Goal: Transaction & Acquisition: Purchase product/service

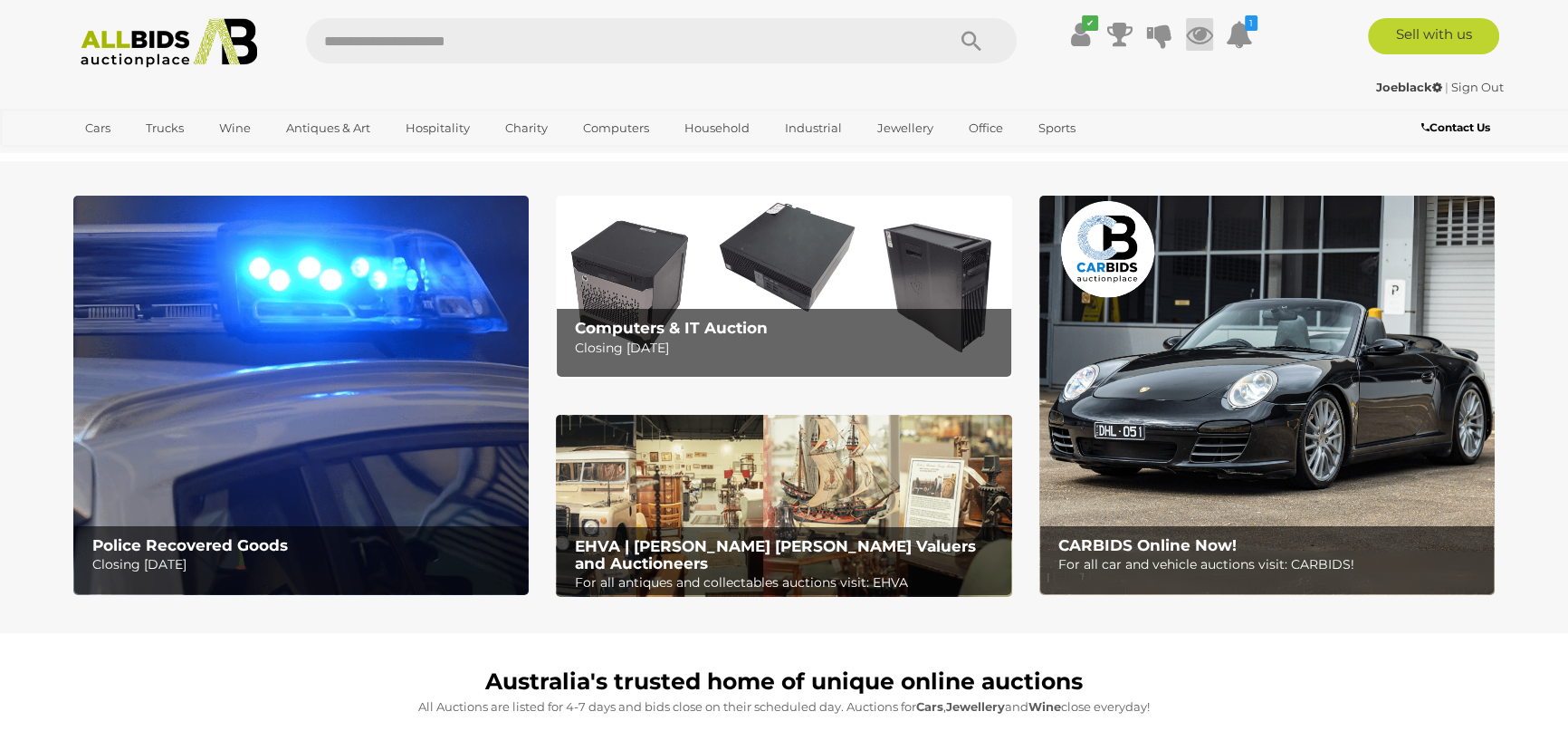
click at [1203, 29] on icon at bounding box center [1199, 34] width 27 height 32
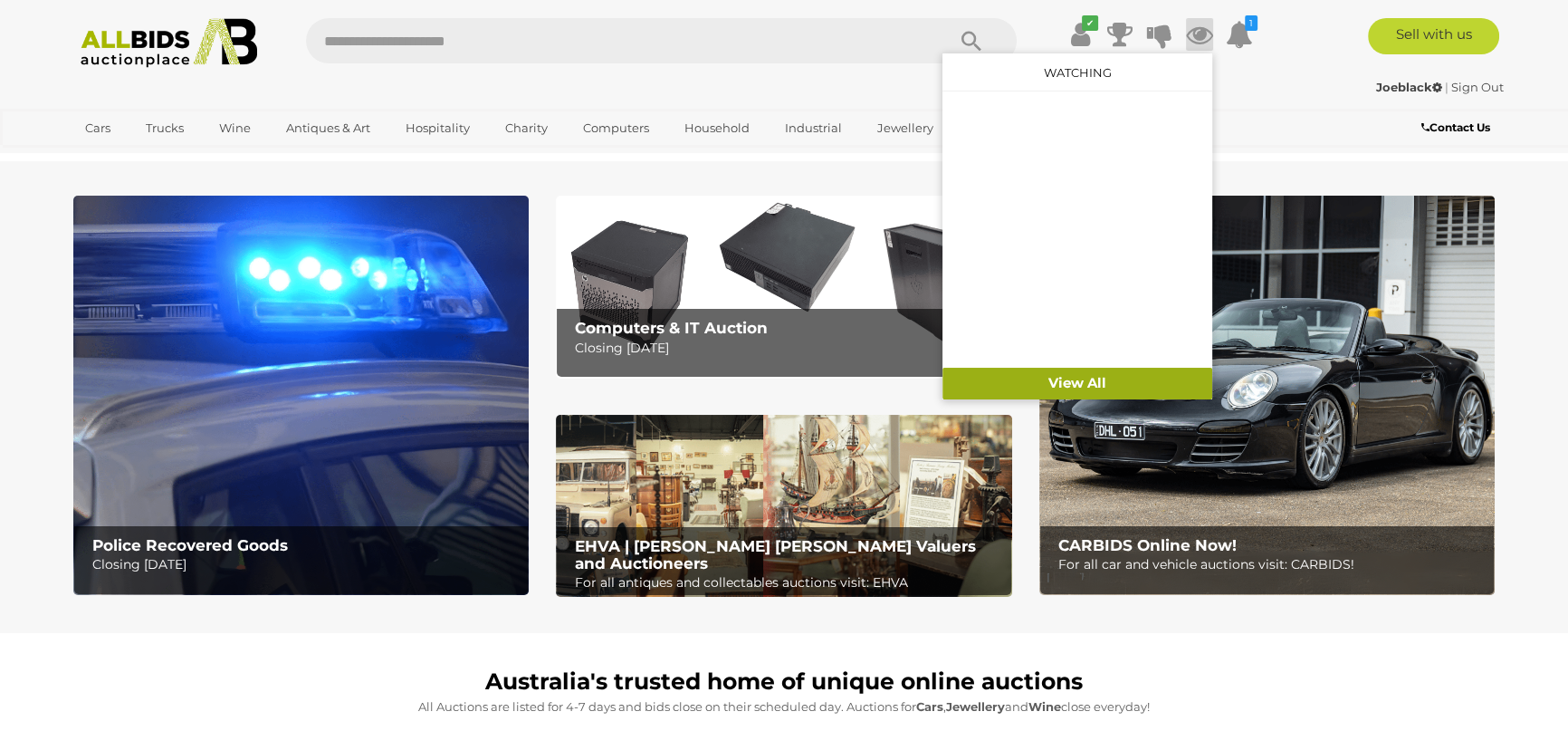
click at [1089, 385] on link "View All" at bounding box center [1077, 383] width 270 height 31
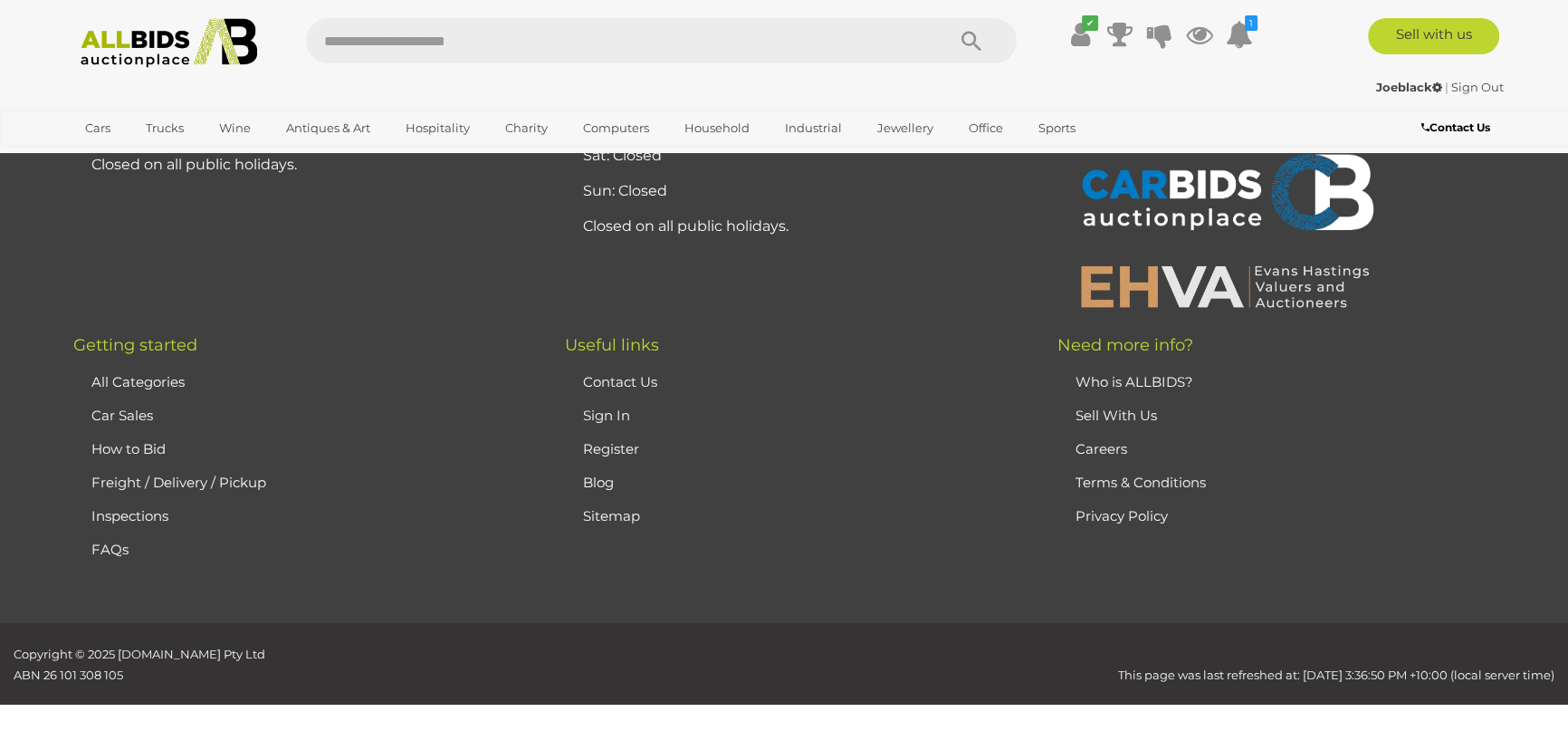
scroll to position [9551, 0]
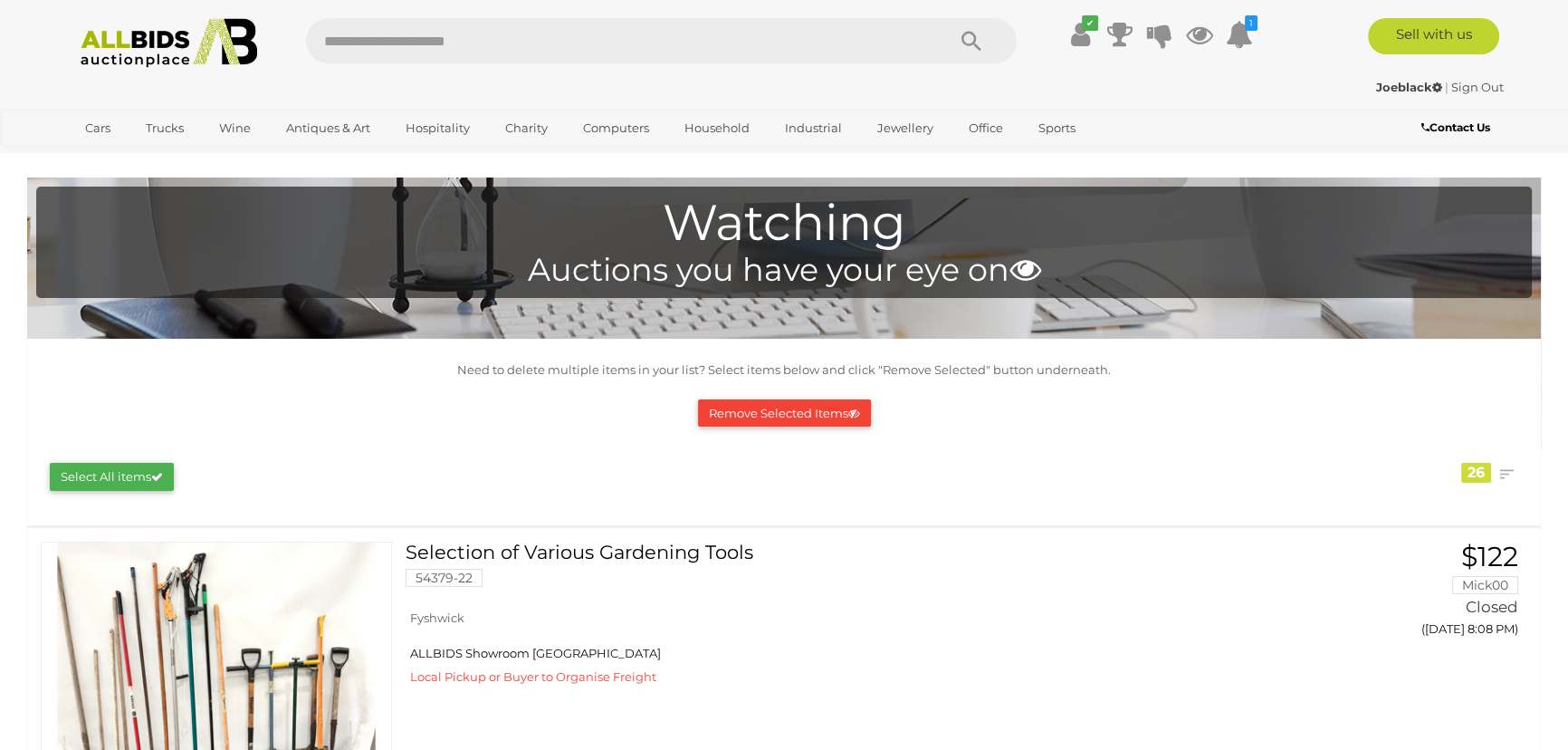
click at [115, 476] on button "Select All items" at bounding box center [112, 476] width 124 height 28
click at [800, 411] on button "Remove Selected Items" at bounding box center [784, 413] width 173 height 28
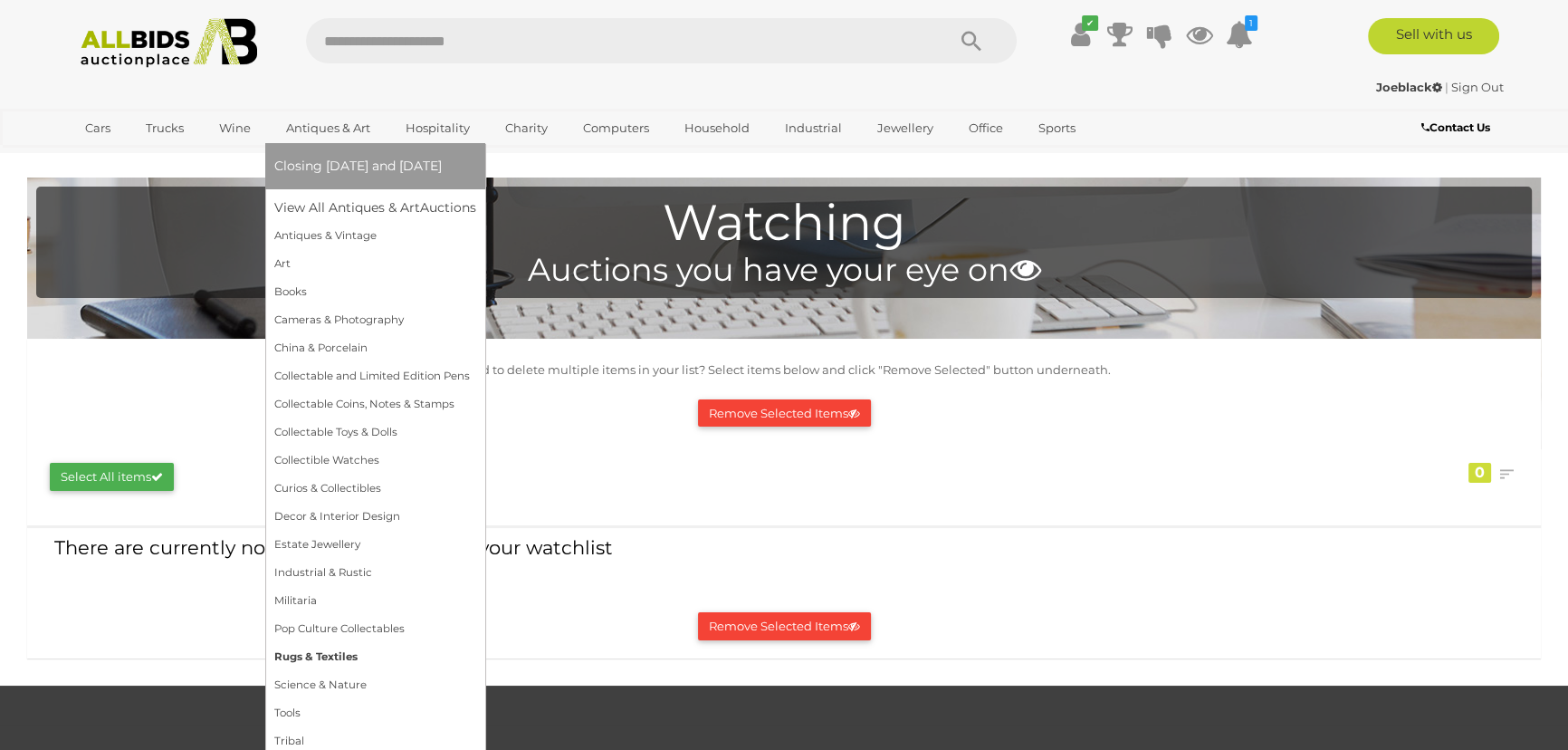
click at [318, 656] on link "Rugs & Textiles" at bounding box center [376, 656] width 202 height 28
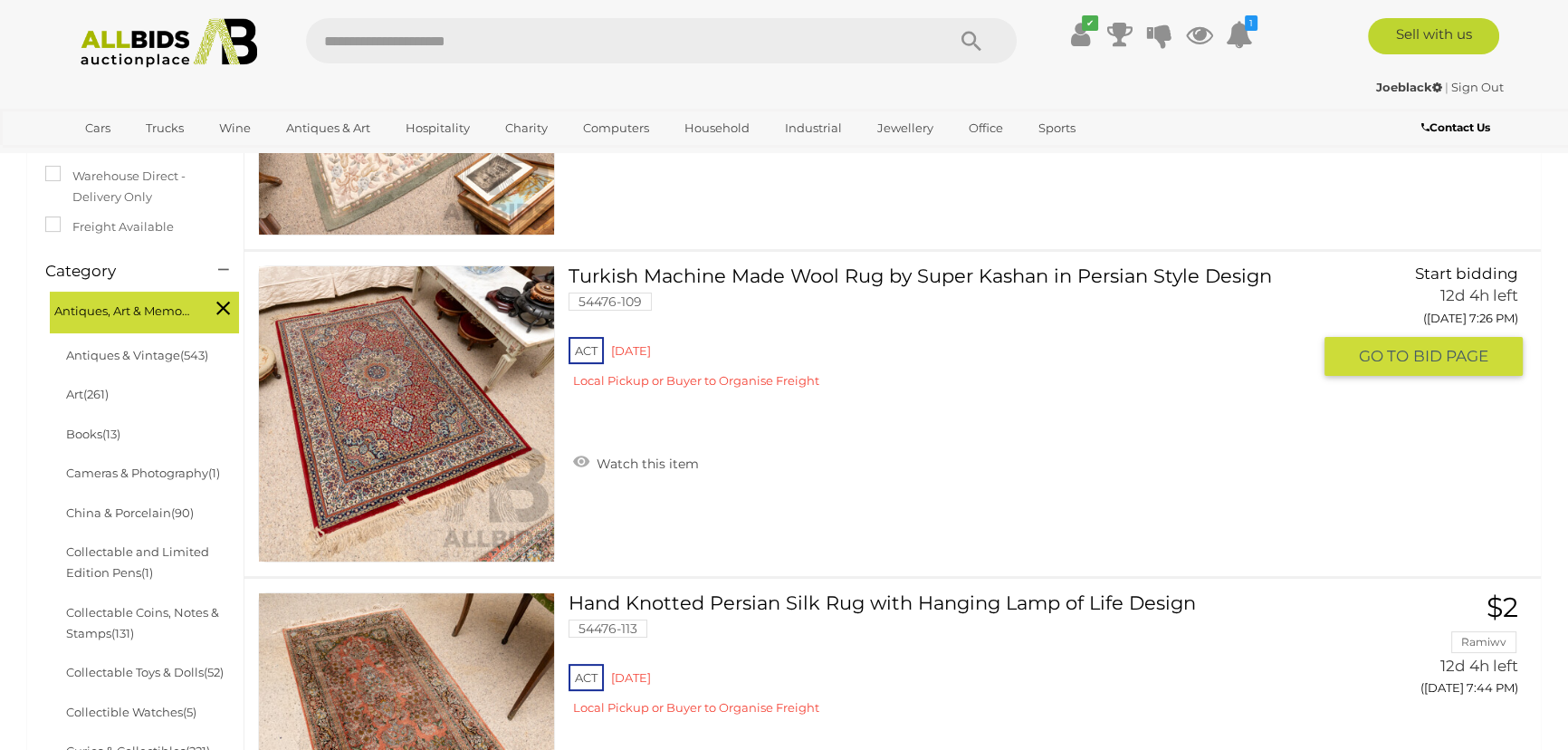
scroll to position [329, 0]
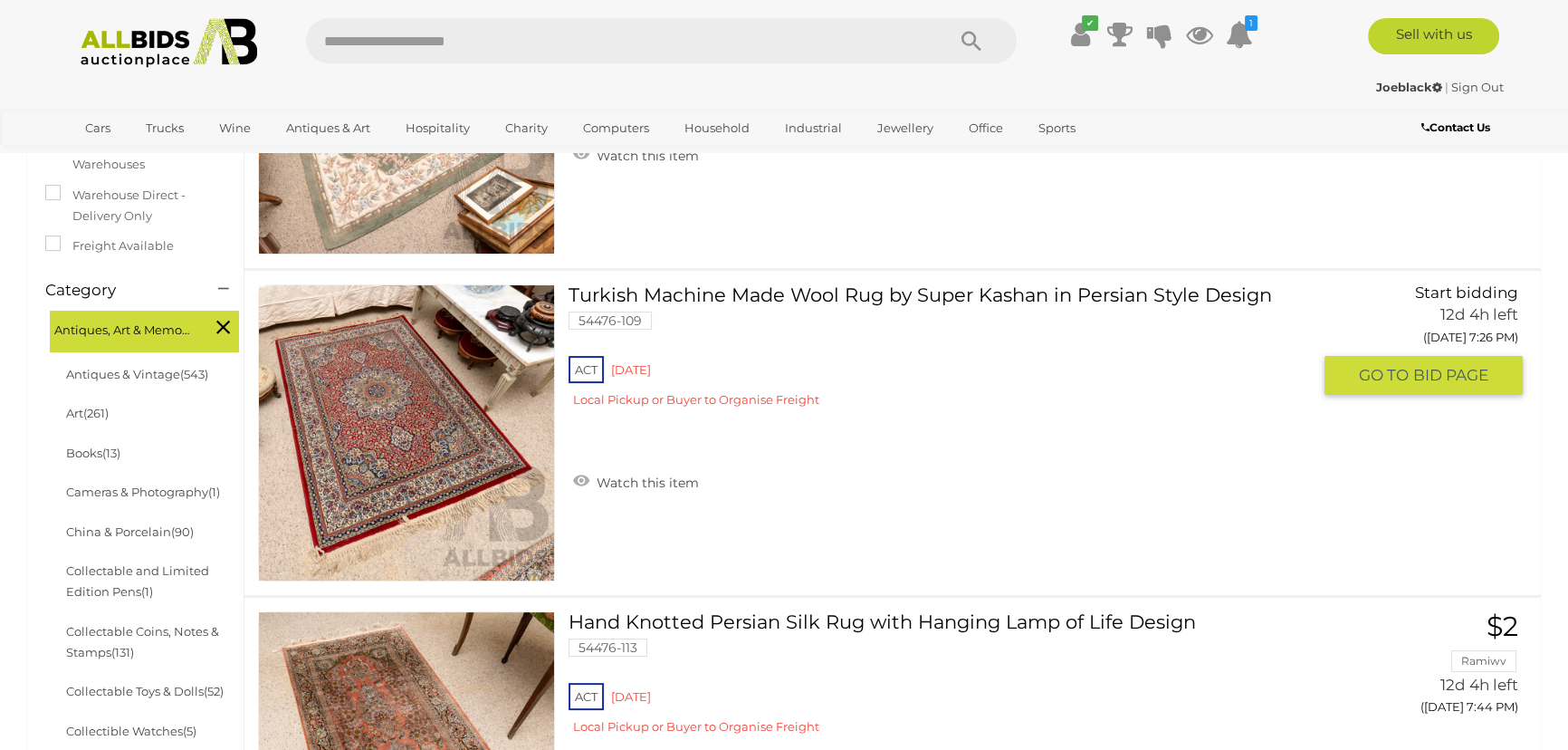
click at [724, 293] on link "Turkish Machine Made Wool Rug by Super Kashan in Persian Style Design 54476-109…" at bounding box center [946, 353] width 729 height 137
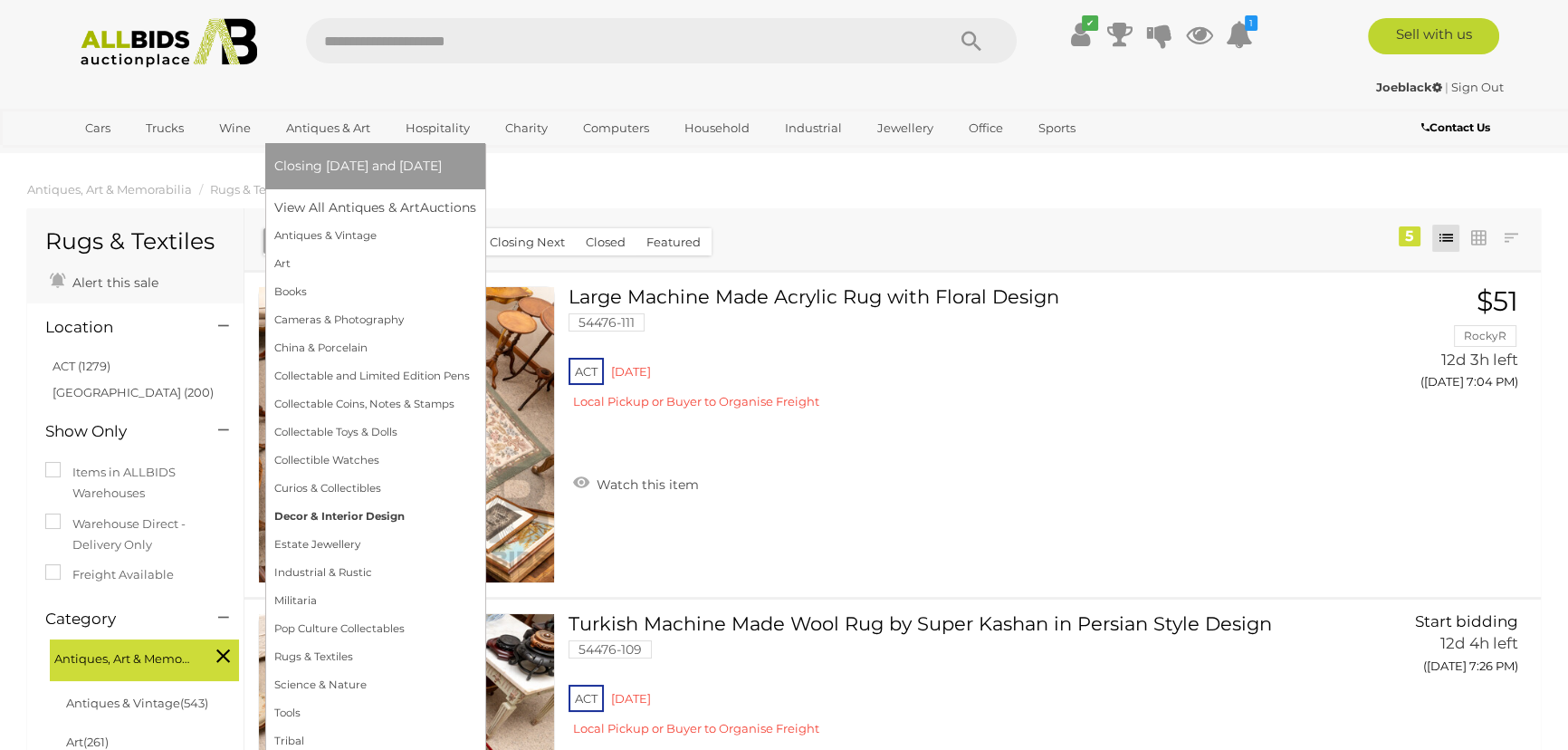
scroll to position [164, 0]
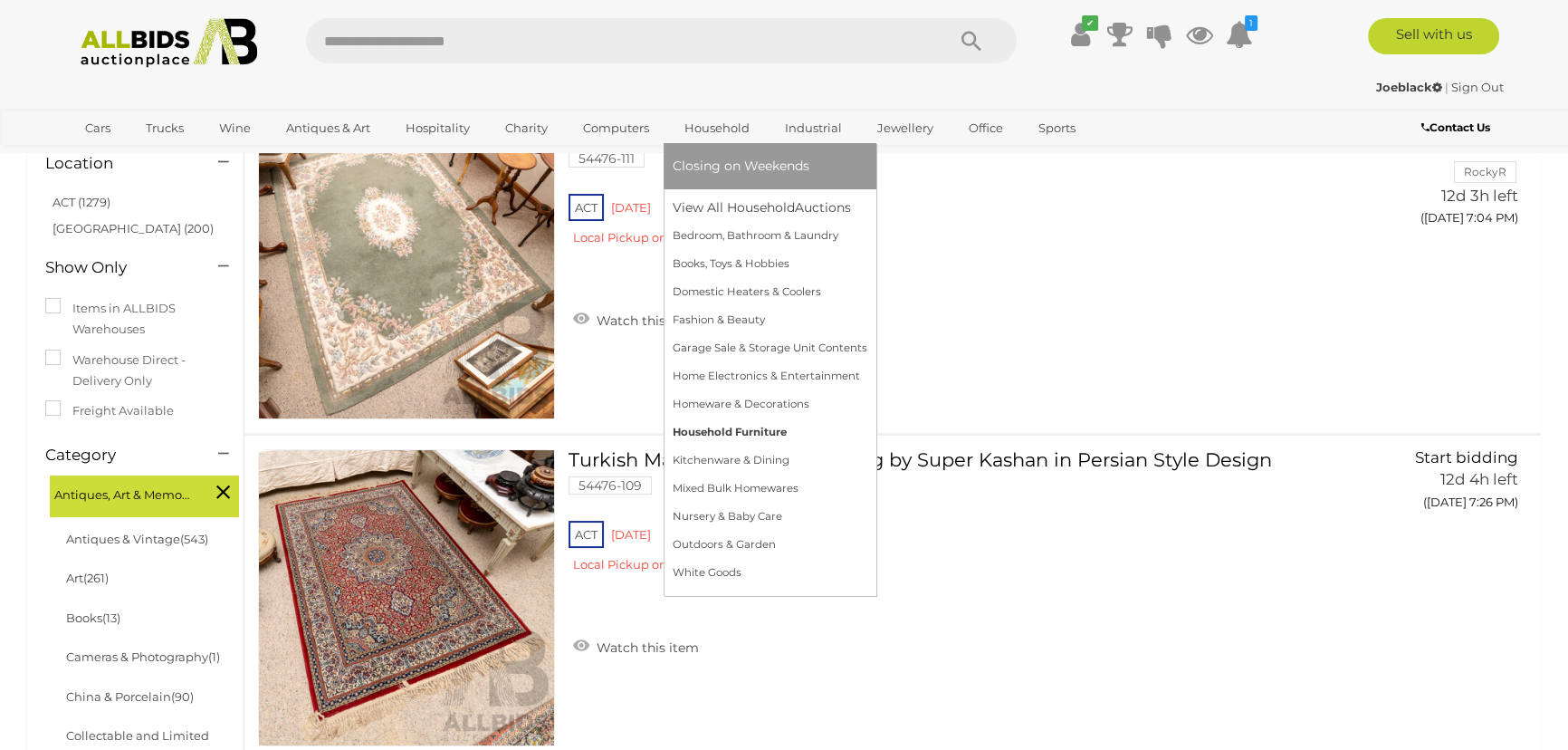
click at [706, 430] on link "Household Furniture" at bounding box center [770, 432] width 195 height 28
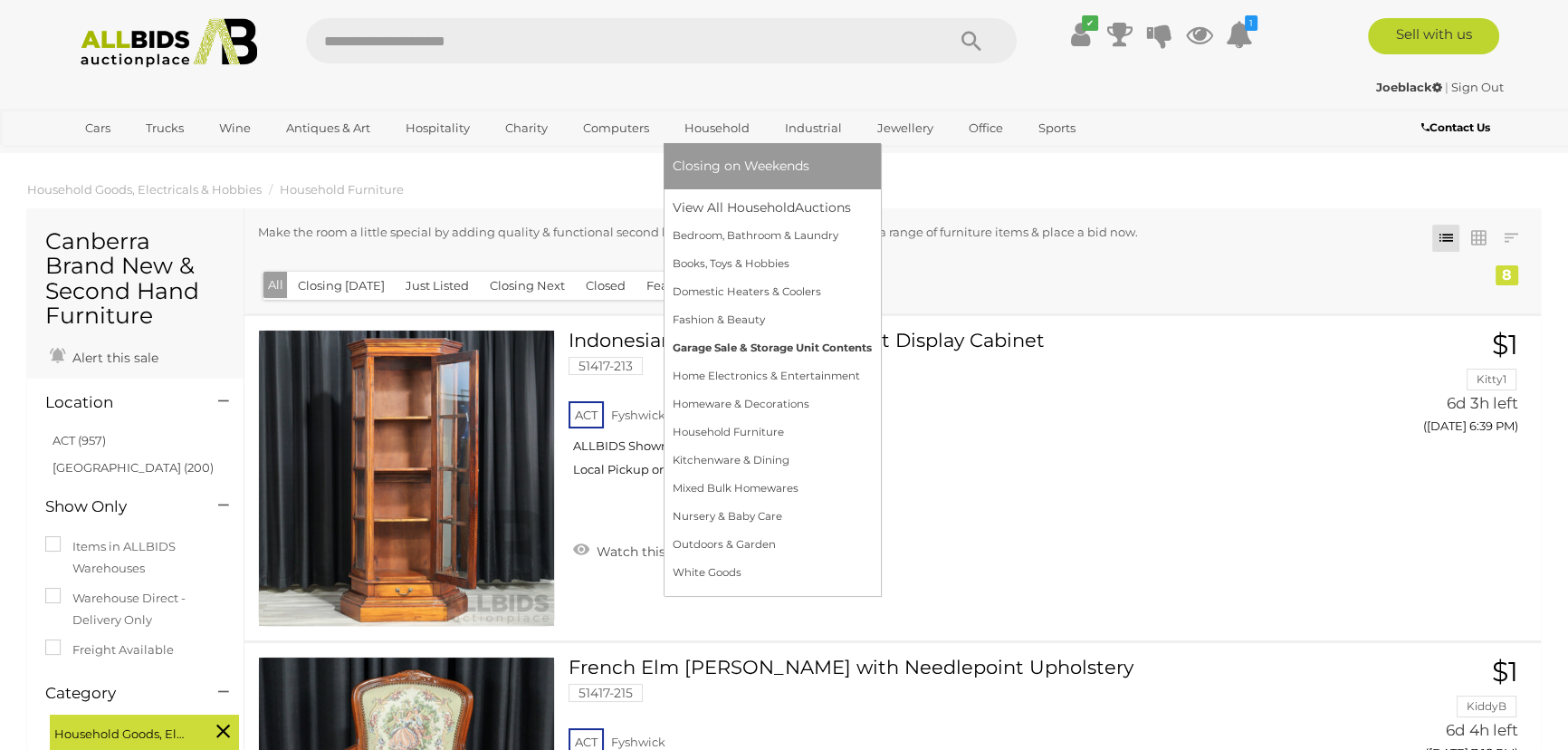
click at [760, 348] on link "Garage Sale & Storage Unit Contents" at bounding box center [772, 347] width 199 height 28
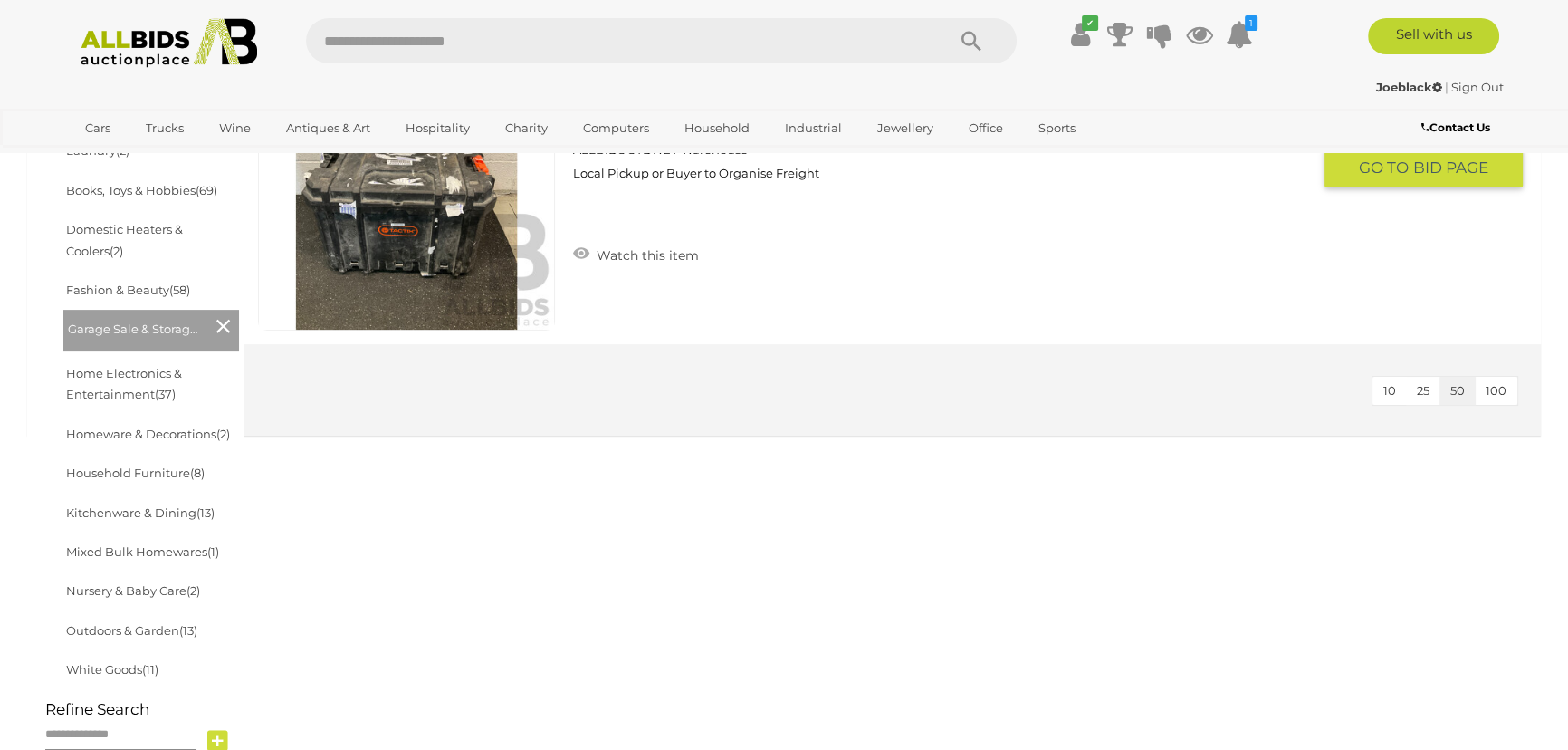
scroll to position [658, 0]
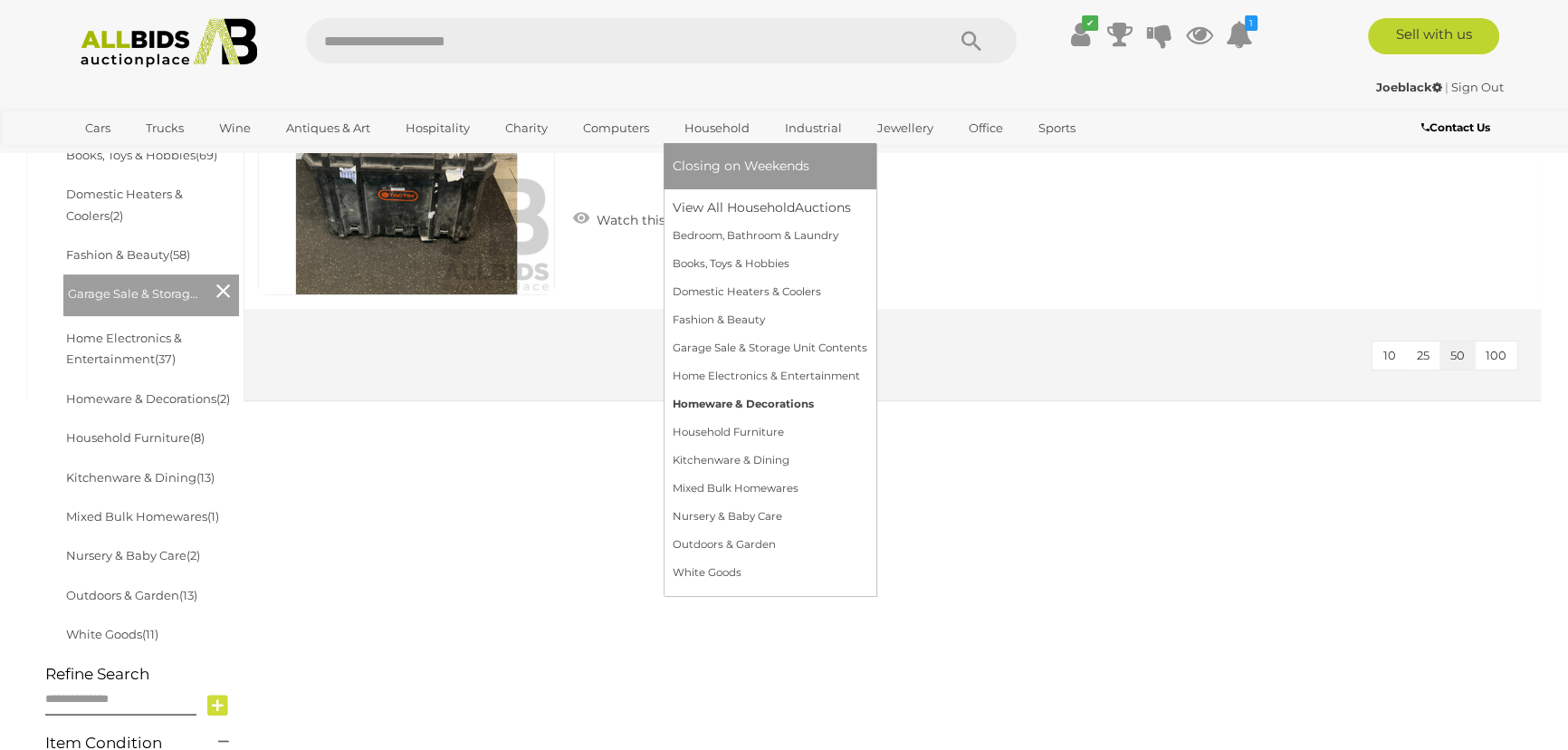
click at [697, 408] on link "Homeware & Decorations" at bounding box center [770, 404] width 195 height 28
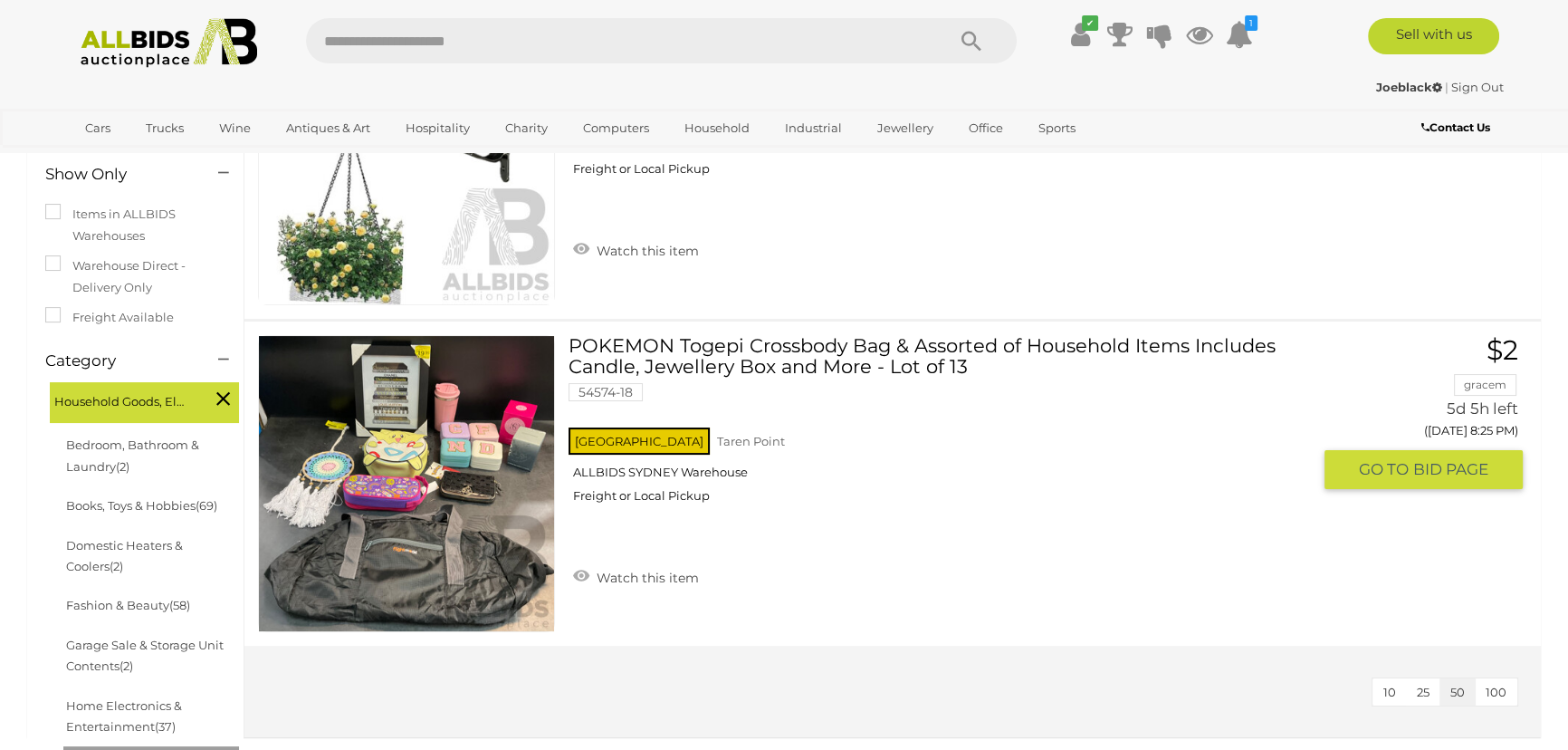
scroll to position [329, 0]
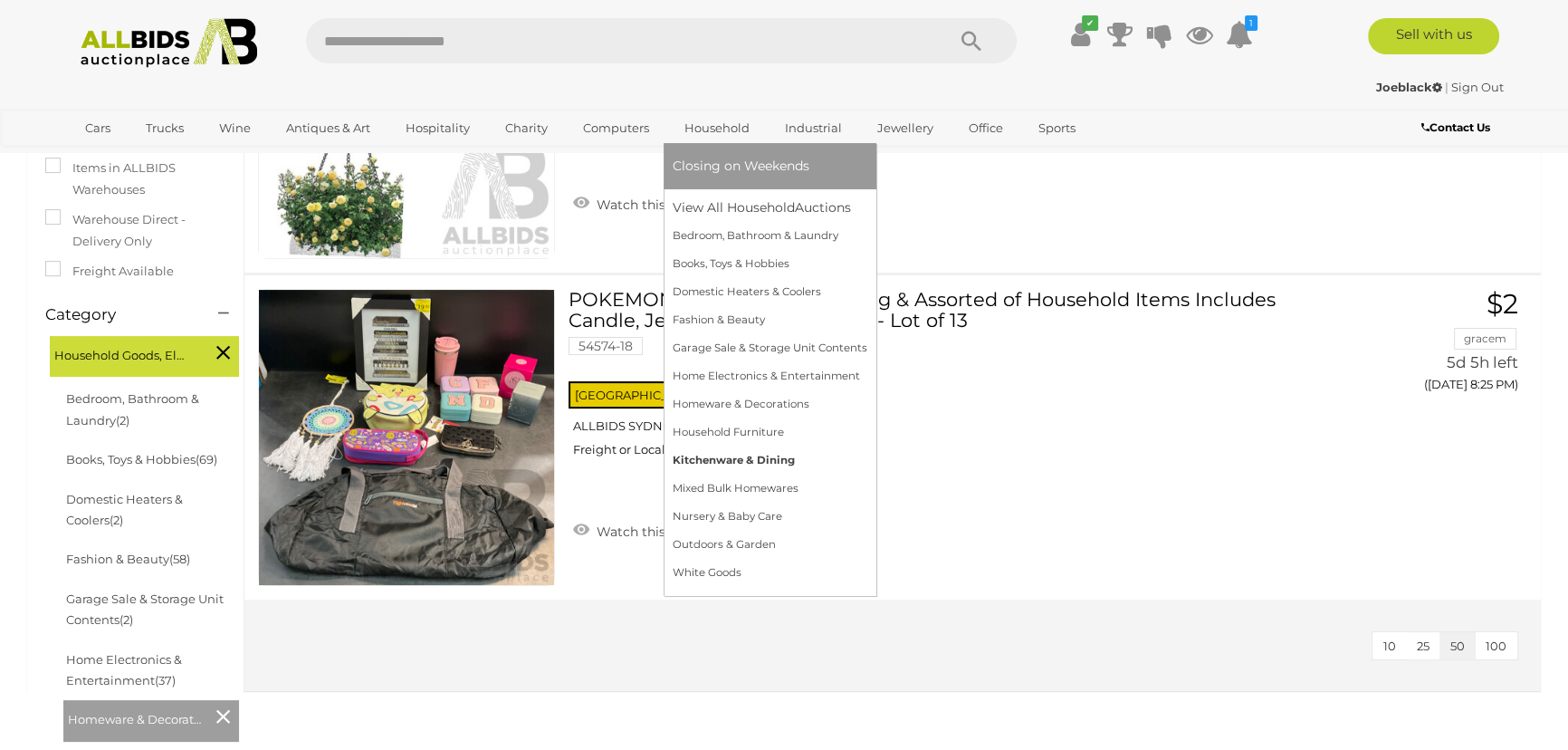
click at [711, 457] on link "Kitchenware & Dining" at bounding box center [770, 460] width 195 height 28
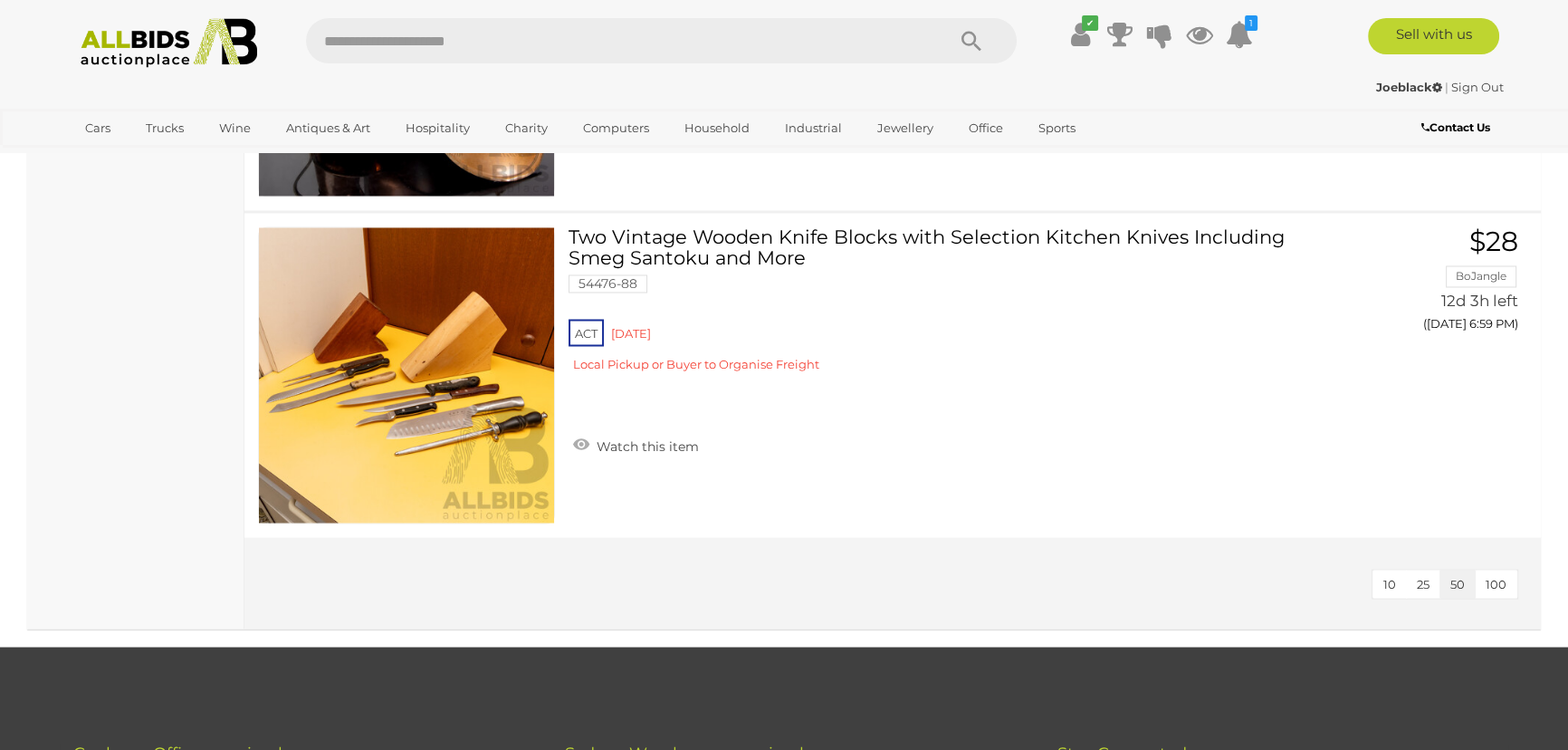
scroll to position [4034, 0]
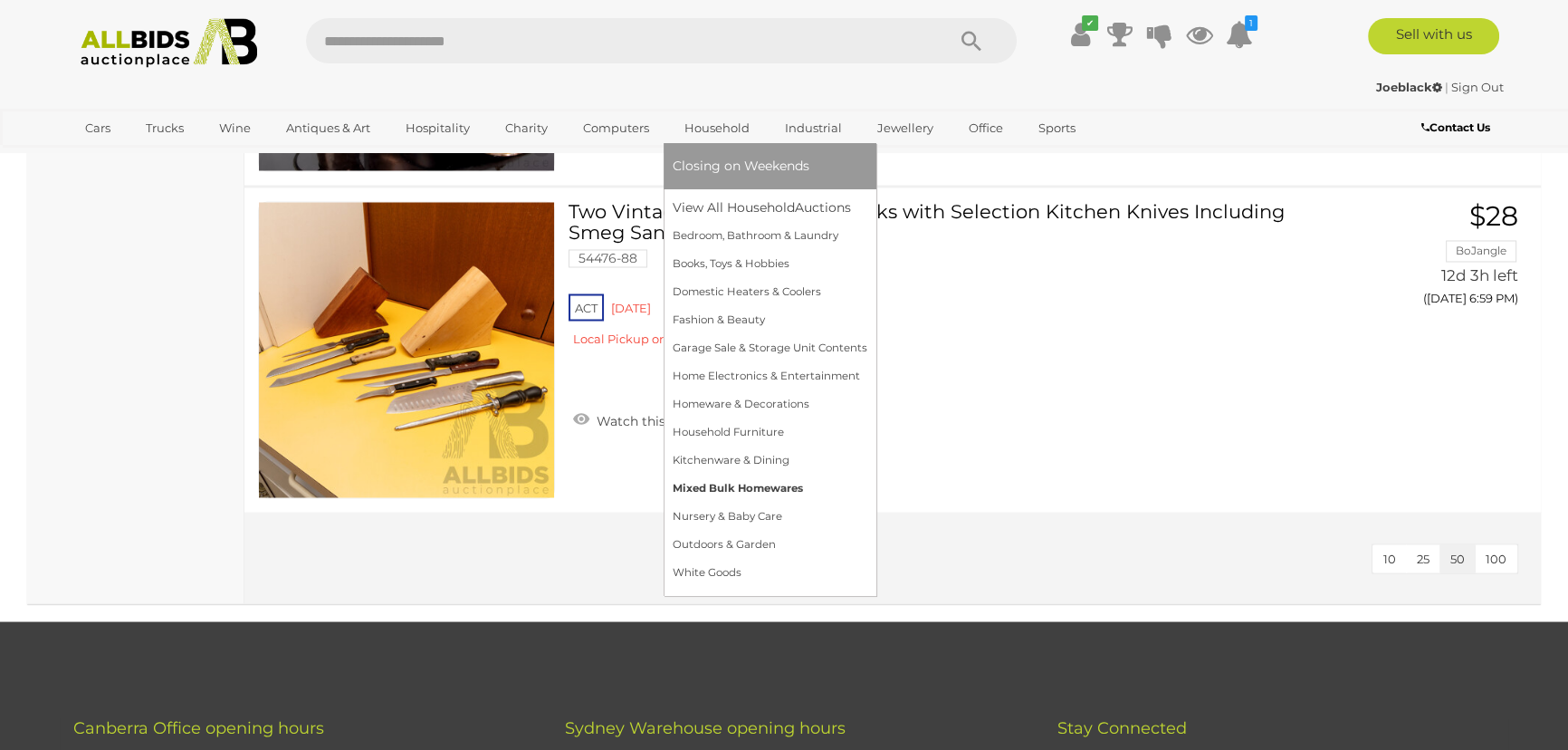
click at [707, 490] on link "Mixed Bulk Homewares" at bounding box center [770, 488] width 195 height 28
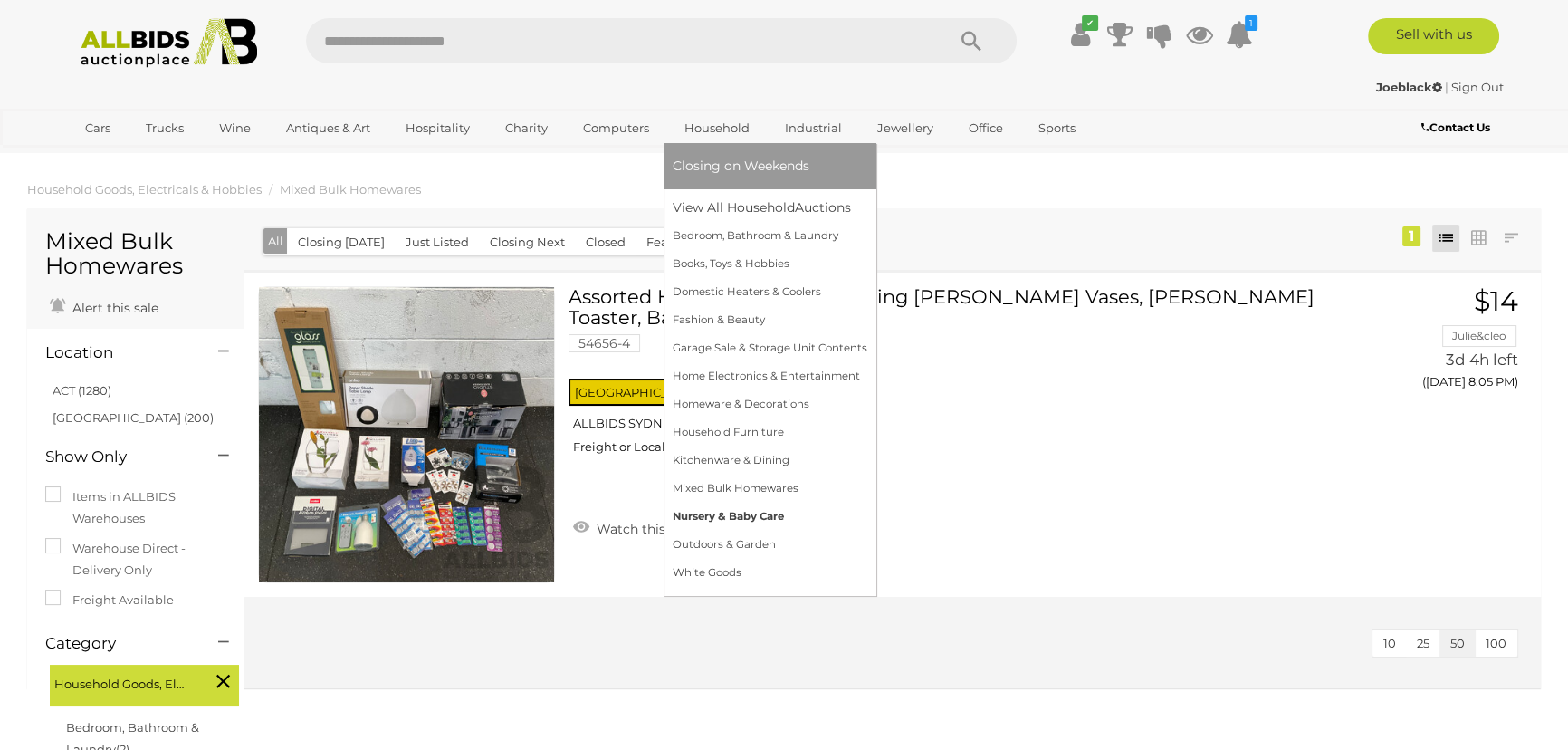
click at [702, 516] on link "Nursery & Baby Care" at bounding box center [770, 516] width 195 height 28
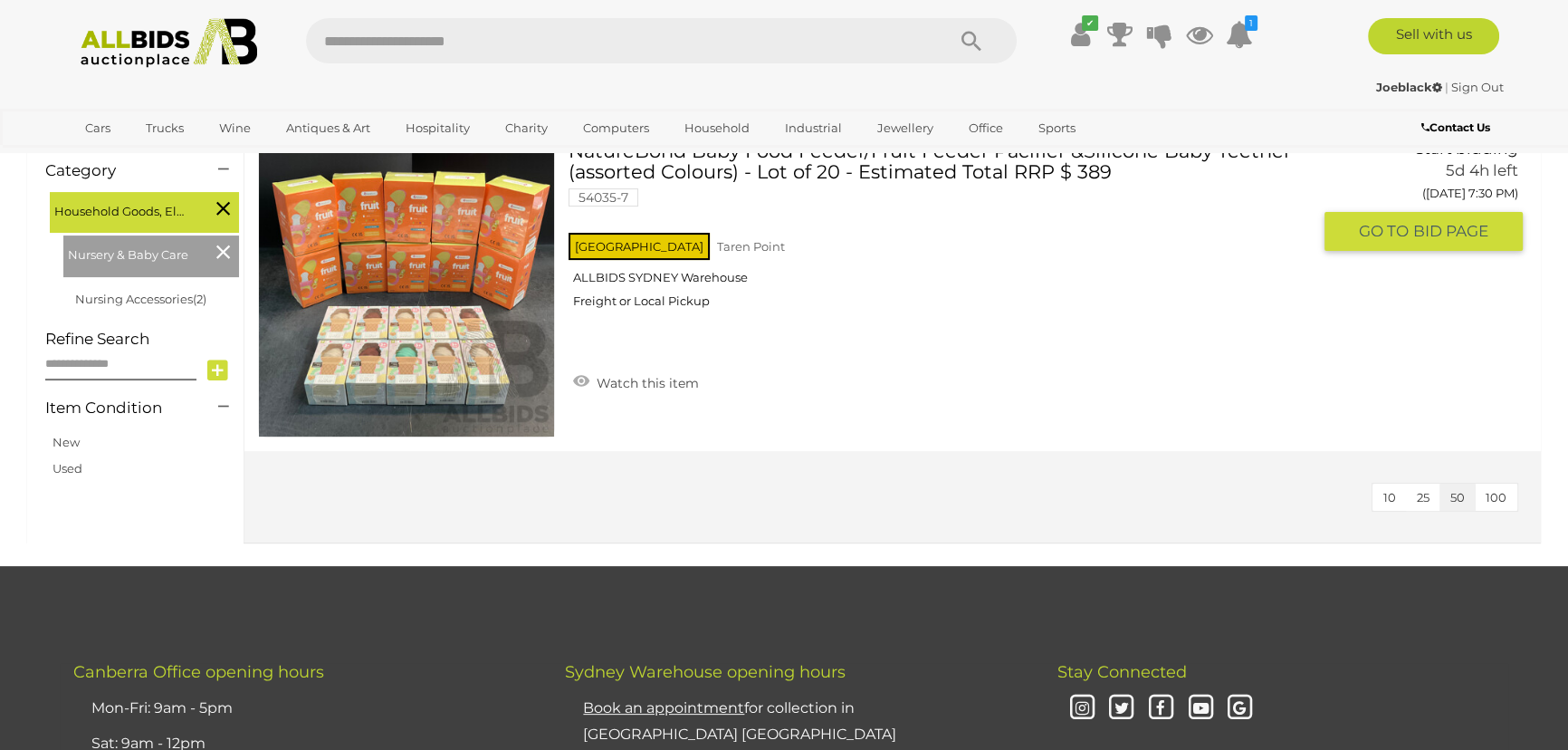
scroll to position [576, 0]
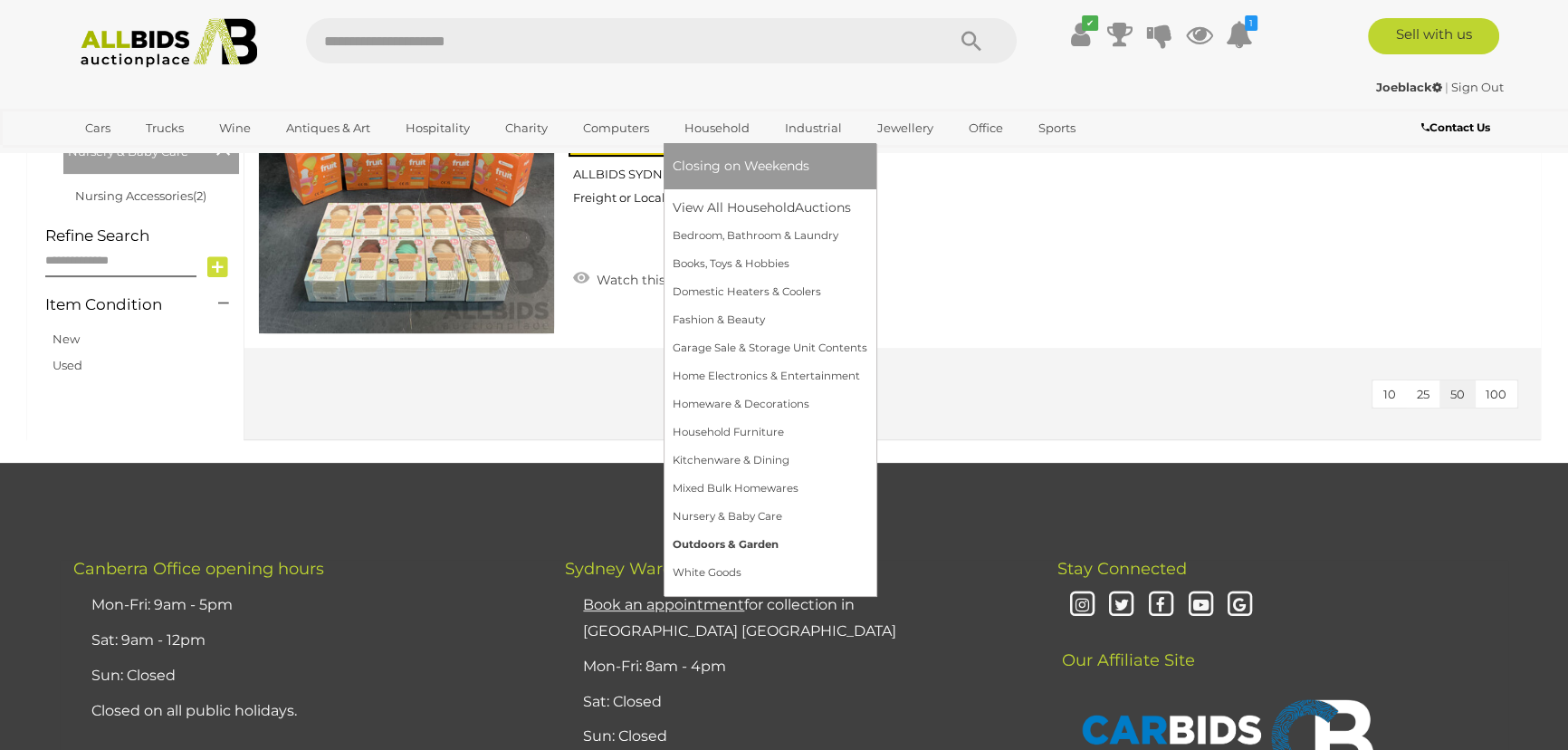
click at [719, 548] on link "Outdoors & Garden" at bounding box center [770, 544] width 195 height 28
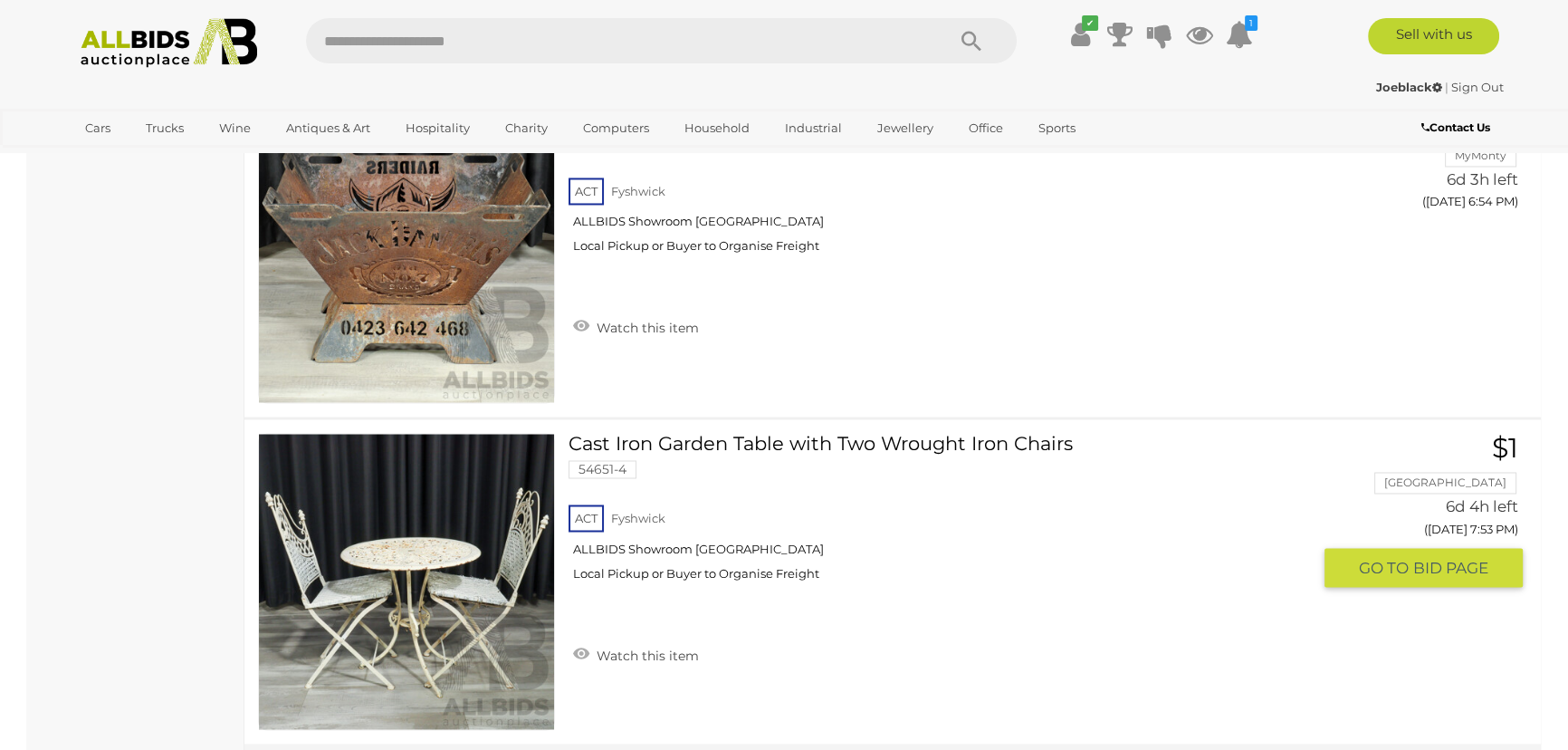
scroll to position [3704, 0]
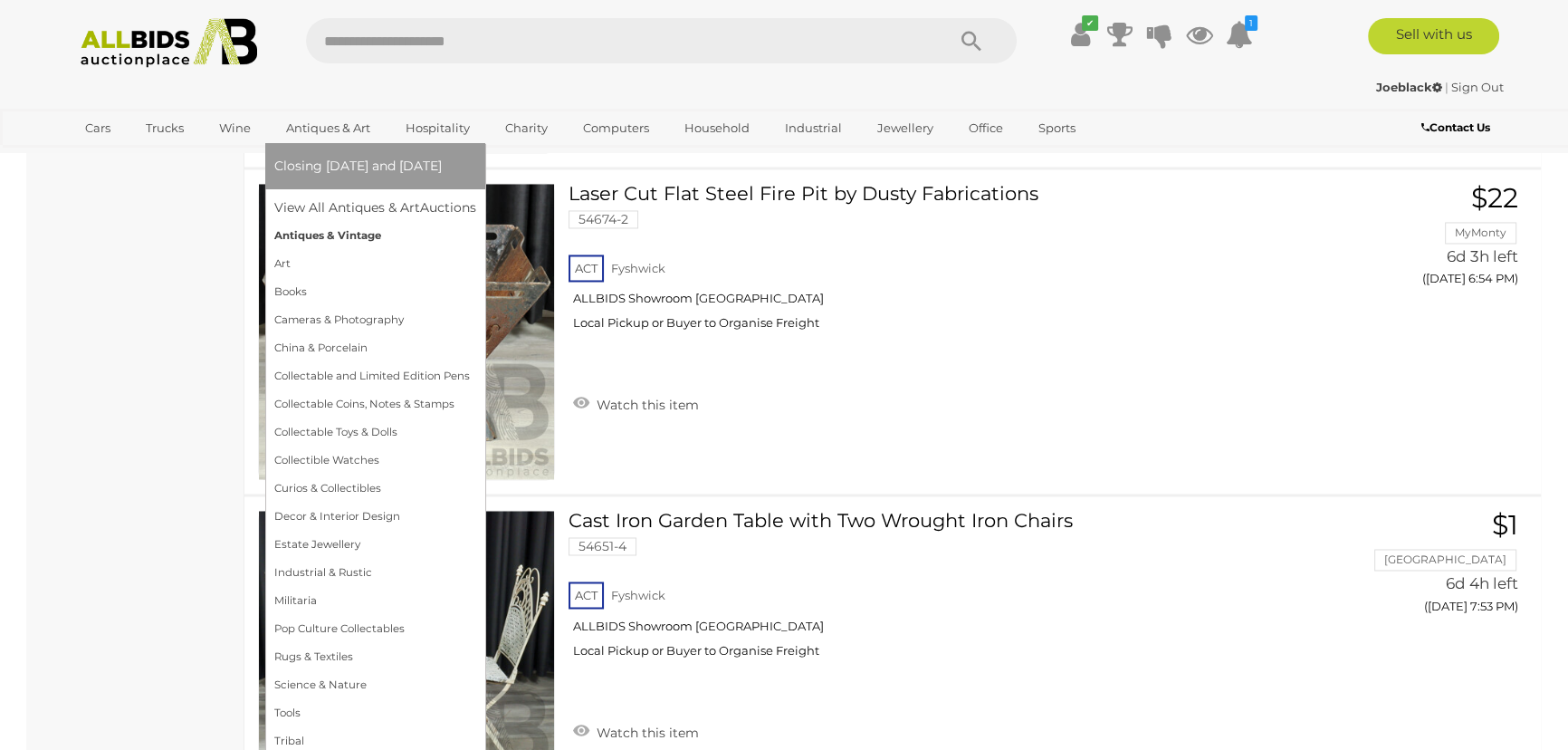
click at [317, 233] on link "Antiques & Vintage" at bounding box center [376, 236] width 202 height 28
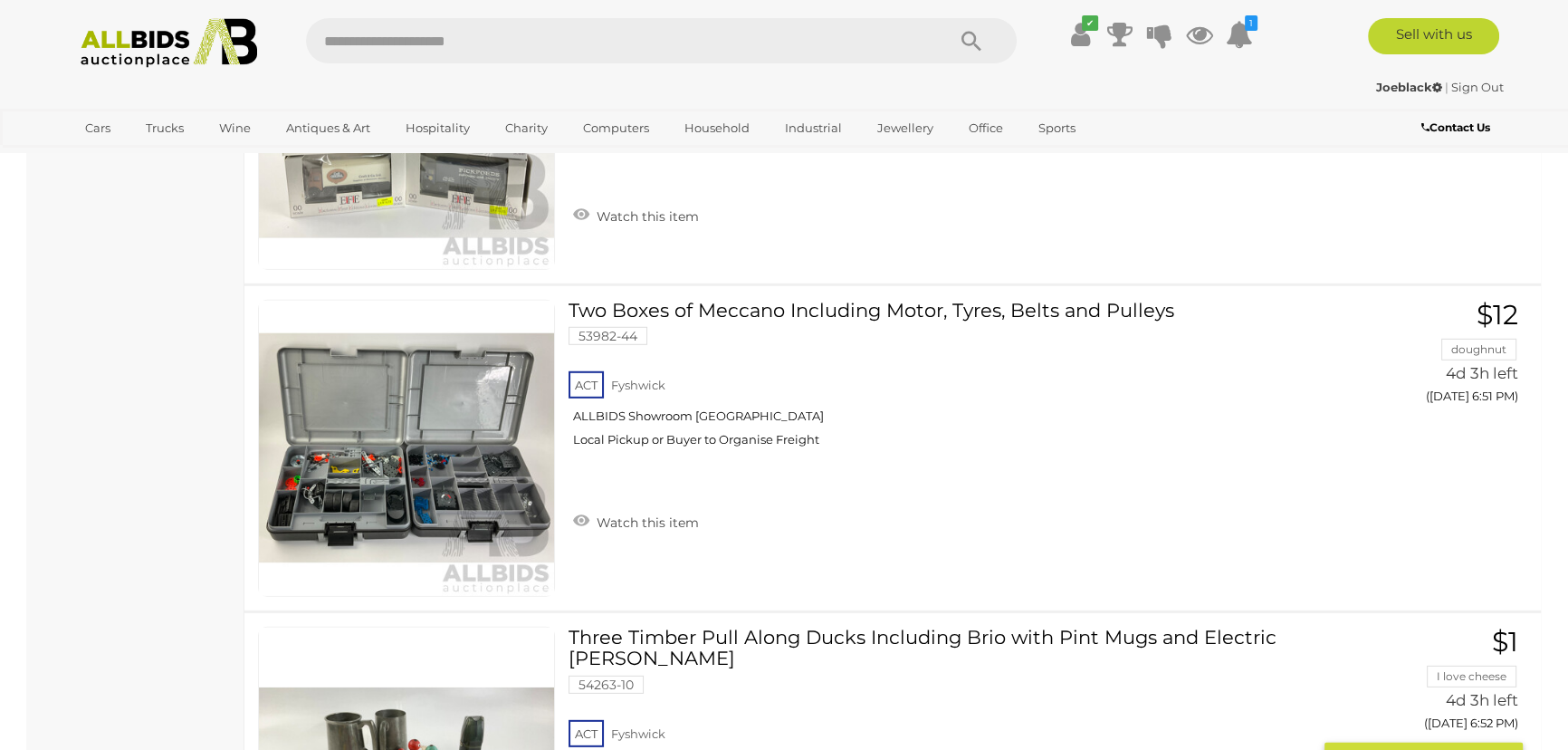
scroll to position [15150, 0]
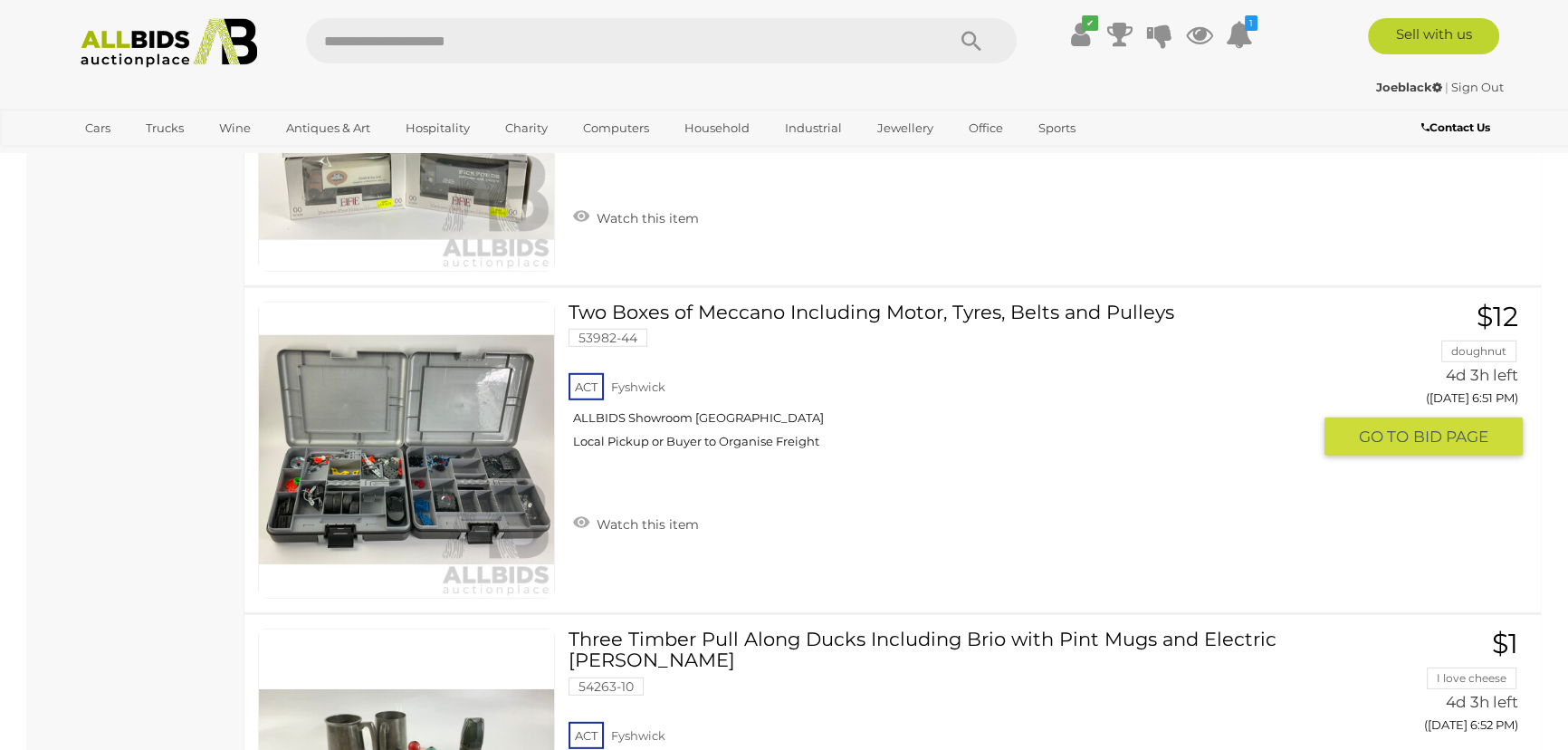
click at [433, 455] on img at bounding box center [405, 449] width 295 height 295
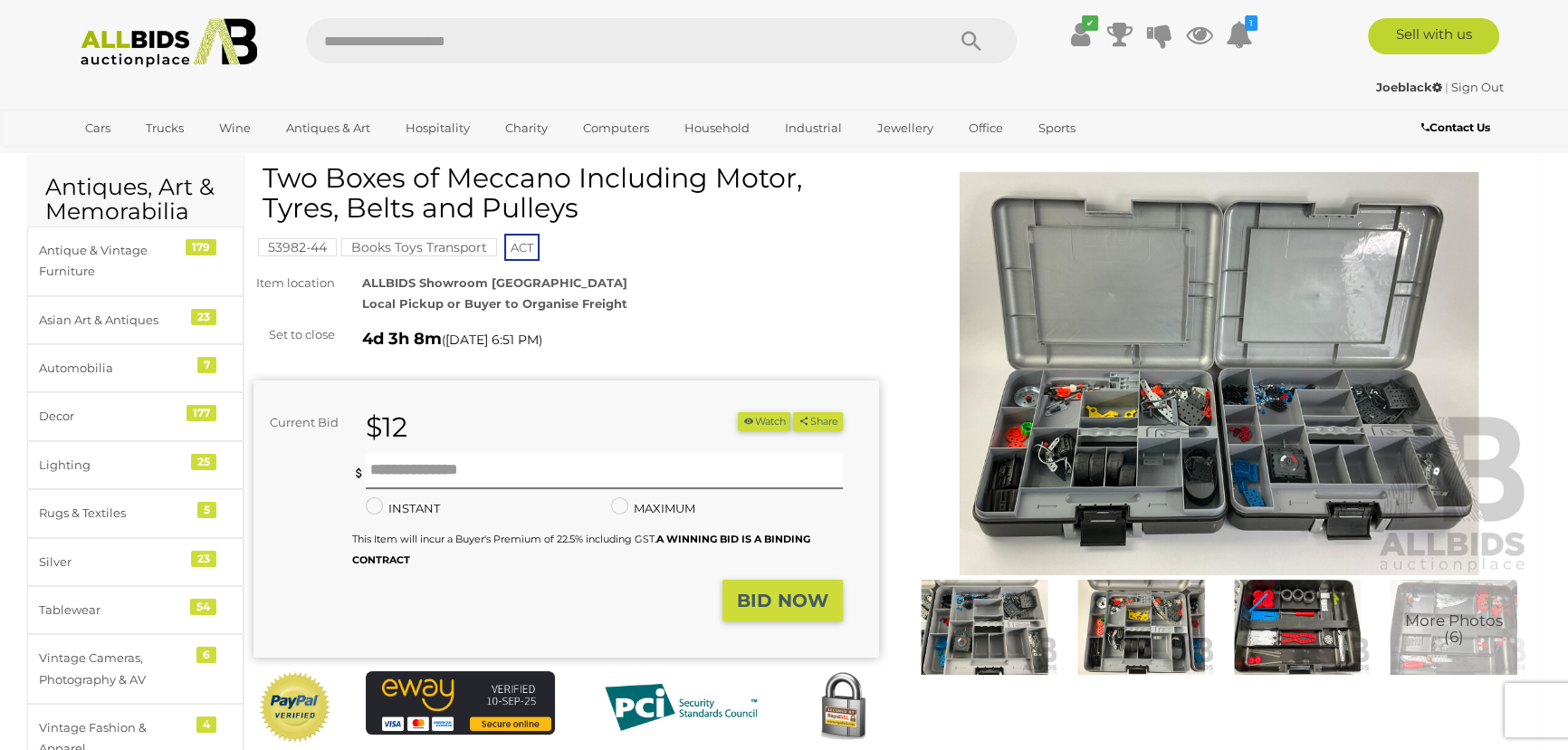
scroll to position [81, 0]
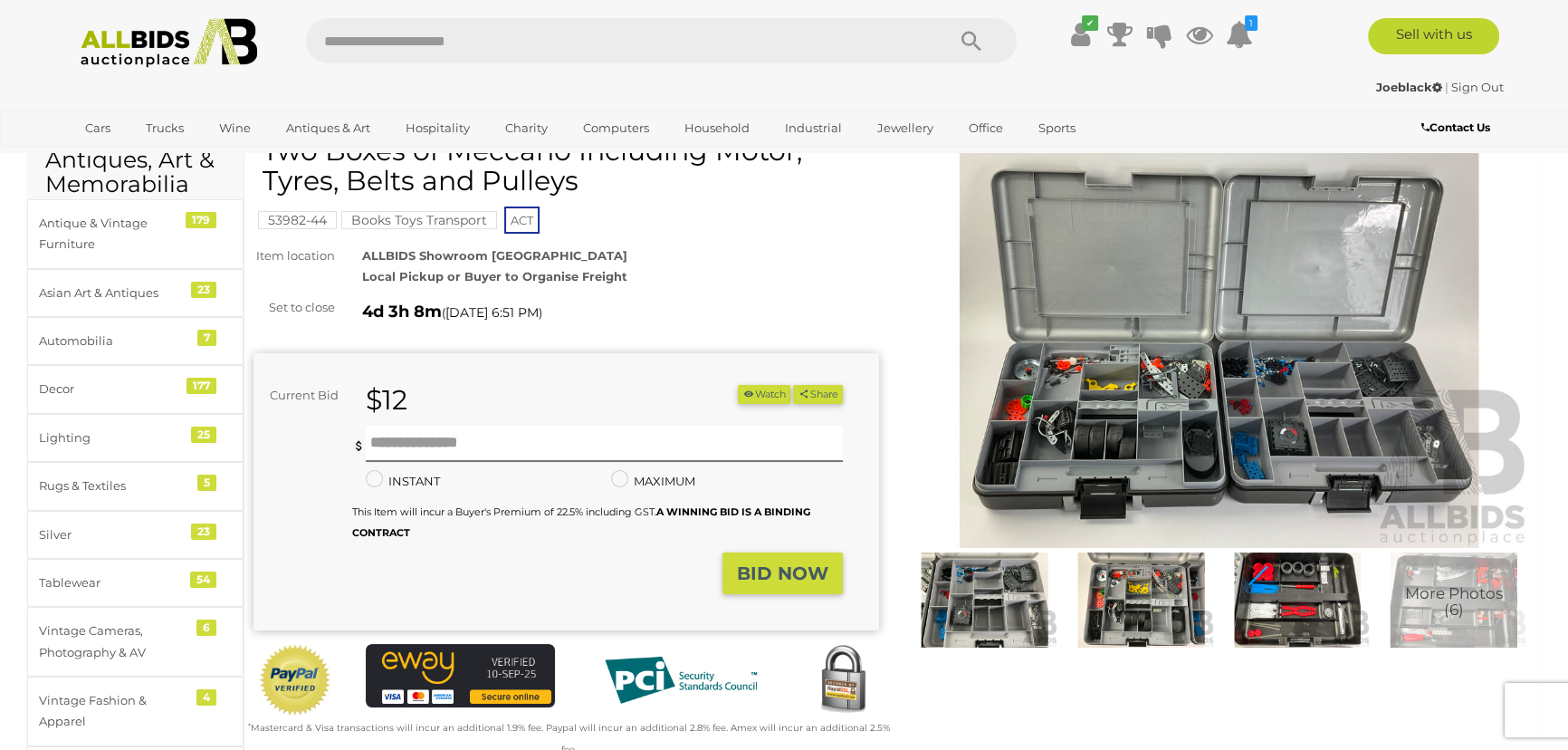
click at [969, 602] on img at bounding box center [984, 600] width 148 height 95
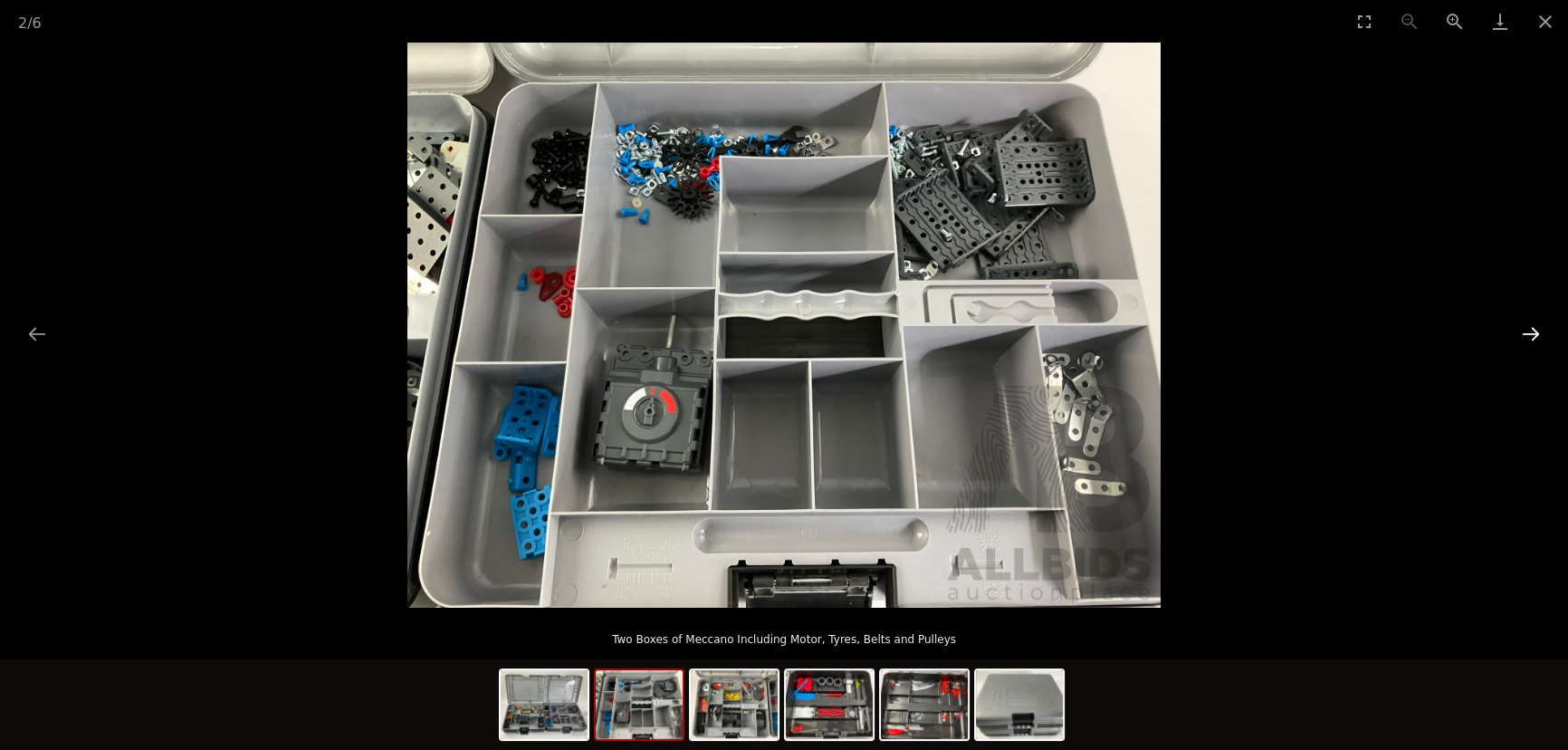
click at [1525, 328] on button "Next slide" at bounding box center [1531, 333] width 38 height 35
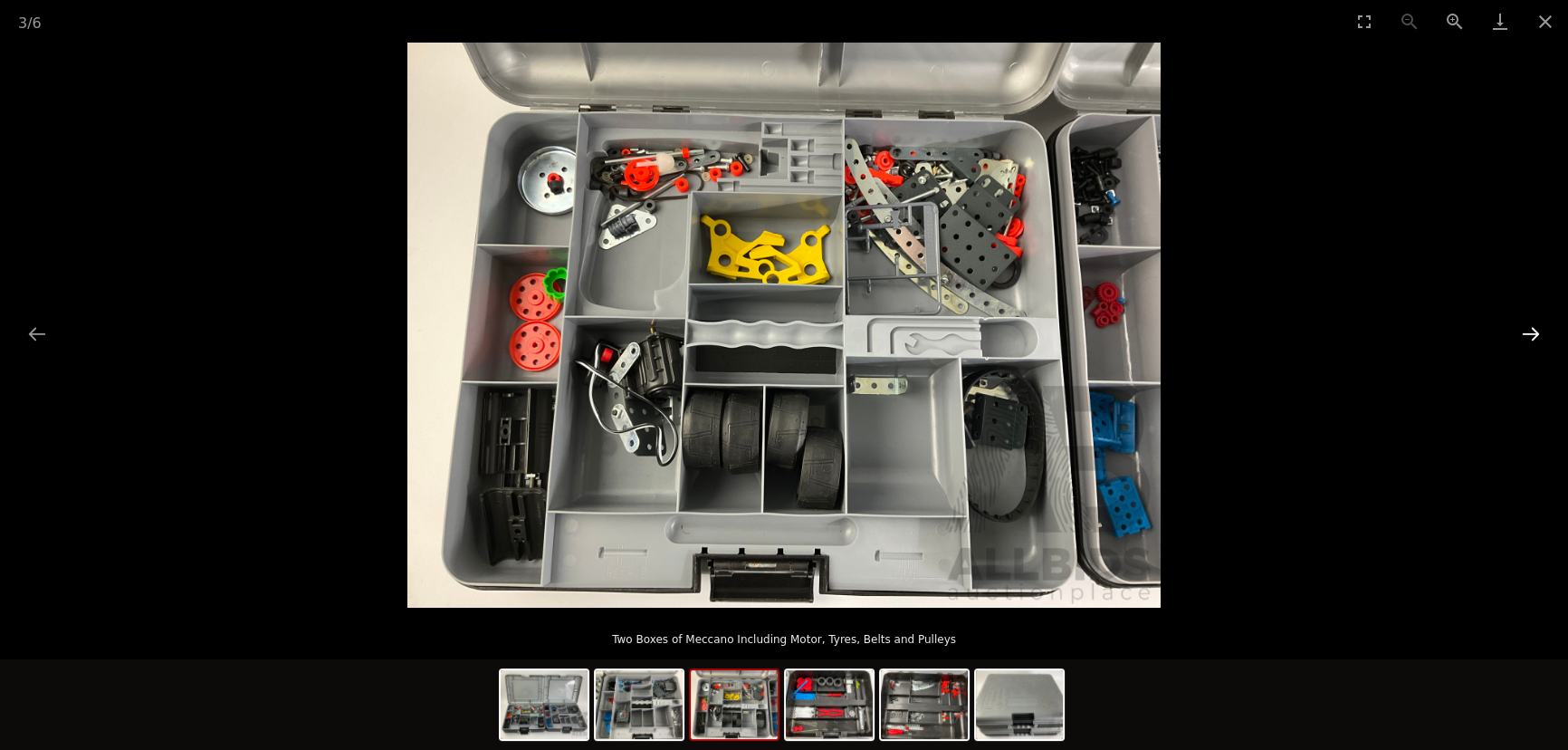
click at [1525, 328] on button "Next slide" at bounding box center [1531, 333] width 38 height 35
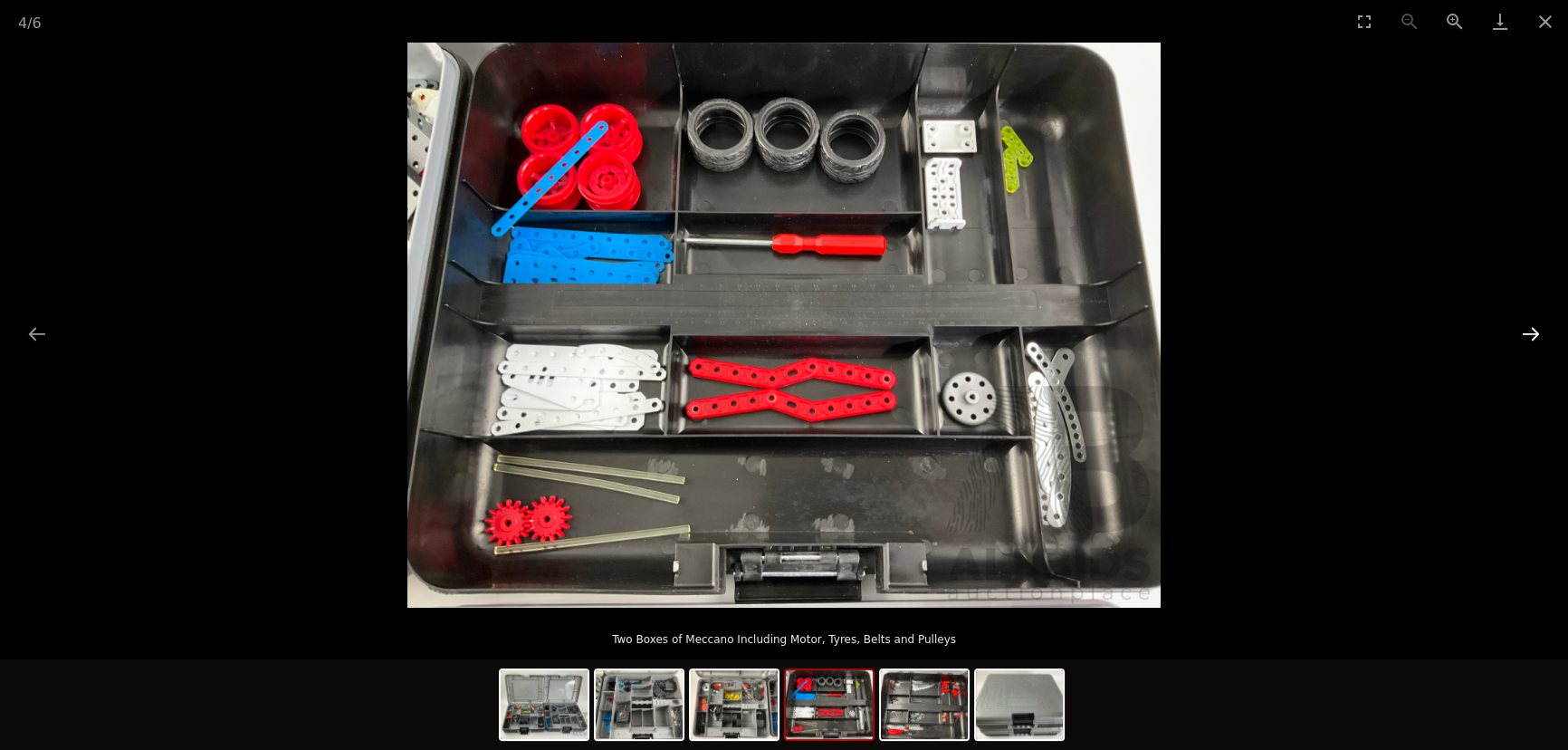
click at [1524, 334] on button "Next slide" at bounding box center [1531, 333] width 38 height 35
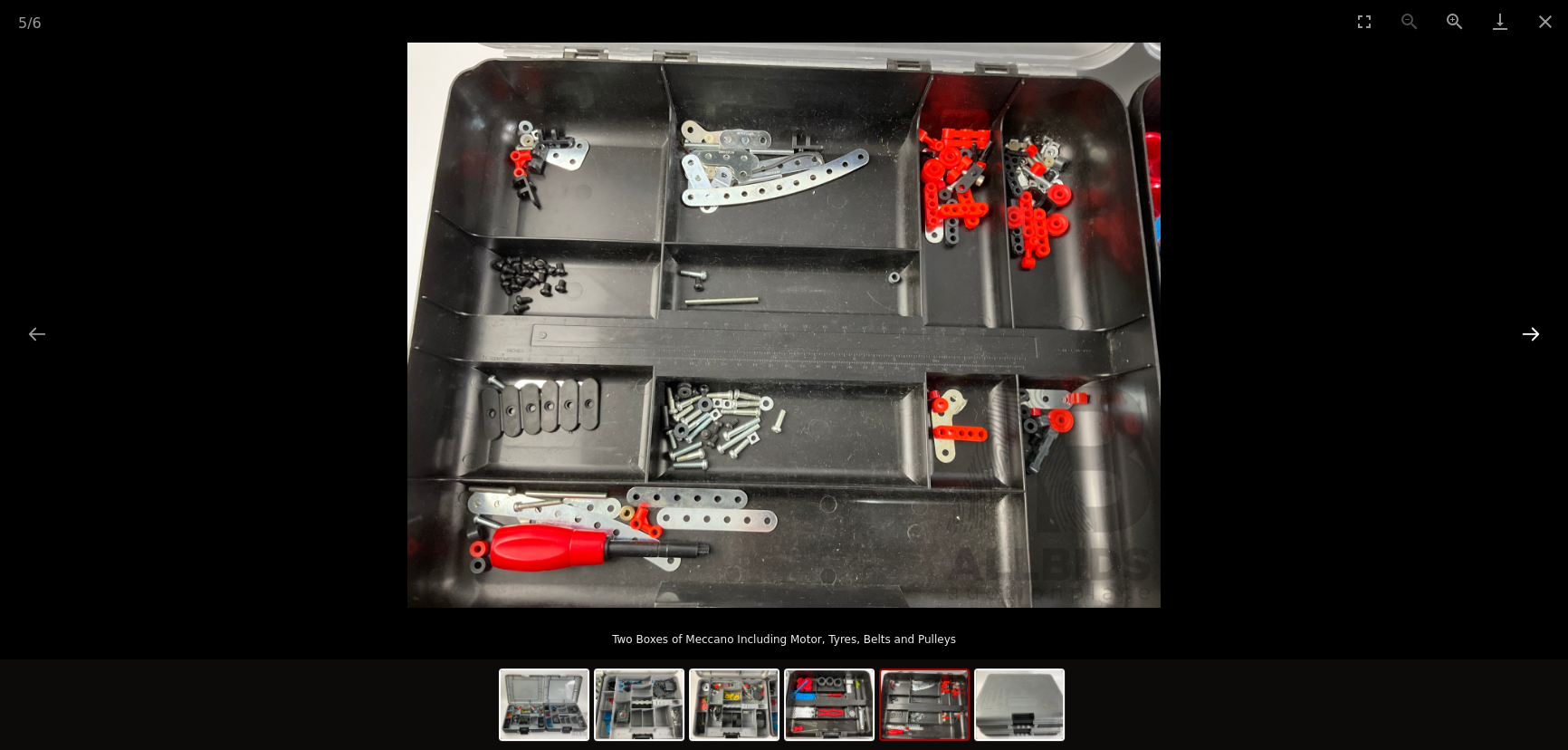
click at [1522, 337] on button "Next slide" at bounding box center [1531, 333] width 38 height 35
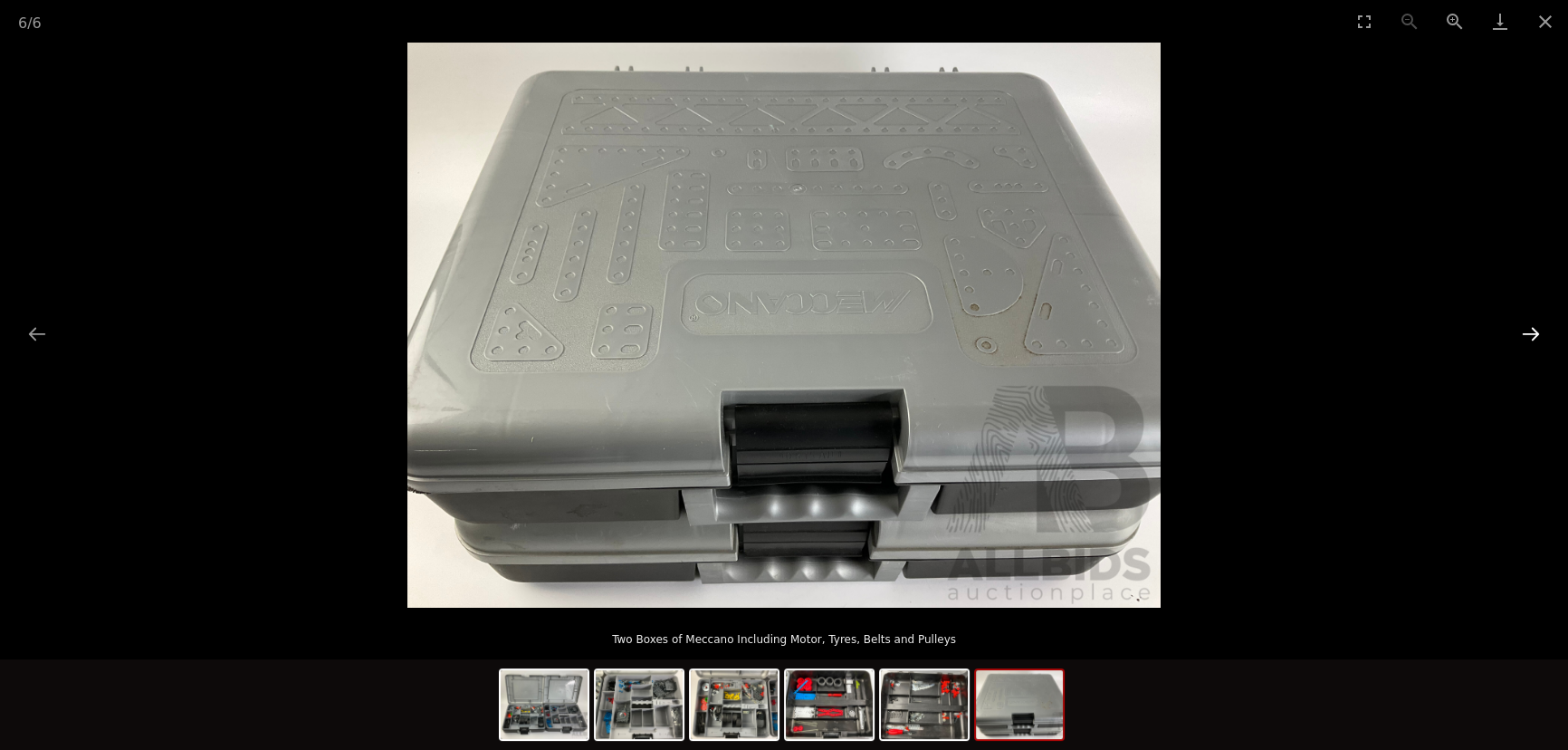
click at [1520, 341] on button "Next slide" at bounding box center [1531, 333] width 38 height 35
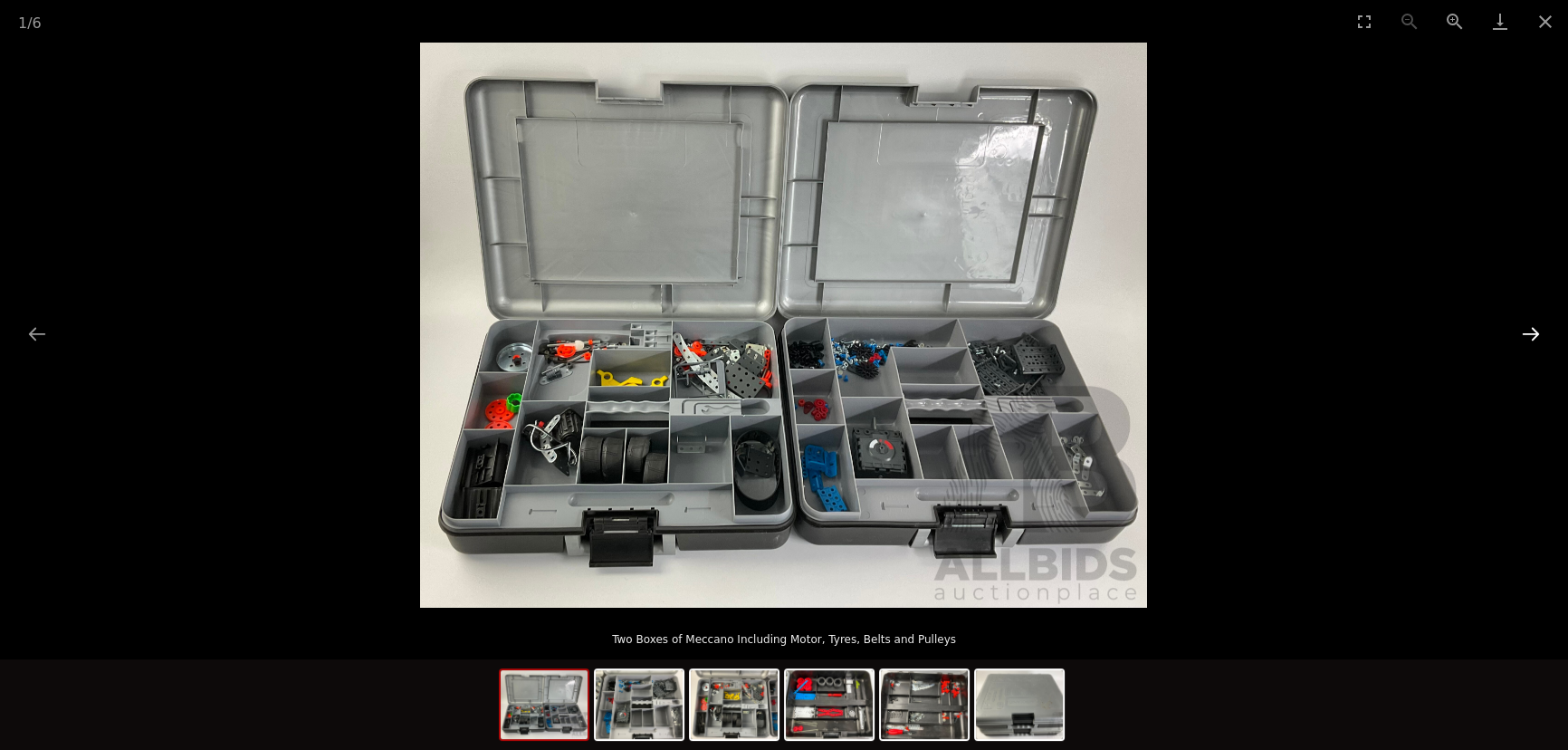
click at [1526, 335] on button "Next slide" at bounding box center [1531, 333] width 38 height 35
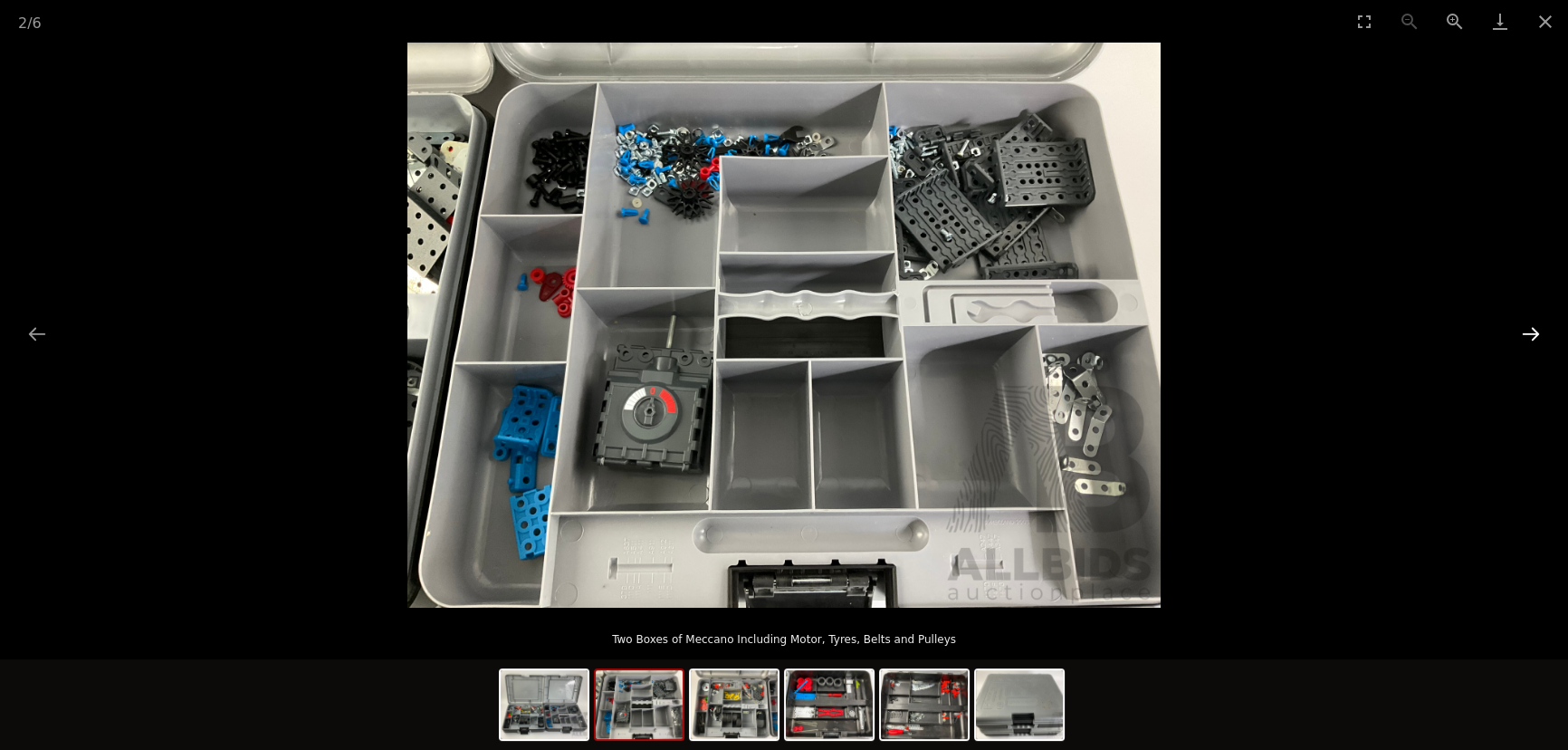
click at [1526, 335] on button "Next slide" at bounding box center [1531, 333] width 38 height 35
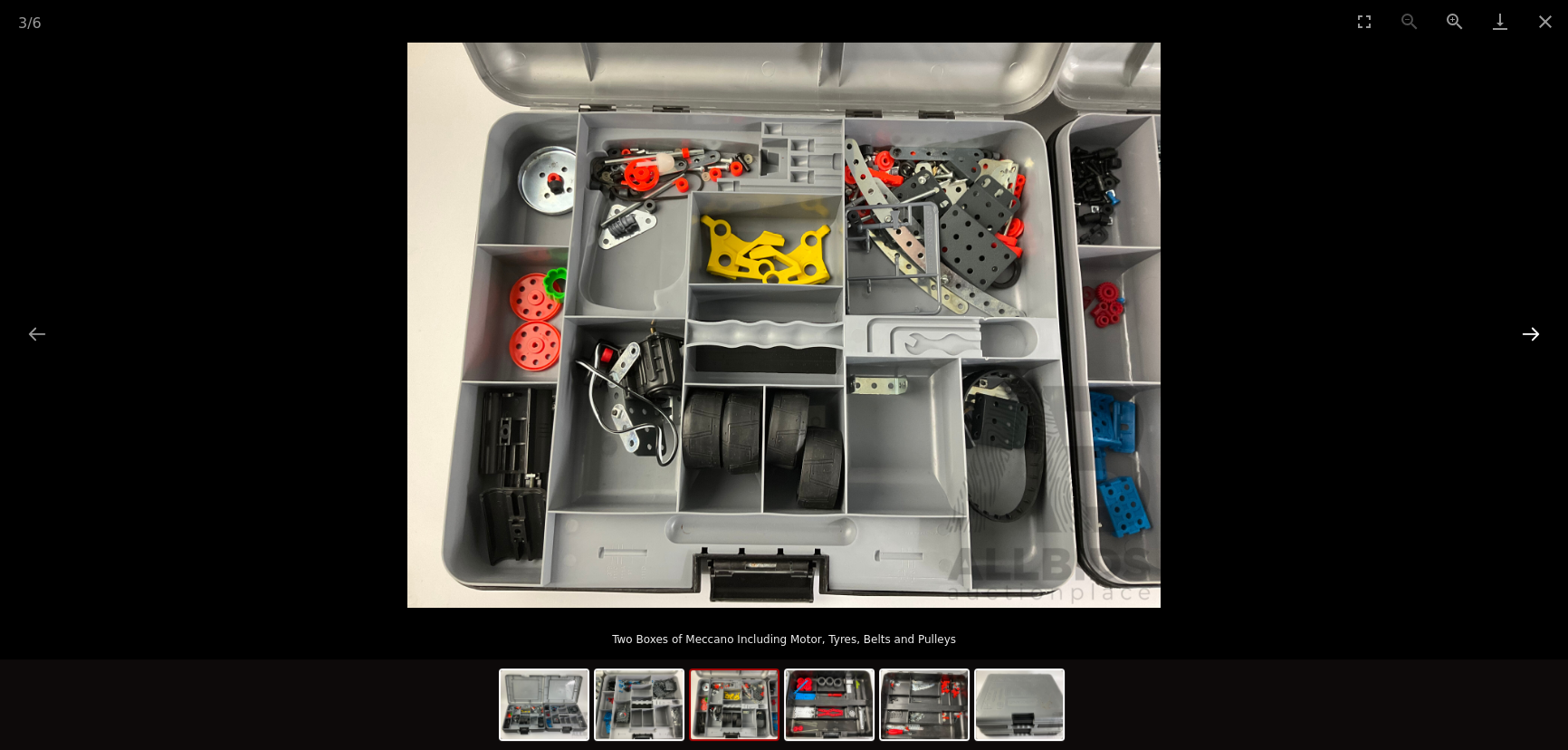
click at [1526, 335] on button "Next slide" at bounding box center [1531, 333] width 38 height 35
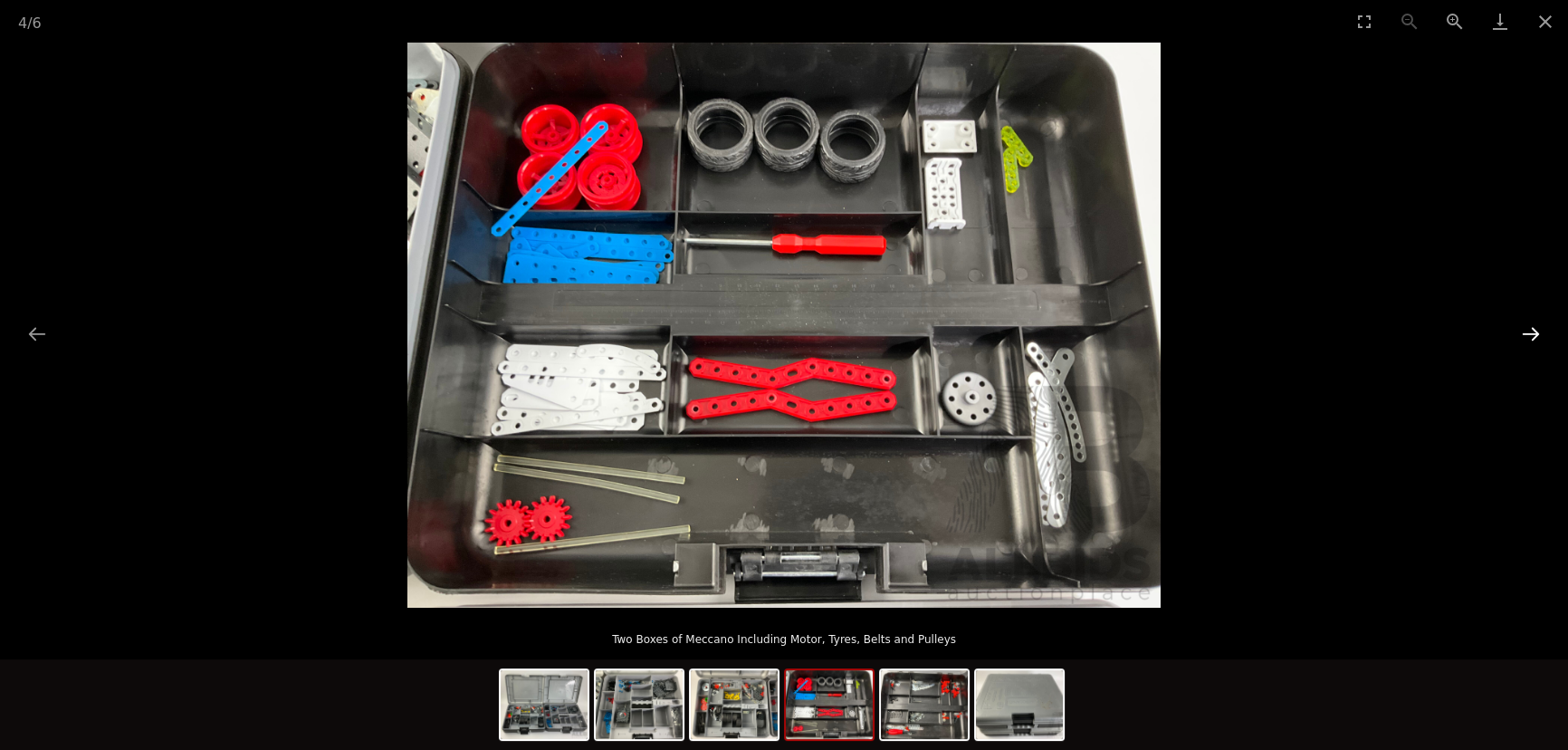
click at [1526, 335] on button "Next slide" at bounding box center [1531, 333] width 38 height 35
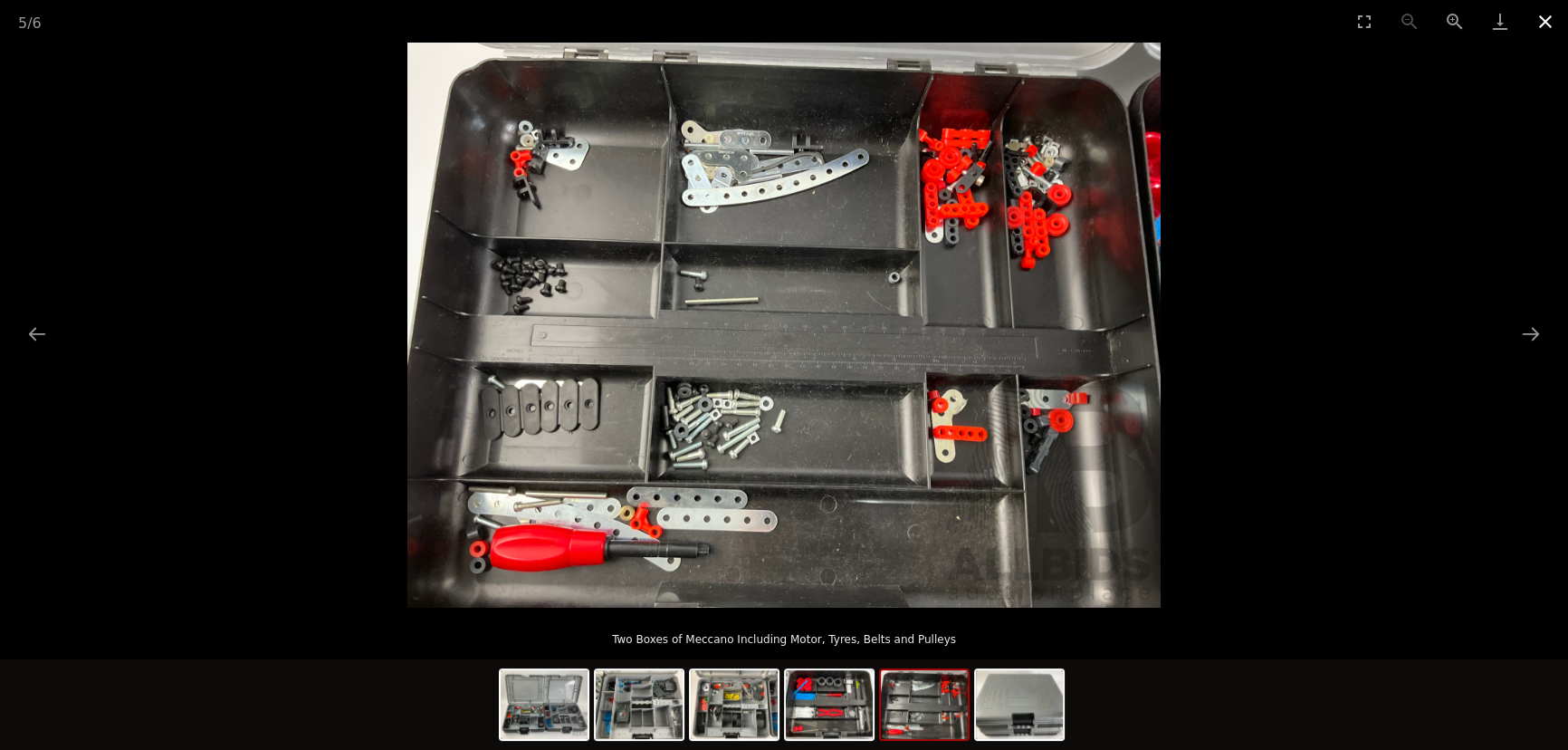
click at [1547, 20] on button "Close gallery" at bounding box center [1545, 21] width 45 height 43
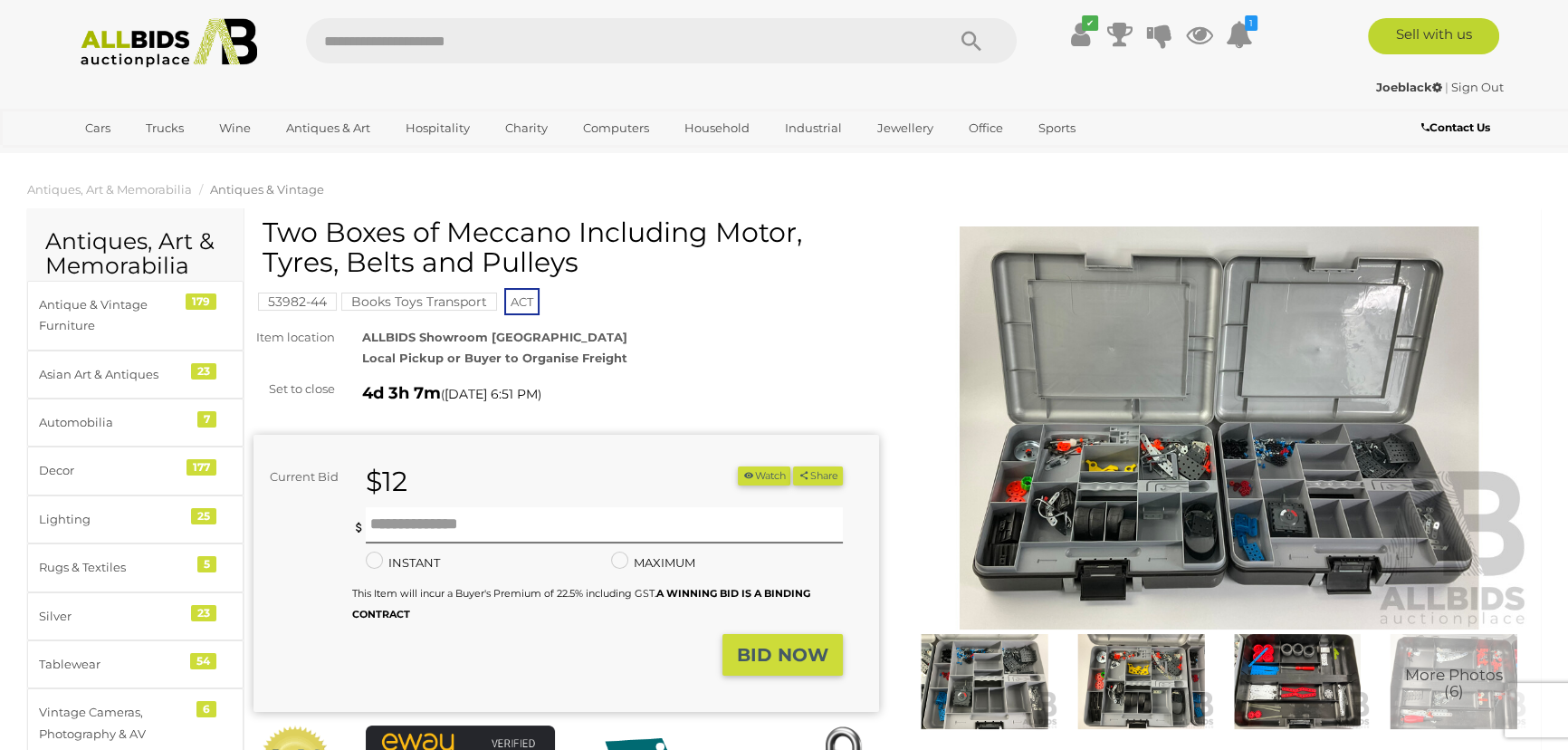
click at [753, 471] on button "Watch" at bounding box center [764, 476] width 52 height 19
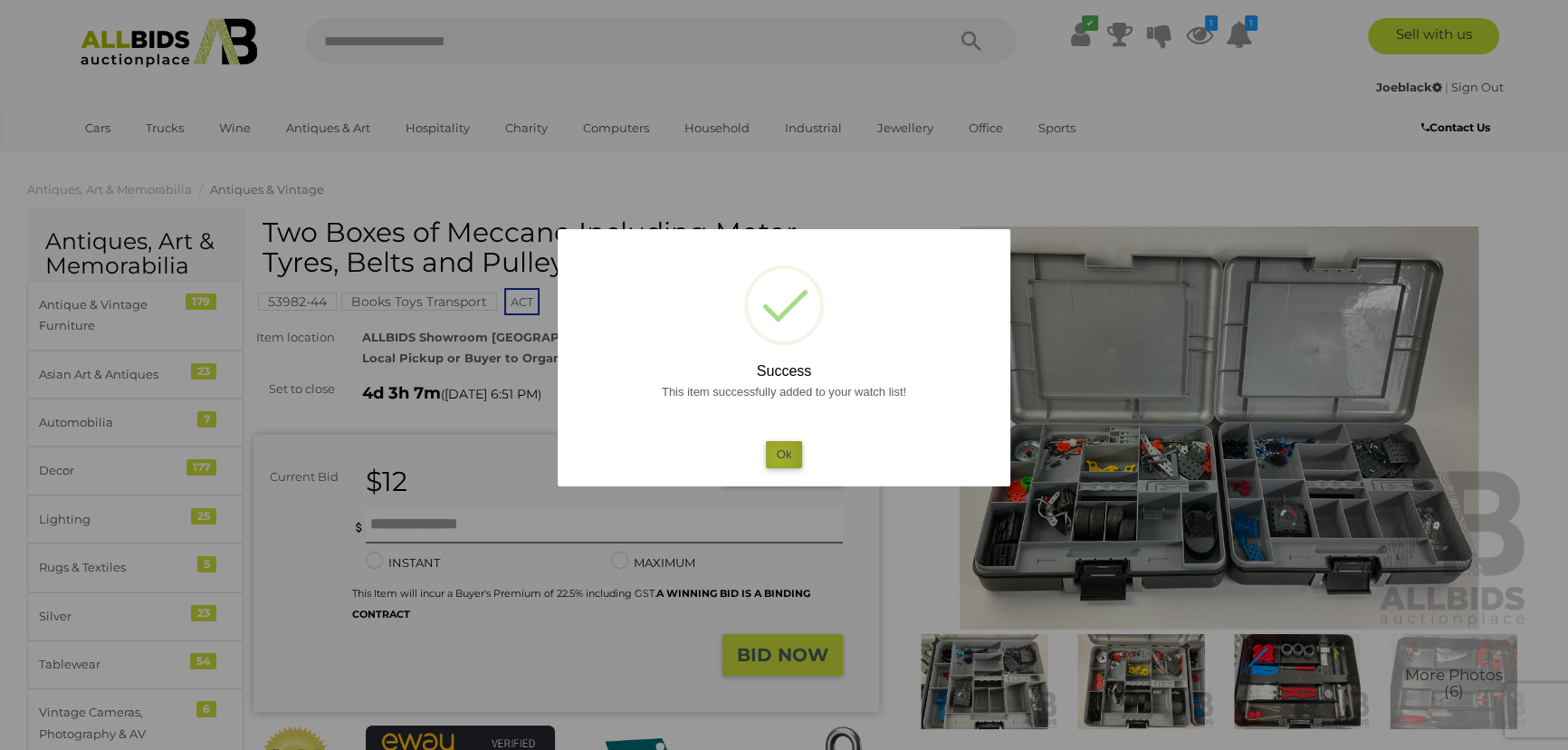
click at [777, 456] on button "Ok" at bounding box center [784, 454] width 37 height 27
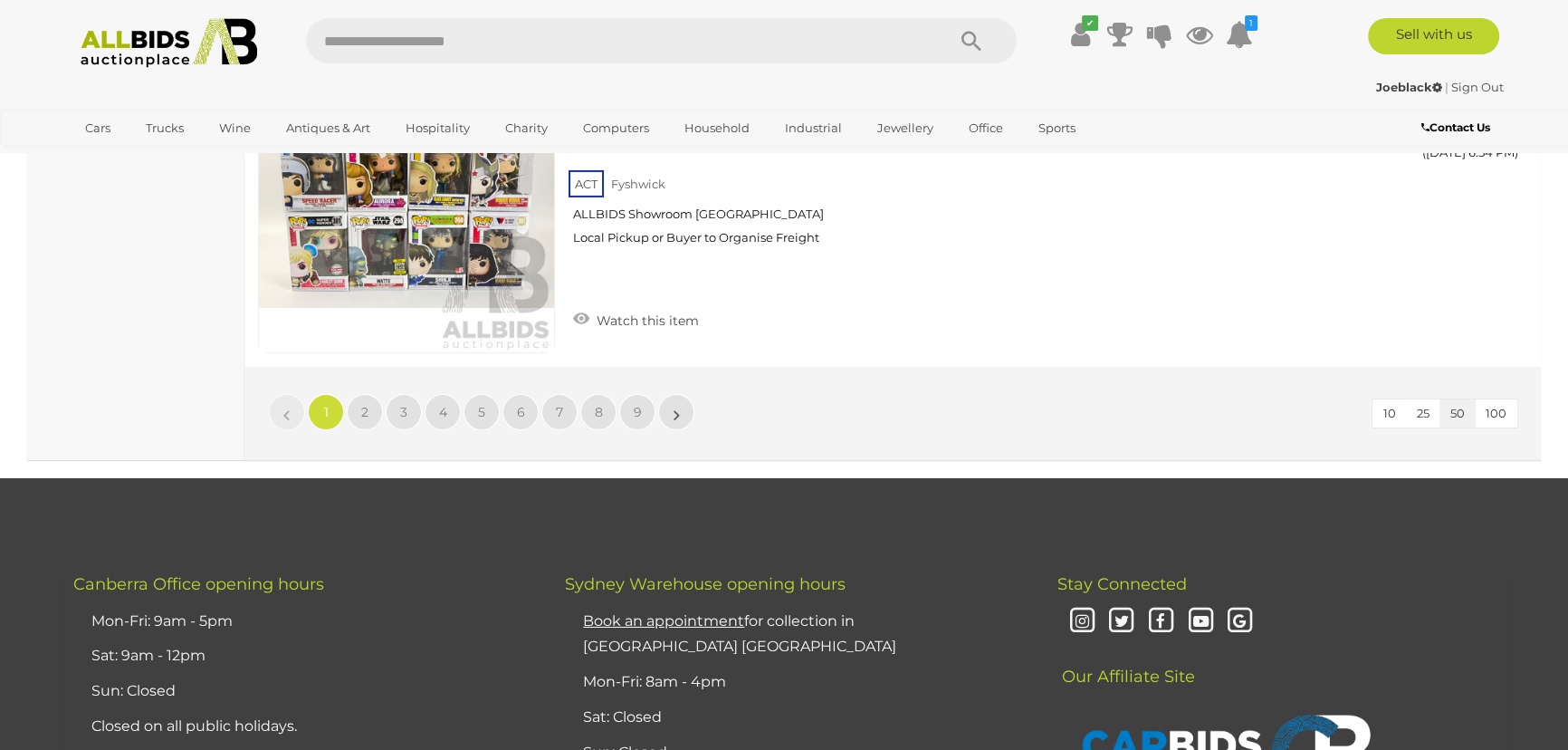
scroll to position [16400, 0]
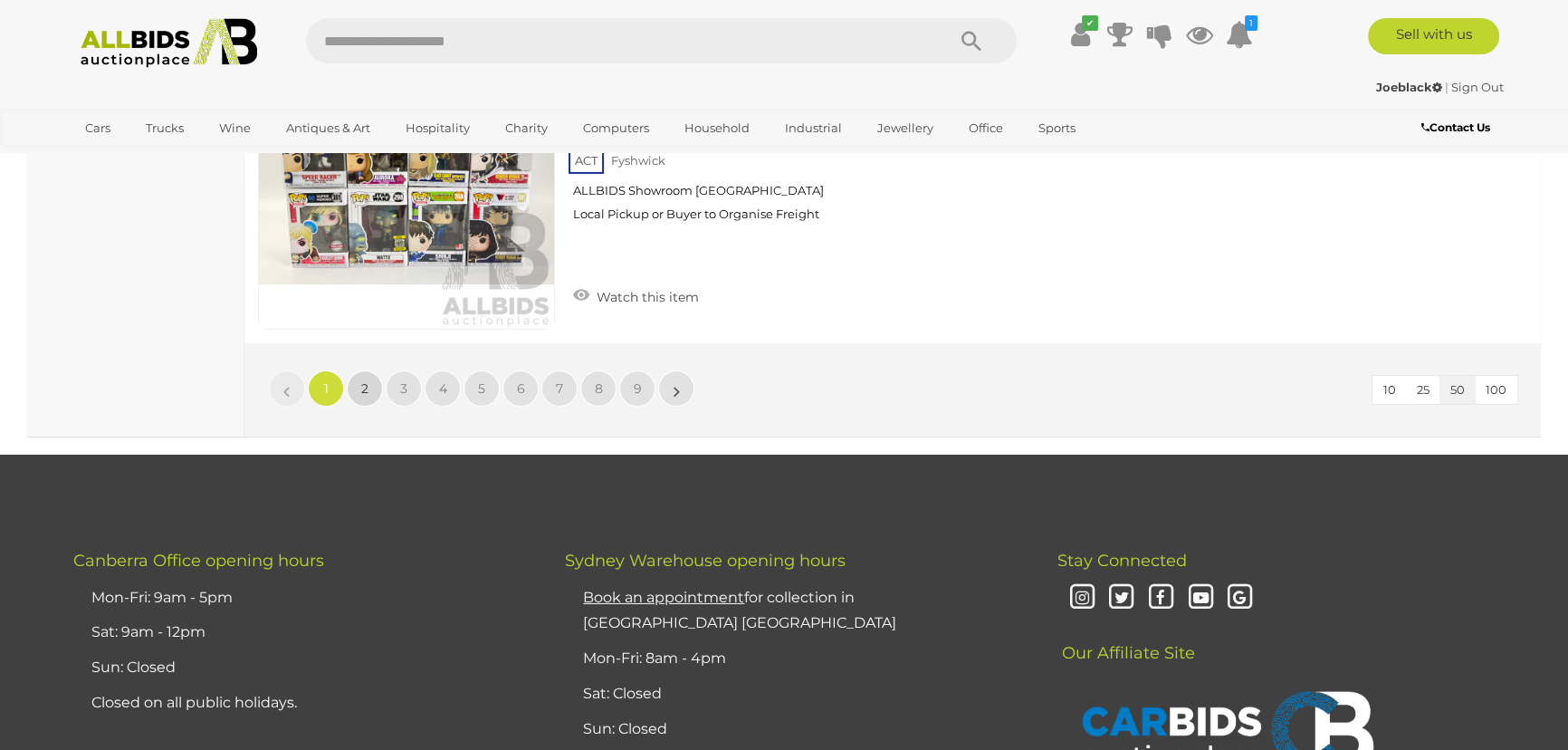
click at [355, 380] on link "2" at bounding box center [365, 388] width 36 height 36
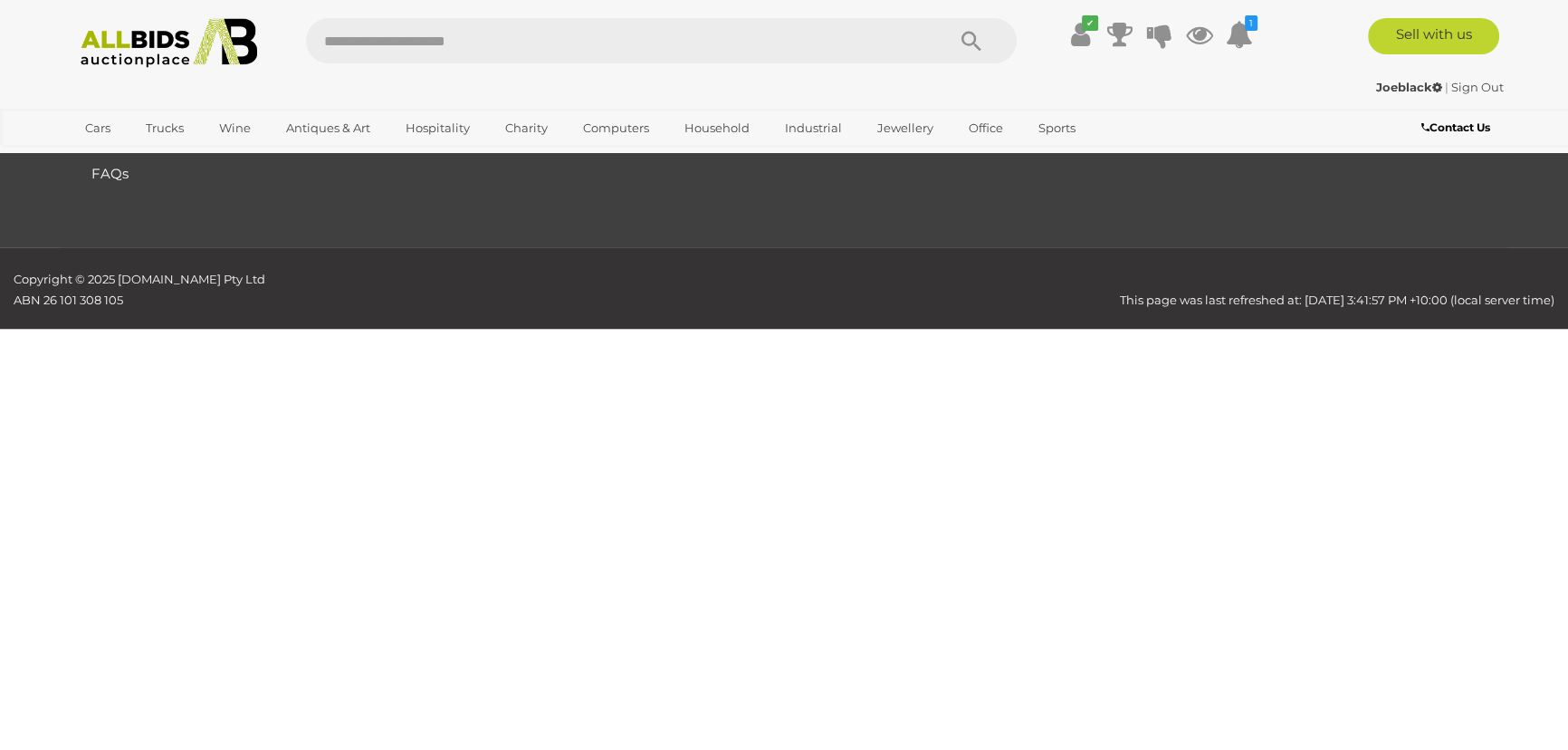
scroll to position [214, 0]
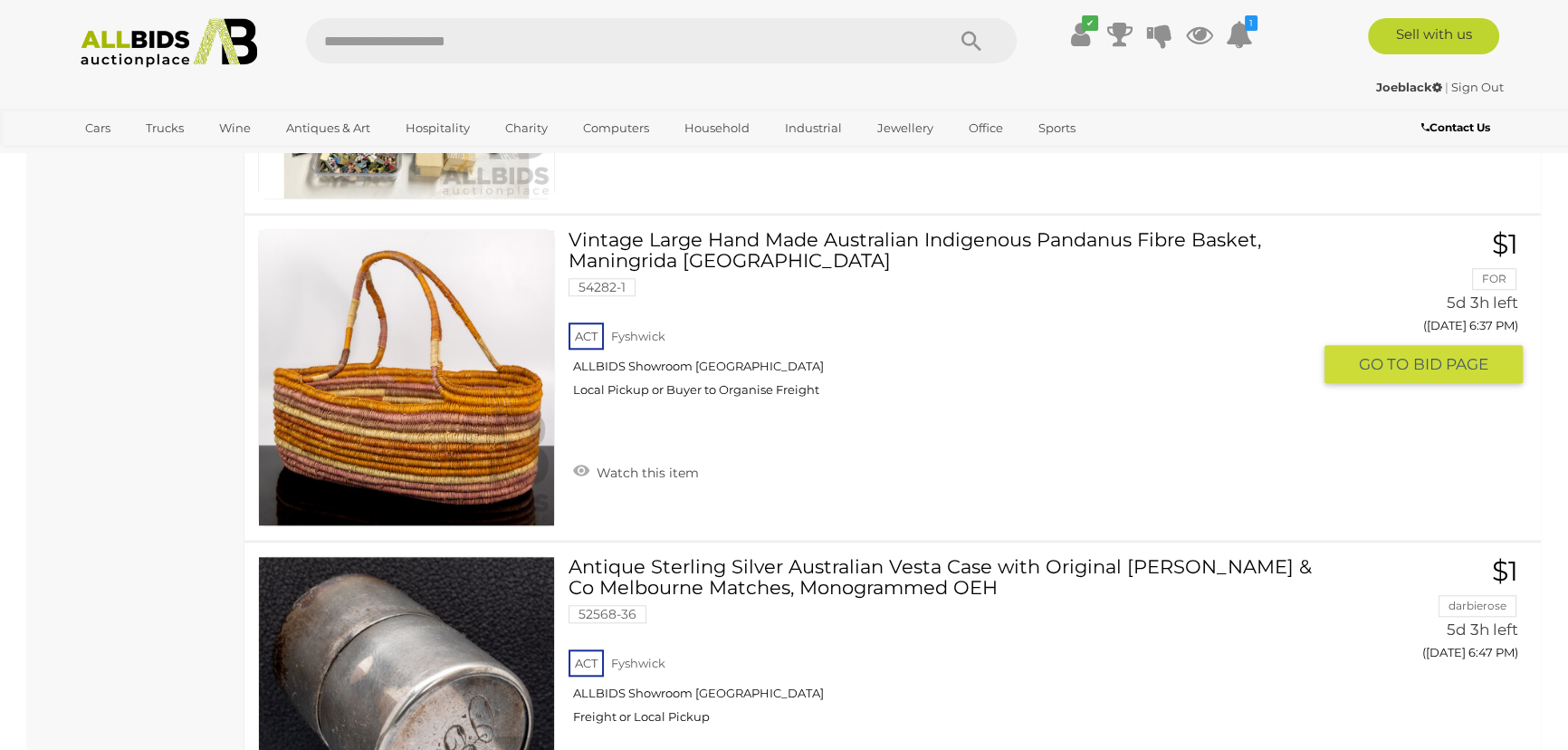
scroll to position [2190, 0]
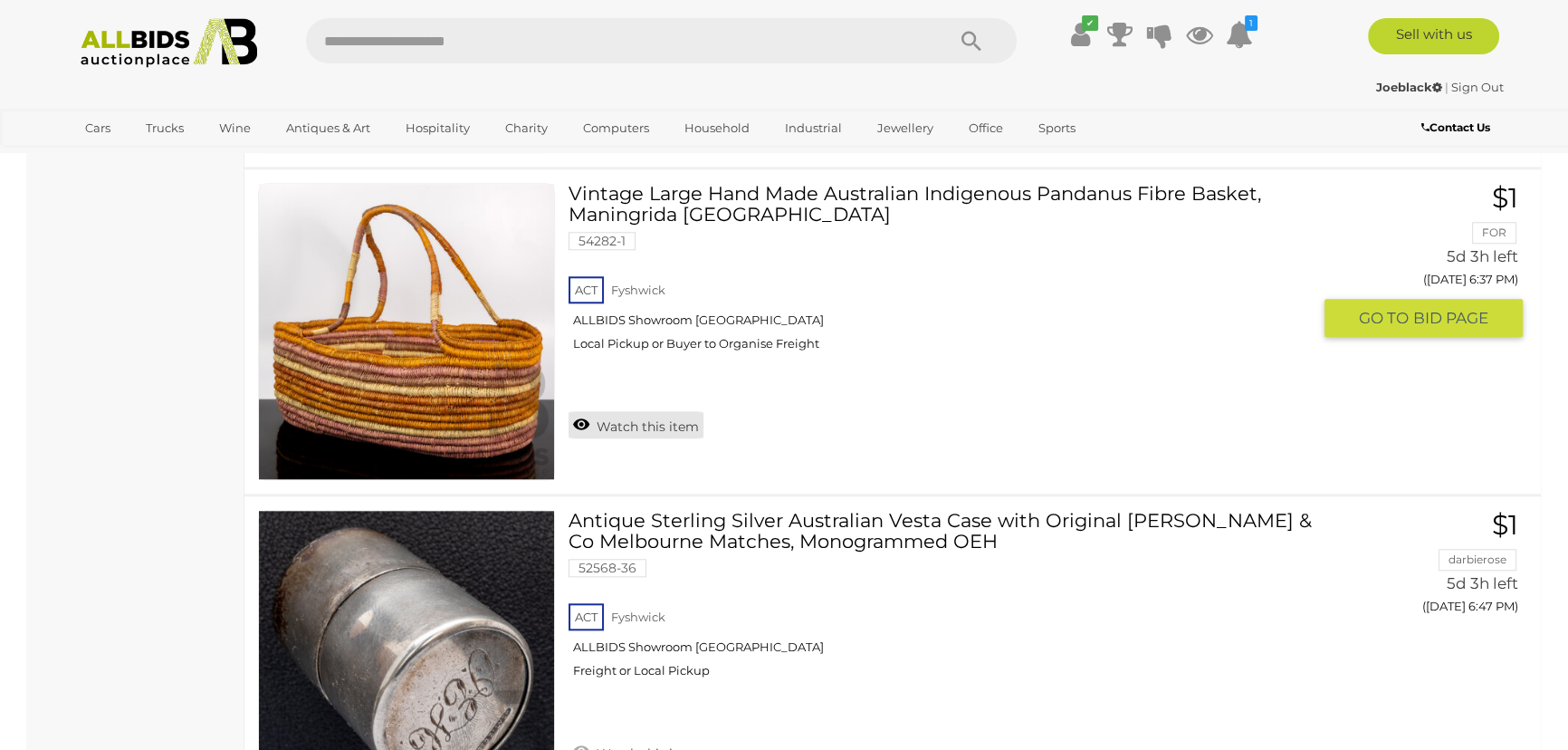
click at [607, 424] on link "Watch this item" at bounding box center [635, 425] width 134 height 27
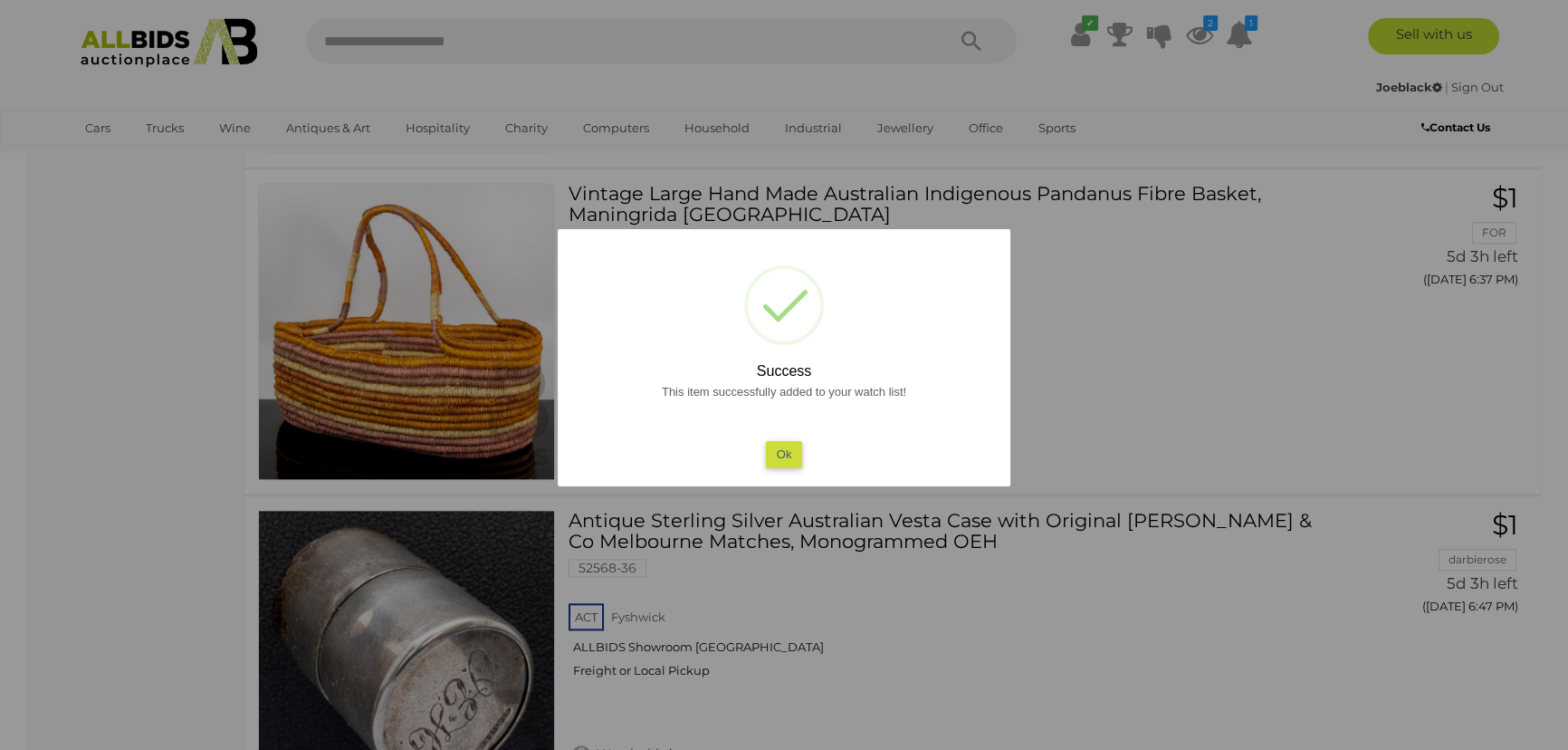
click at [788, 469] on div "? ! i Success This item successfully added to your watch list! Ok OK Cancel ×" at bounding box center [784, 358] width 453 height 258
click at [777, 451] on button "Ok" at bounding box center [784, 454] width 37 height 27
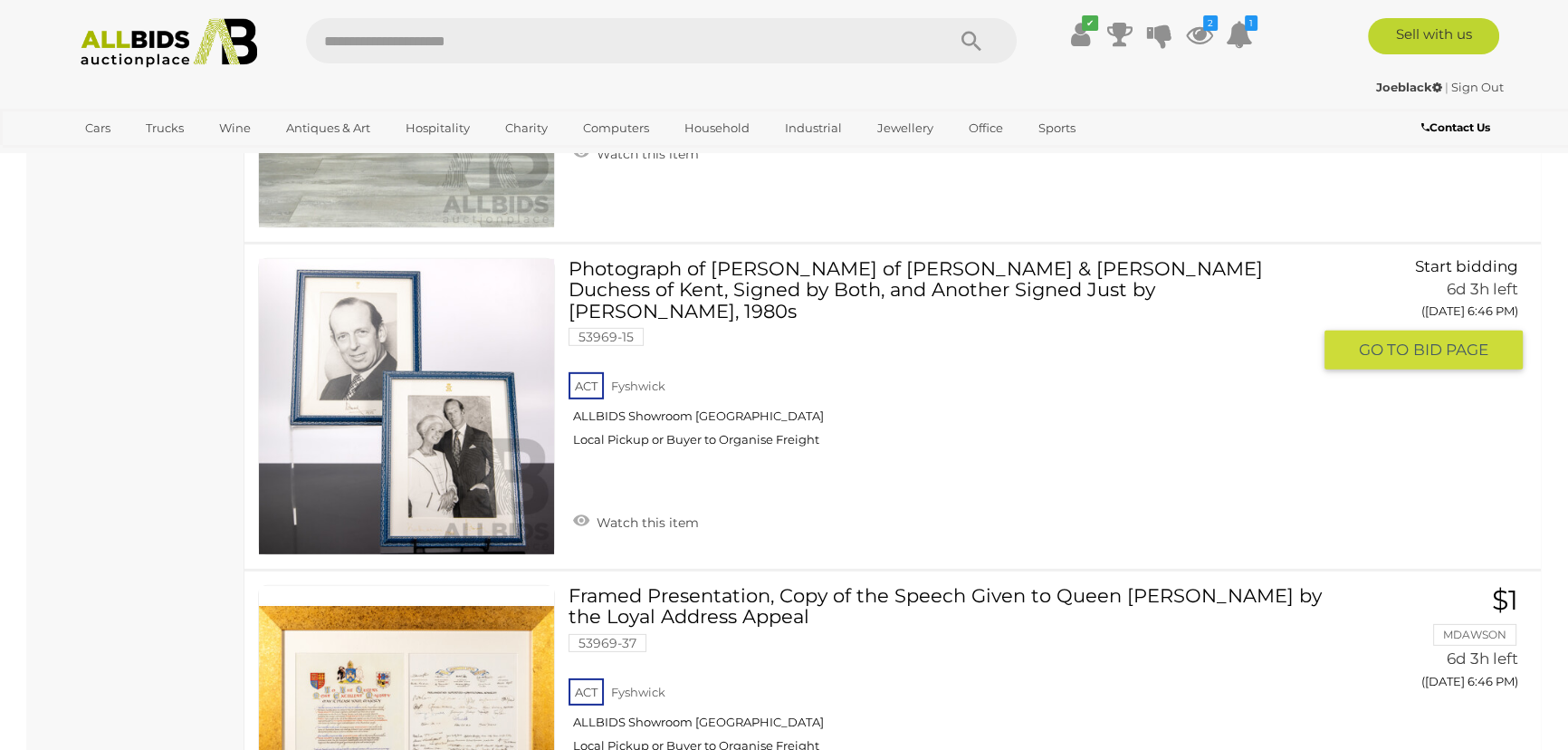
scroll to position [15447, 0]
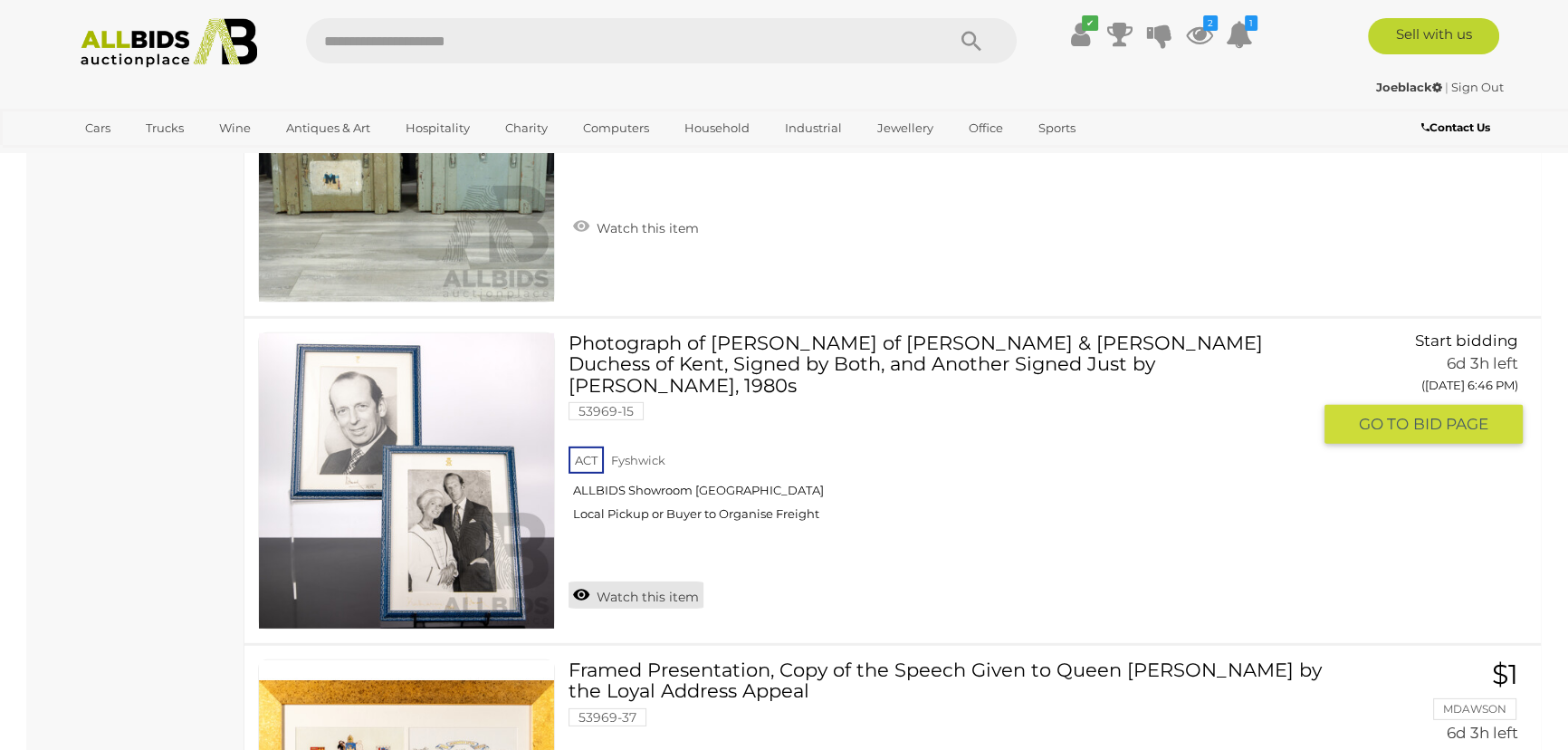
click at [580, 581] on link "Watch this item" at bounding box center [635, 594] width 134 height 27
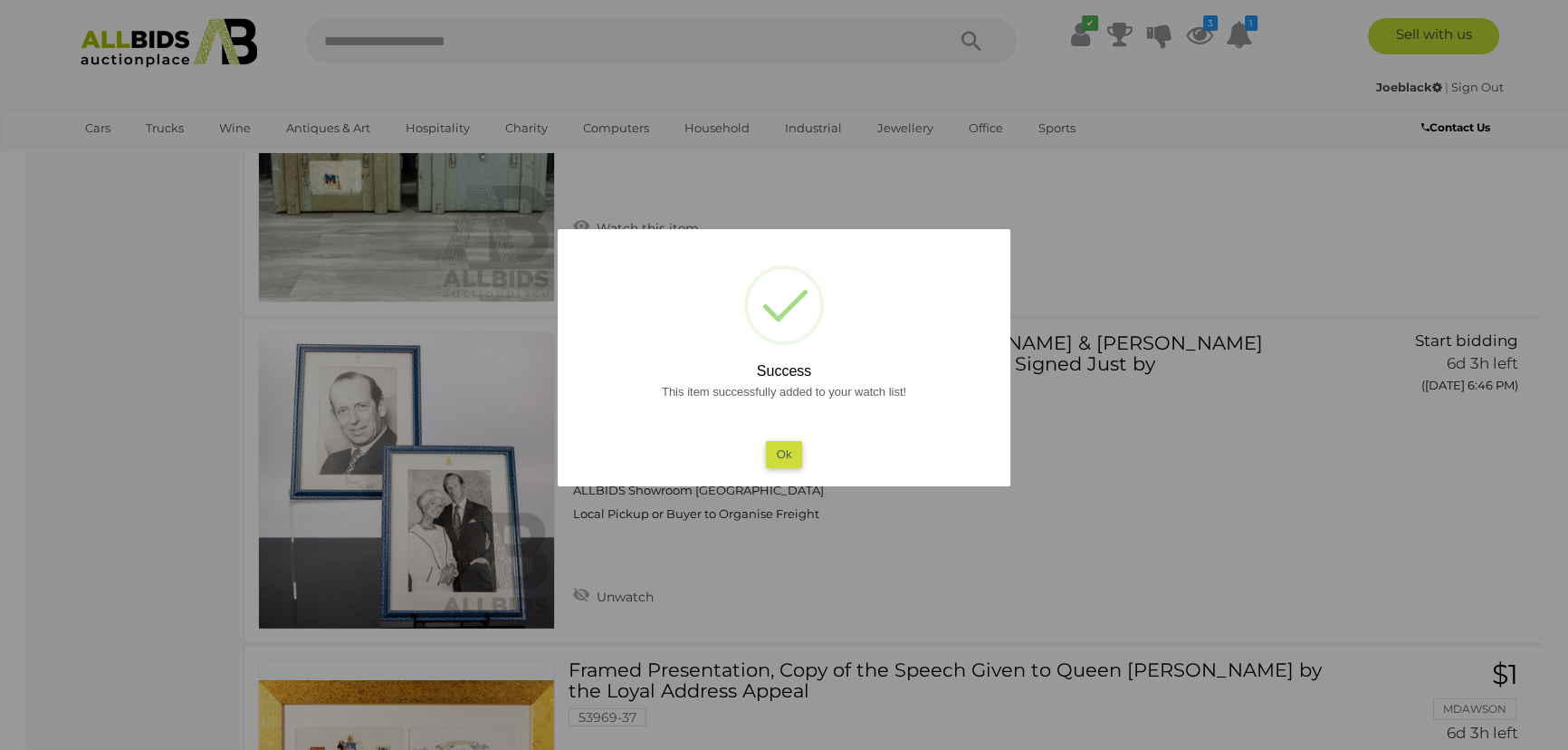
click at [798, 449] on button "Ok" at bounding box center [784, 454] width 37 height 27
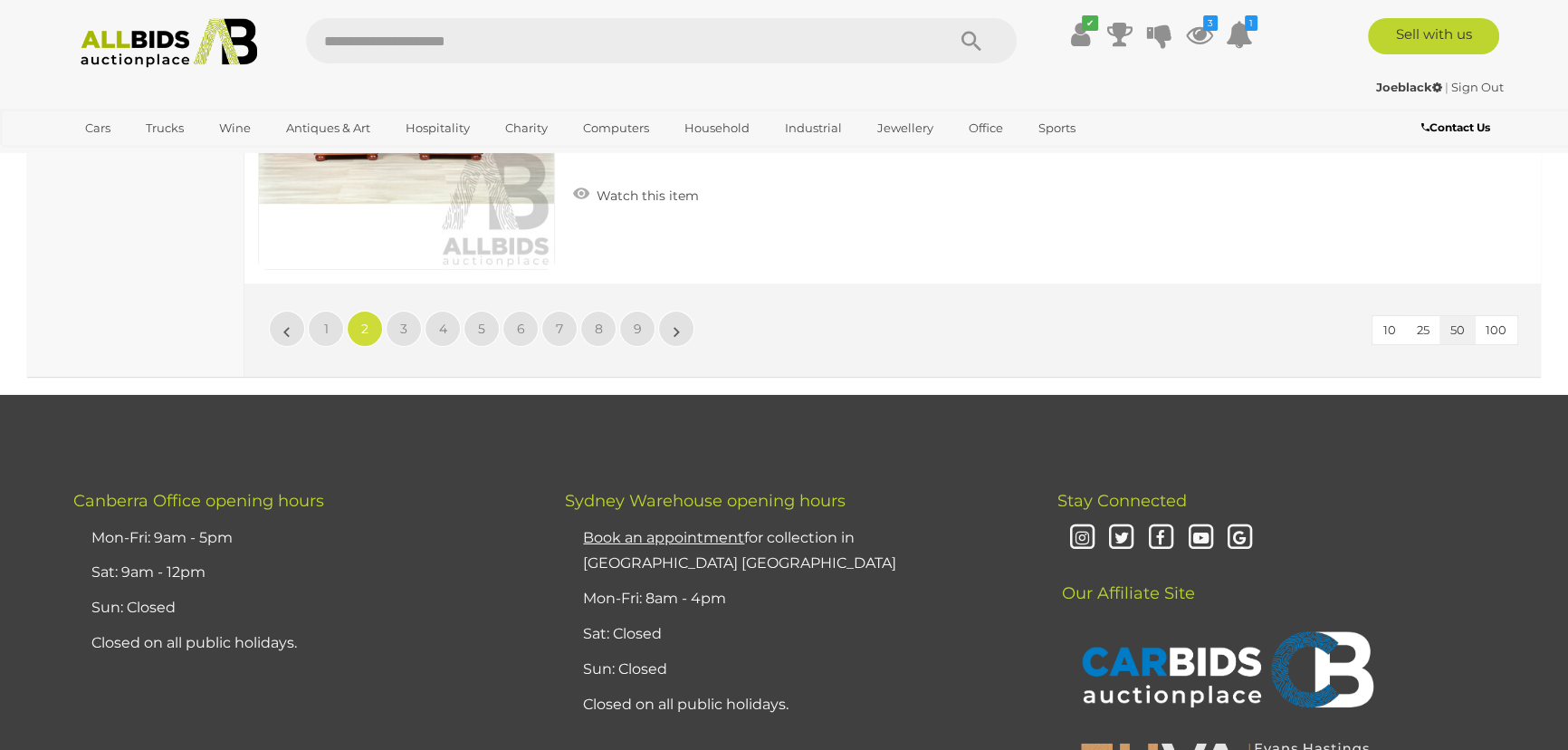
scroll to position [16434, 0]
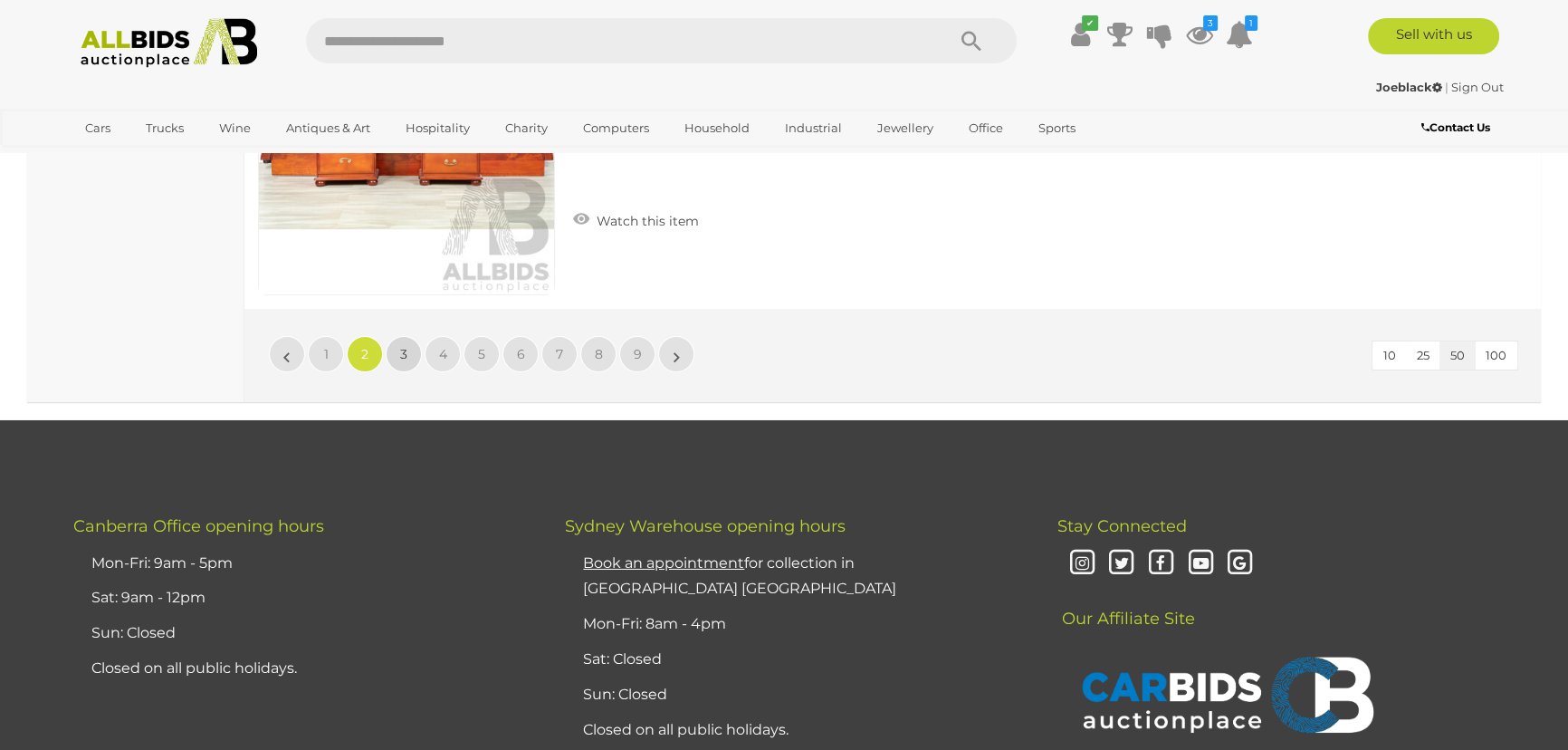
click at [402, 346] on span "3" at bounding box center [404, 354] width 8 height 16
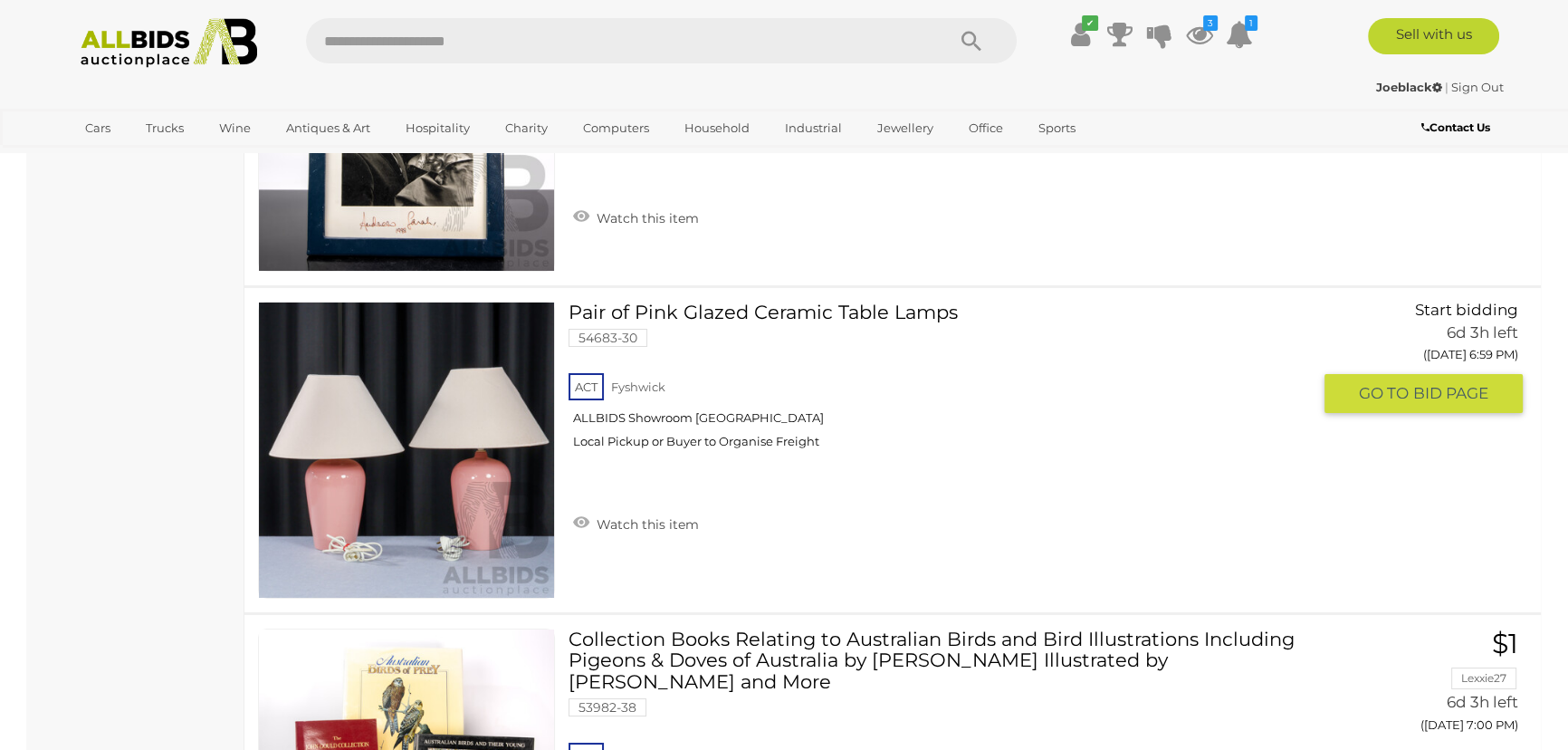
scroll to position [8200, 0]
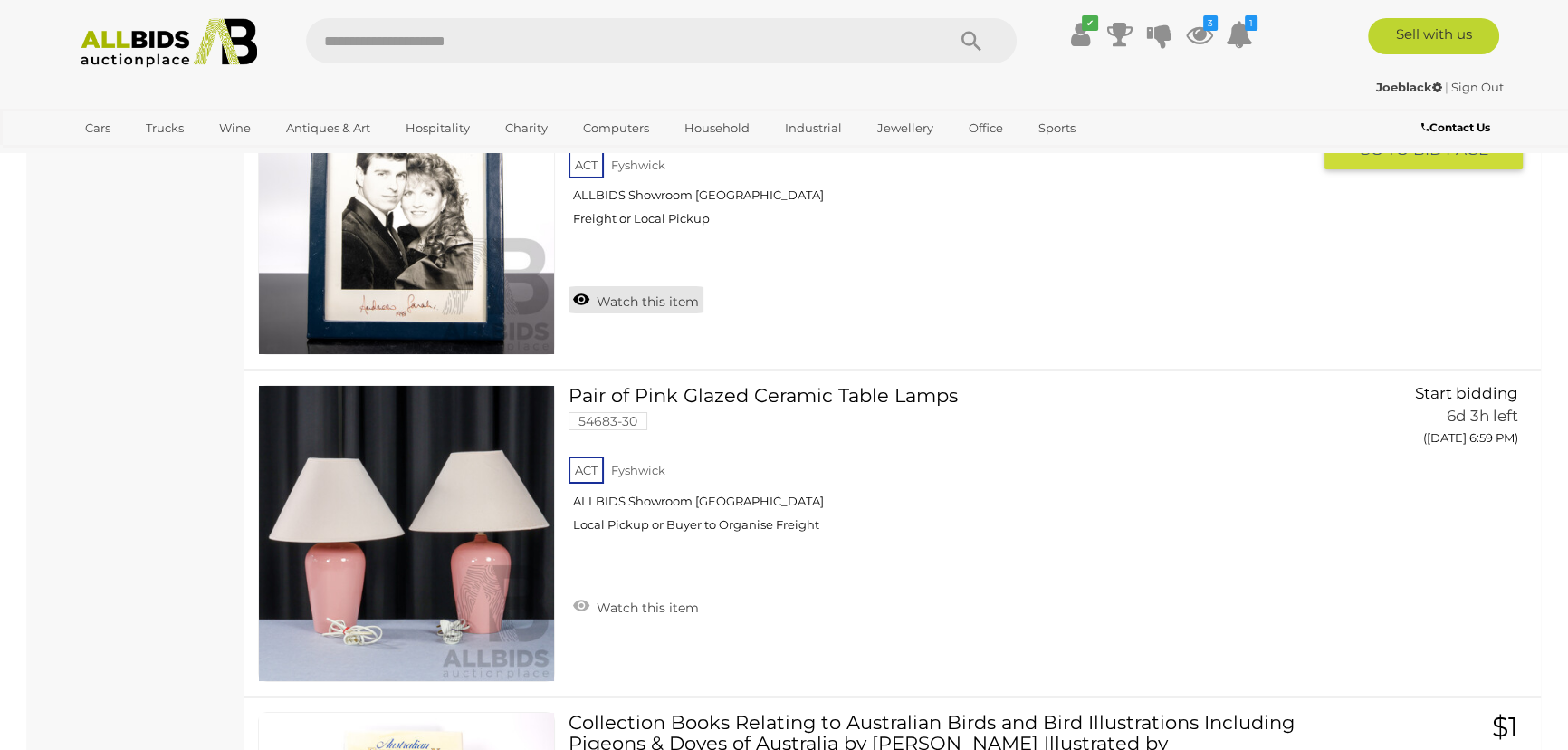
click at [578, 297] on link "Watch this item" at bounding box center [635, 300] width 134 height 27
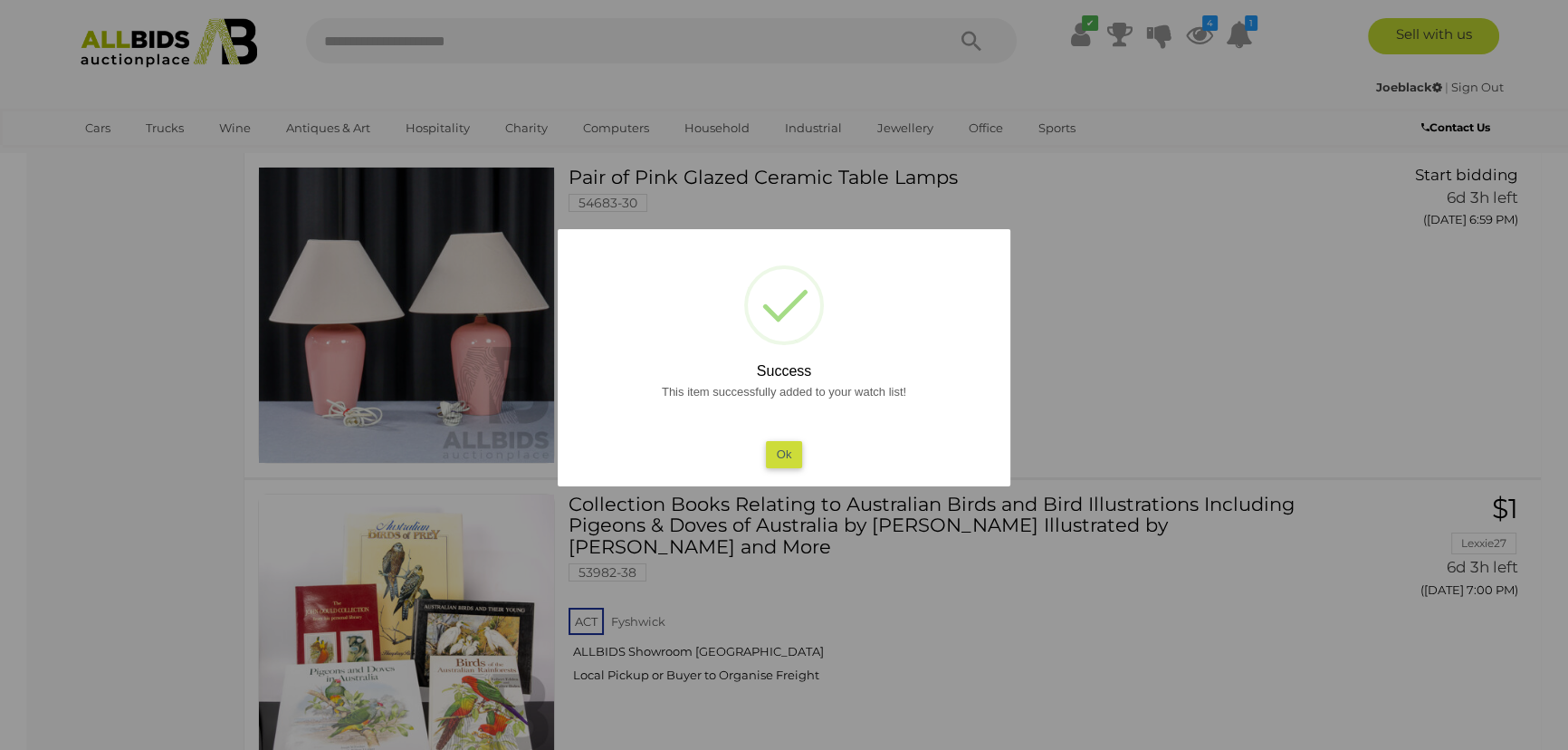
scroll to position [8448, 0]
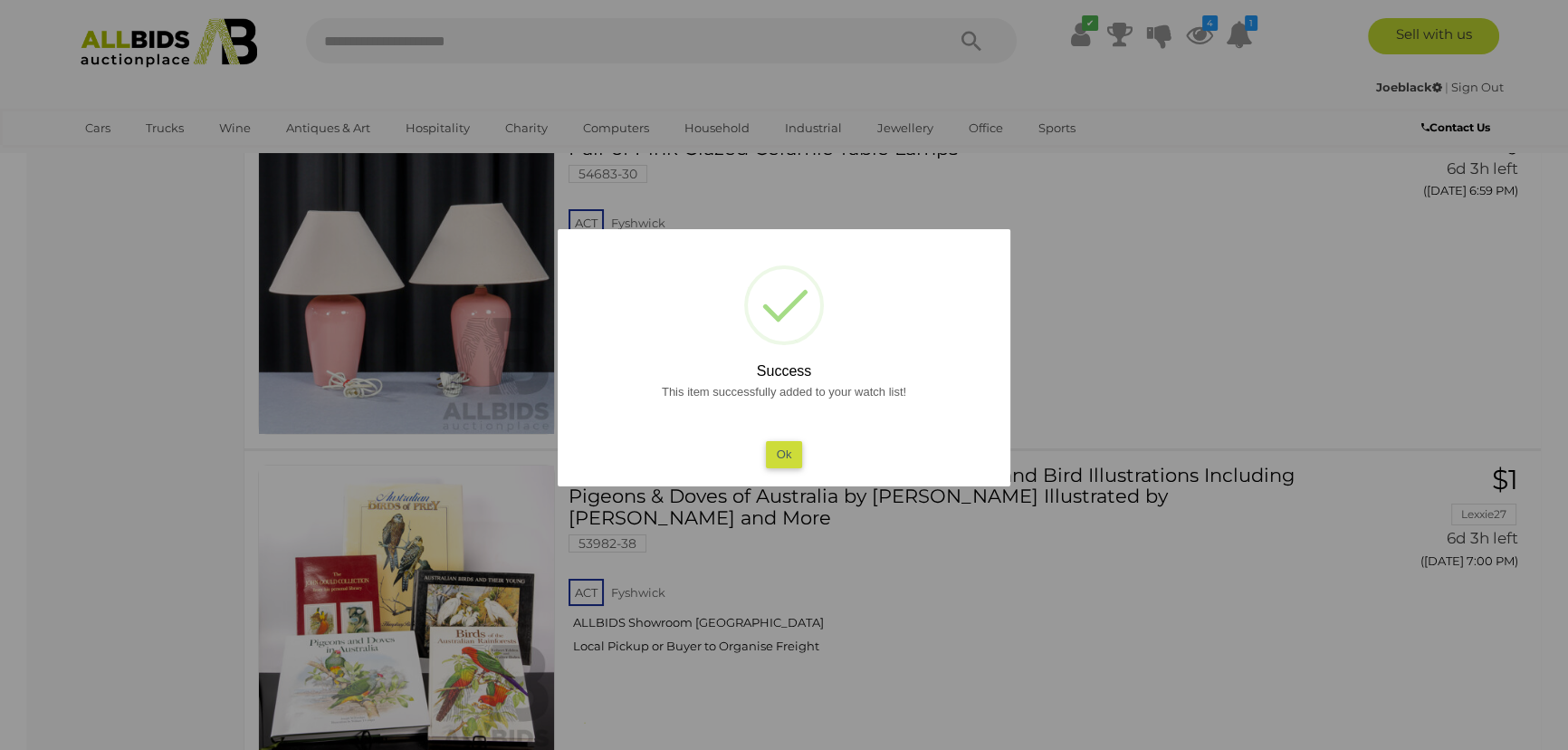
click at [783, 449] on button "Ok" at bounding box center [784, 454] width 37 height 27
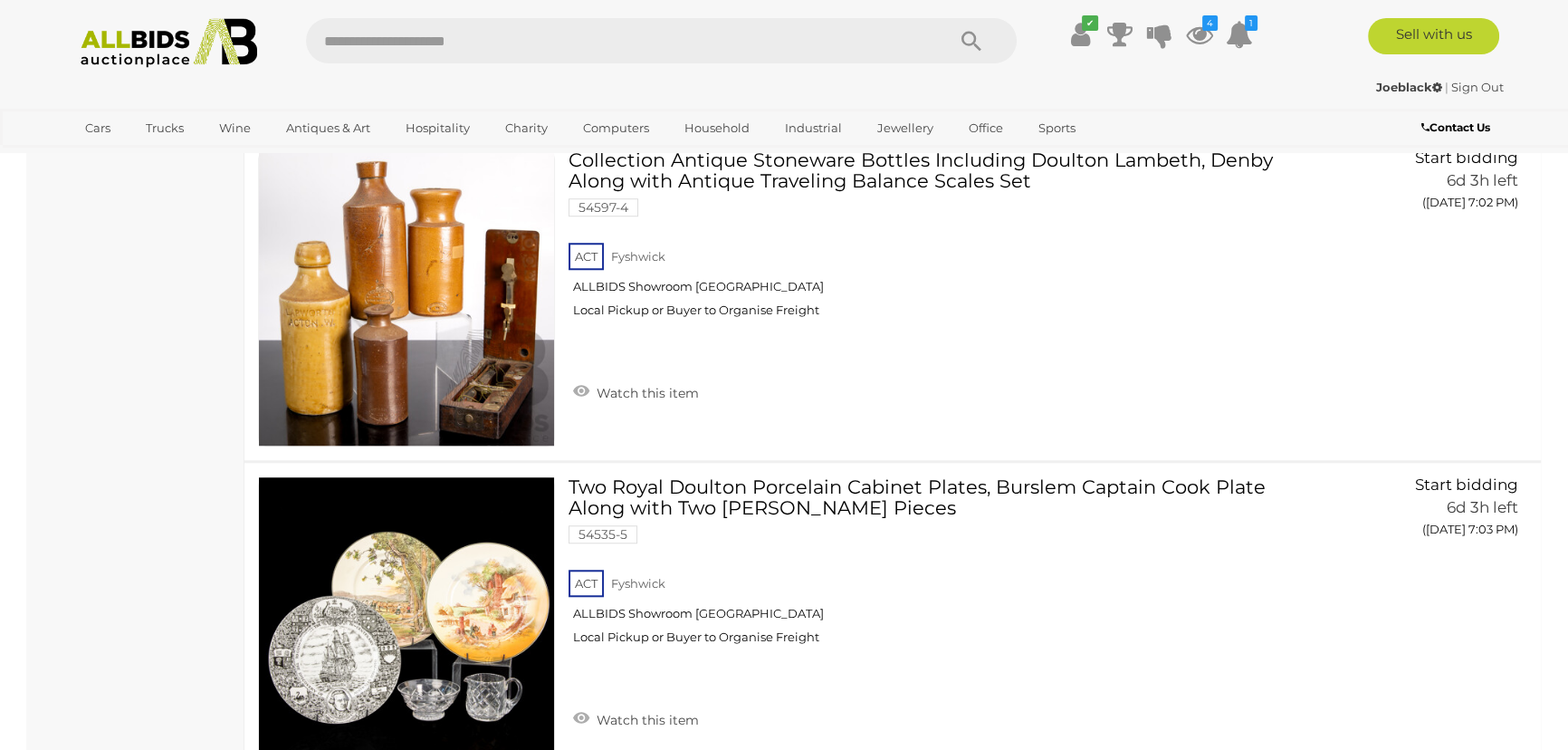
scroll to position [10425, 0]
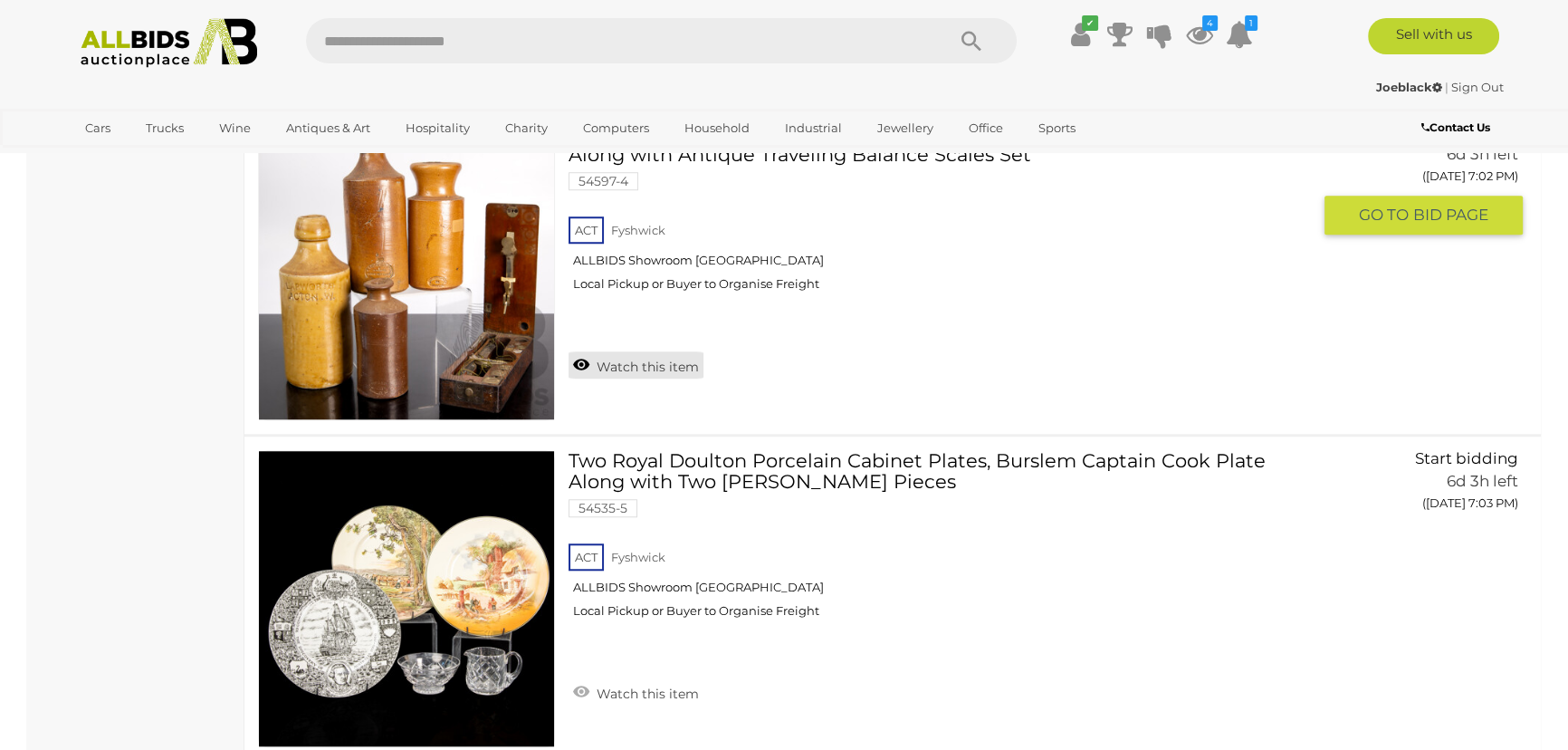
click at [581, 359] on link "Watch this item" at bounding box center [635, 365] width 134 height 27
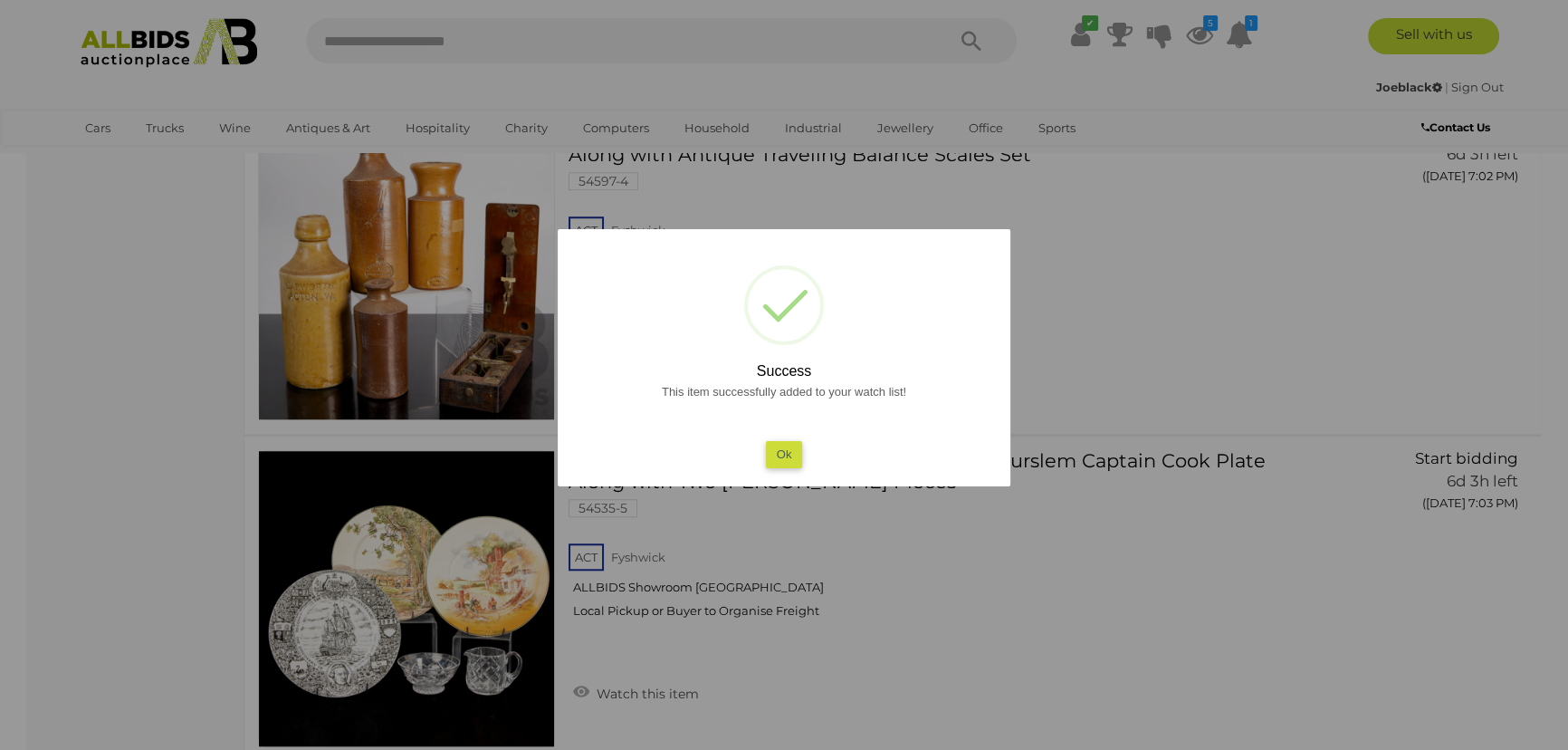
click at [784, 454] on button "Ok" at bounding box center [784, 454] width 37 height 27
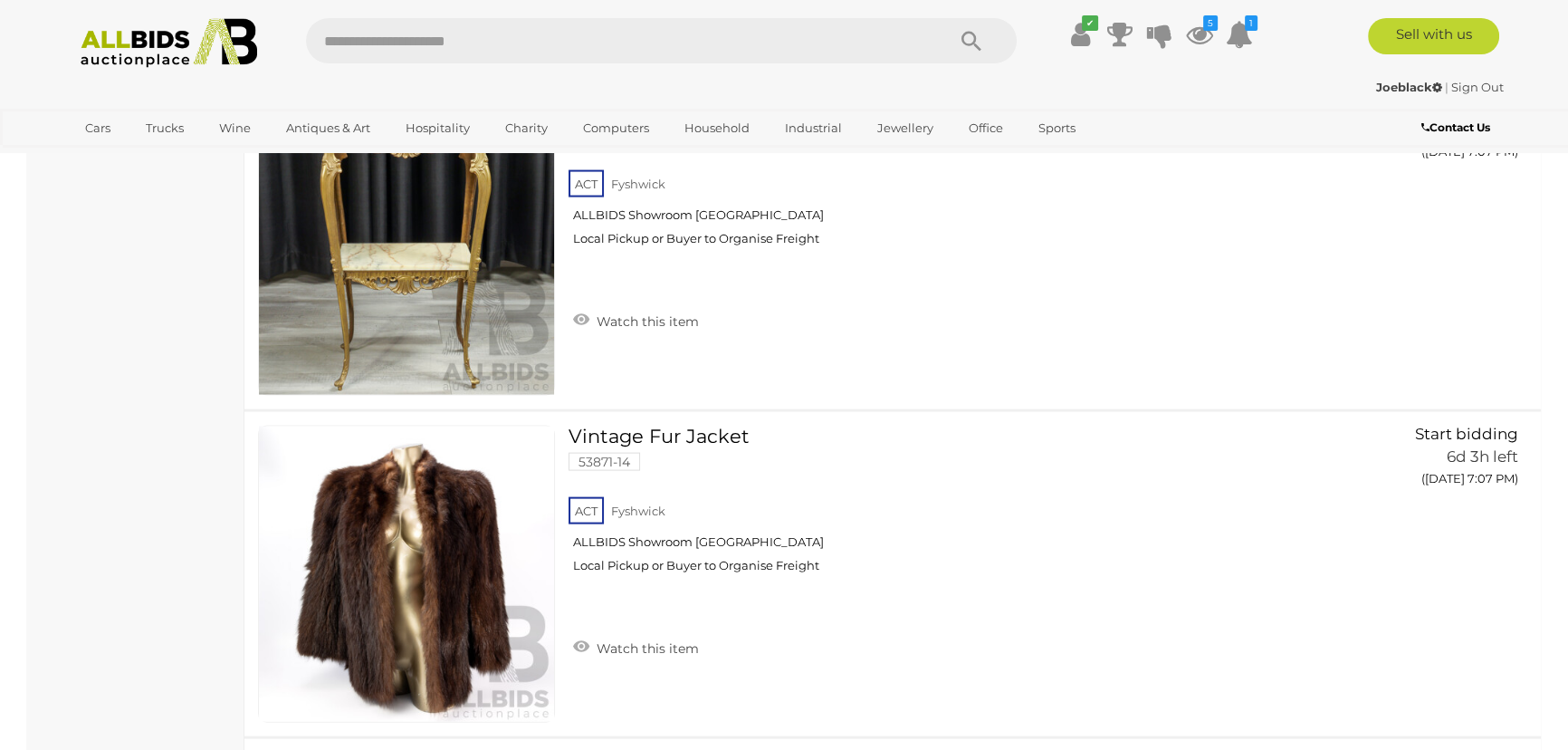
scroll to position [13387, 0]
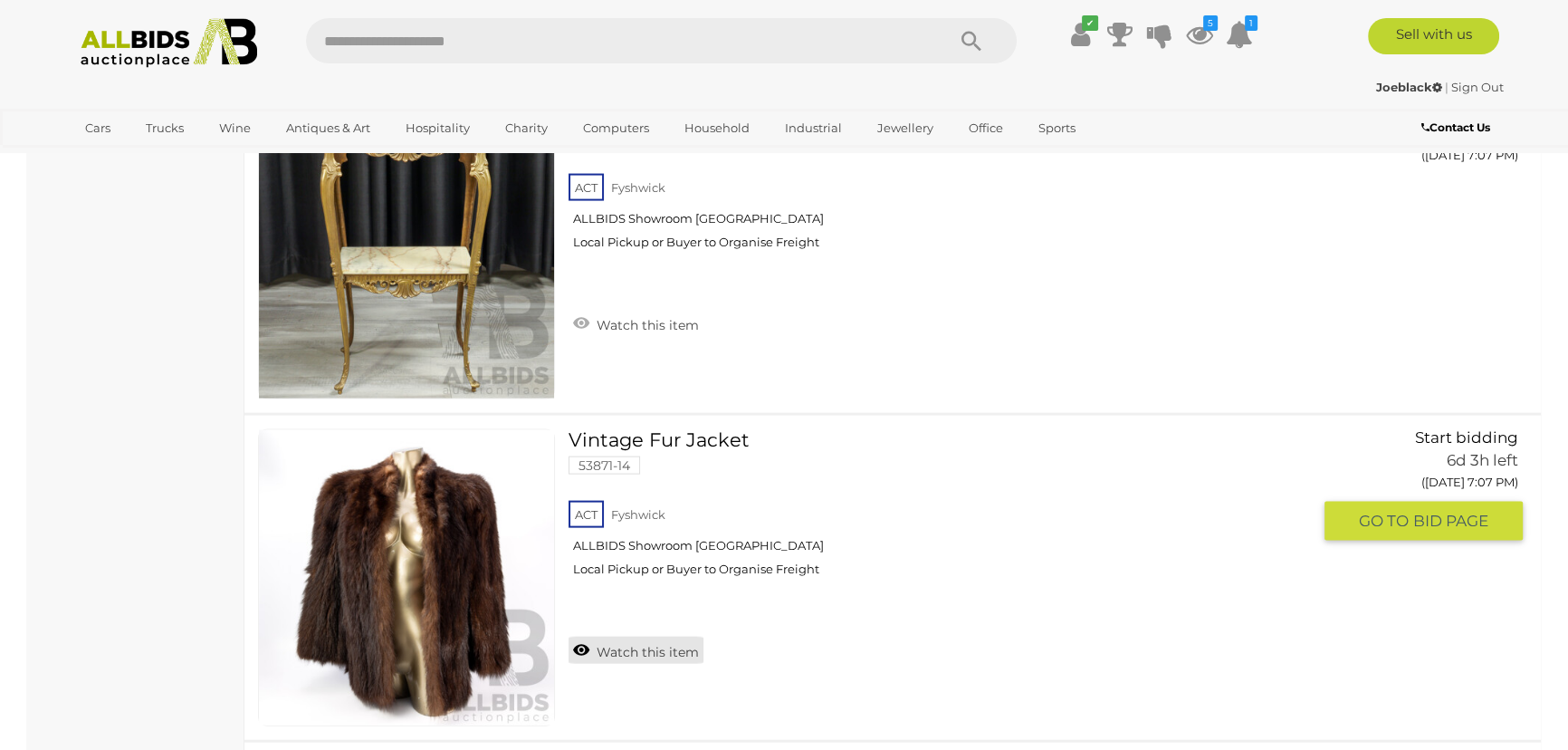
click at [580, 636] on link "Watch this item" at bounding box center [635, 650] width 134 height 27
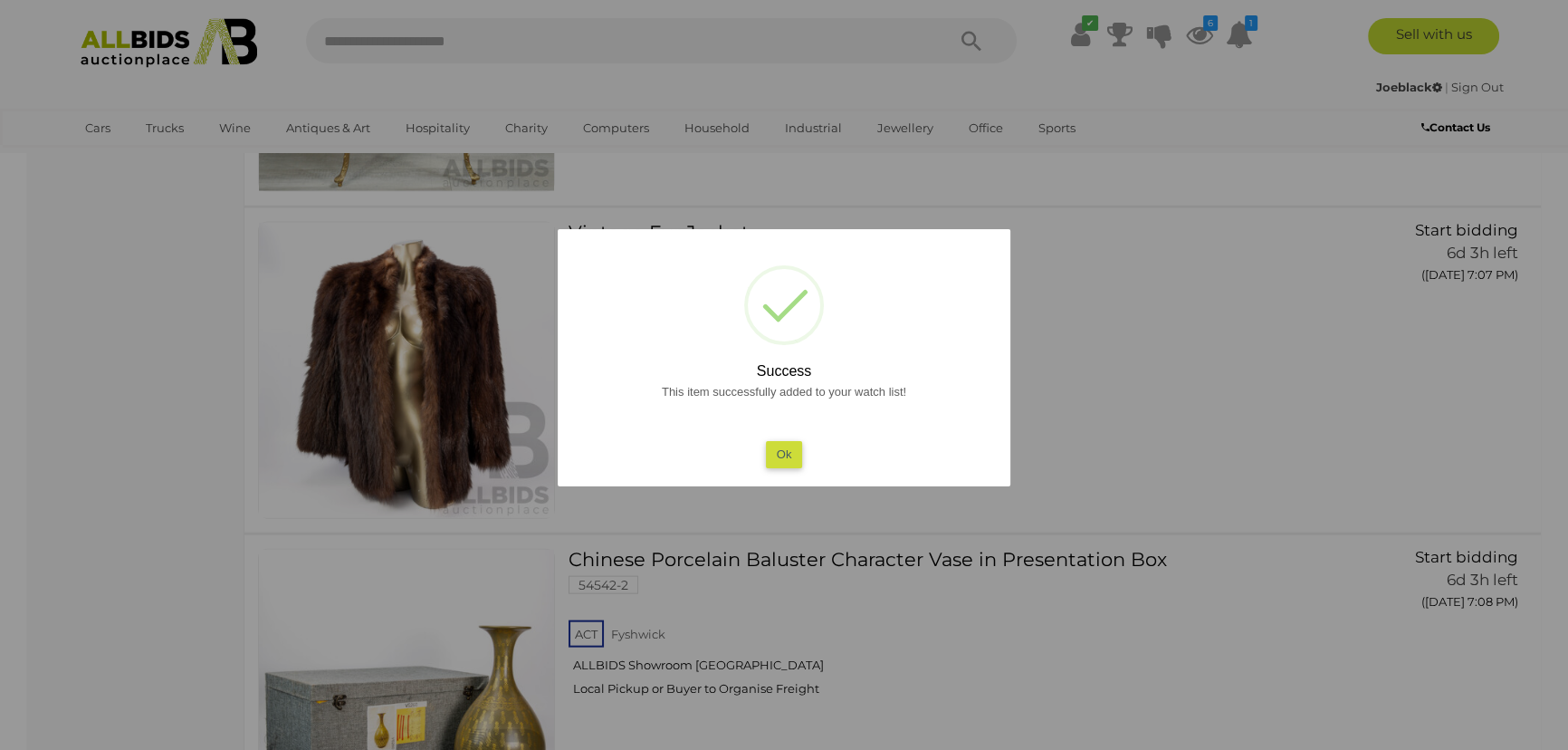
scroll to position [13635, 0]
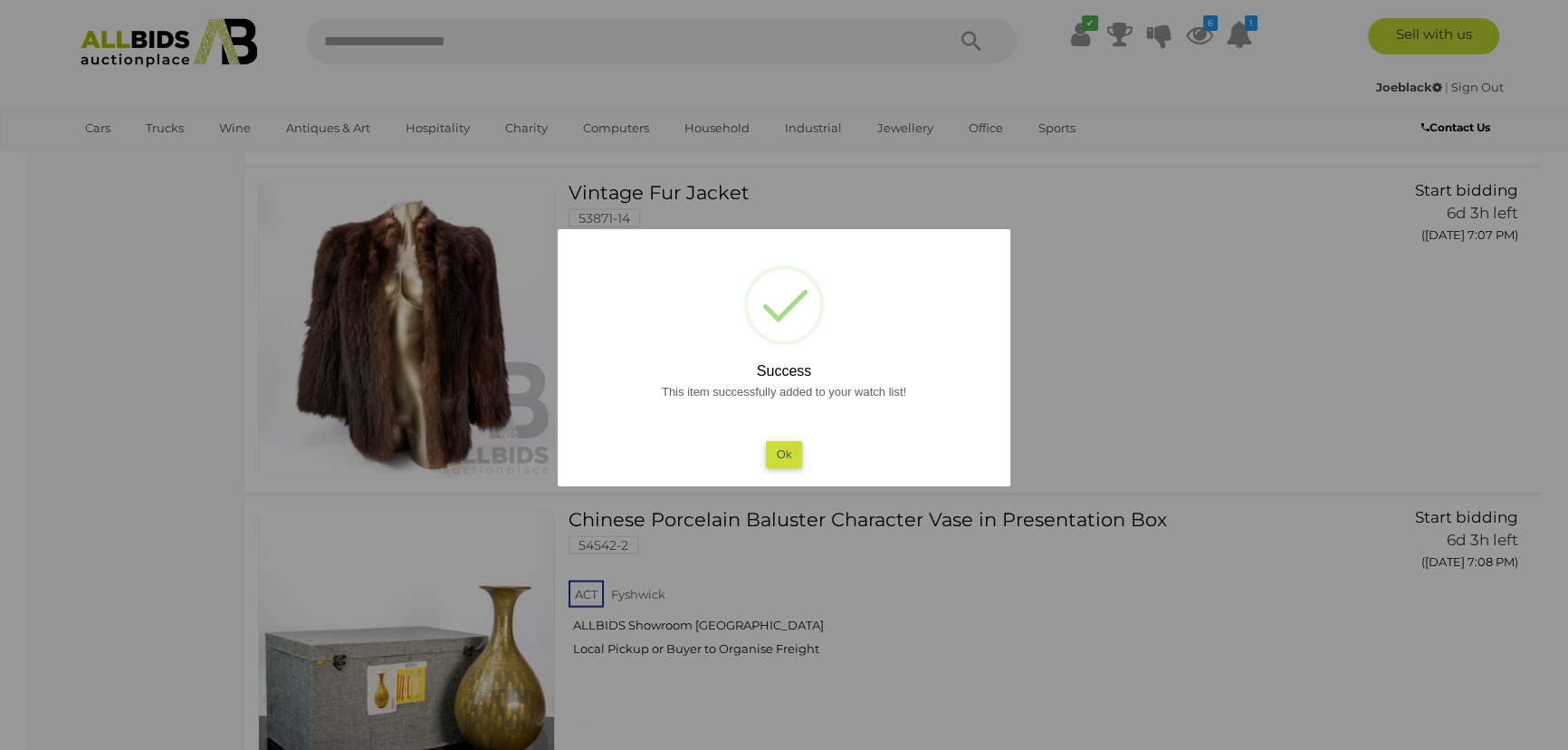
click at [783, 458] on button "Ok" at bounding box center [784, 454] width 37 height 27
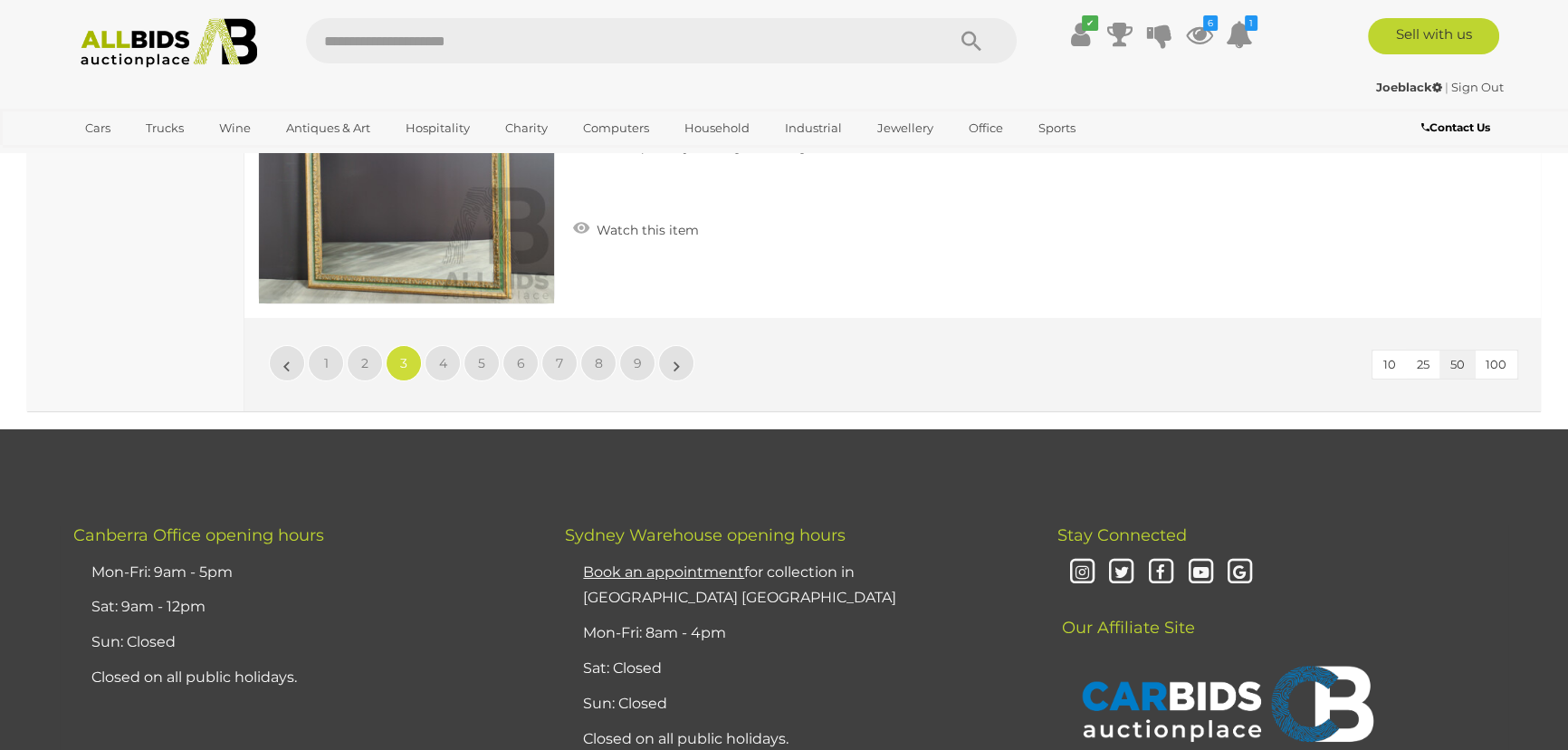
scroll to position [16434, 0]
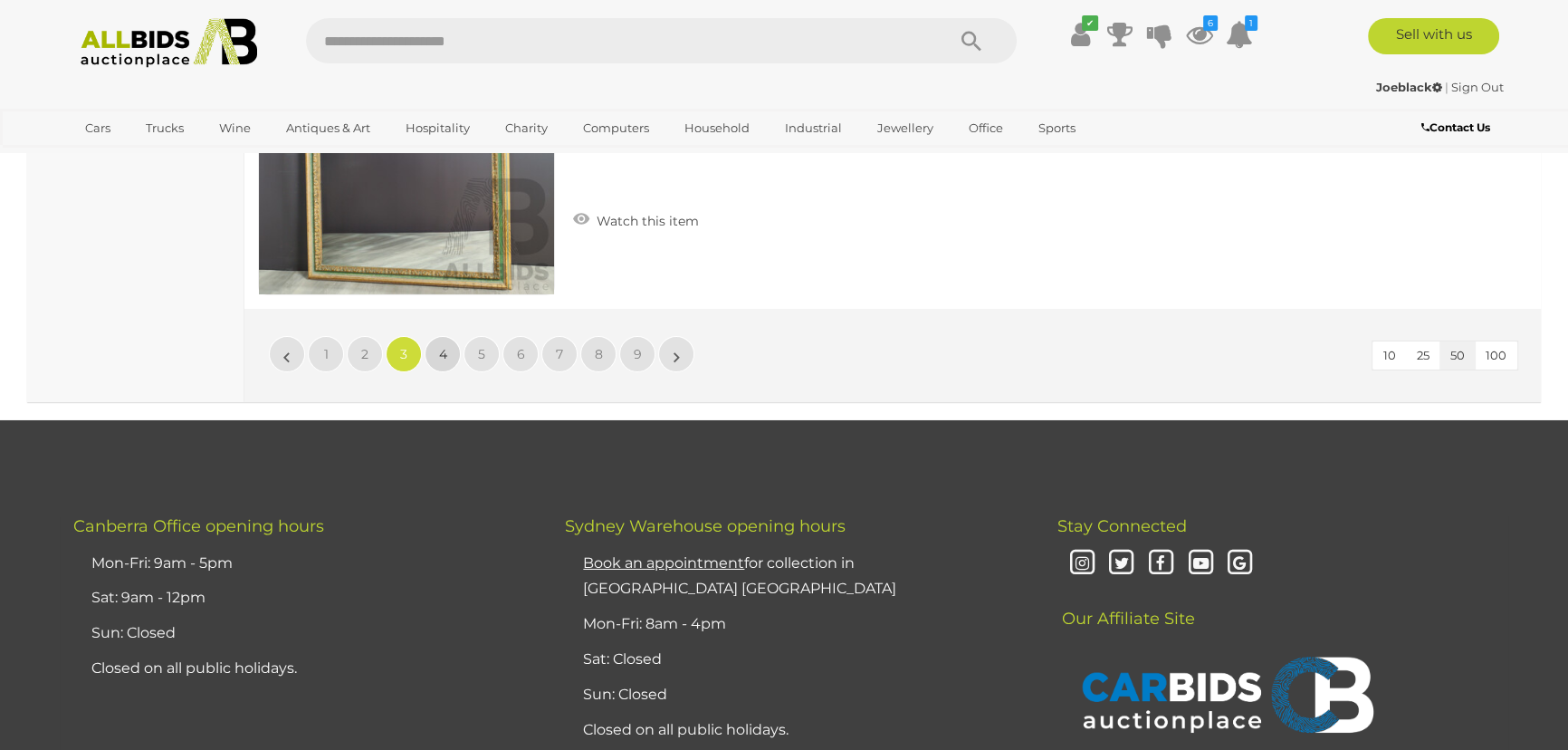
click at [443, 346] on span "4" at bounding box center [443, 354] width 9 height 16
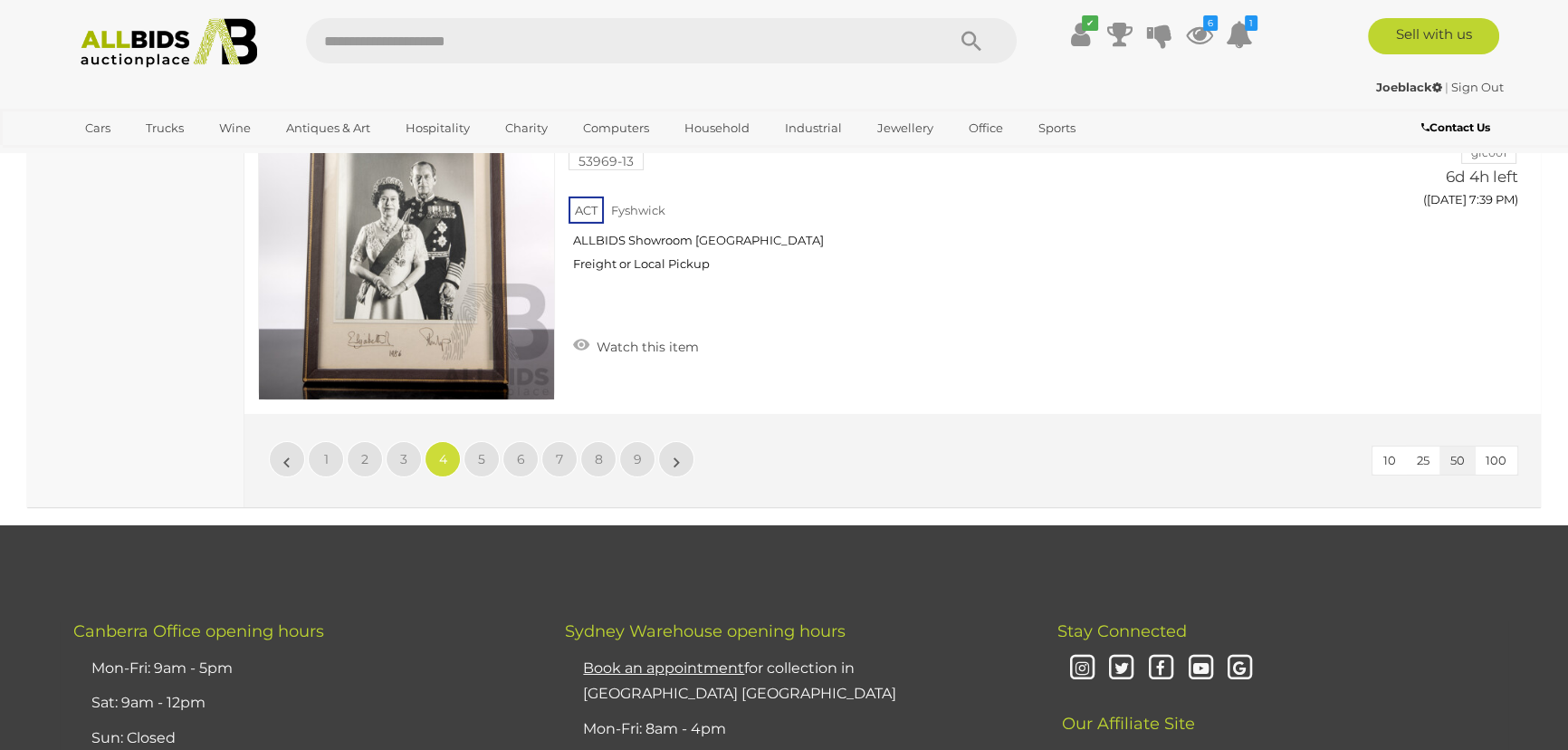
scroll to position [16352, 0]
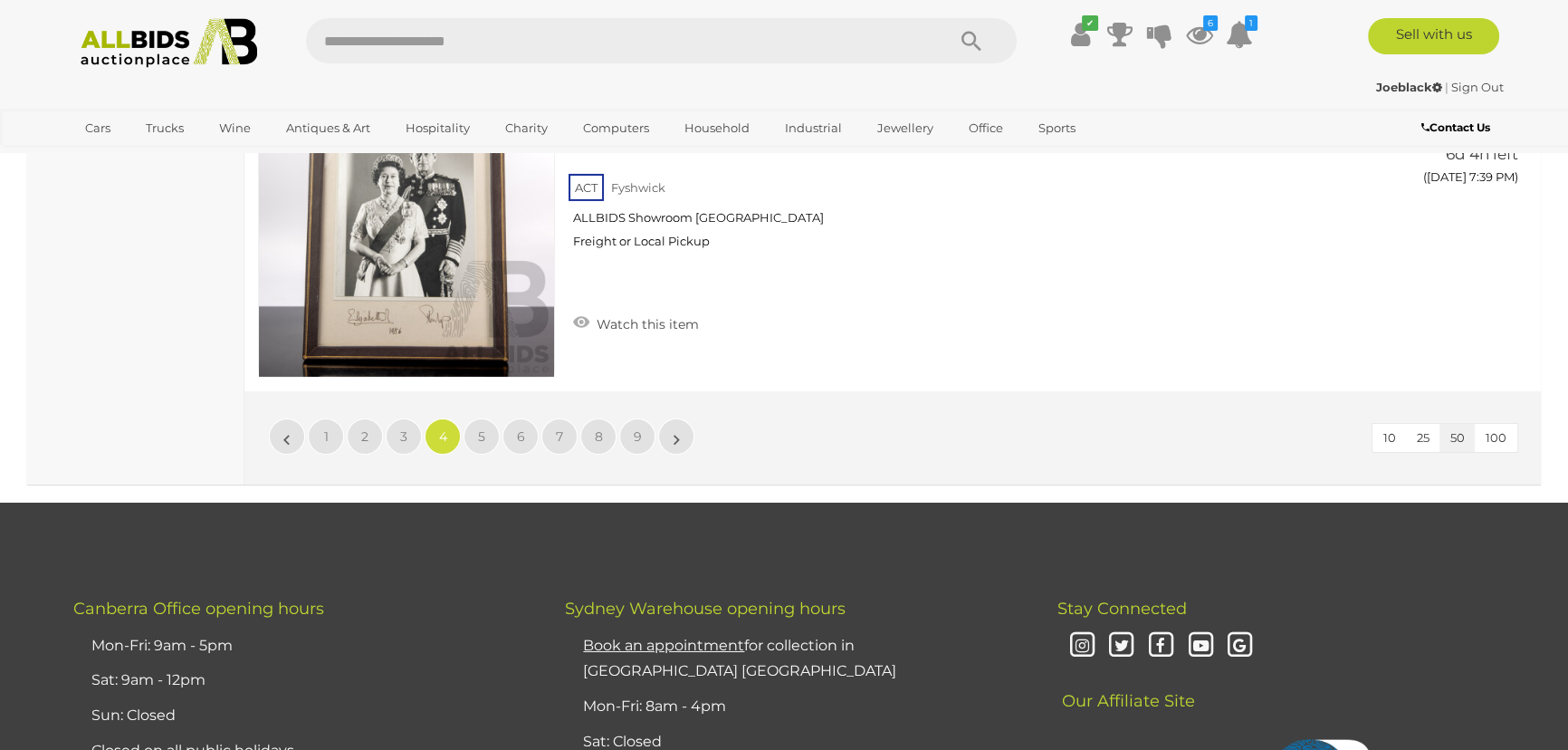
click at [1497, 430] on span "100" at bounding box center [1496, 437] width 21 height 14
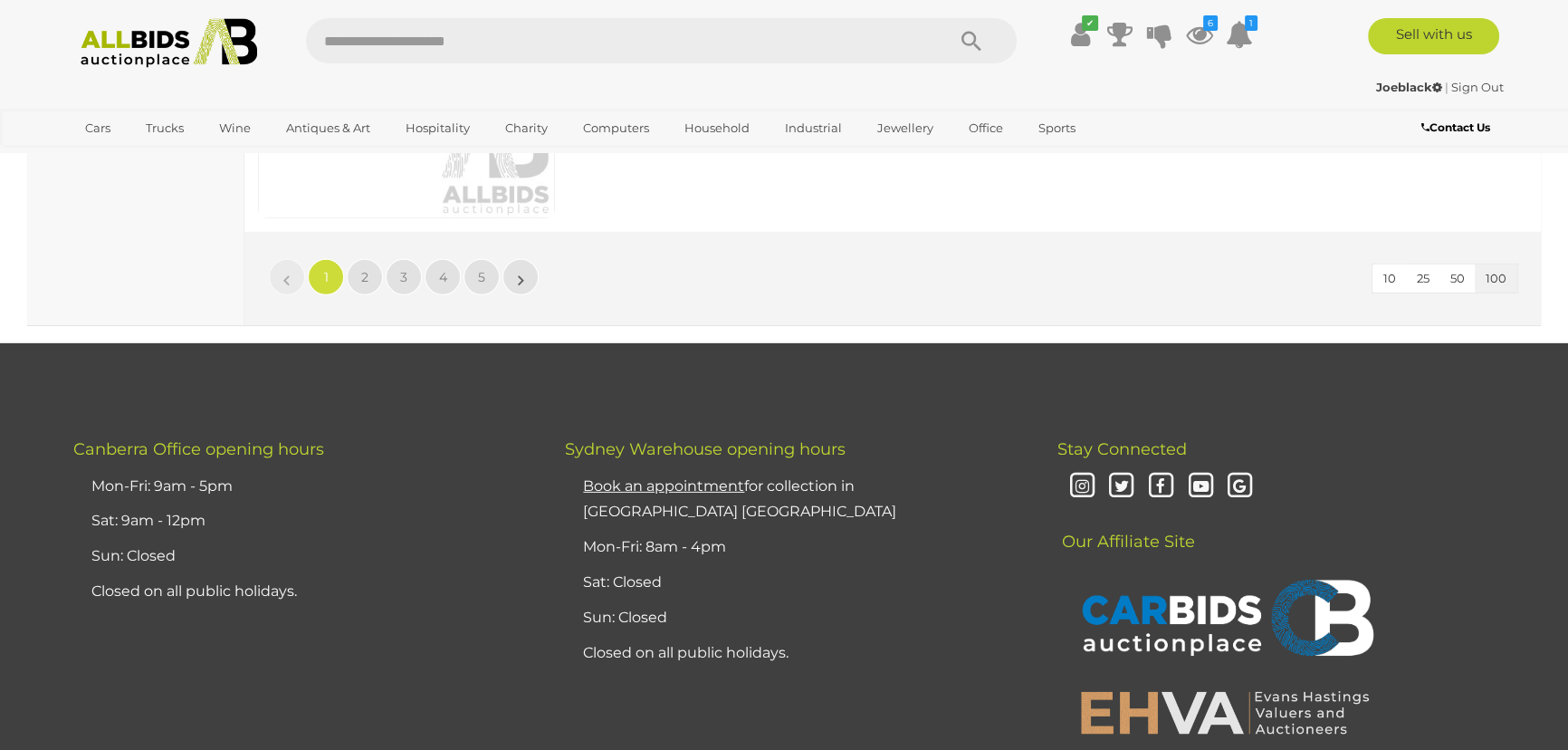
scroll to position [32844, 0]
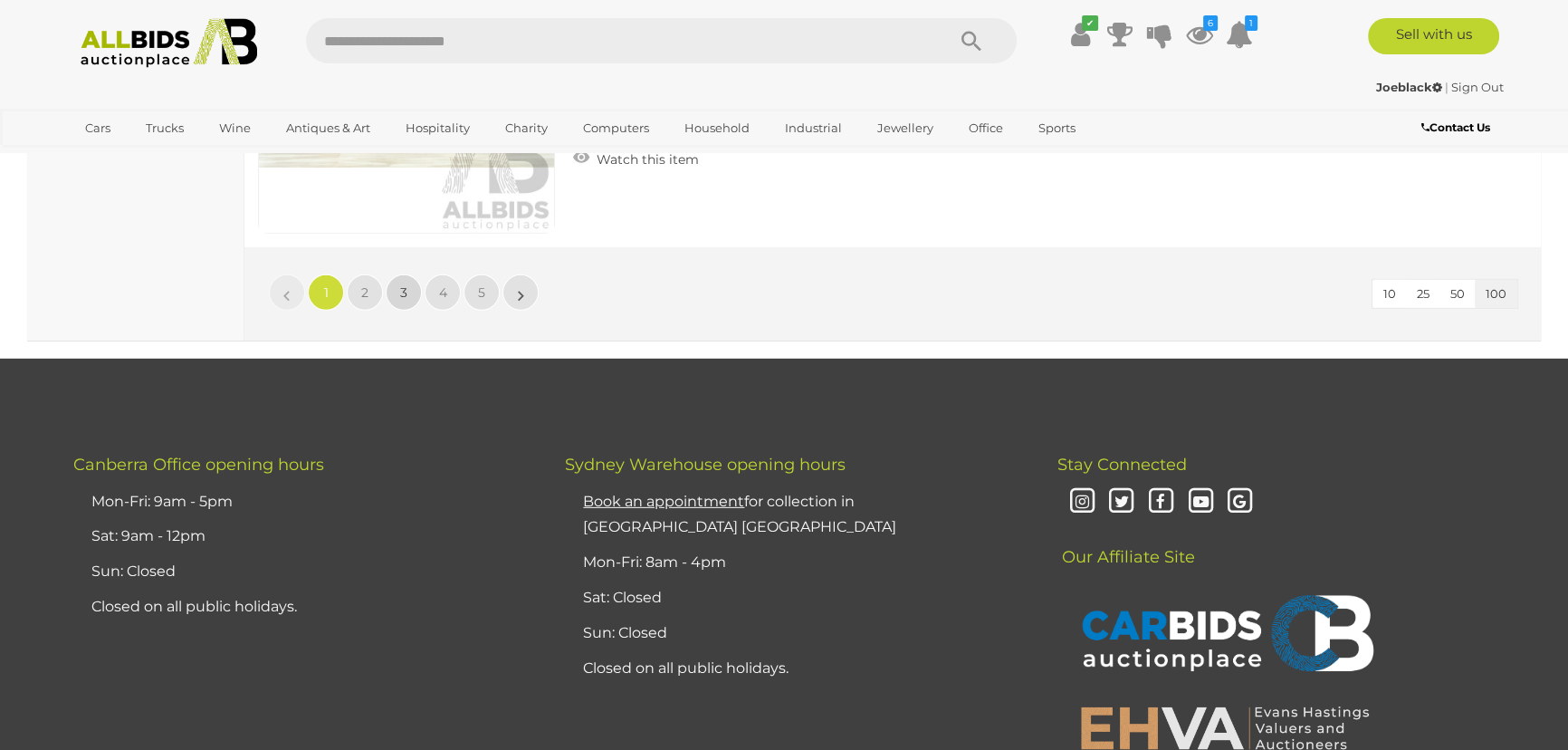
click at [411, 275] on link "3" at bounding box center [403, 293] width 36 height 36
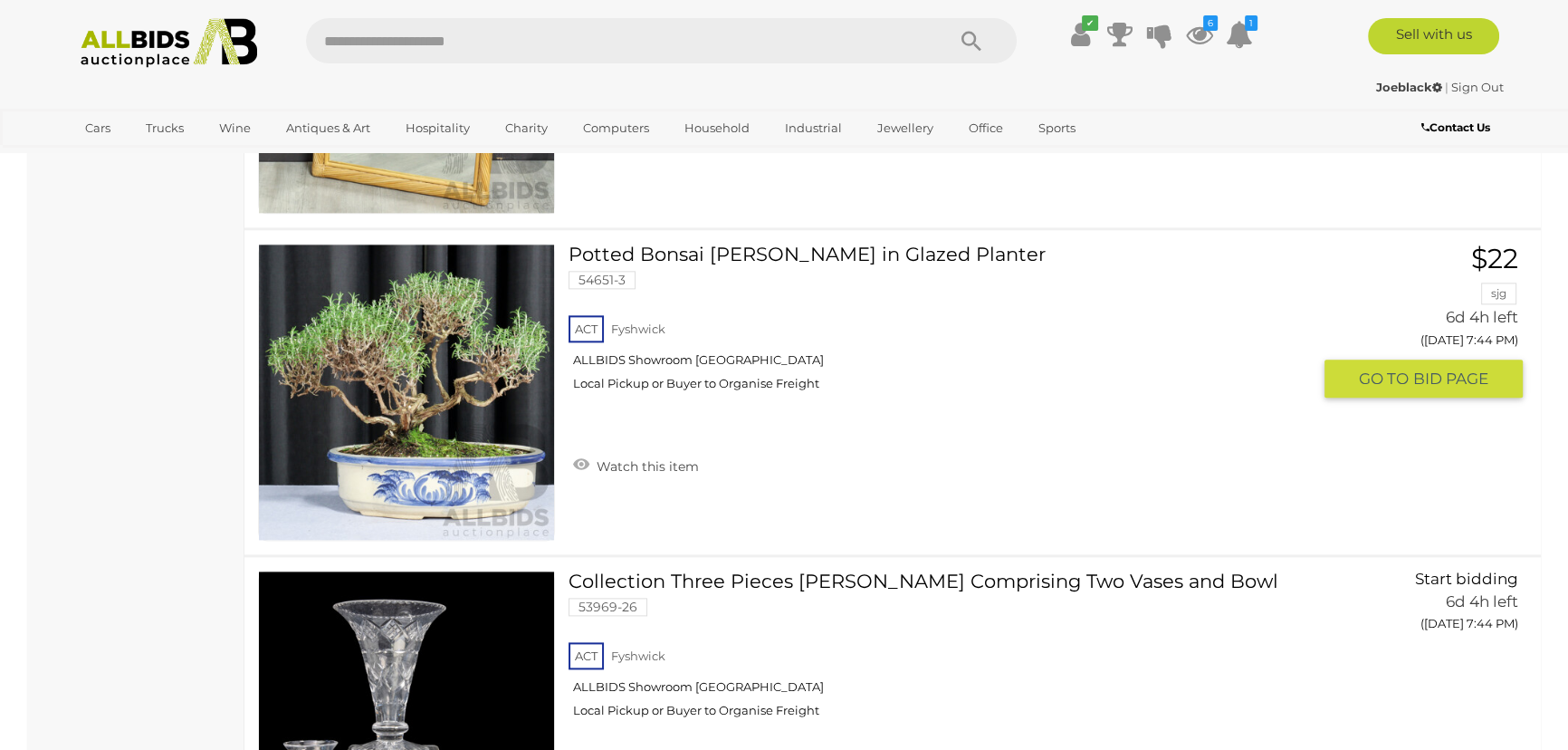
scroll to position [2766, 0]
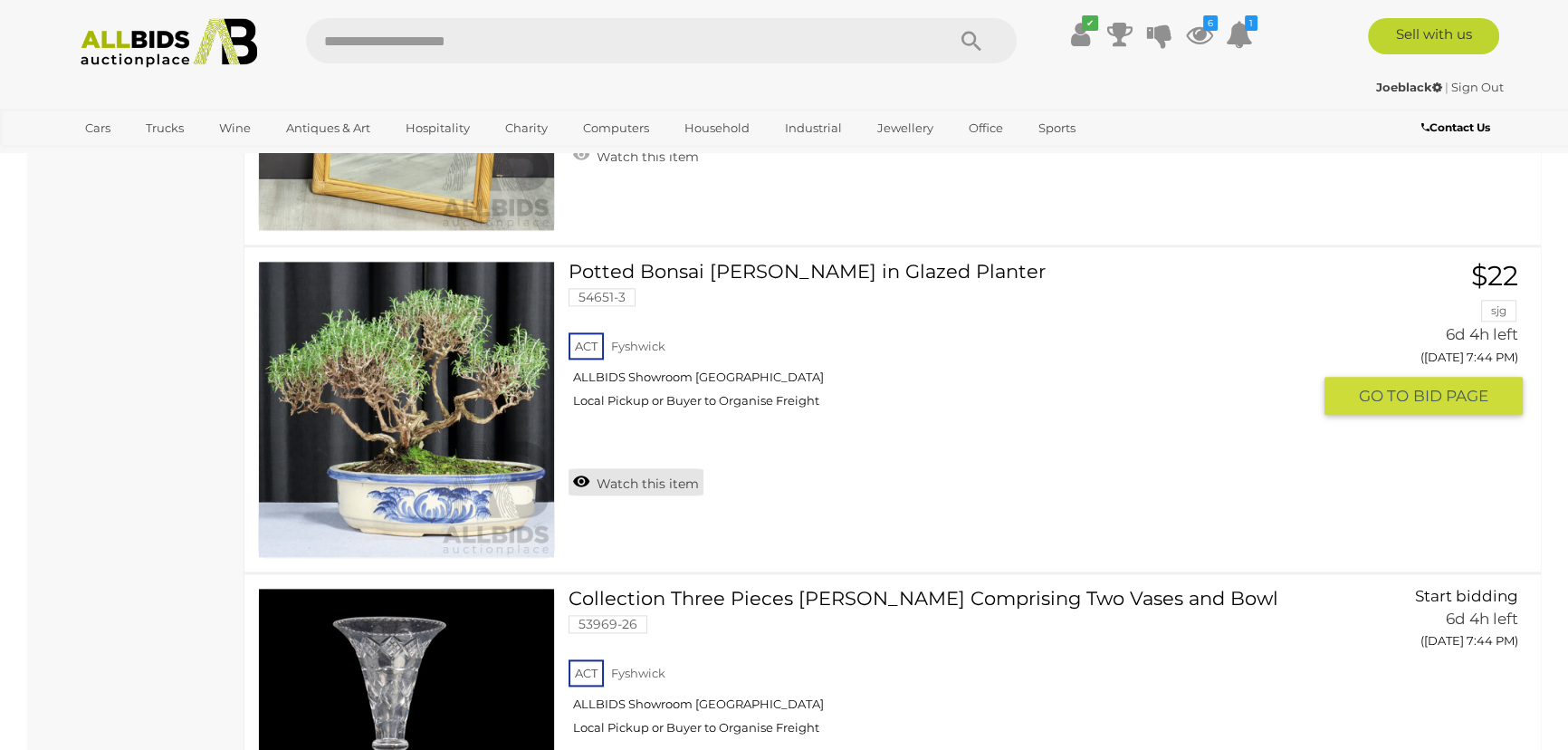
click at [578, 482] on link "Watch this item" at bounding box center [635, 482] width 134 height 27
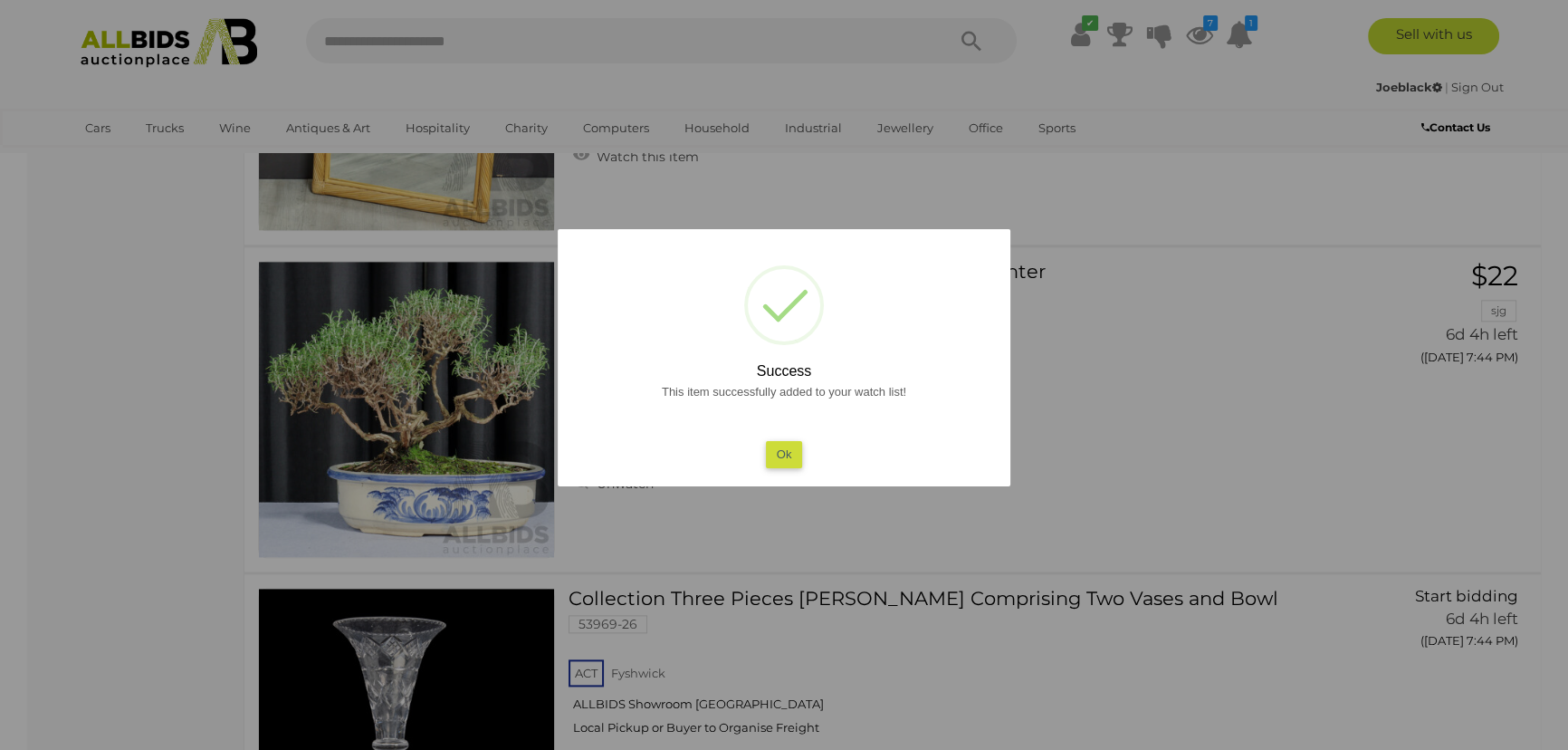
click at [777, 452] on button "Ok" at bounding box center [784, 454] width 37 height 27
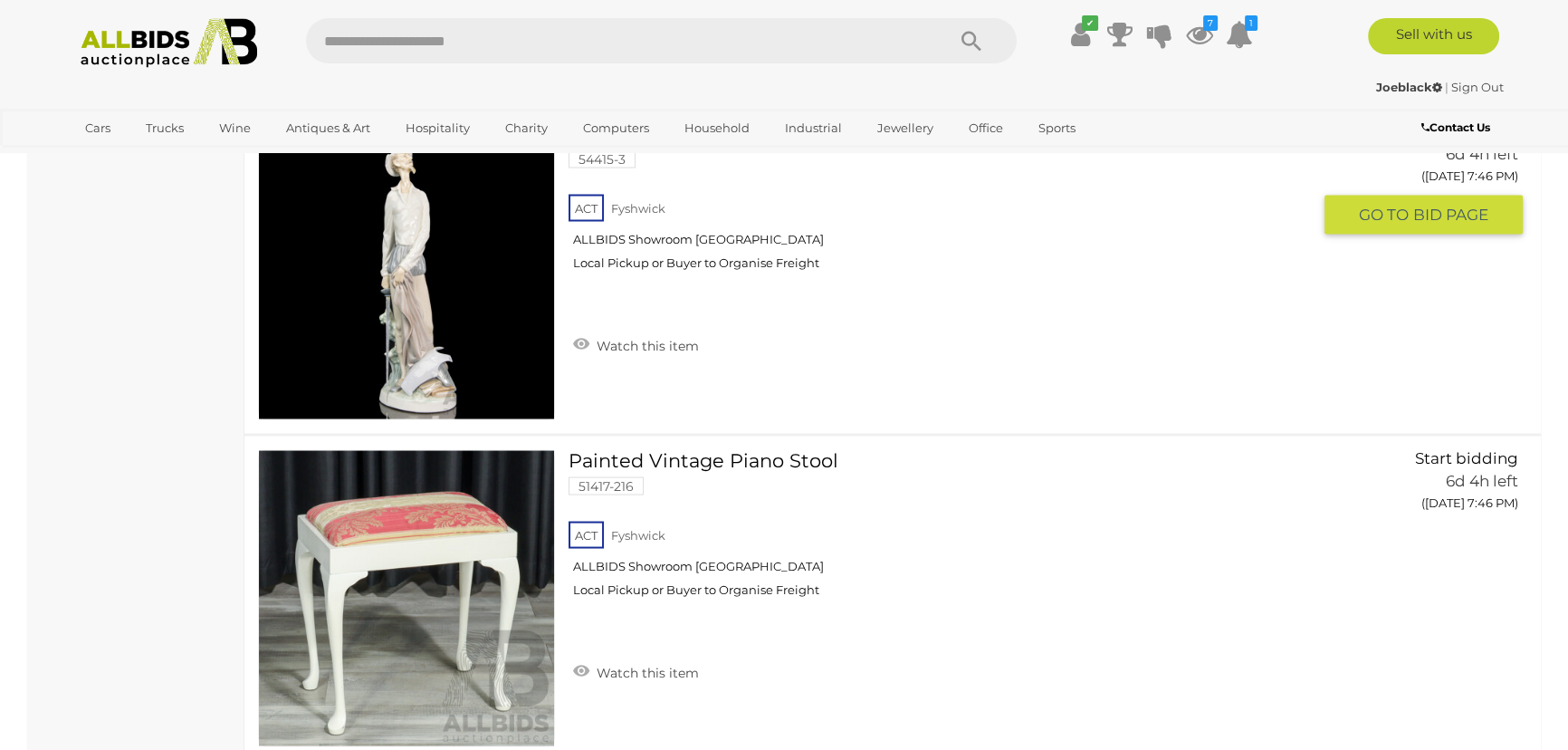
scroll to position [4084, 0]
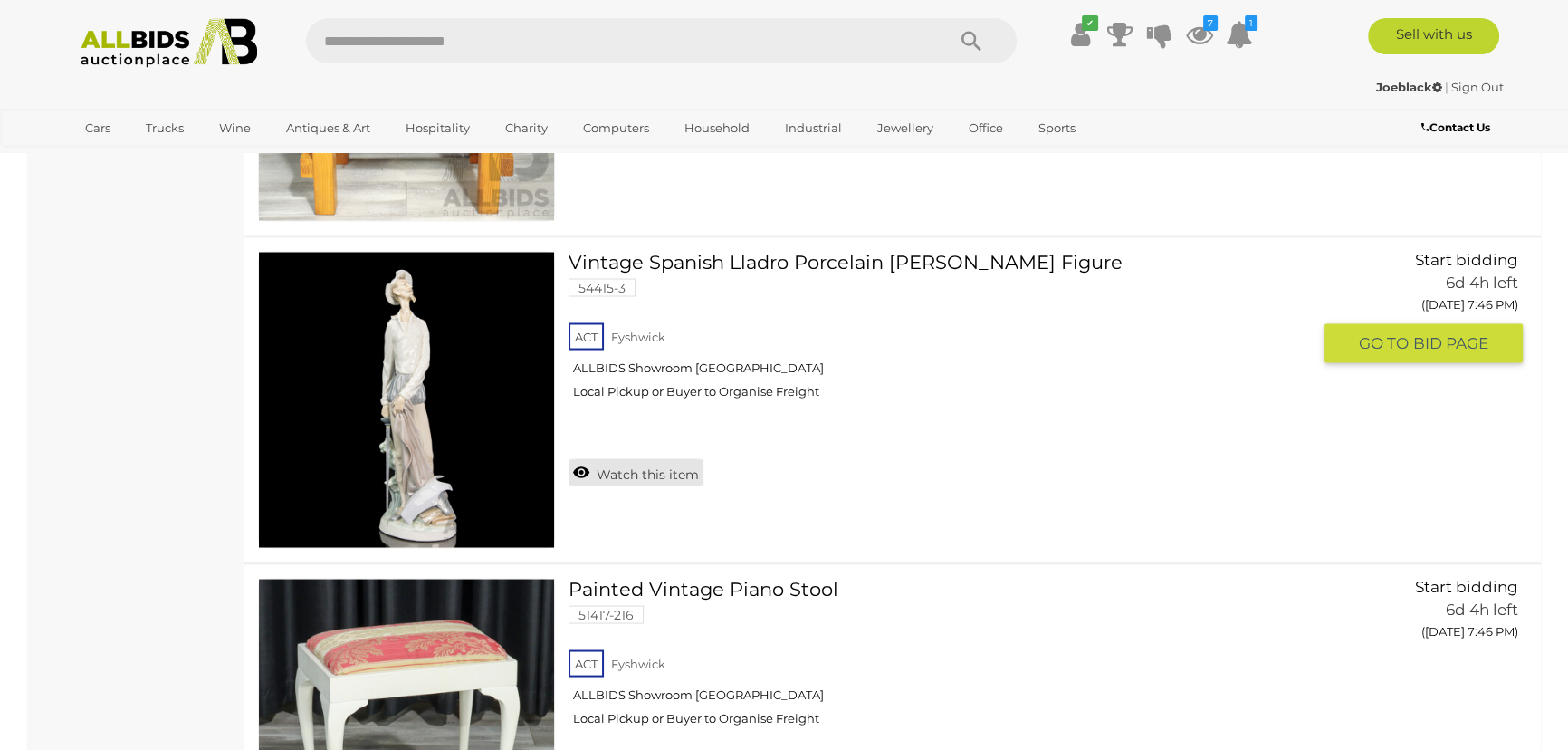
click at [579, 463] on link "Watch this item" at bounding box center [635, 471] width 134 height 27
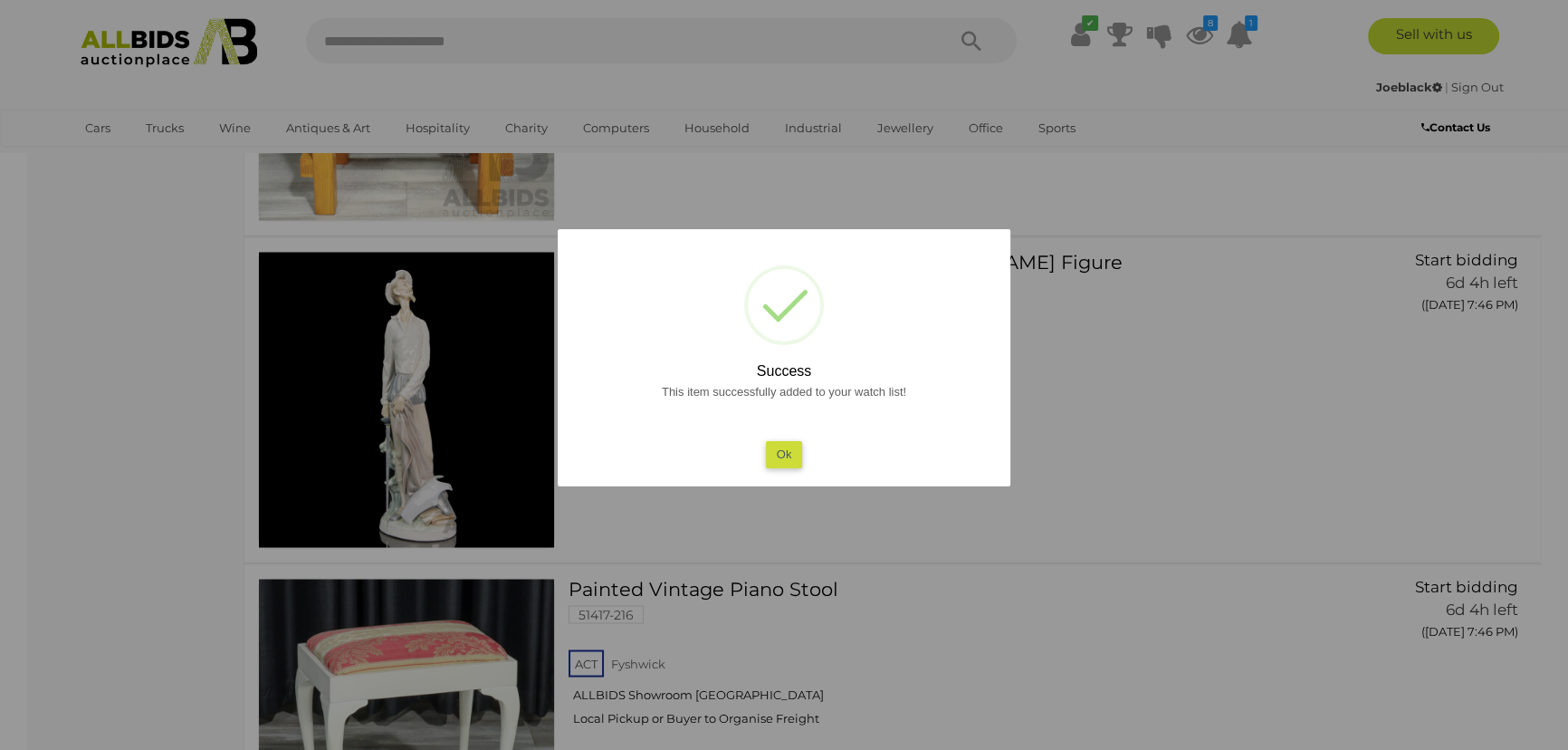
click at [782, 455] on button "Ok" at bounding box center [784, 454] width 37 height 27
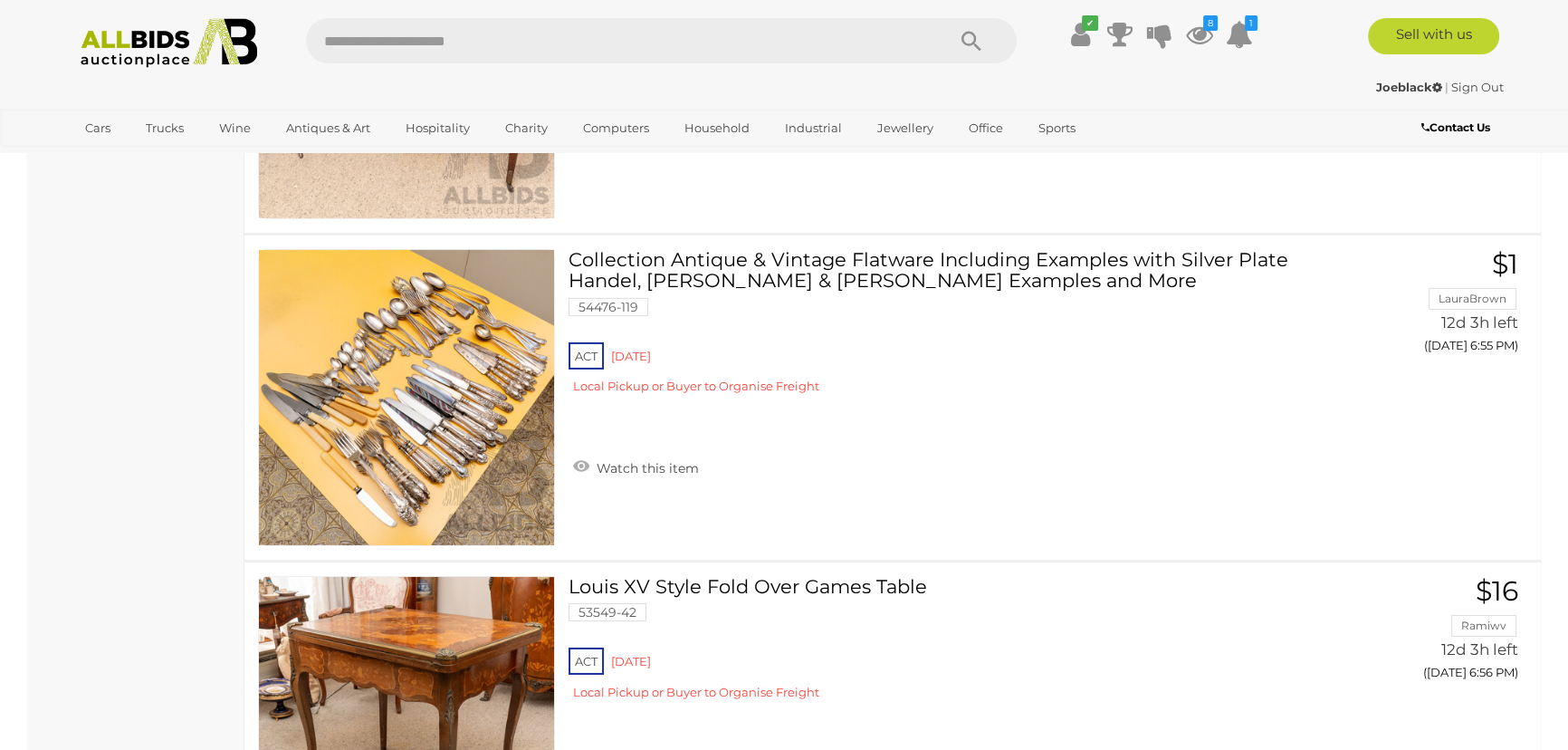
scroll to position [24669, 0]
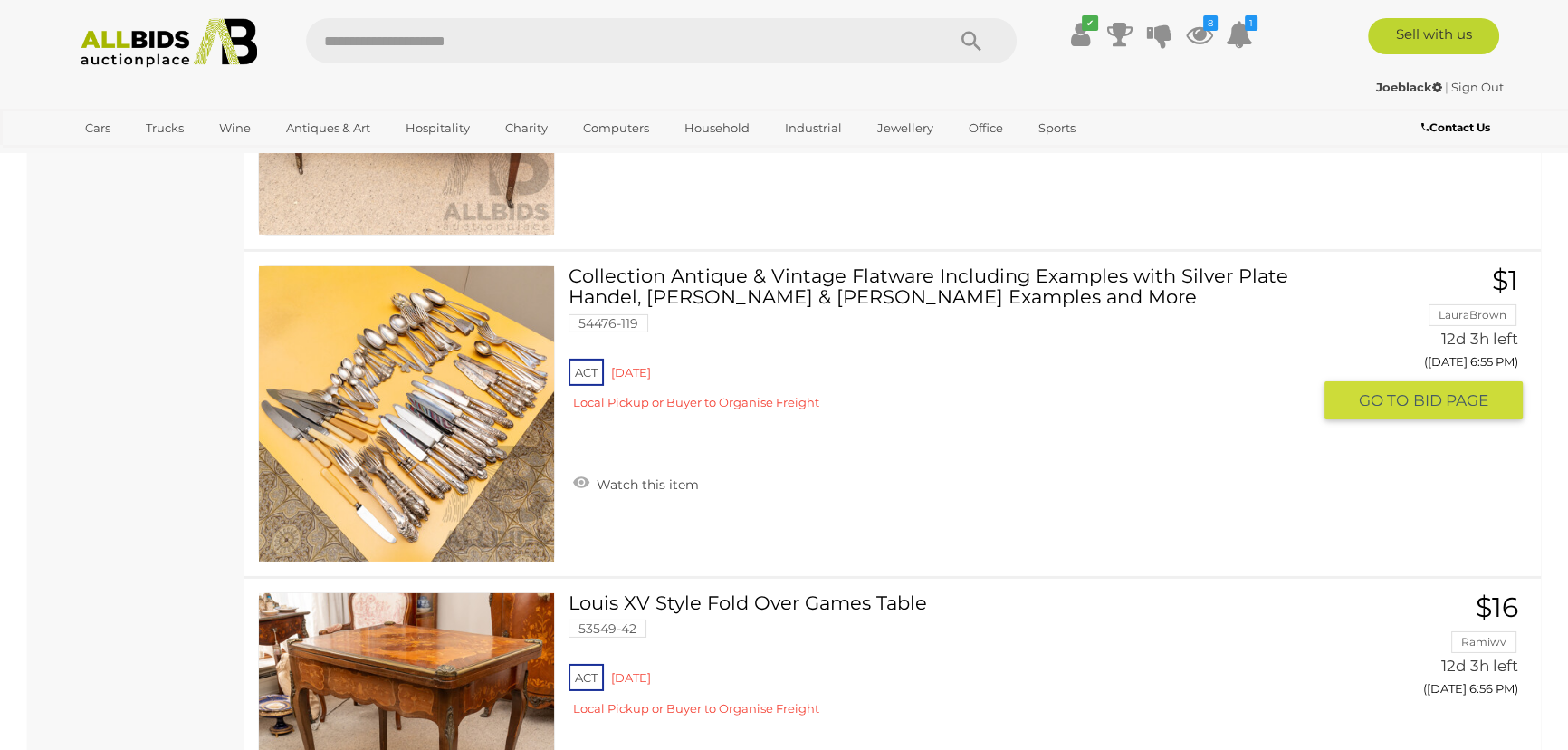
click at [423, 438] on img at bounding box center [405, 413] width 295 height 295
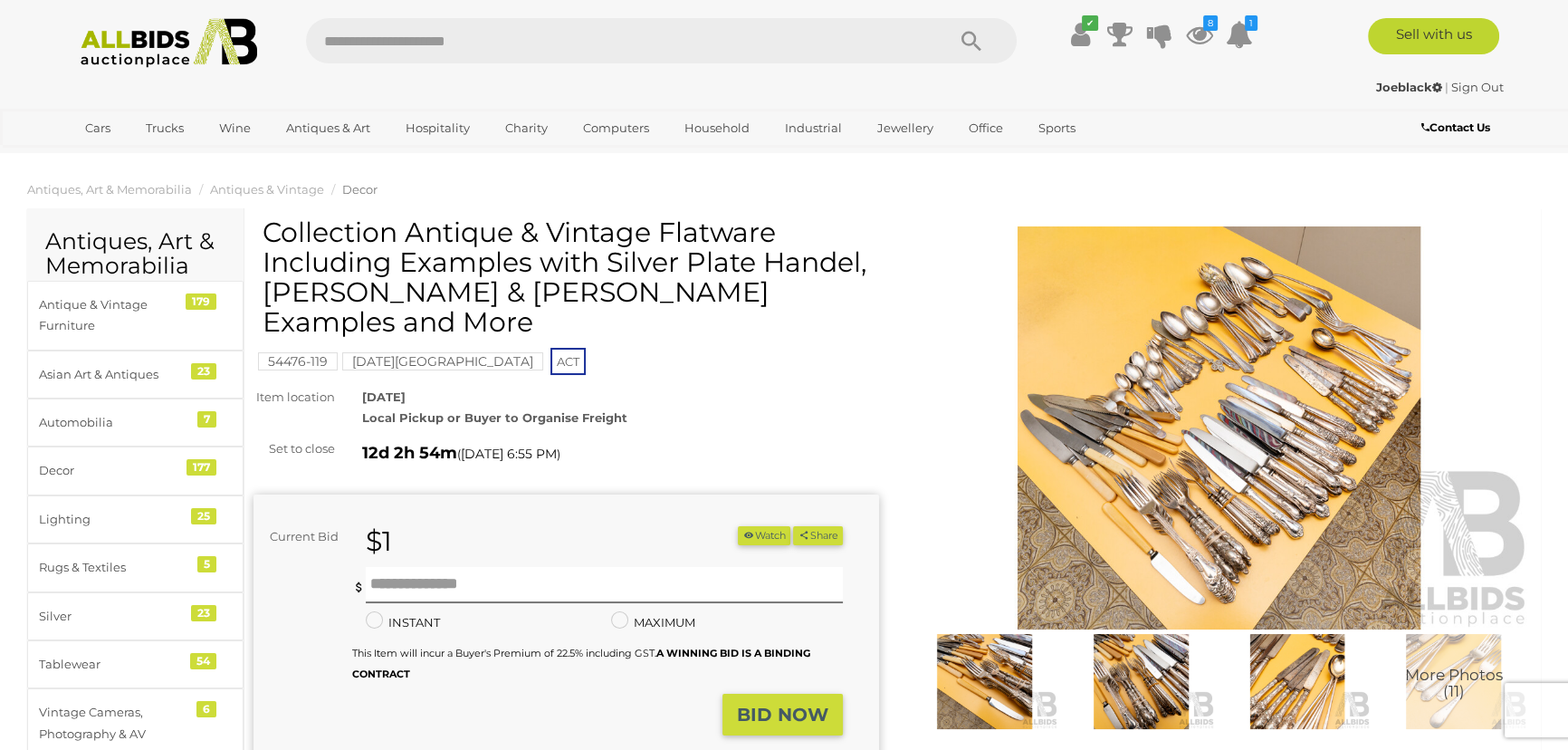
click at [985, 684] on img at bounding box center [984, 681] width 148 height 95
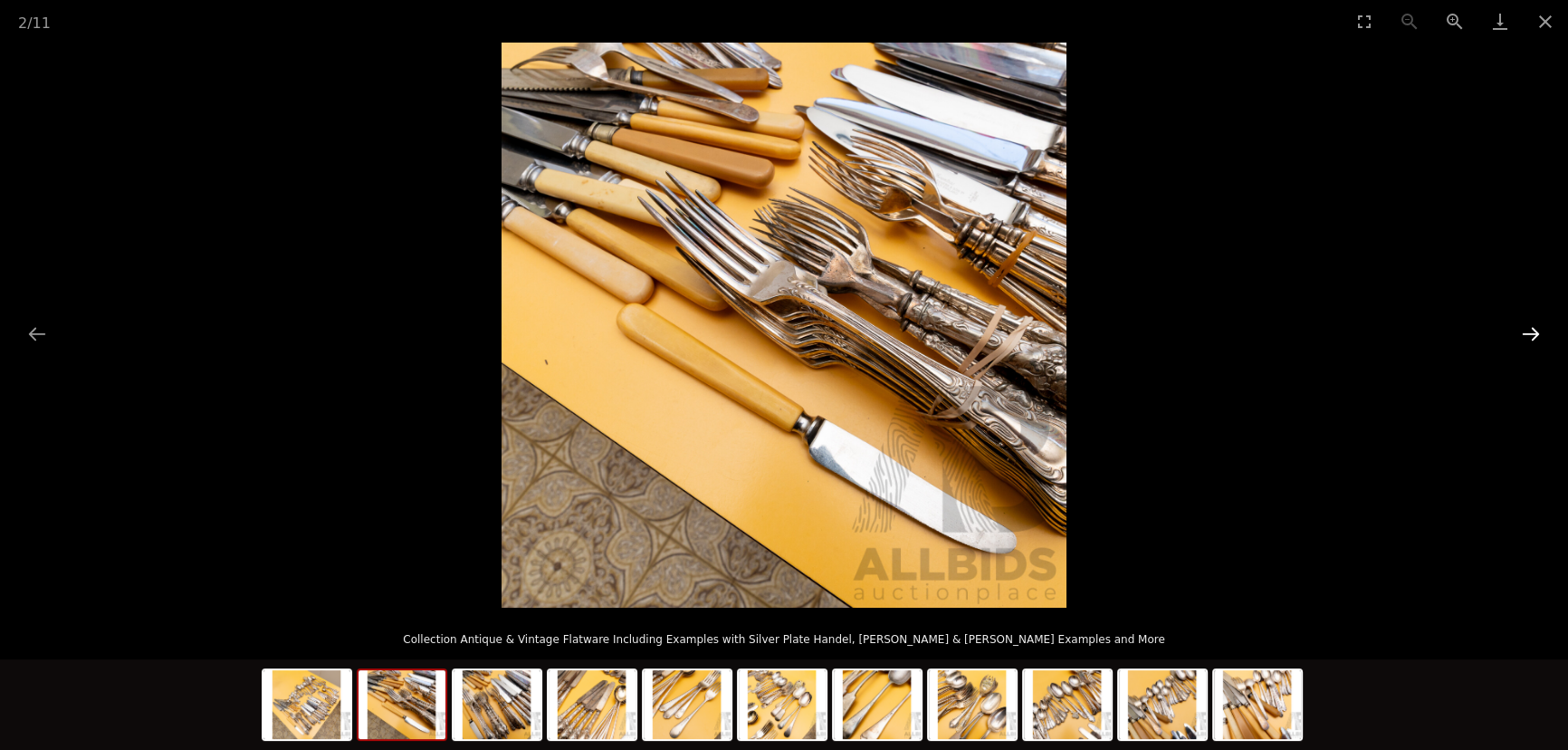
click at [1532, 337] on button "Next slide" at bounding box center [1531, 333] width 38 height 35
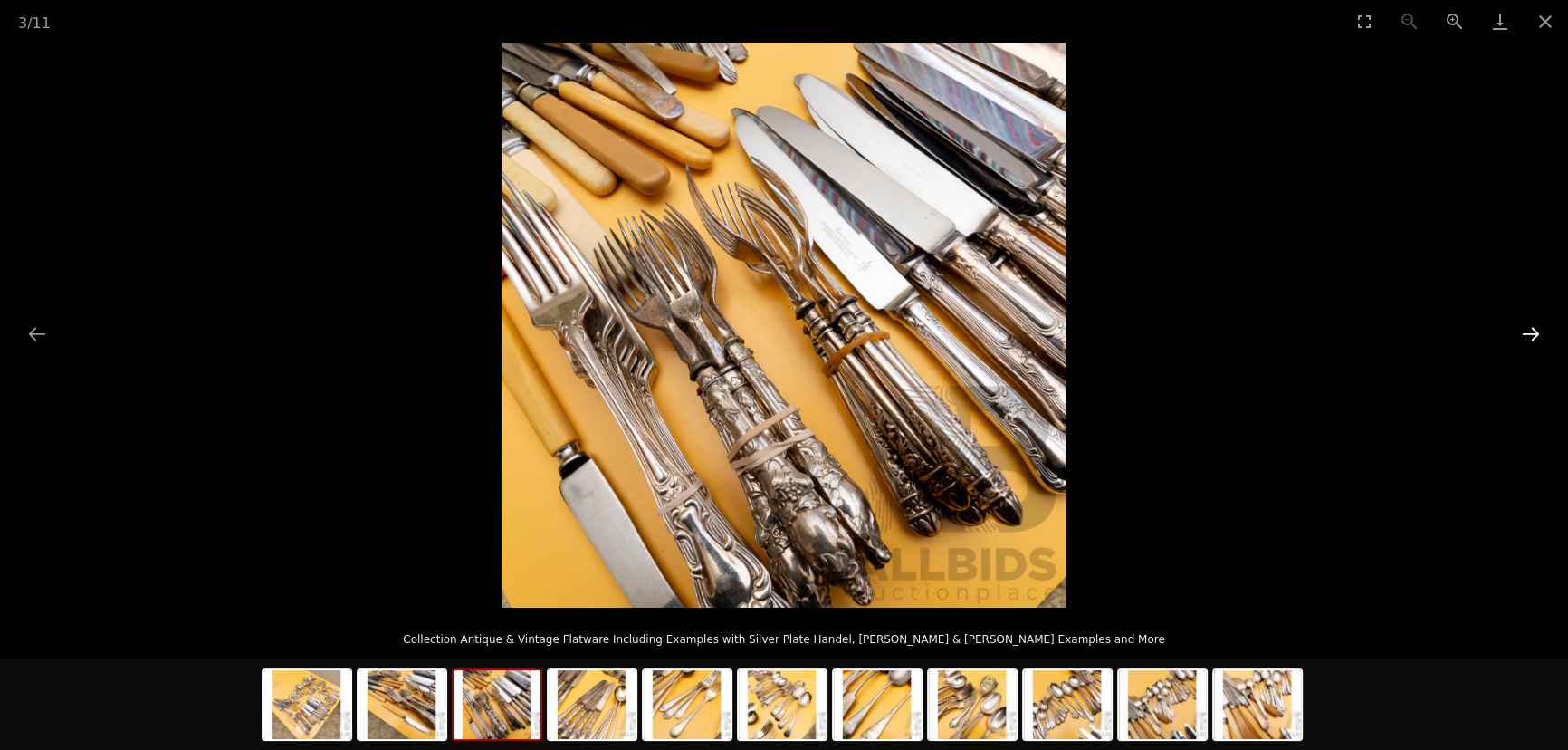
click at [1532, 337] on button "Next slide" at bounding box center [1531, 333] width 38 height 35
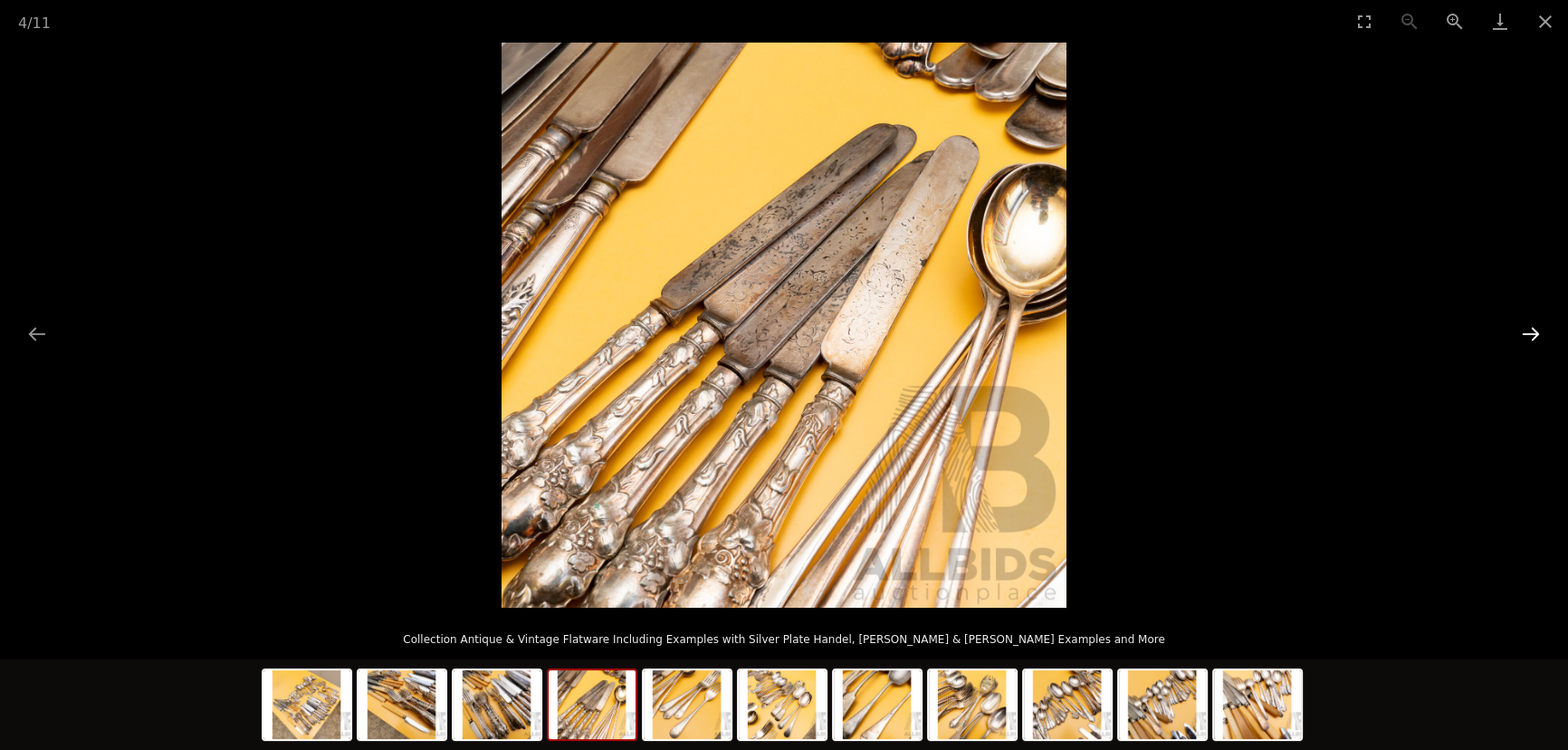
click at [1532, 337] on button "Next slide" at bounding box center [1531, 333] width 38 height 35
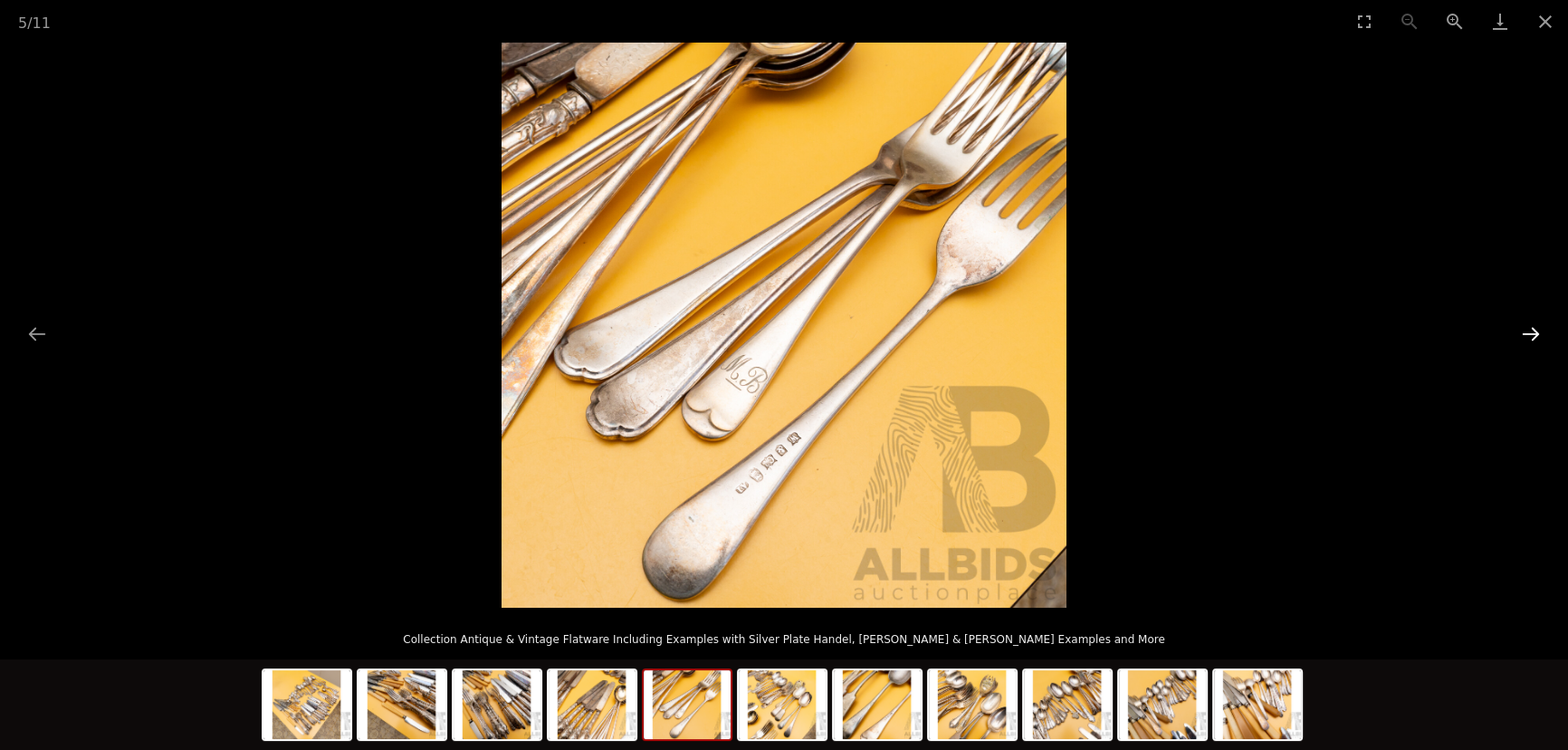
click at [1532, 337] on button "Next slide" at bounding box center [1531, 333] width 38 height 35
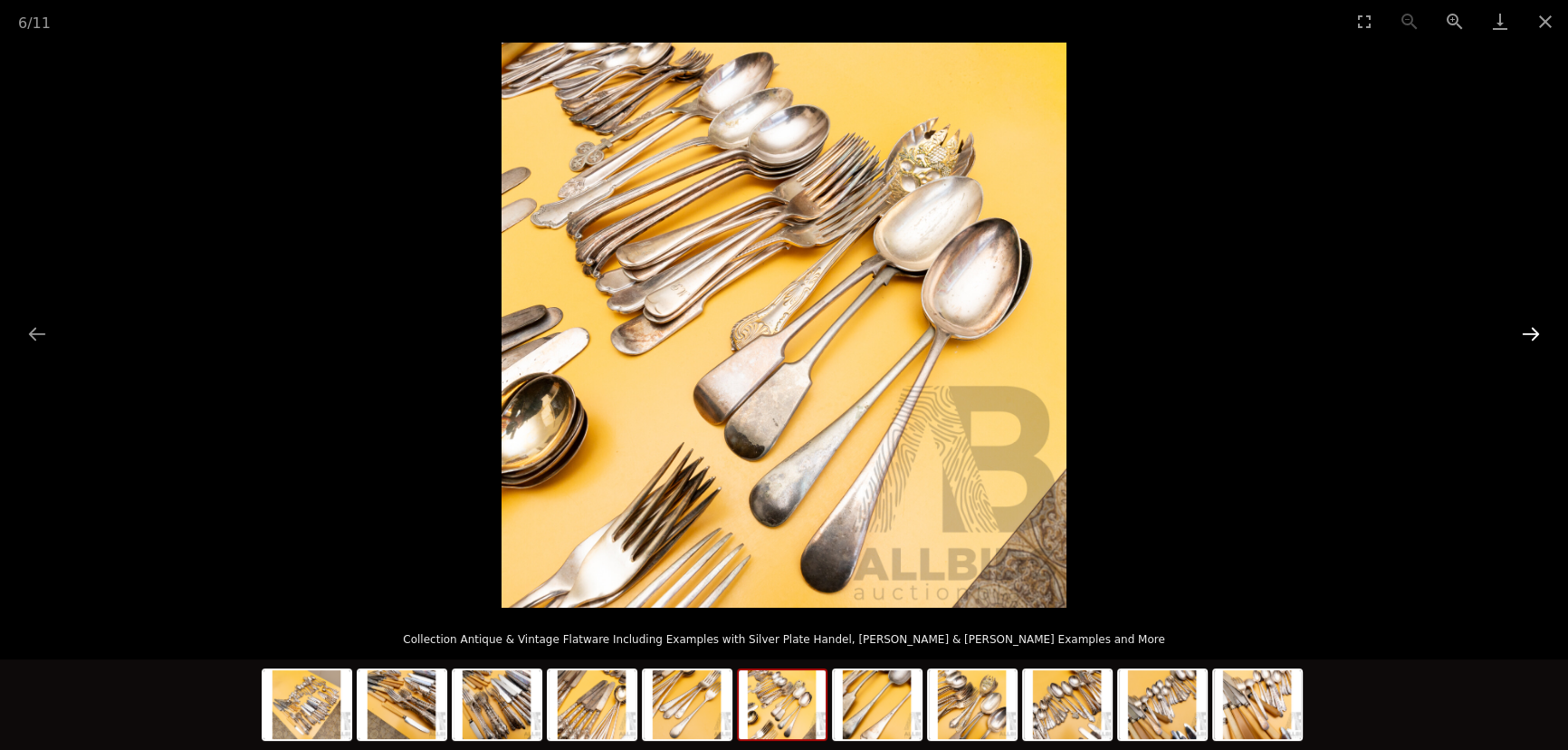
click at [1532, 337] on button "Next slide" at bounding box center [1531, 333] width 38 height 35
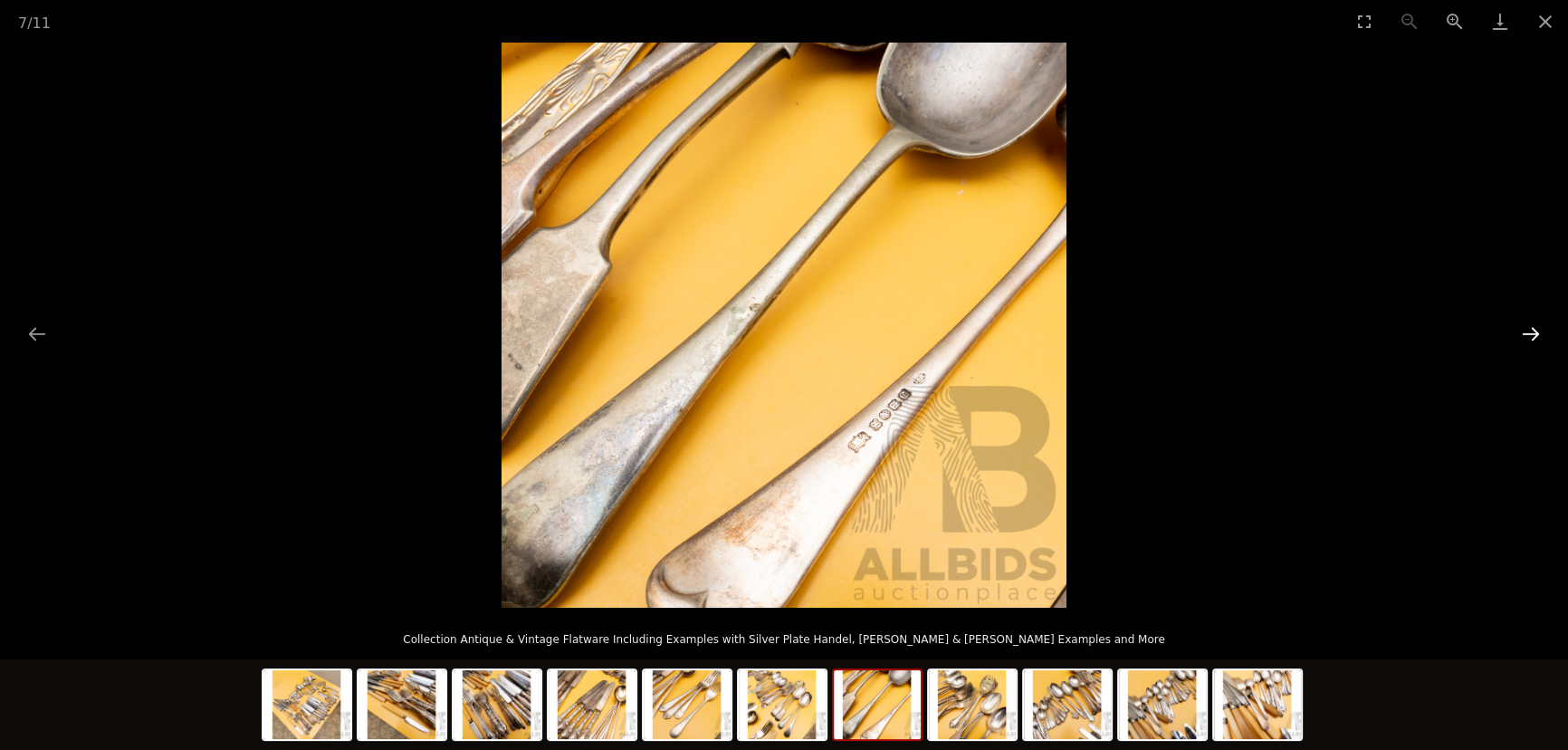
click at [1532, 337] on button "Next slide" at bounding box center [1531, 333] width 38 height 35
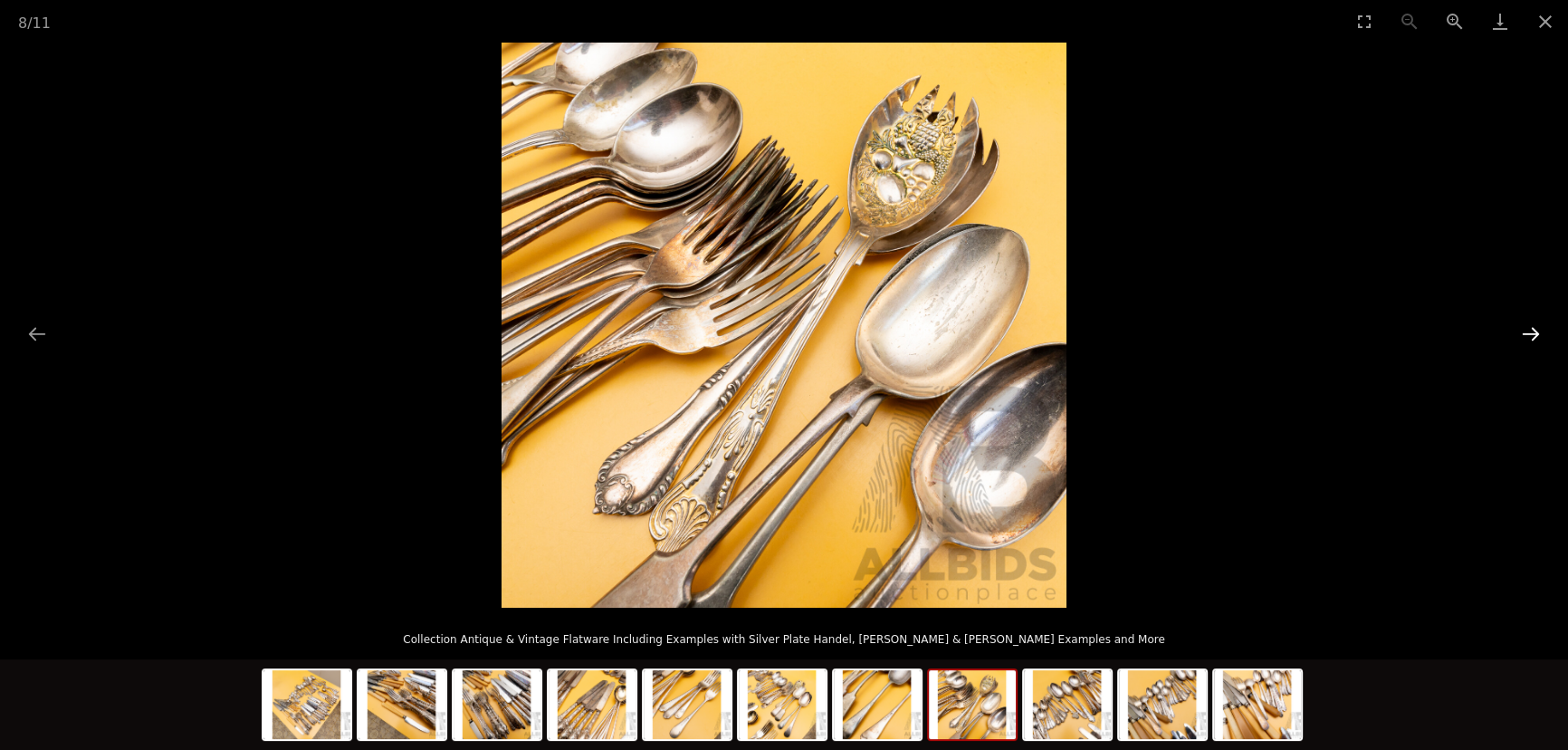
click at [1532, 337] on button "Next slide" at bounding box center [1531, 333] width 38 height 35
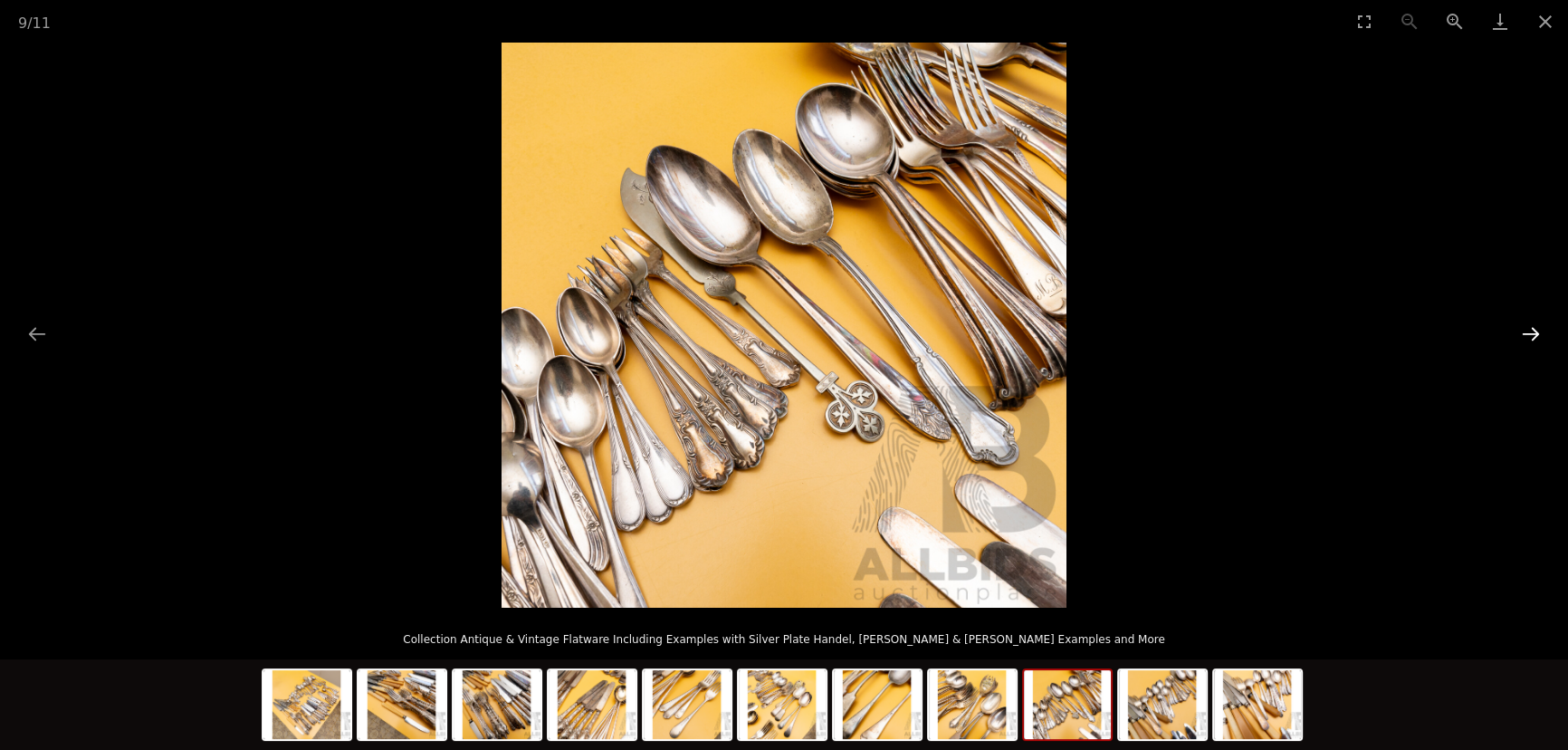
click at [1532, 337] on button "Next slide" at bounding box center [1531, 333] width 38 height 35
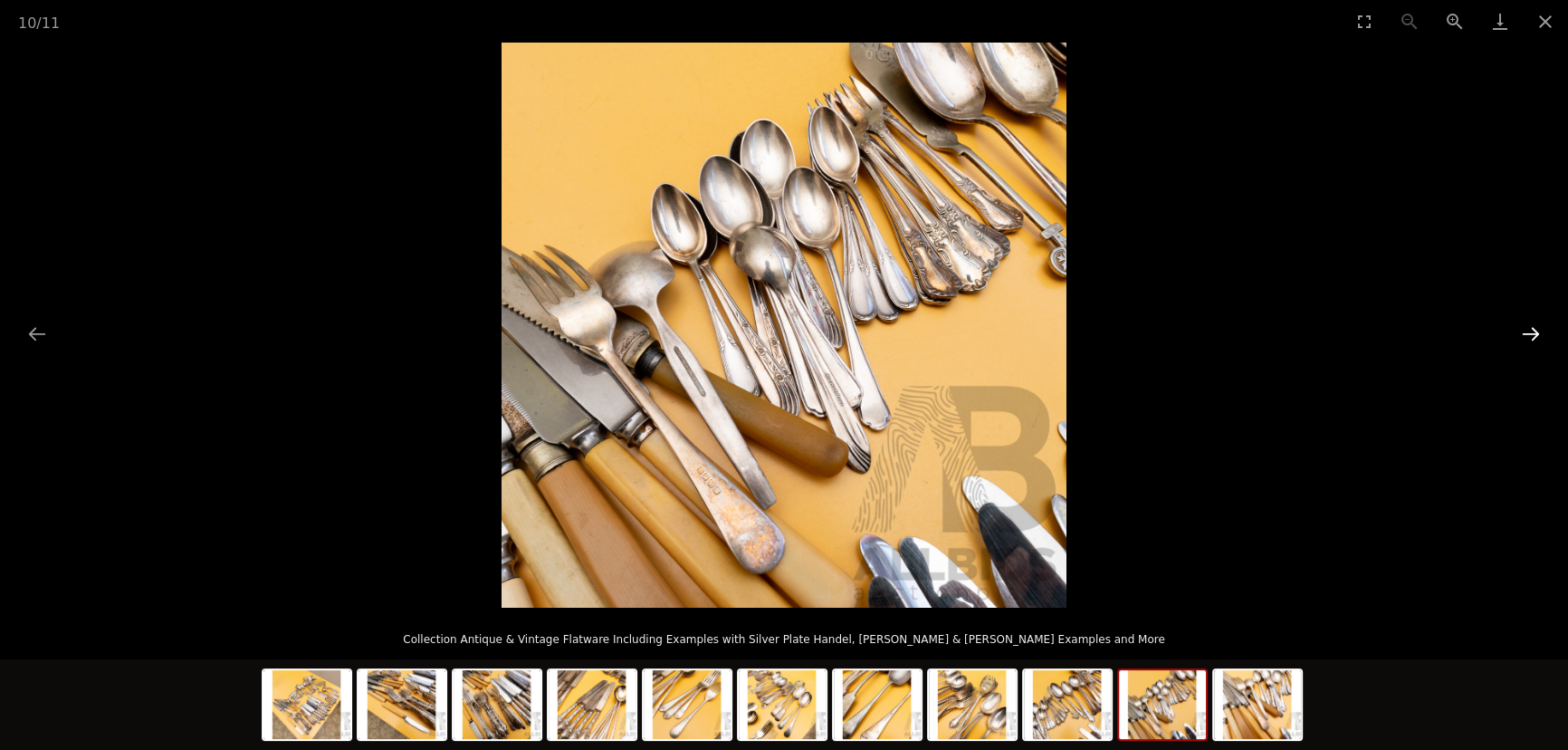
click at [1532, 337] on button "Next slide" at bounding box center [1531, 333] width 38 height 35
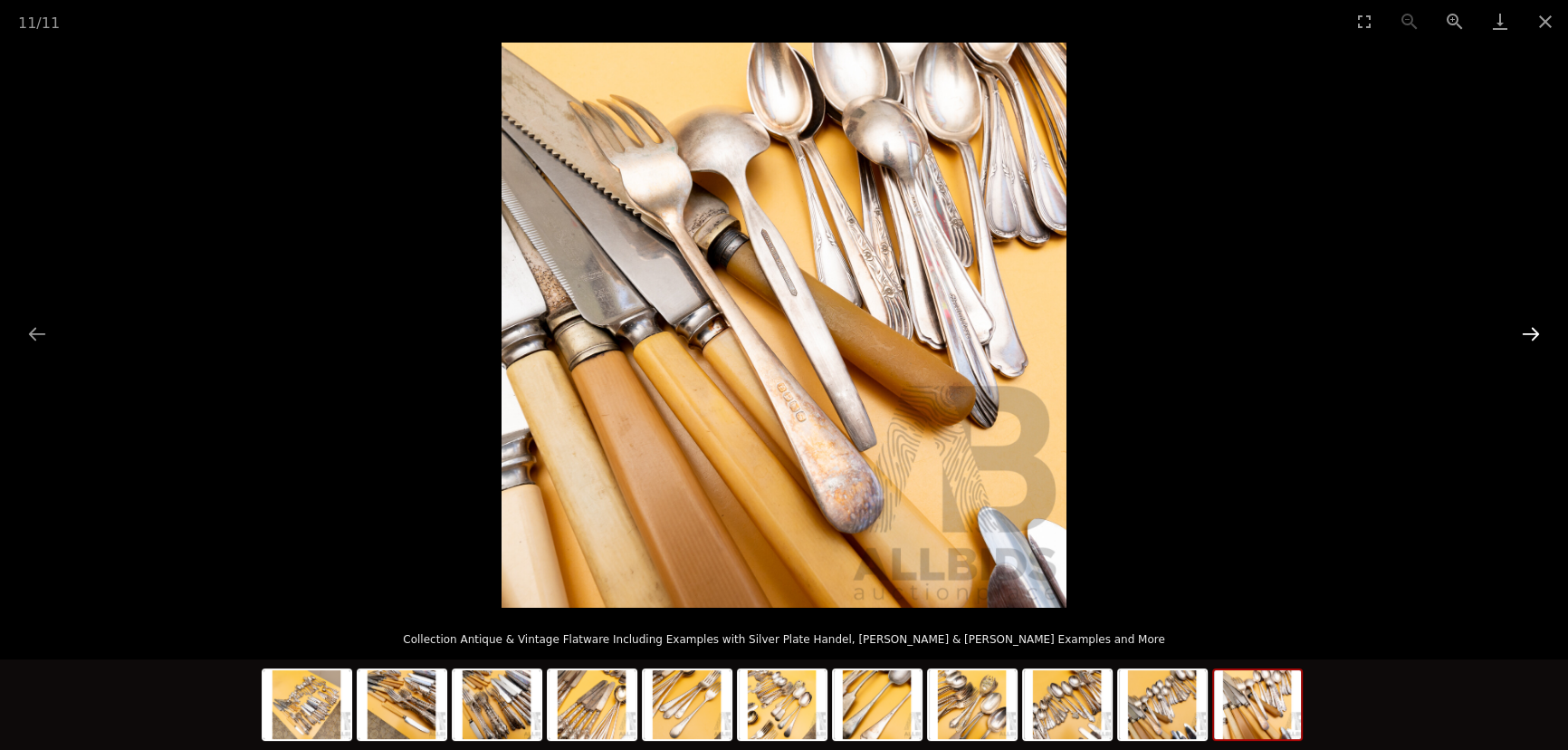
click at [1532, 337] on button "Next slide" at bounding box center [1531, 333] width 38 height 35
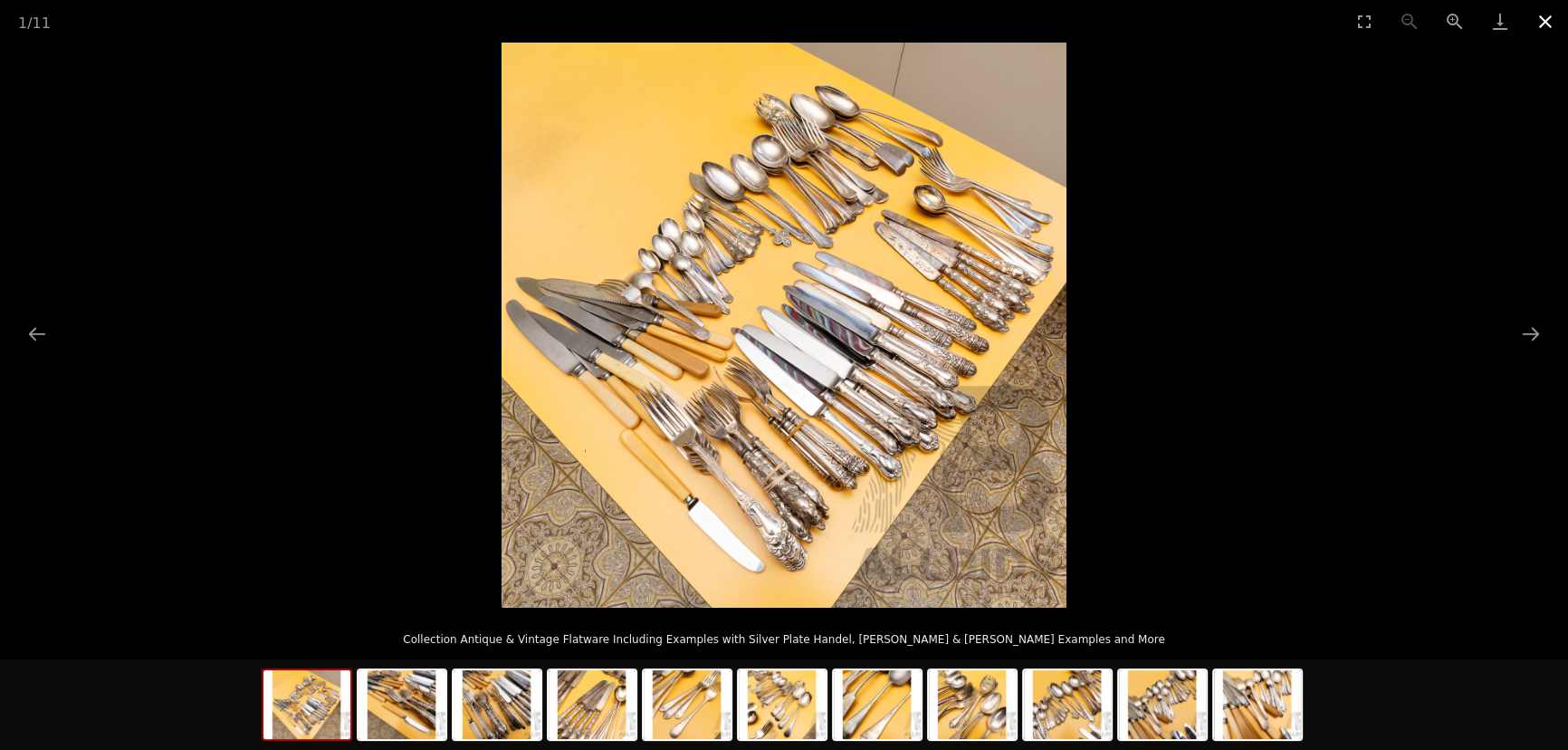
click at [1548, 25] on button "Close gallery" at bounding box center [1545, 21] width 45 height 43
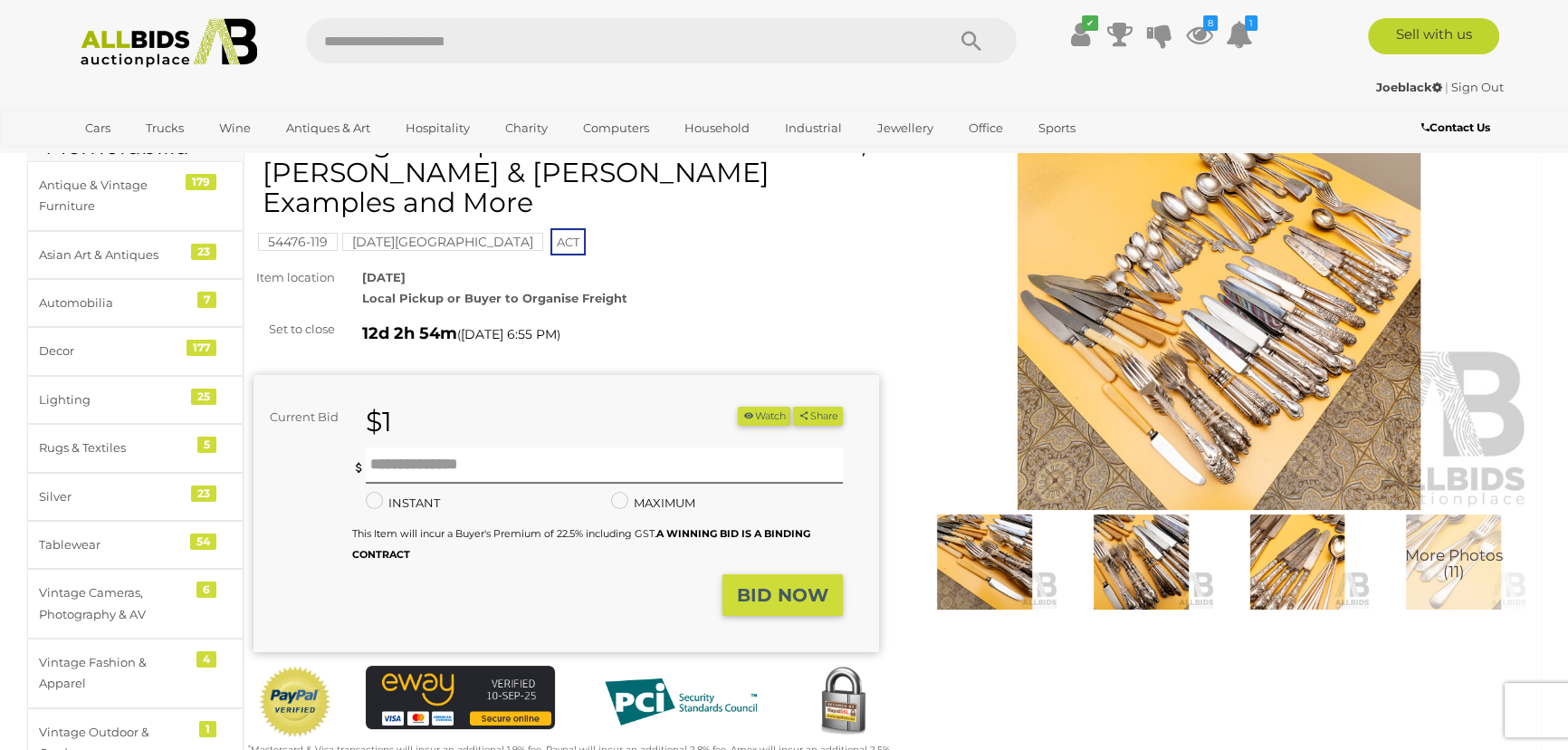
scroll to position [164, 0]
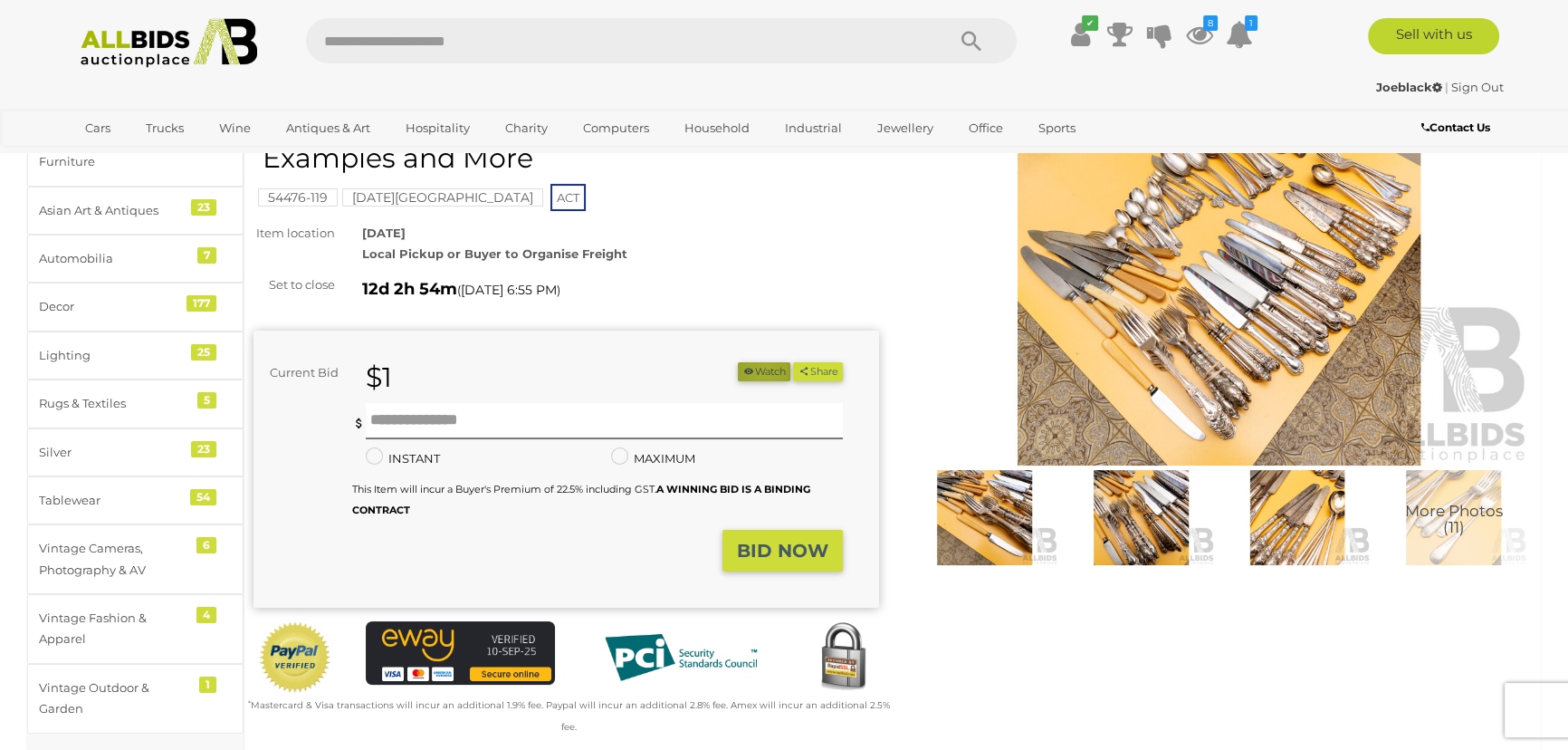
click at [757, 363] on button "Watch" at bounding box center [764, 372] width 52 height 19
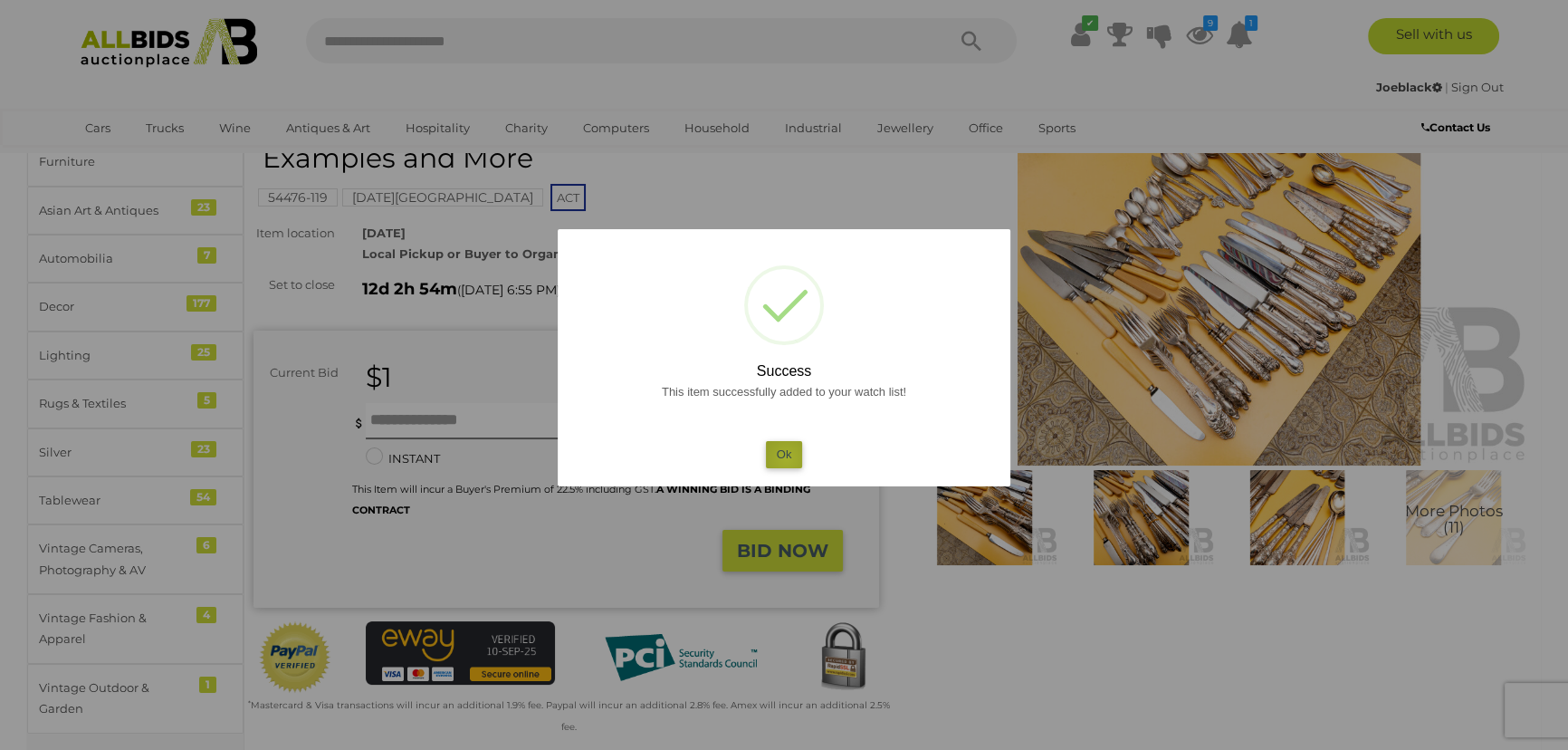
click at [787, 457] on button "Ok" at bounding box center [784, 454] width 37 height 27
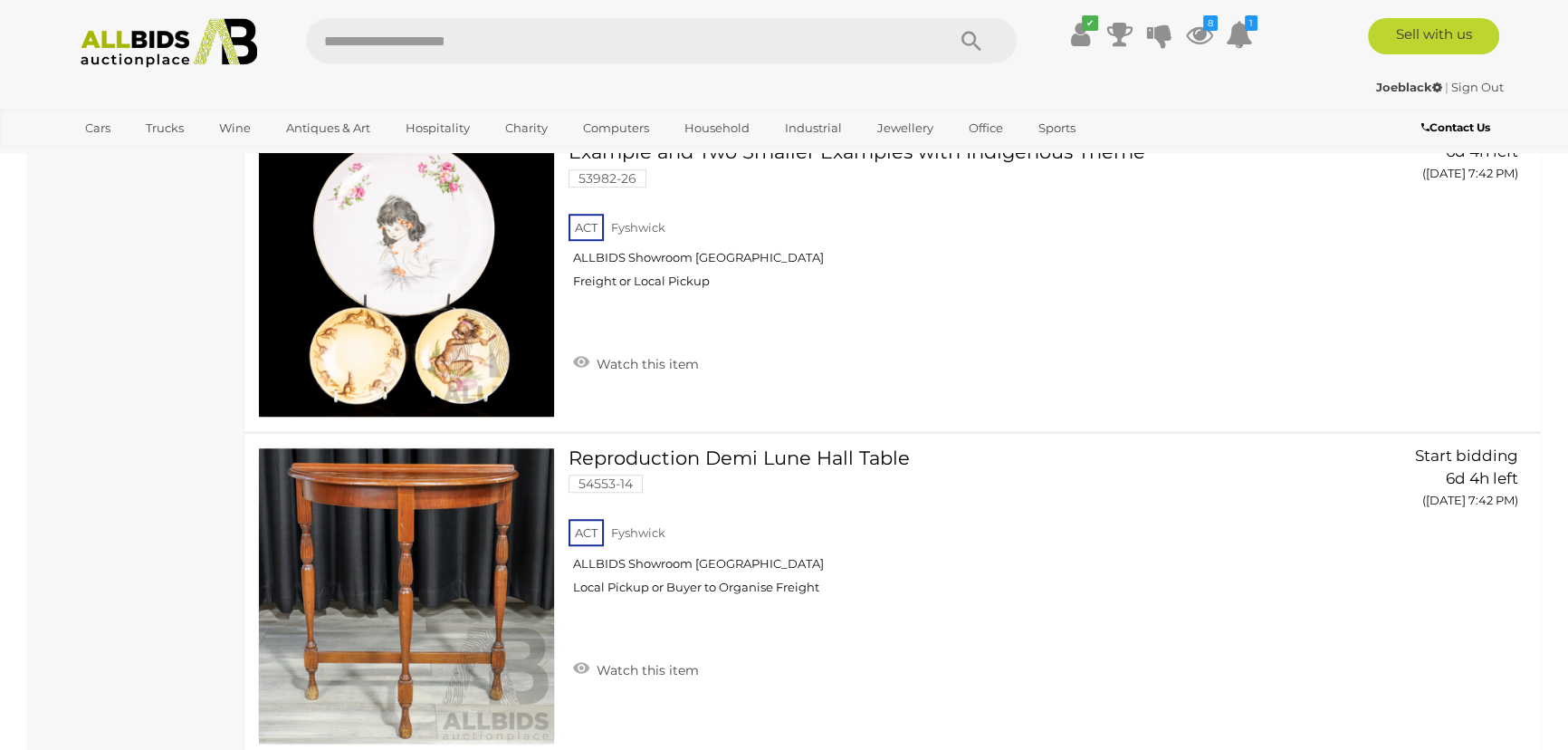
scroll to position [24803, 0]
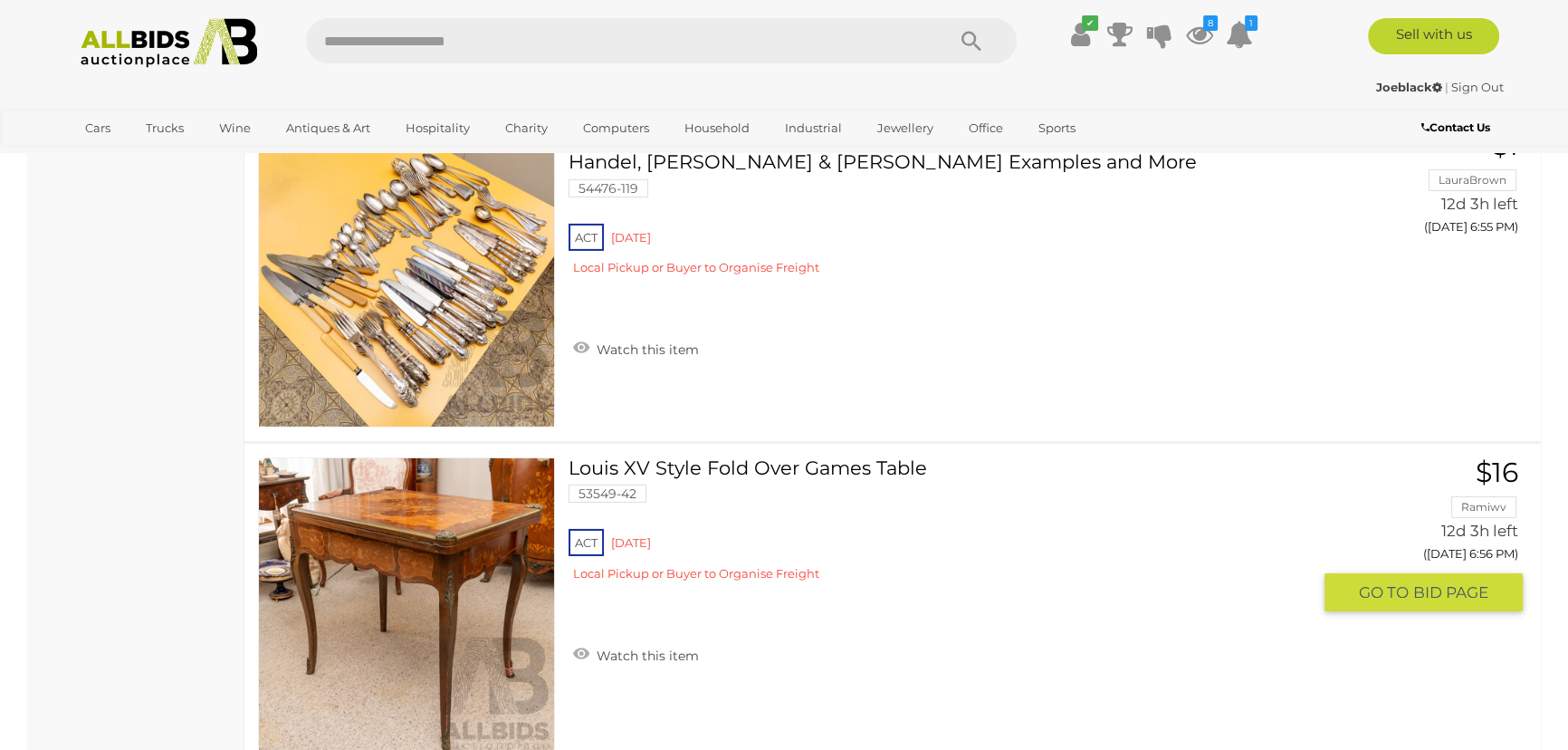
click at [394, 518] on link at bounding box center [406, 605] width 297 height 297
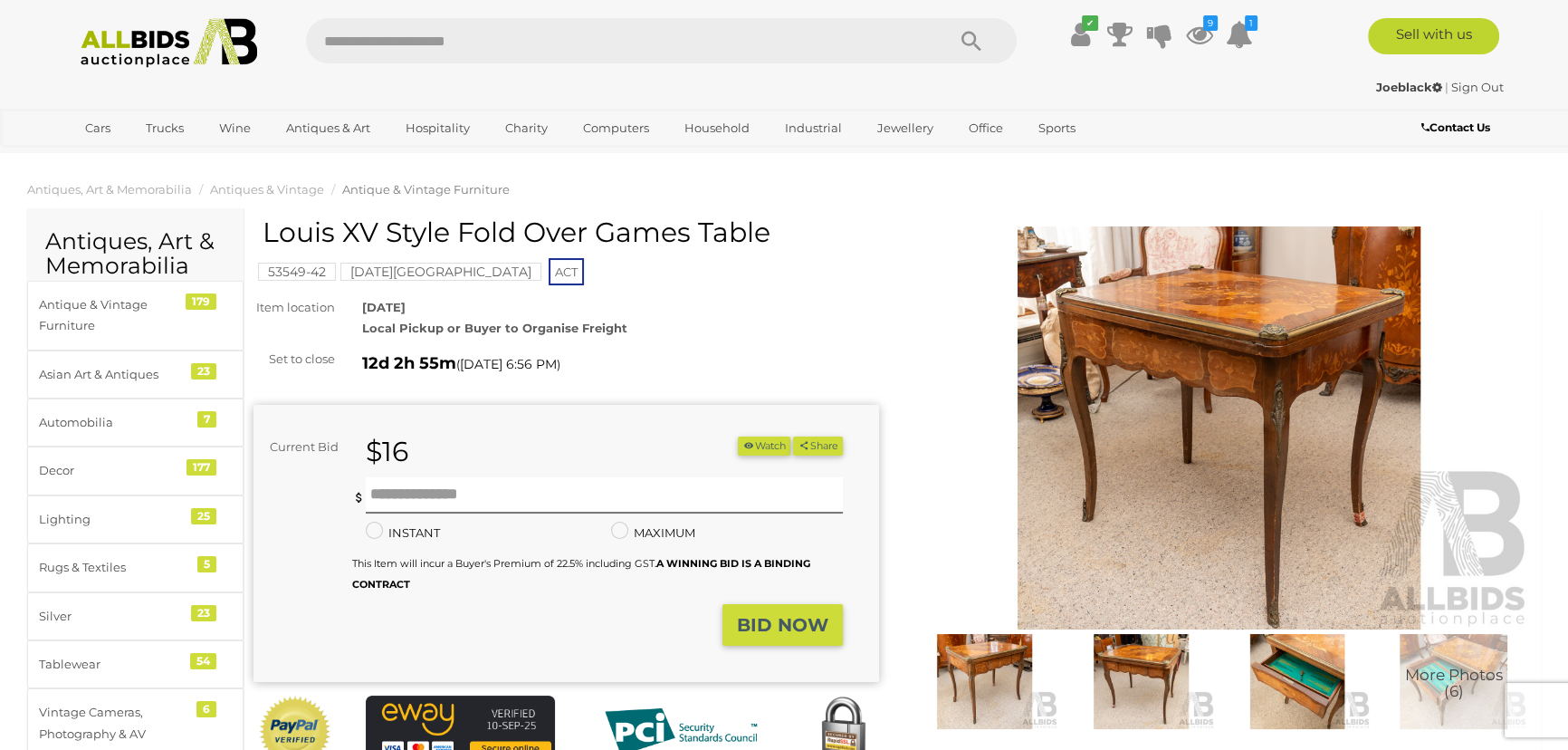
click at [1124, 673] on img at bounding box center [1141, 681] width 148 height 95
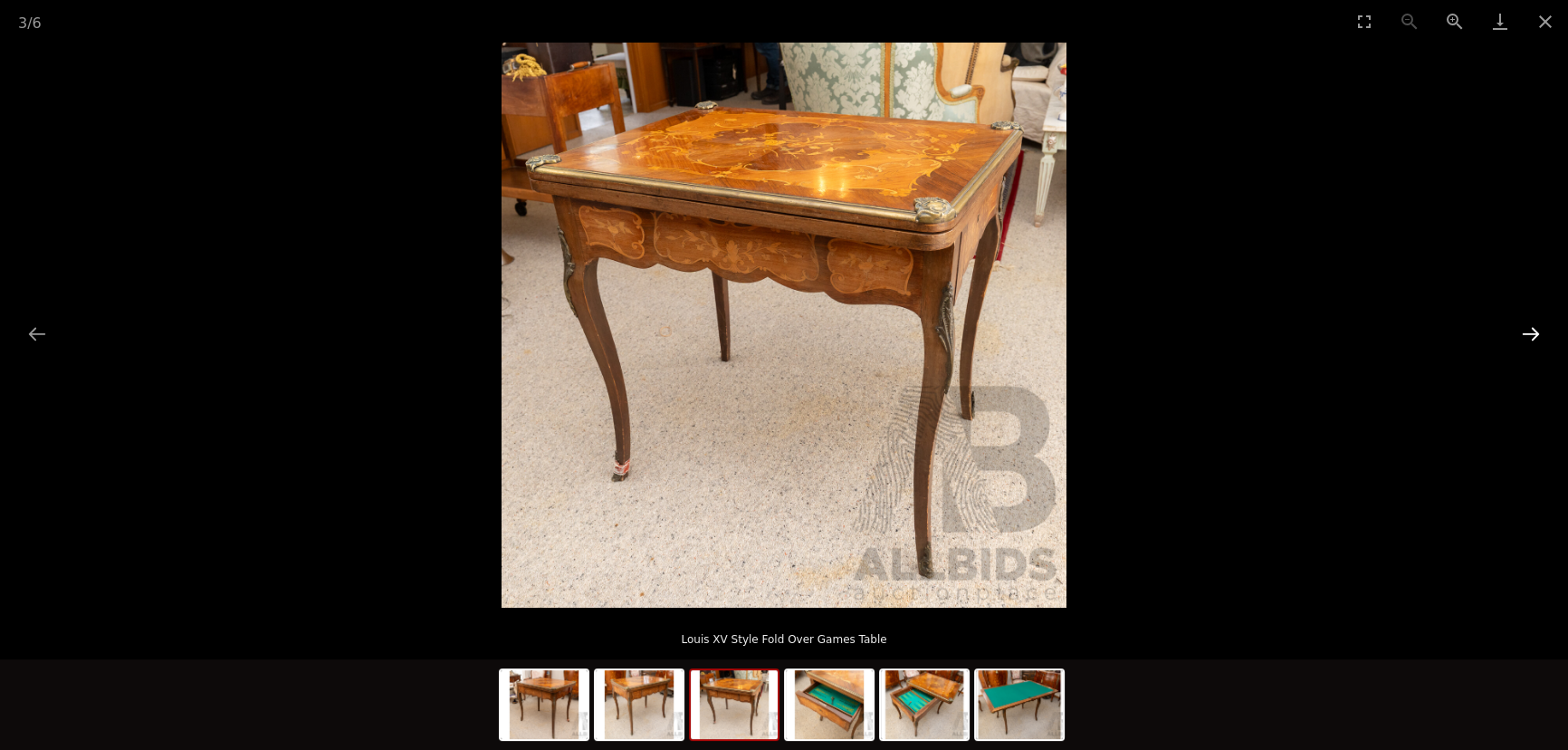
click at [1528, 328] on button "Next slide" at bounding box center [1531, 333] width 38 height 35
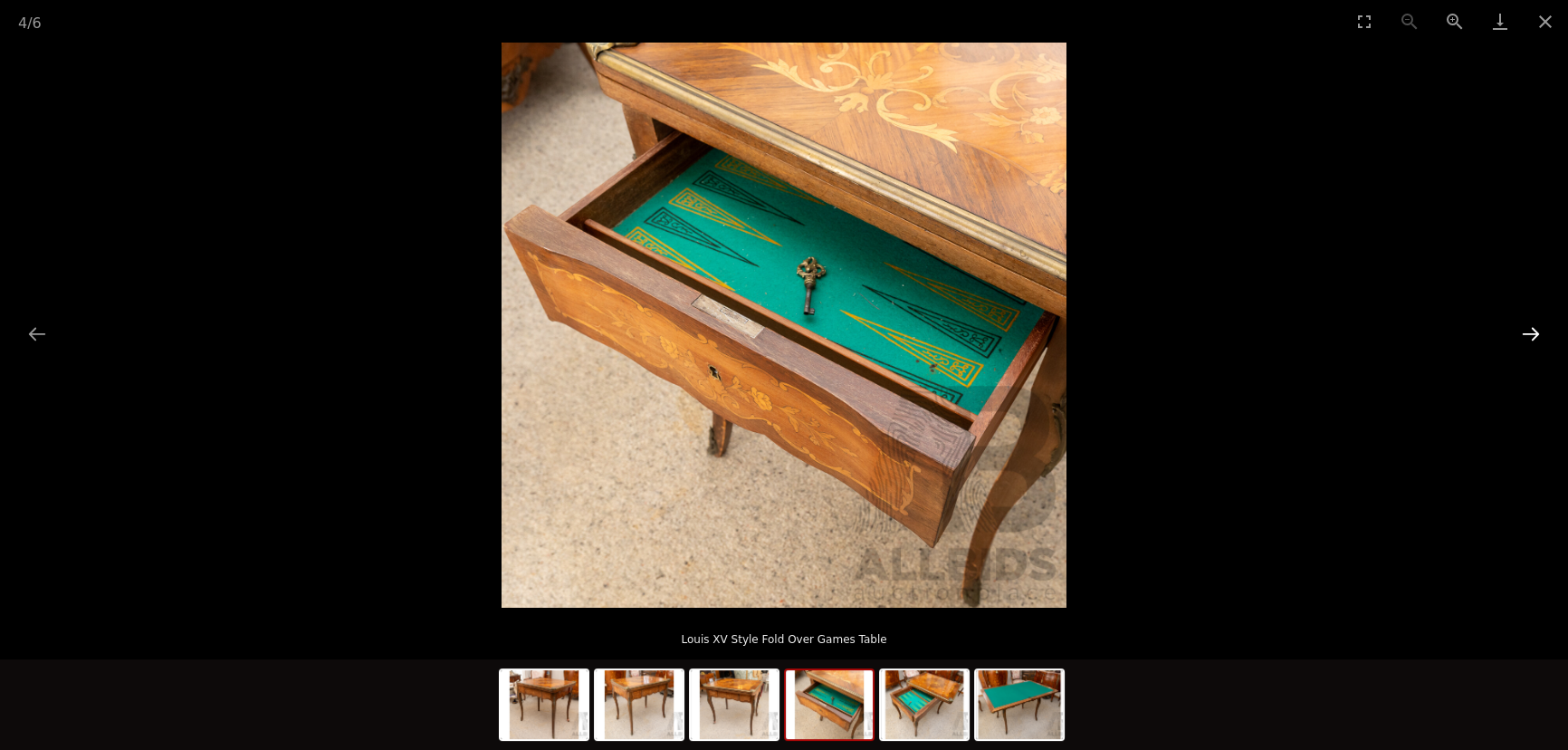
click at [1528, 328] on button "Next slide" at bounding box center [1531, 333] width 38 height 35
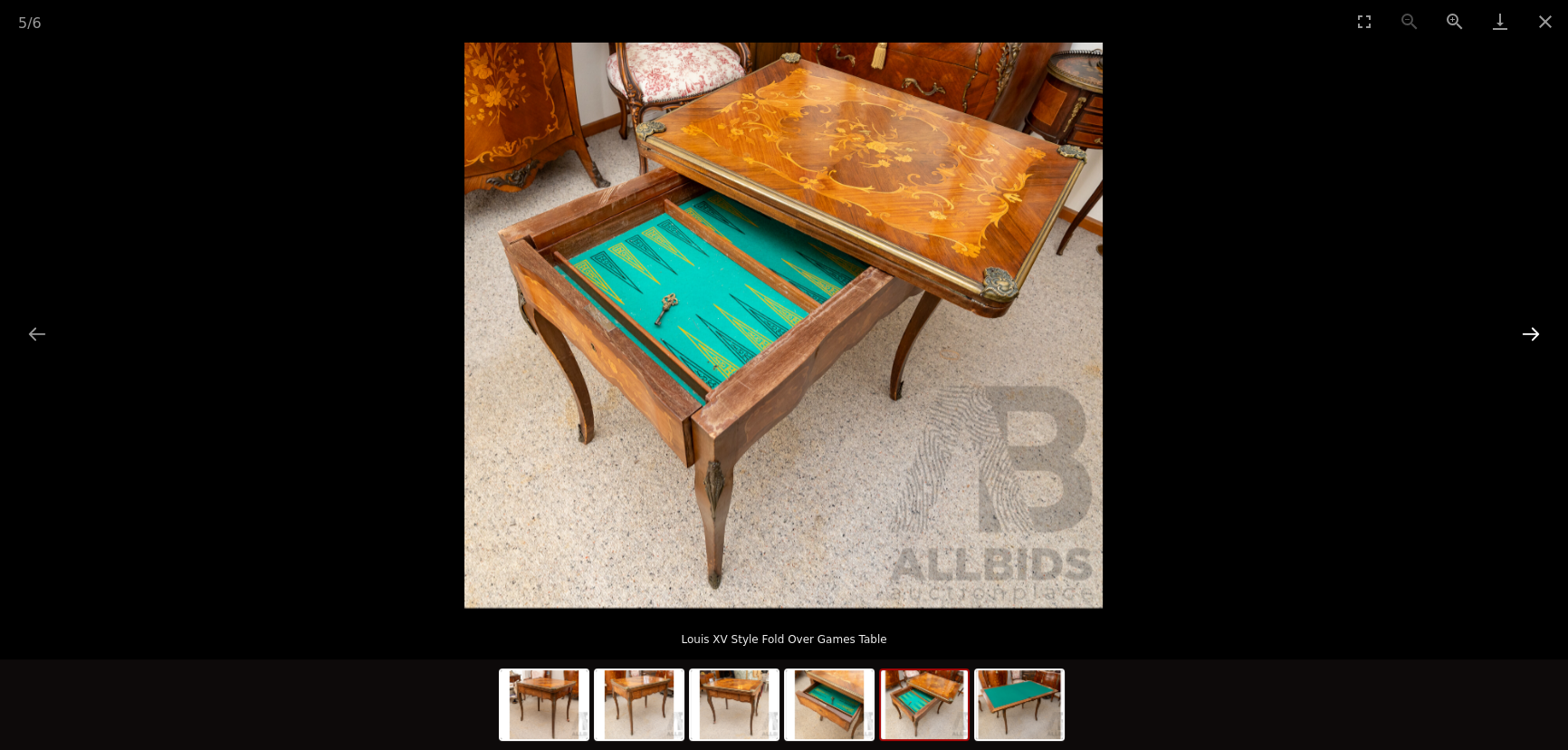
click at [1528, 328] on button "Next slide" at bounding box center [1531, 333] width 38 height 35
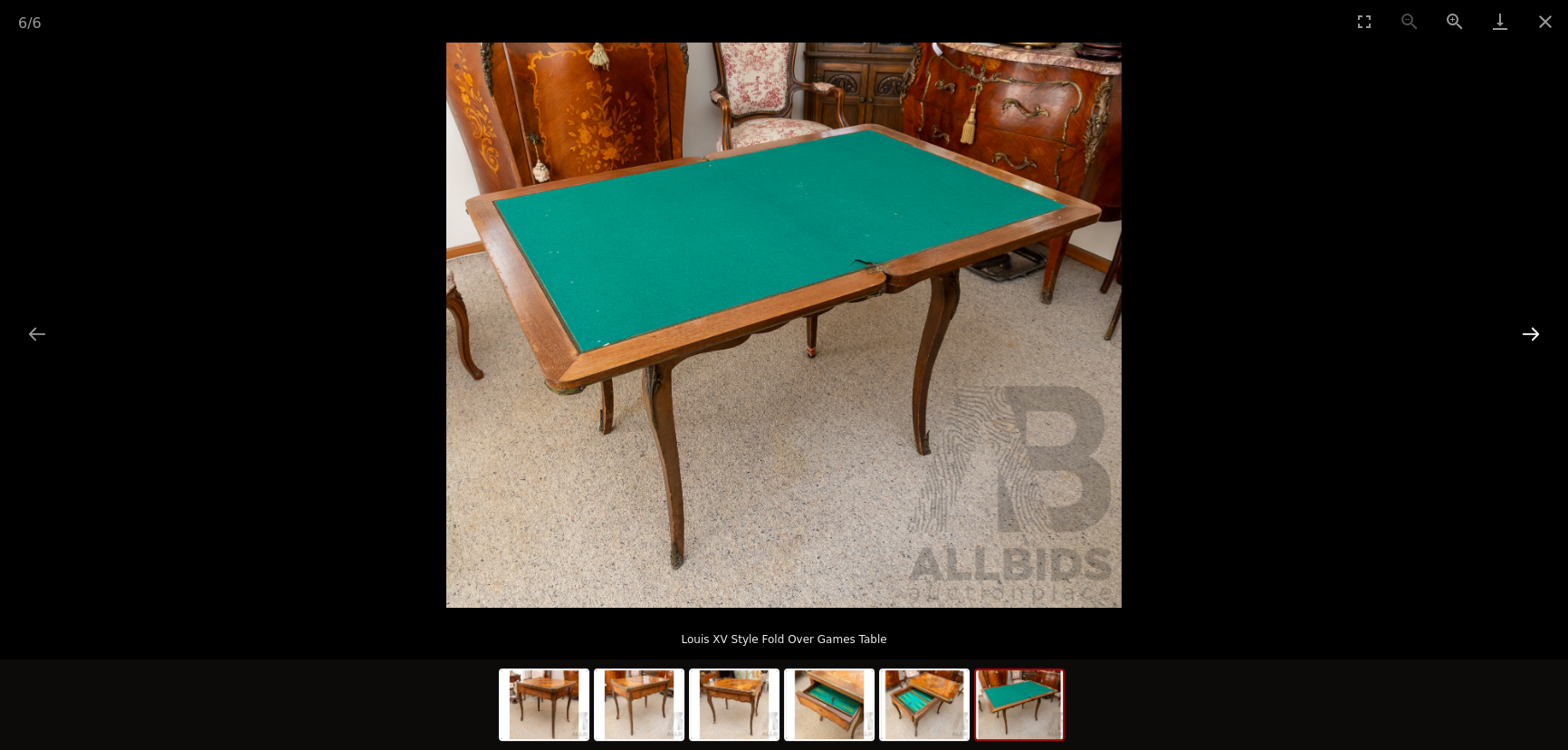
click at [1528, 328] on button "Next slide" at bounding box center [1531, 333] width 38 height 35
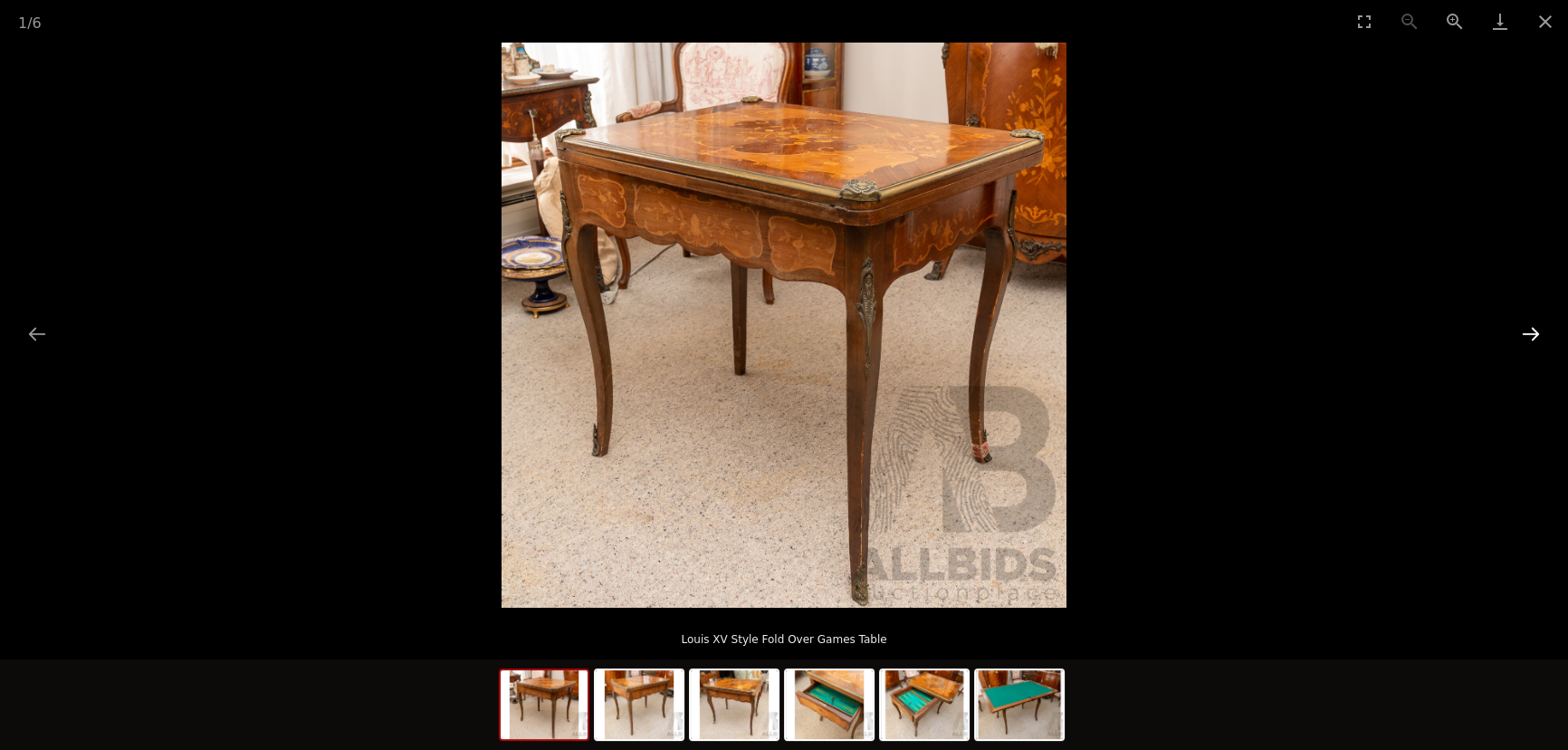
click at [1528, 328] on button "Next slide" at bounding box center [1531, 333] width 38 height 35
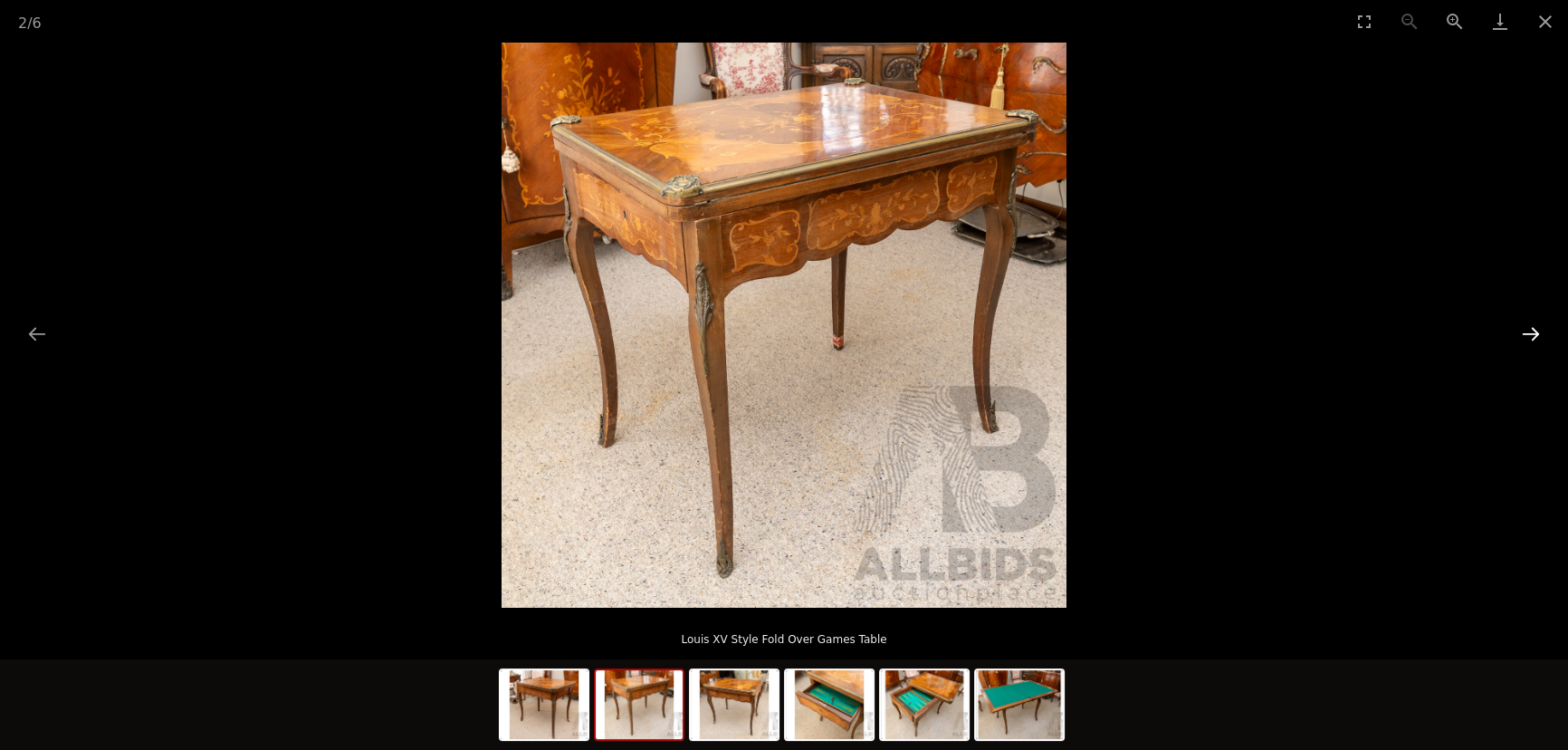
click at [1528, 328] on button "Next slide" at bounding box center [1531, 333] width 38 height 35
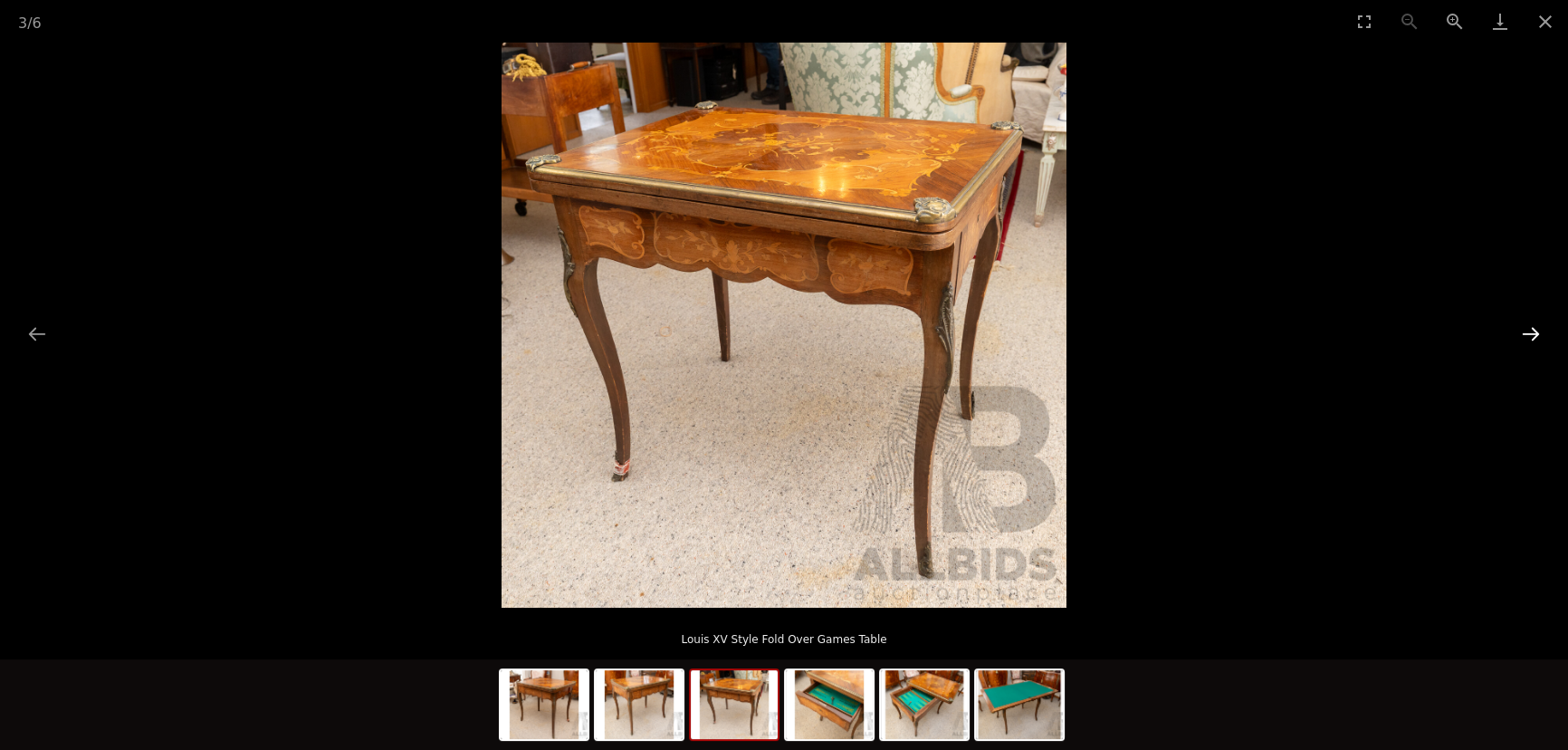
click at [1528, 328] on button "Next slide" at bounding box center [1531, 333] width 38 height 35
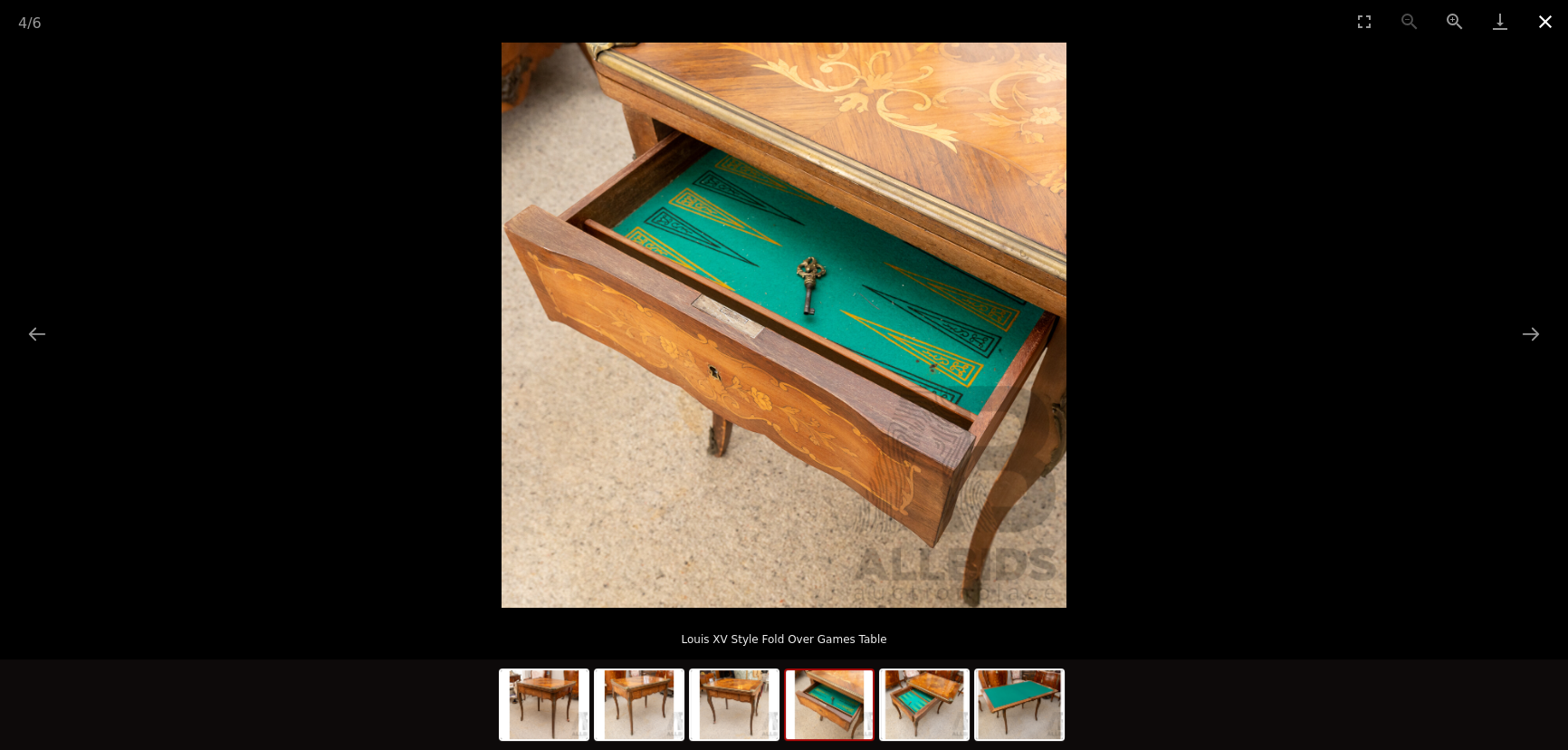
click at [1539, 23] on button "Close gallery" at bounding box center [1545, 21] width 45 height 43
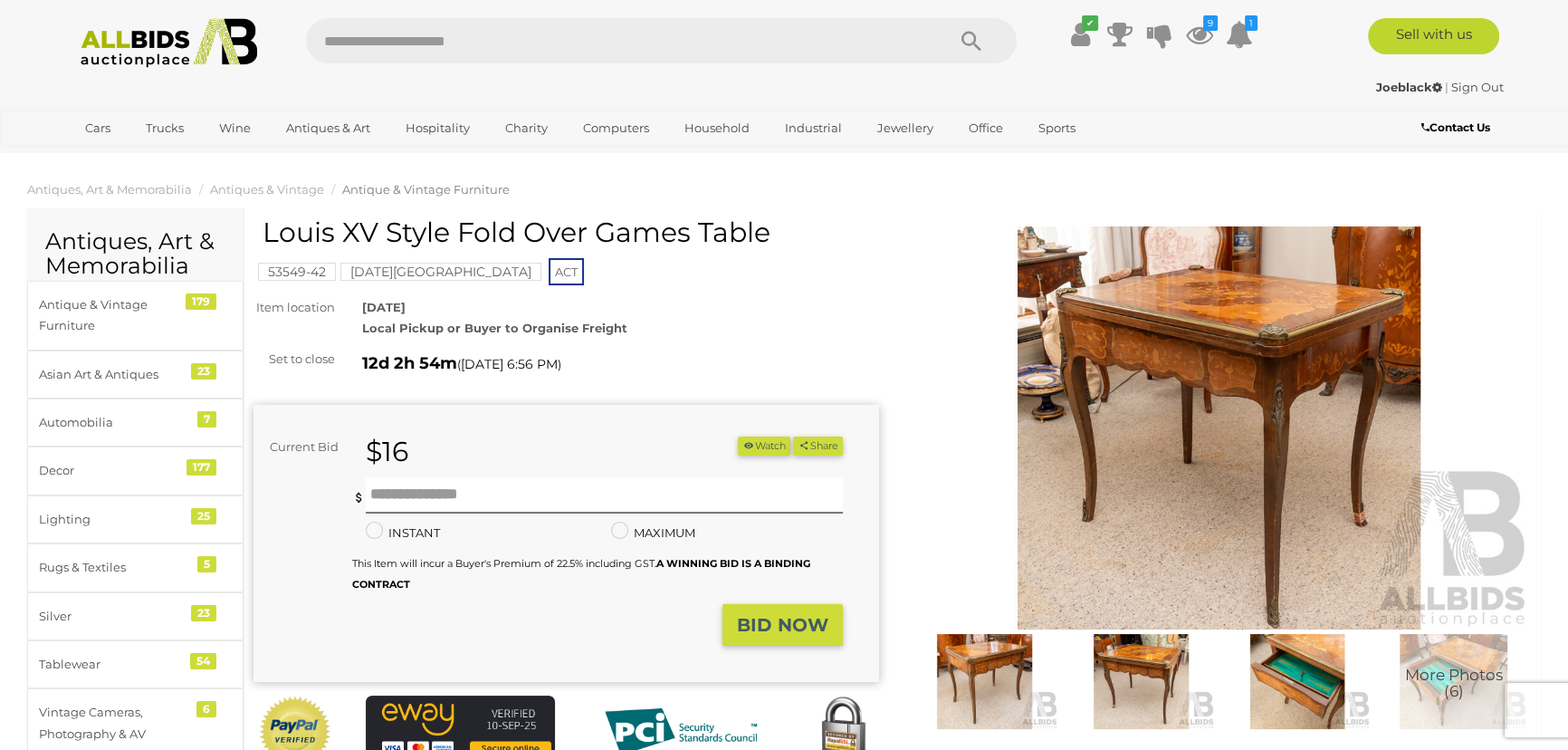
click at [746, 448] on icon "button" at bounding box center [748, 445] width 12 height 10
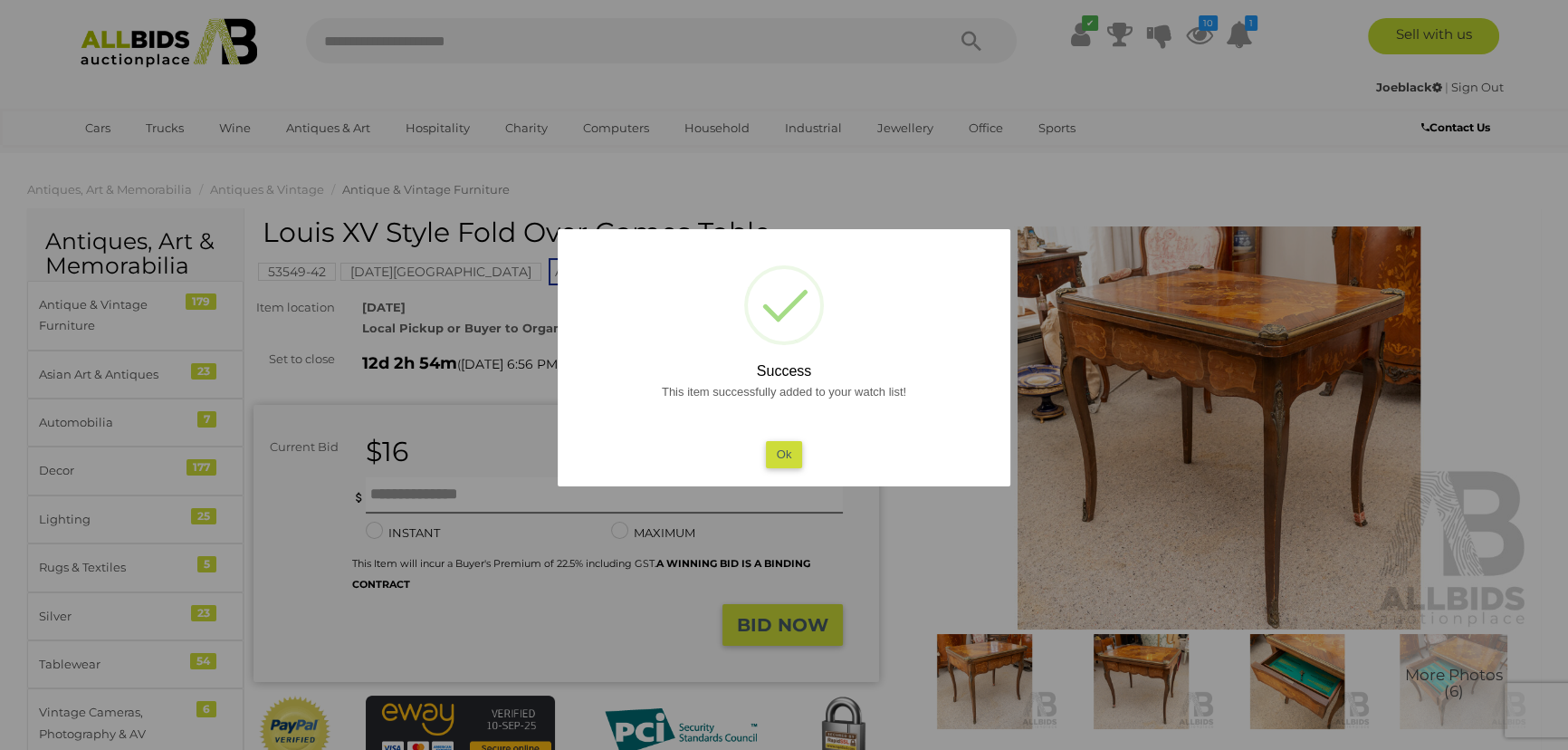
click at [780, 456] on button "Ok" at bounding box center [784, 454] width 37 height 27
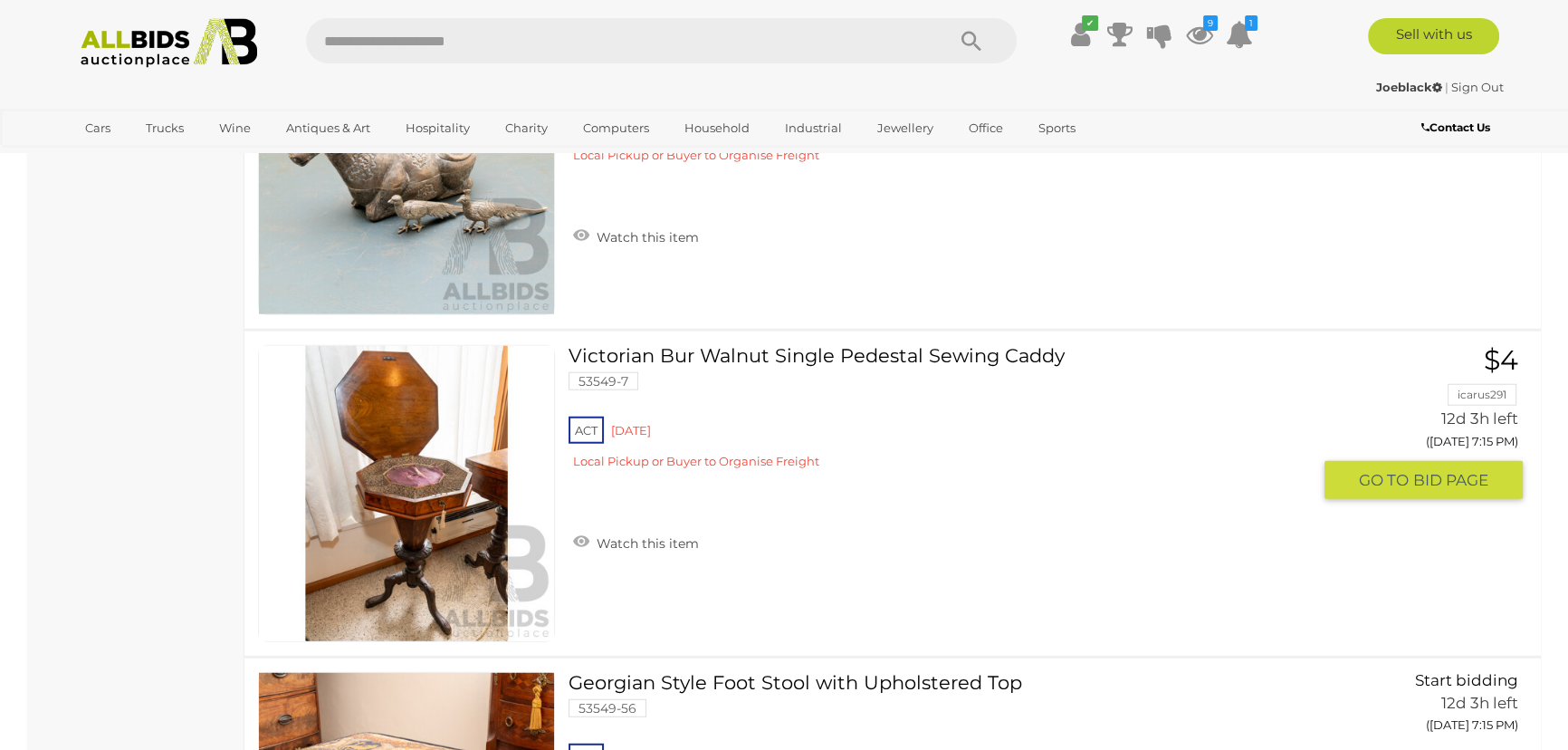
scroll to position [31882, 0]
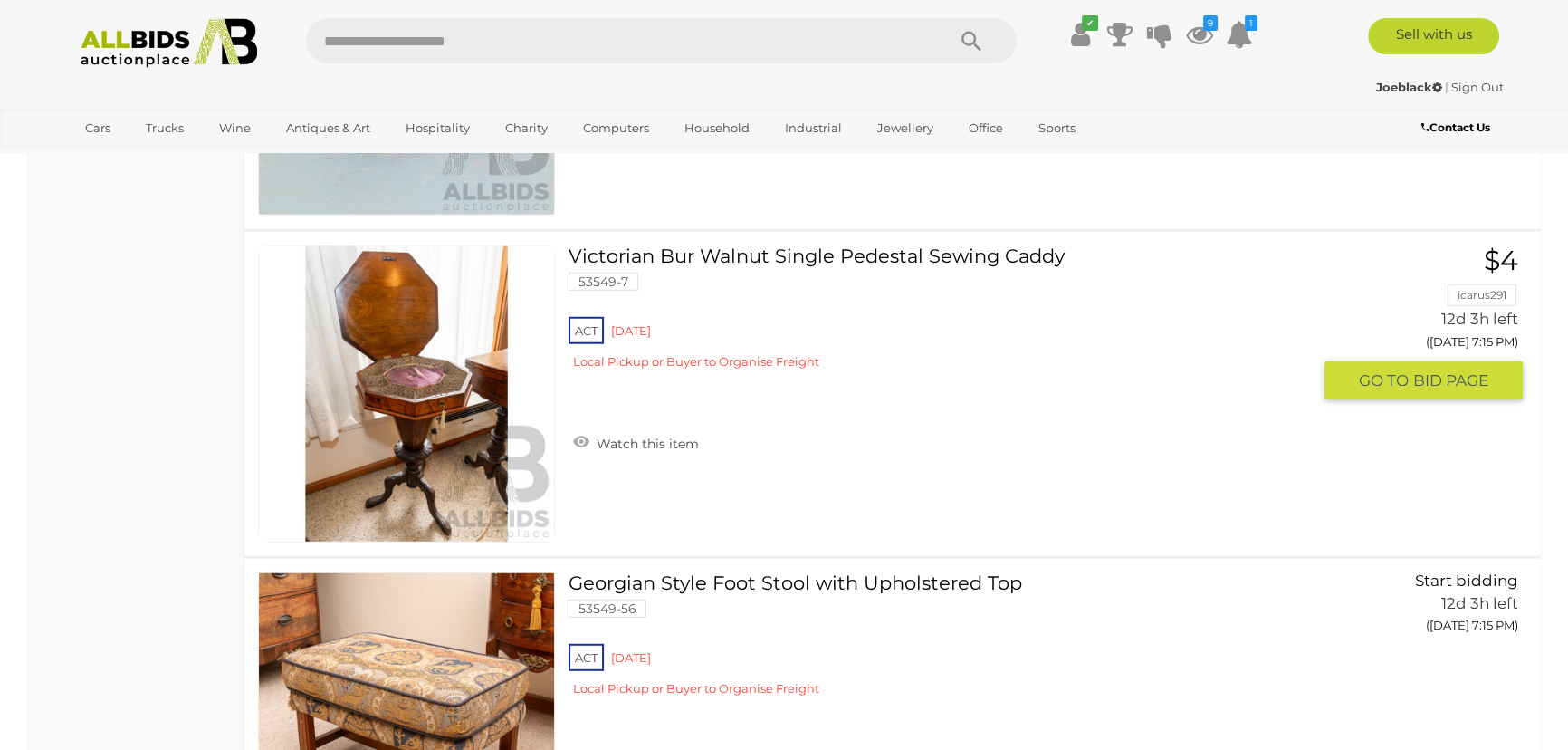
click at [423, 430] on img at bounding box center [405, 393] width 295 height 295
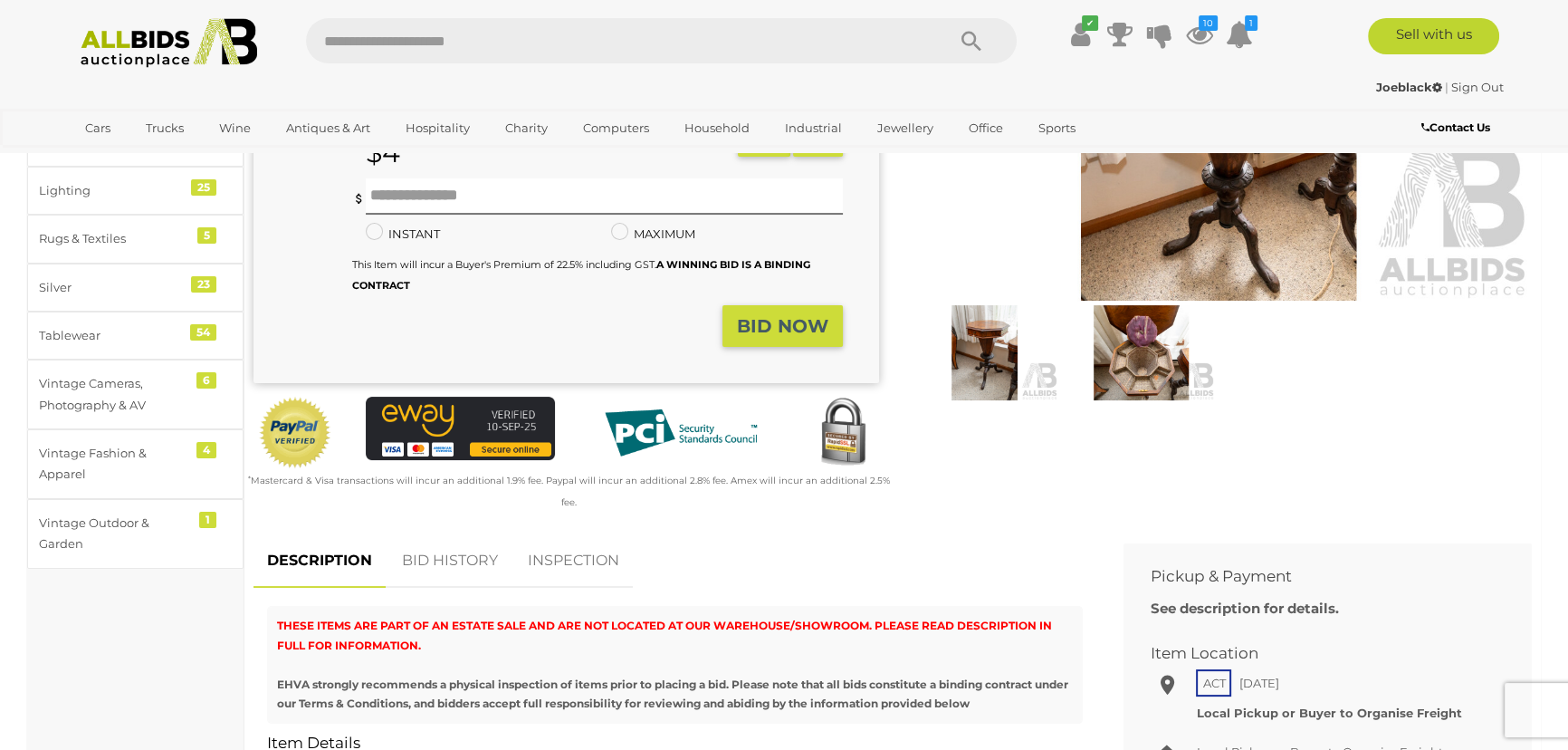
scroll to position [246, 0]
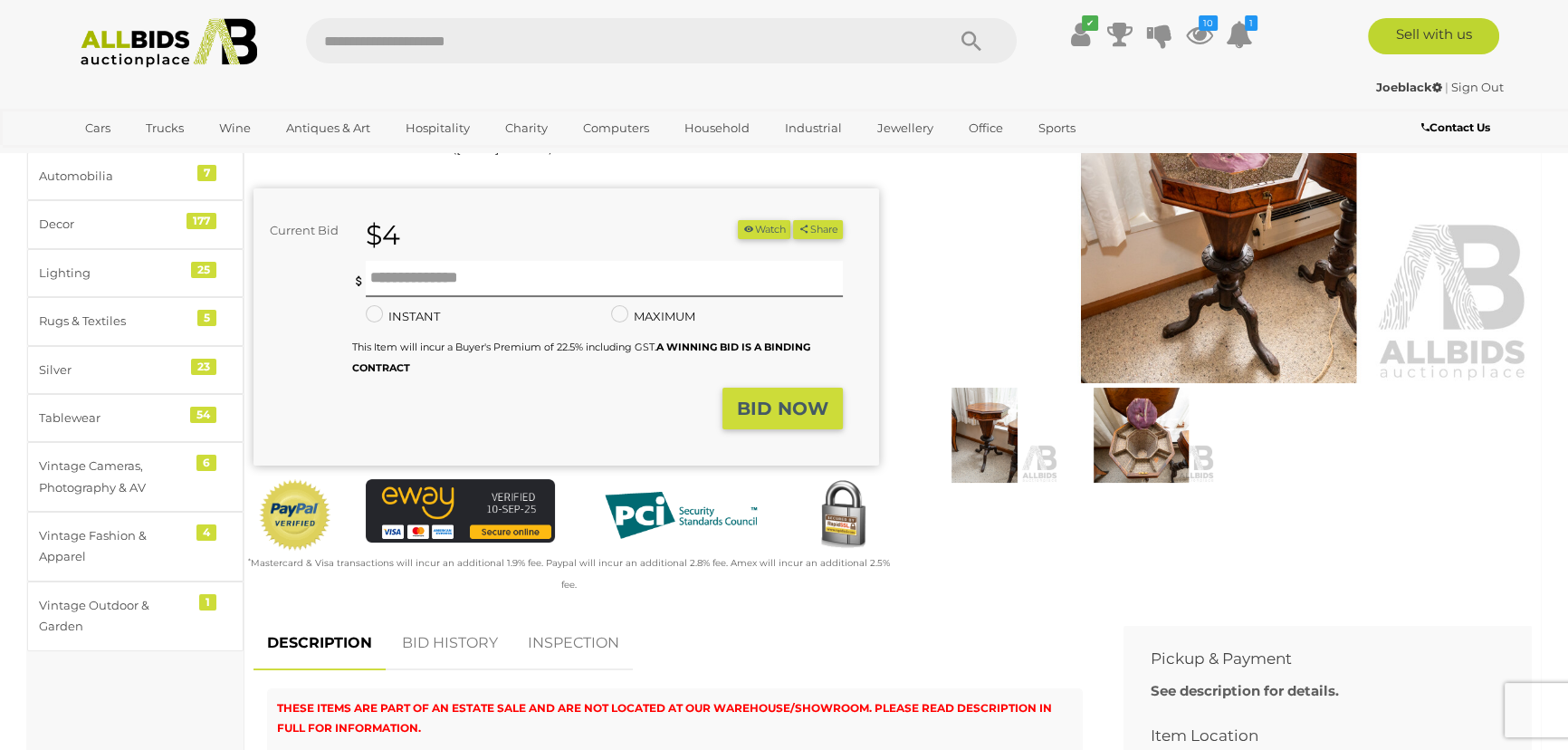
click at [1138, 466] on img at bounding box center [1141, 435] width 148 height 95
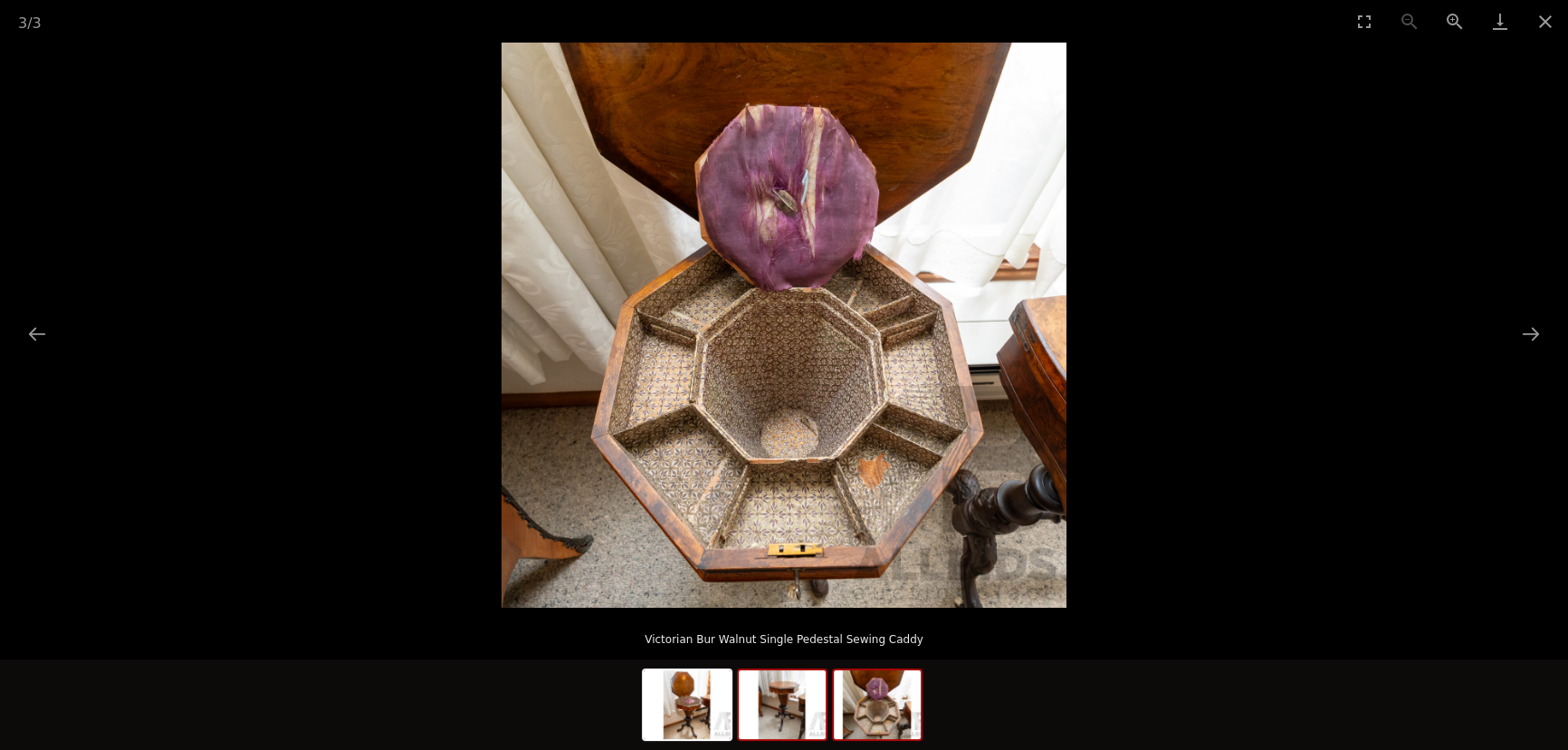
click at [785, 712] on img at bounding box center [782, 704] width 87 height 69
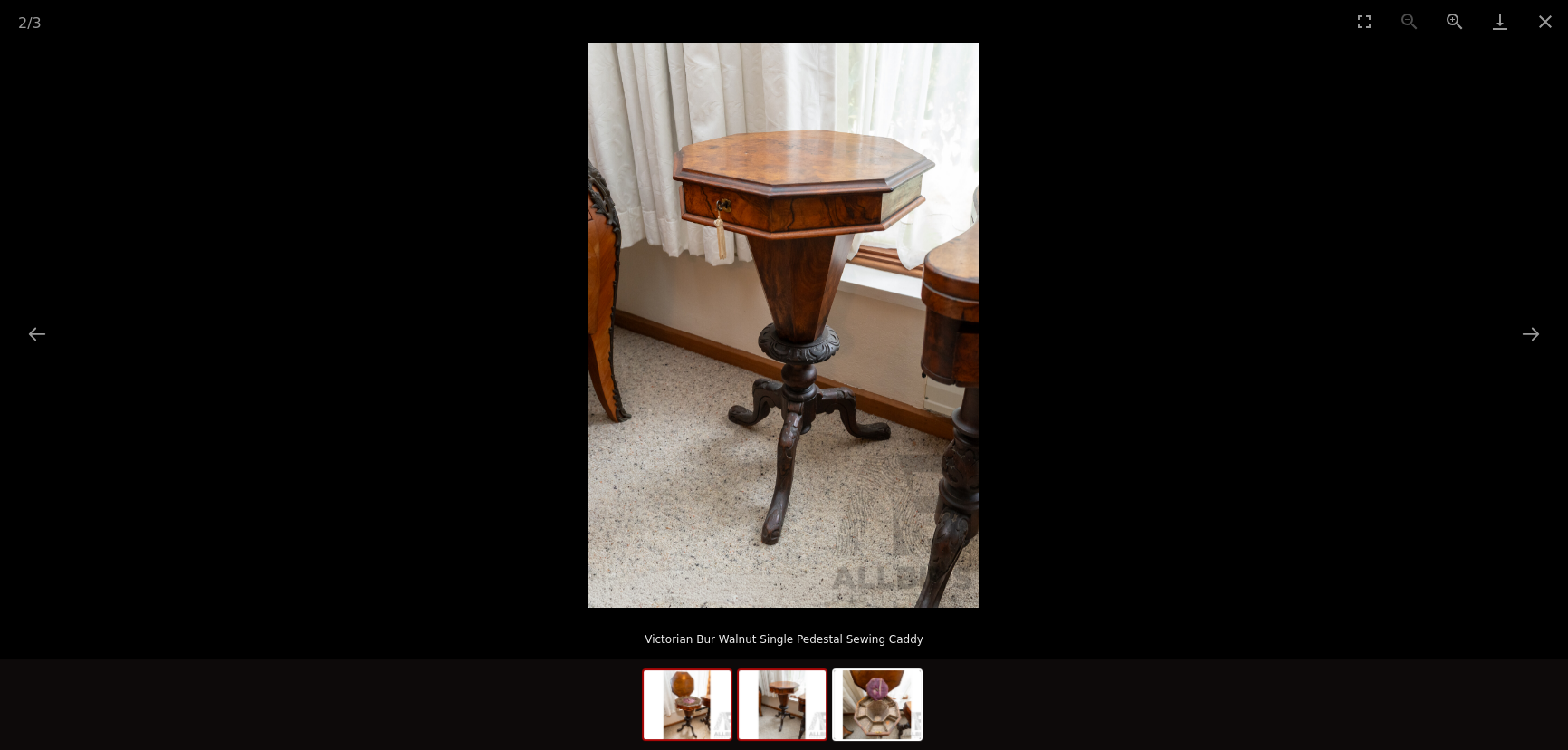
click at [680, 717] on img at bounding box center [687, 704] width 87 height 69
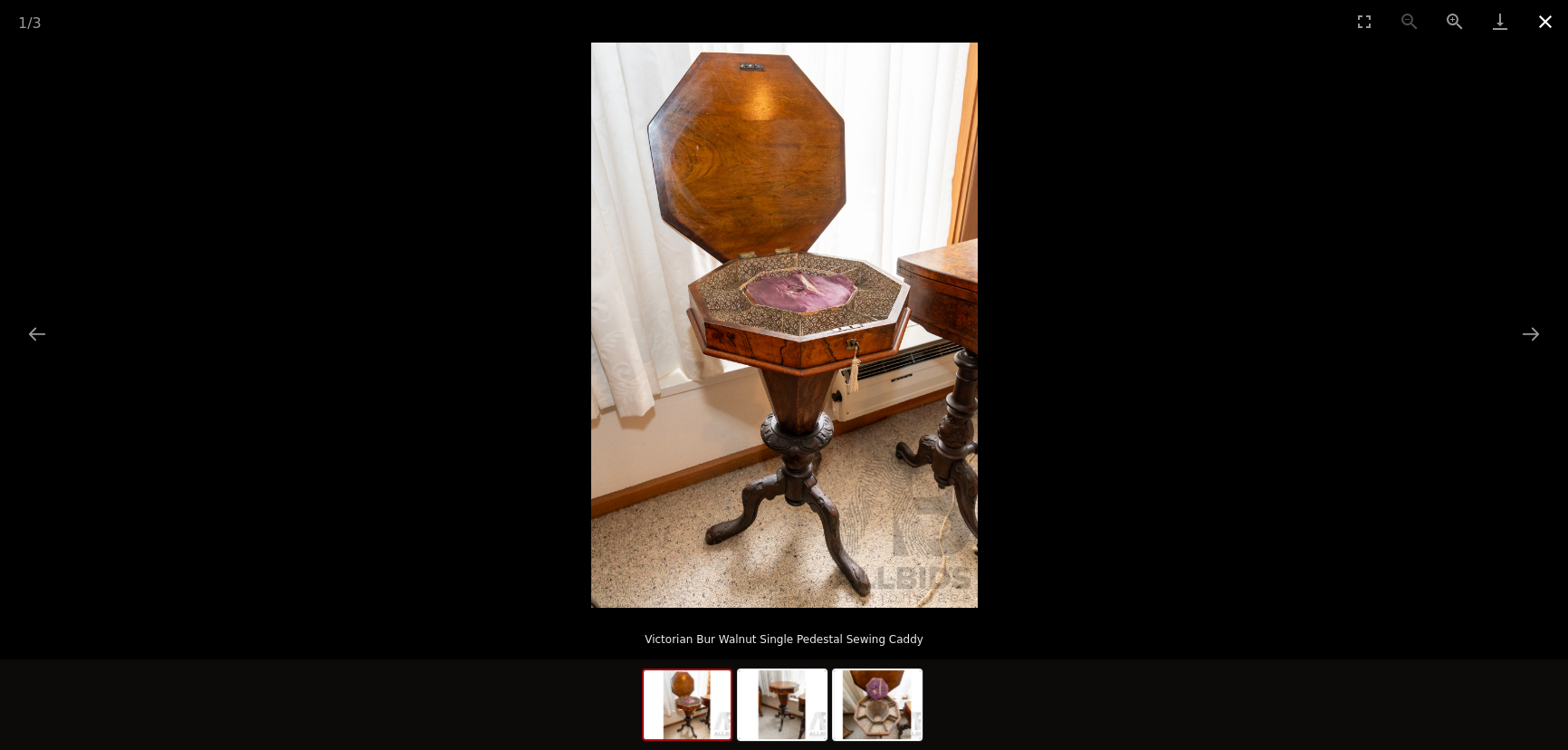
click at [1547, 21] on button "Close gallery" at bounding box center [1545, 21] width 45 height 43
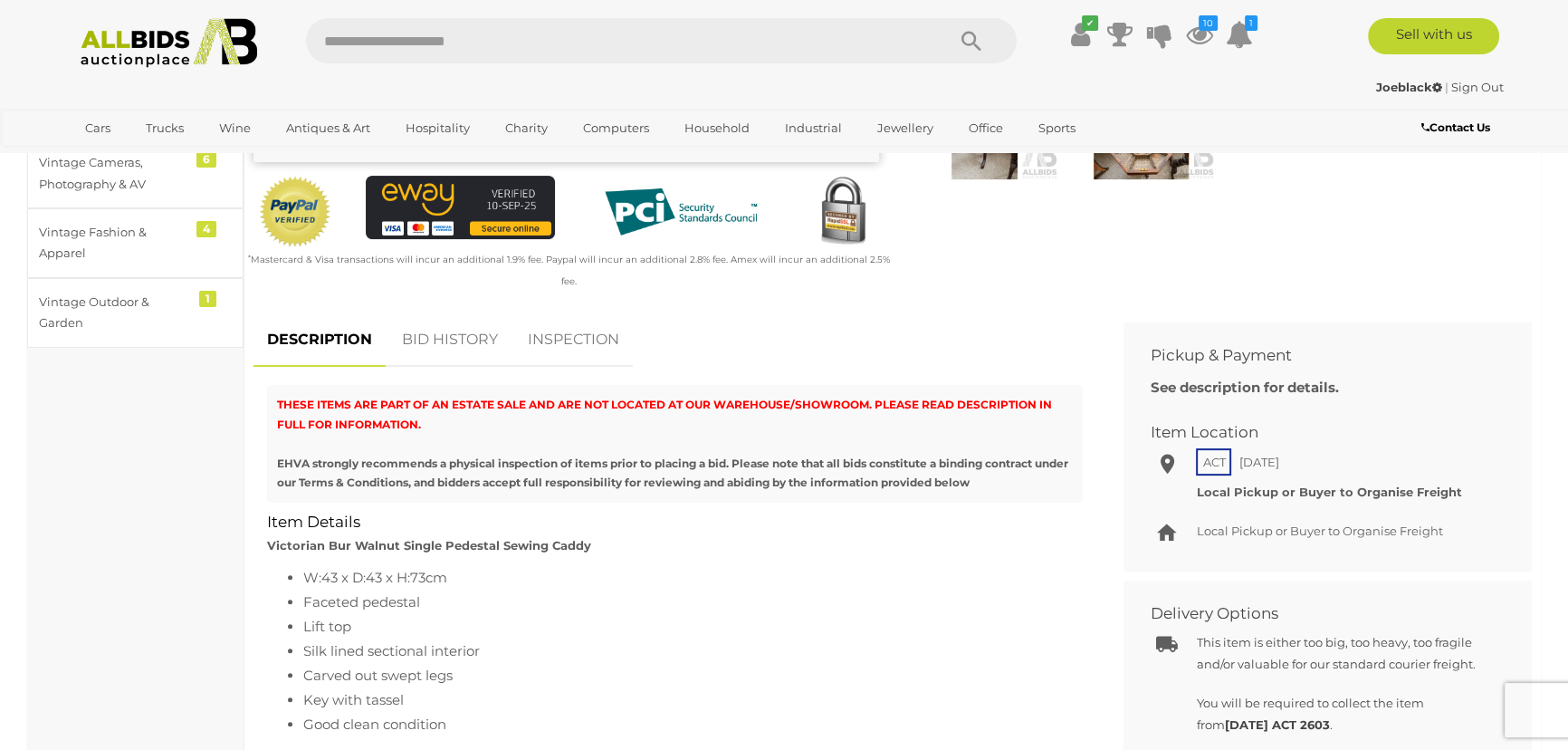
scroll to position [576, 0]
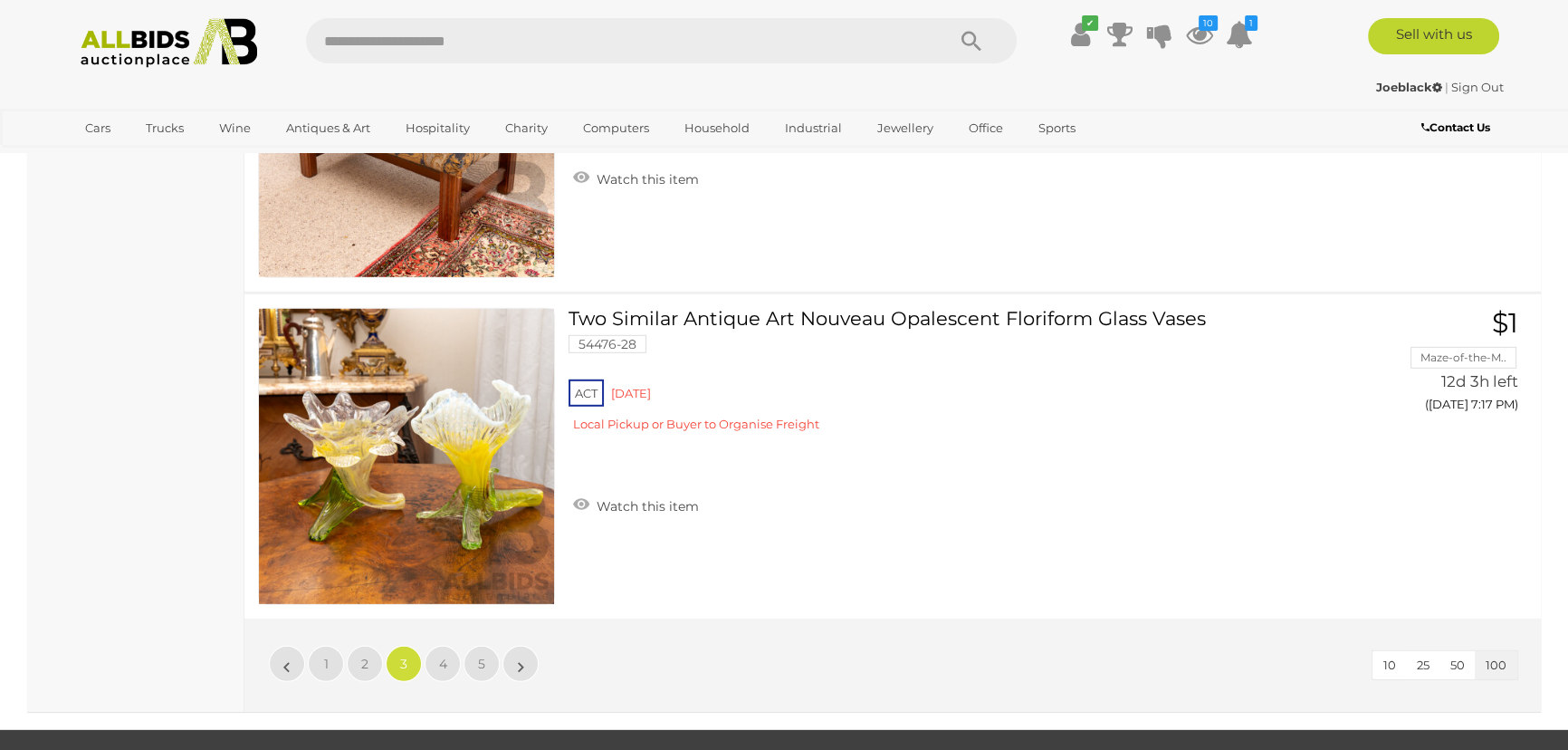
scroll to position [32485, 0]
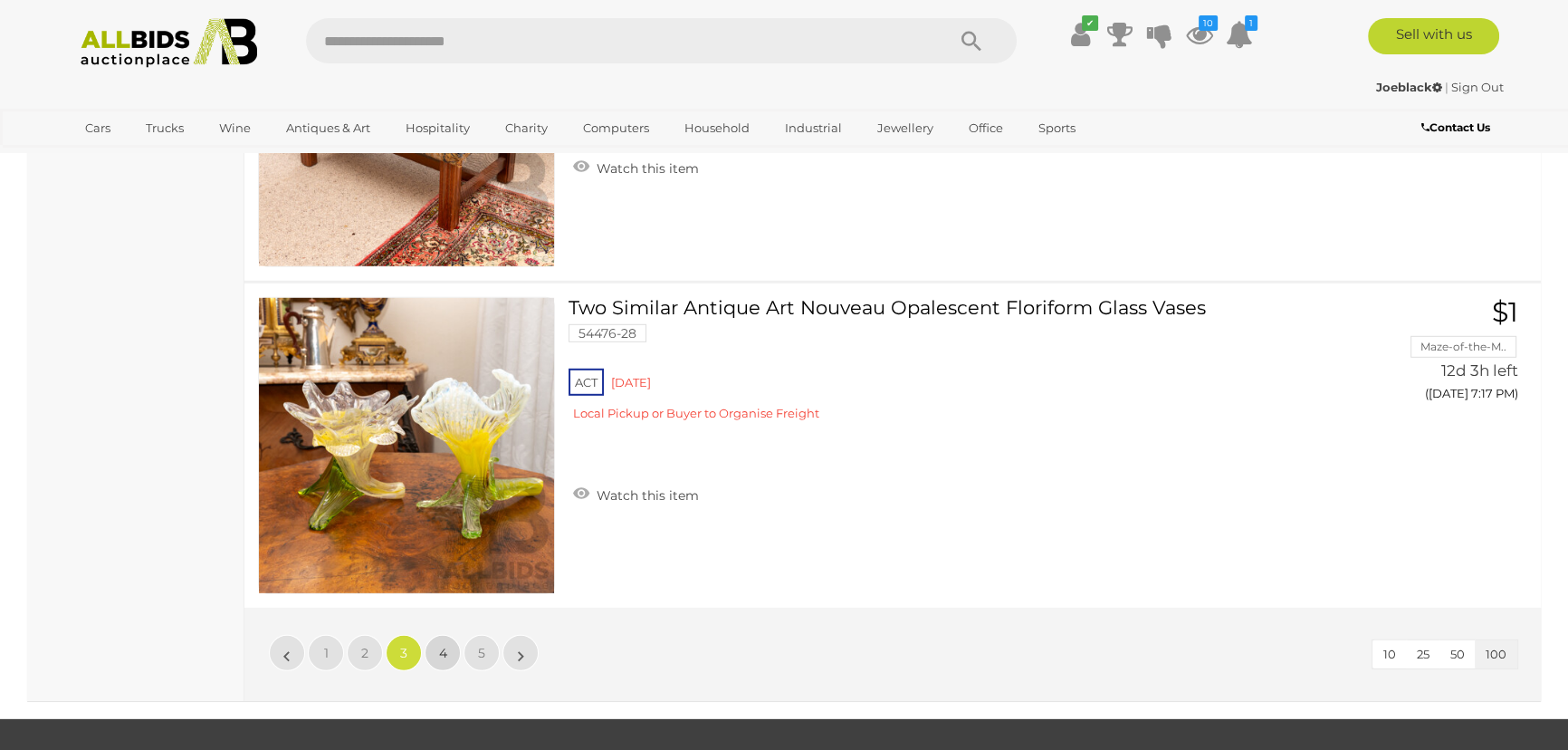
click at [452, 635] on link "4" at bounding box center [443, 653] width 36 height 36
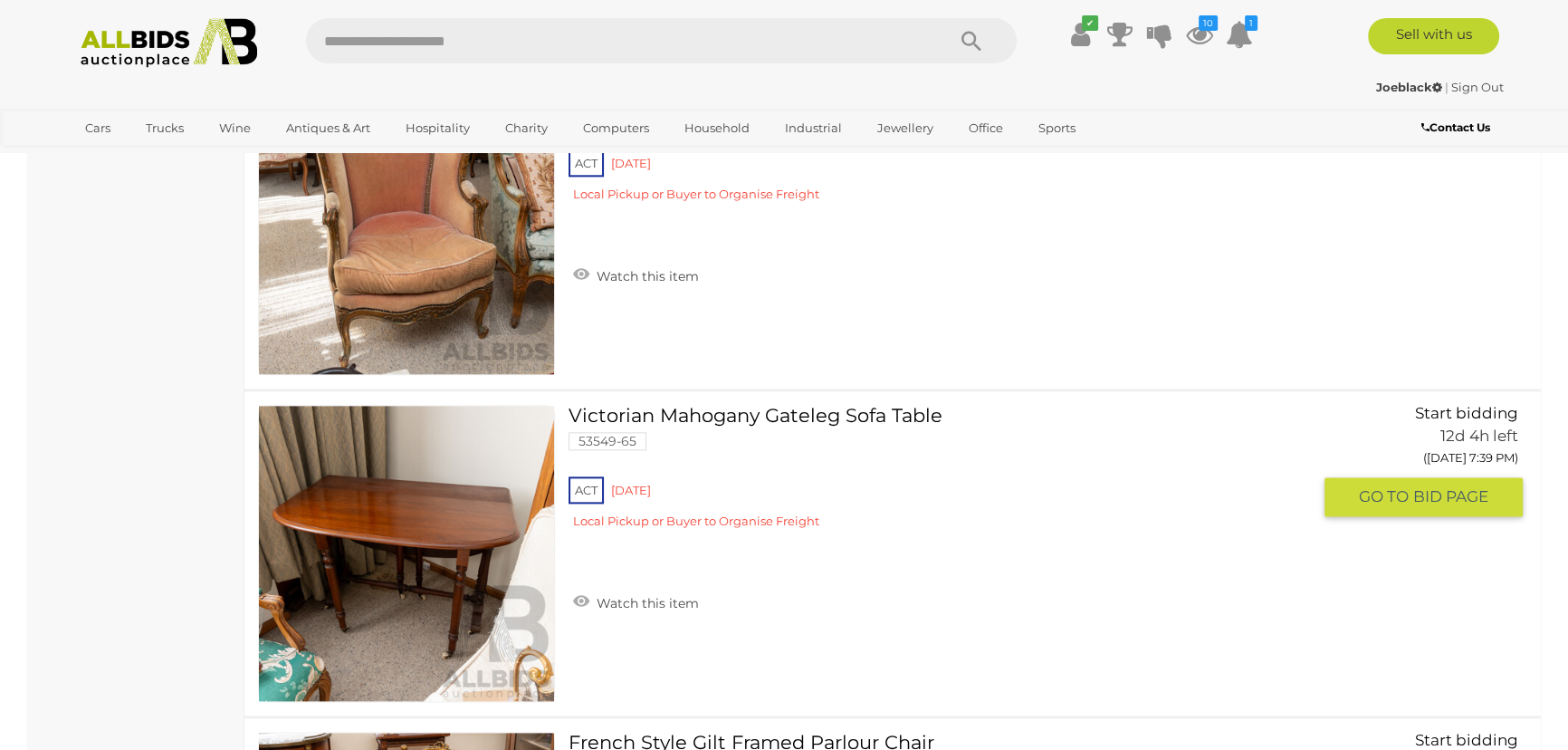
scroll to position [11165, 0]
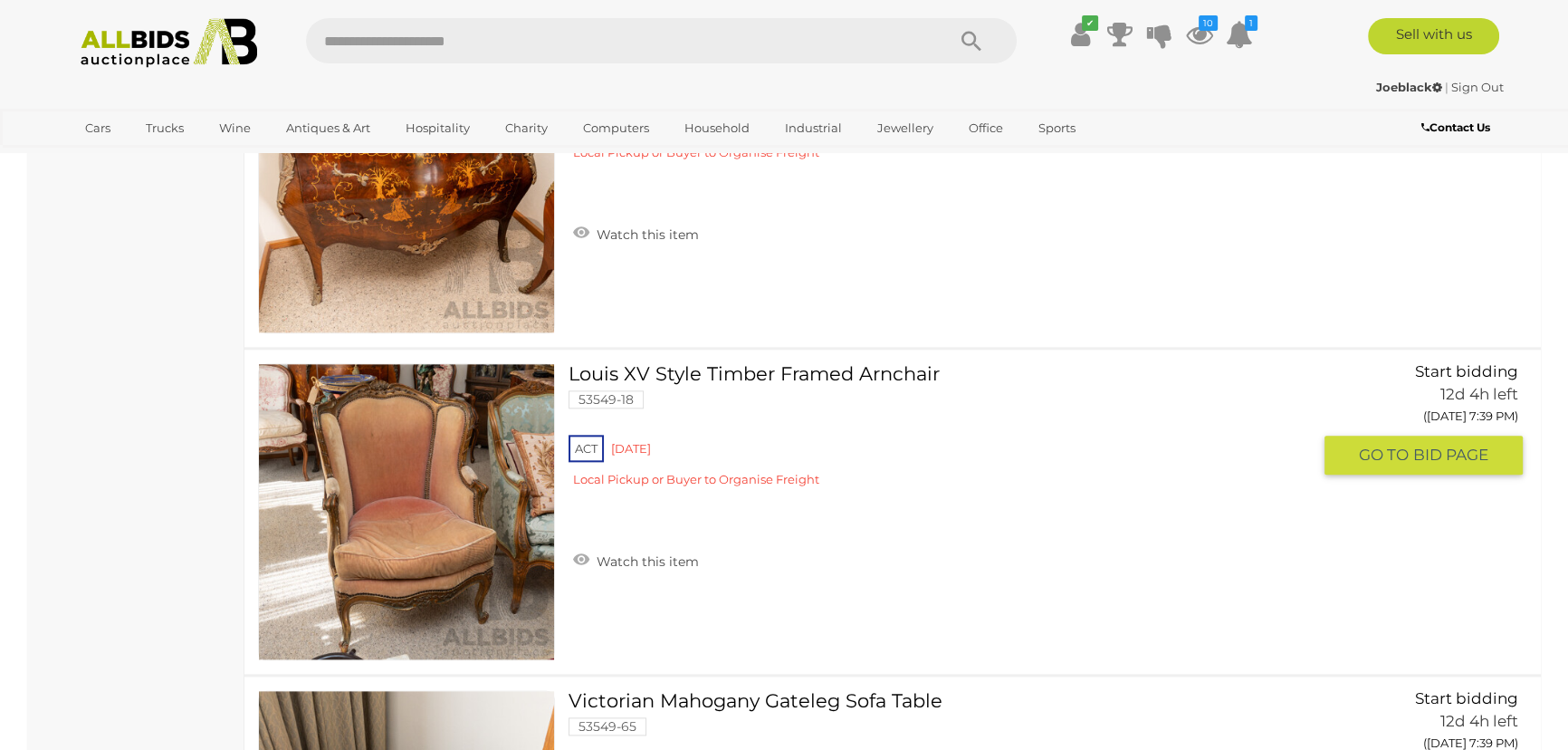
click at [446, 469] on link at bounding box center [406, 511] width 297 height 297
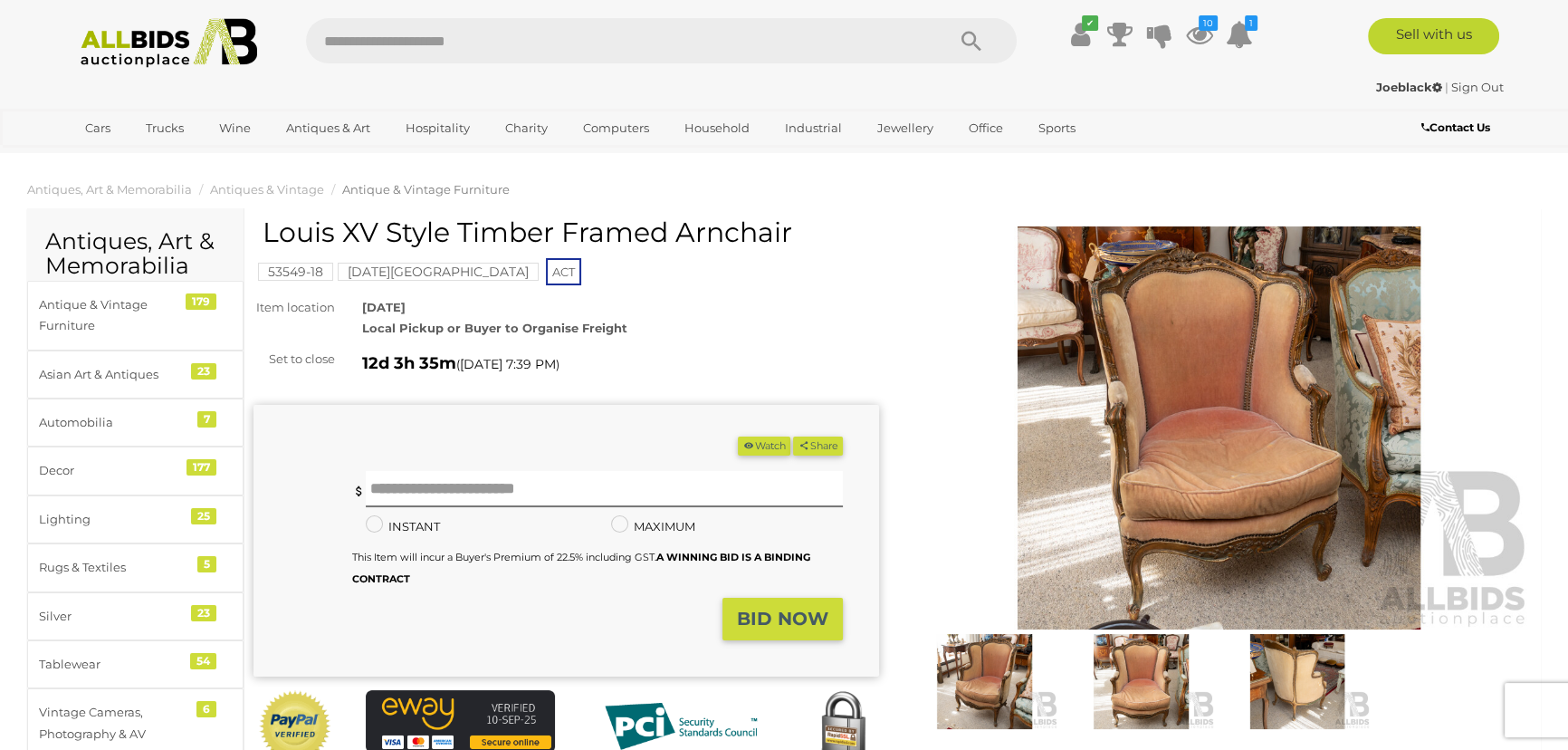
click at [1141, 677] on img at bounding box center [1141, 681] width 148 height 95
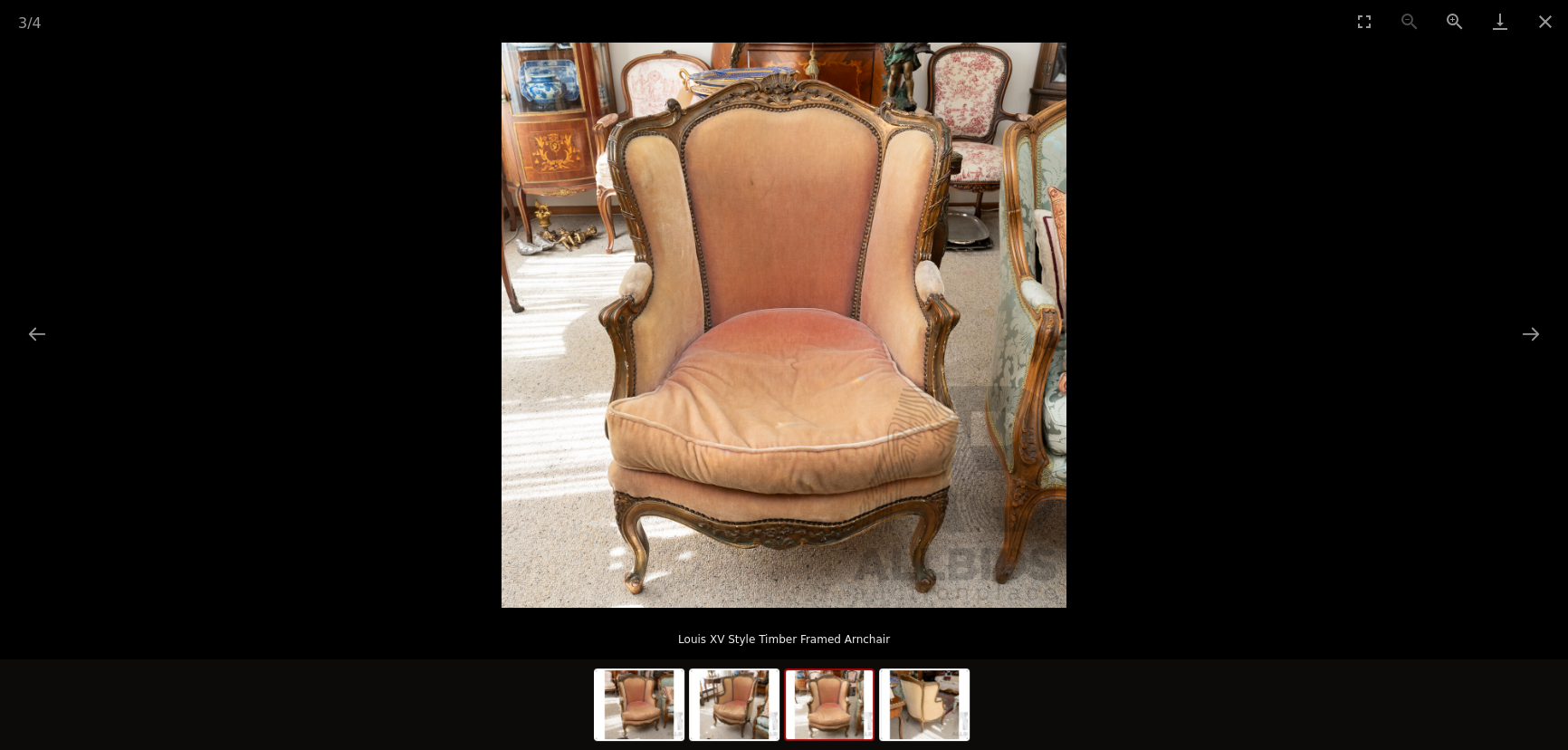
click at [1279, 668] on div at bounding box center [784, 704] width 1568 height 91
click at [925, 719] on img at bounding box center [924, 704] width 87 height 69
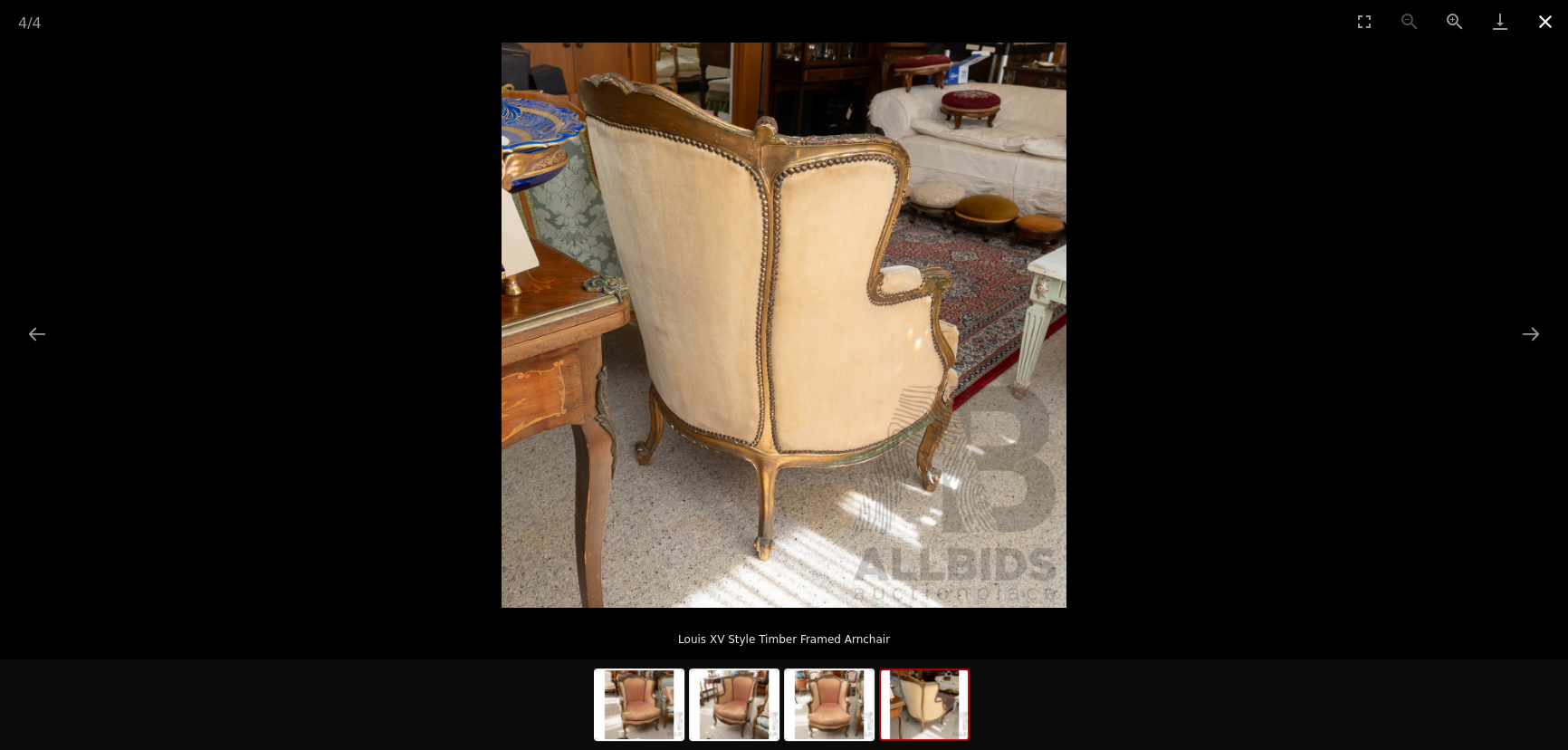
click at [1546, 19] on button "Close gallery" at bounding box center [1545, 21] width 45 height 43
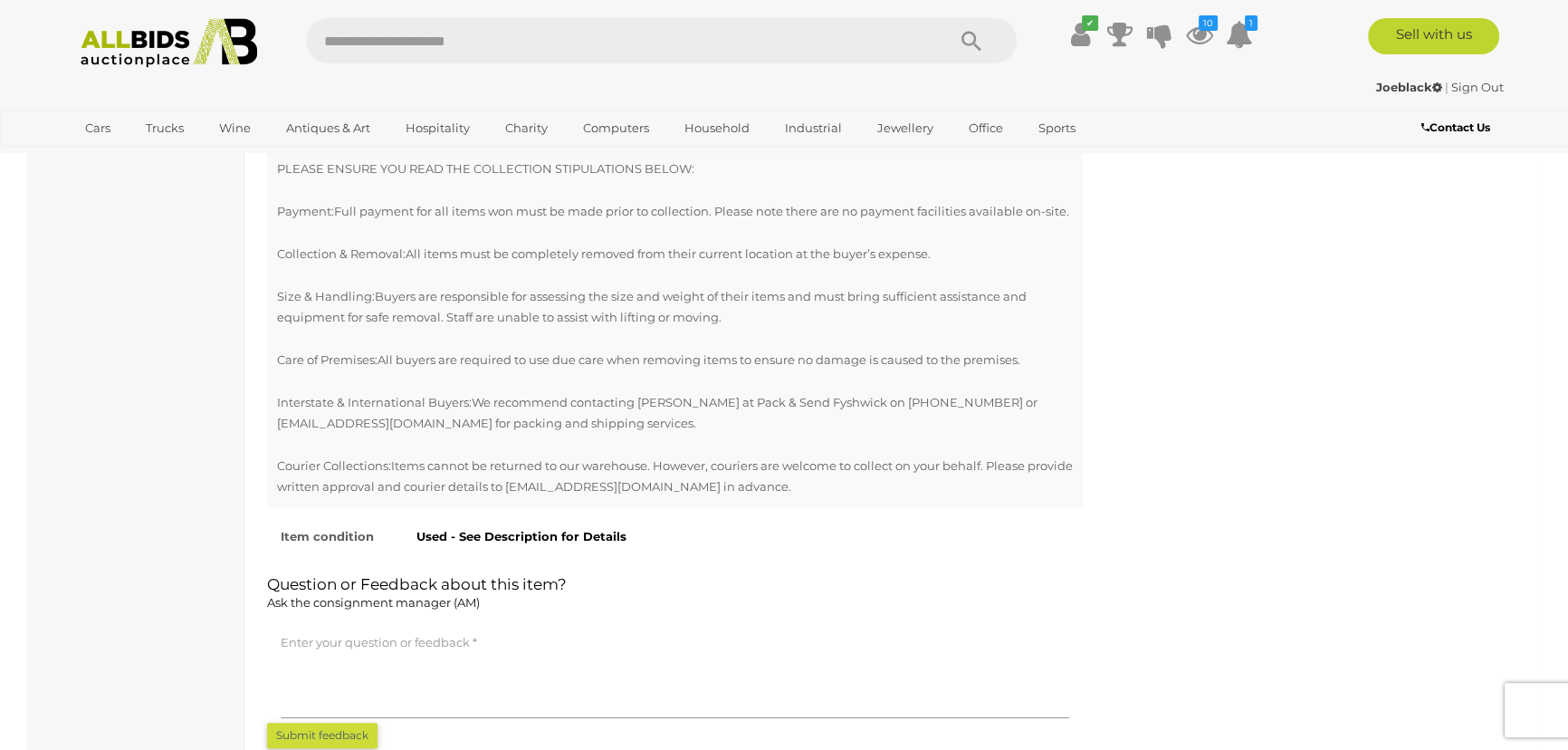
scroll to position [1400, 0]
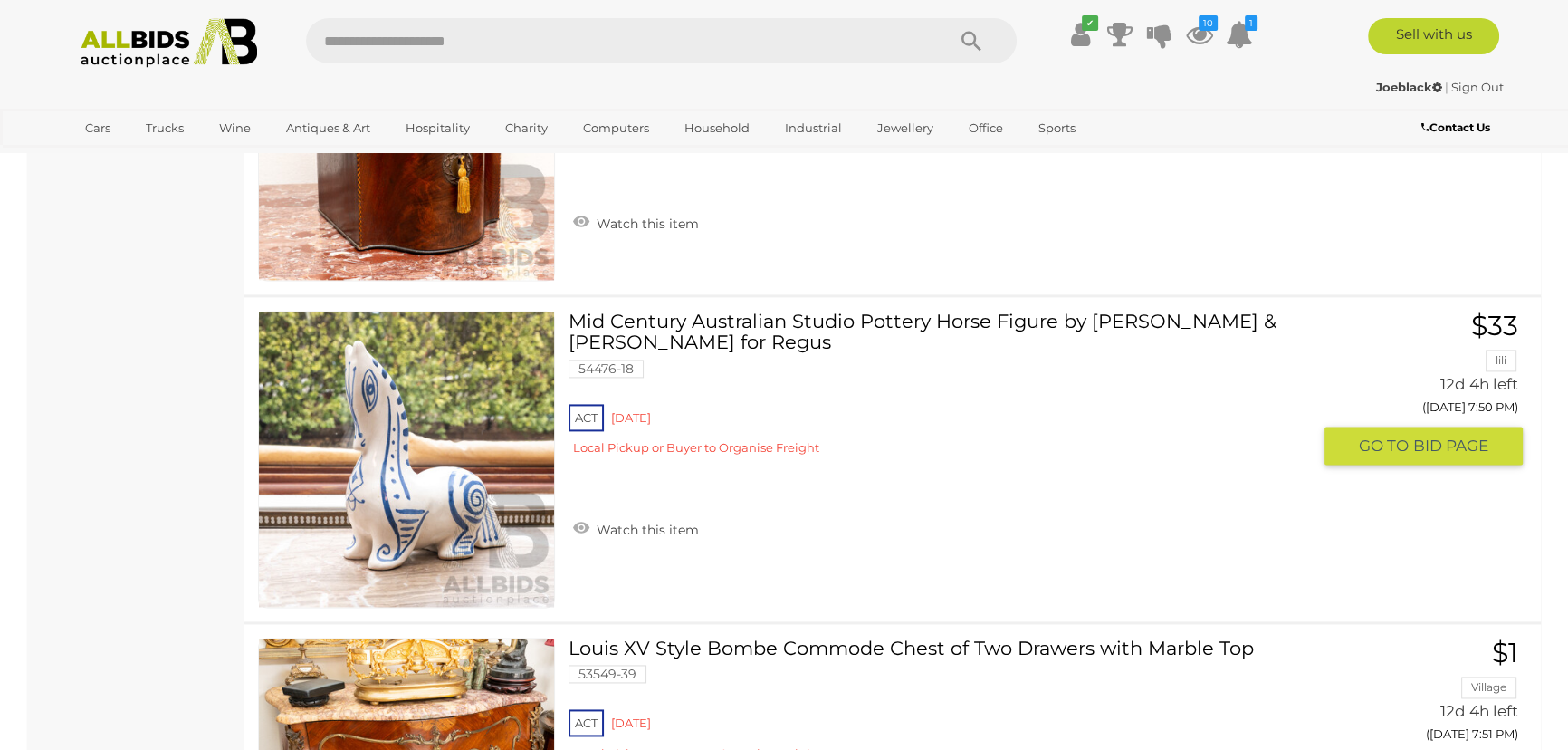
scroll to position [19972, 0]
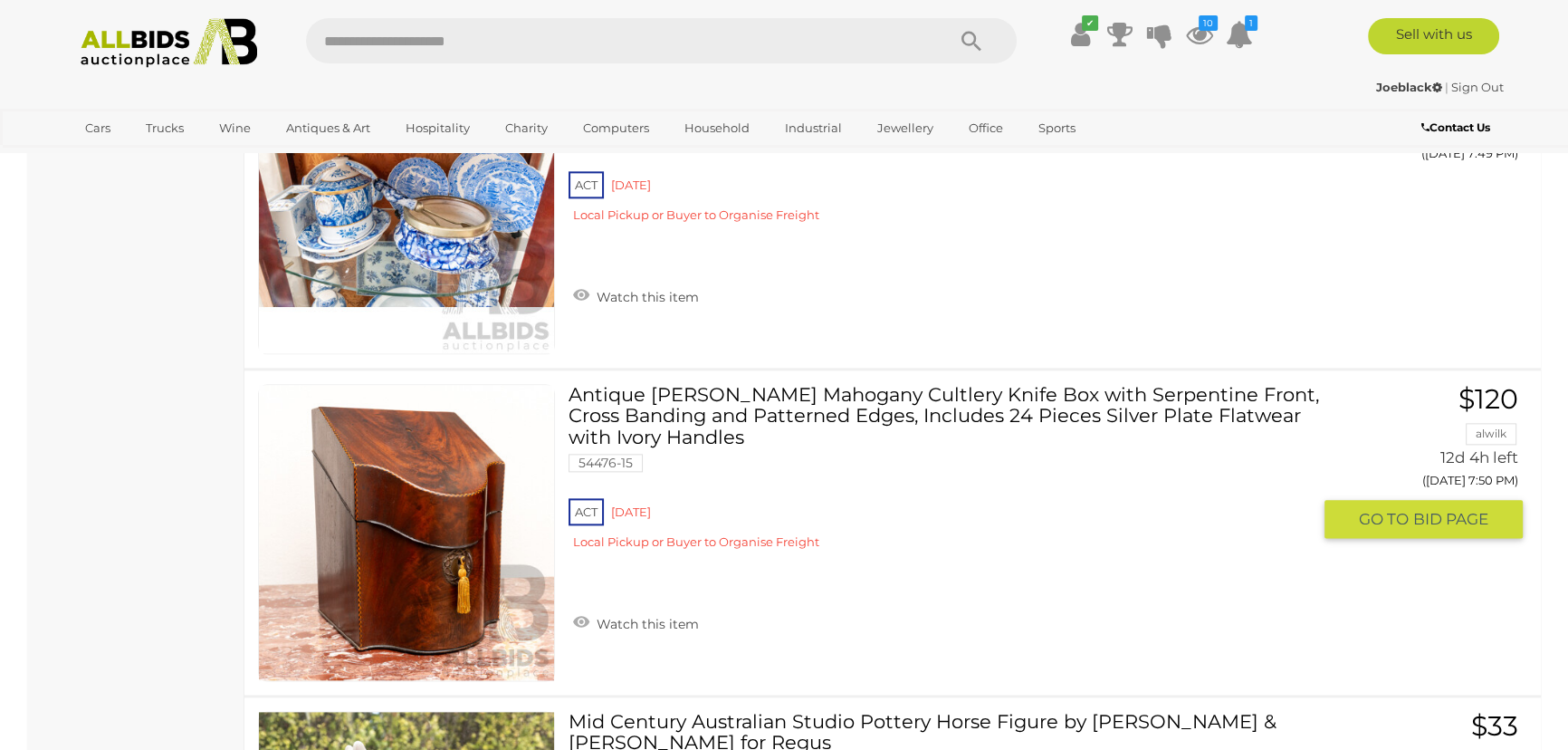
click at [400, 480] on link at bounding box center [406, 531] width 297 height 297
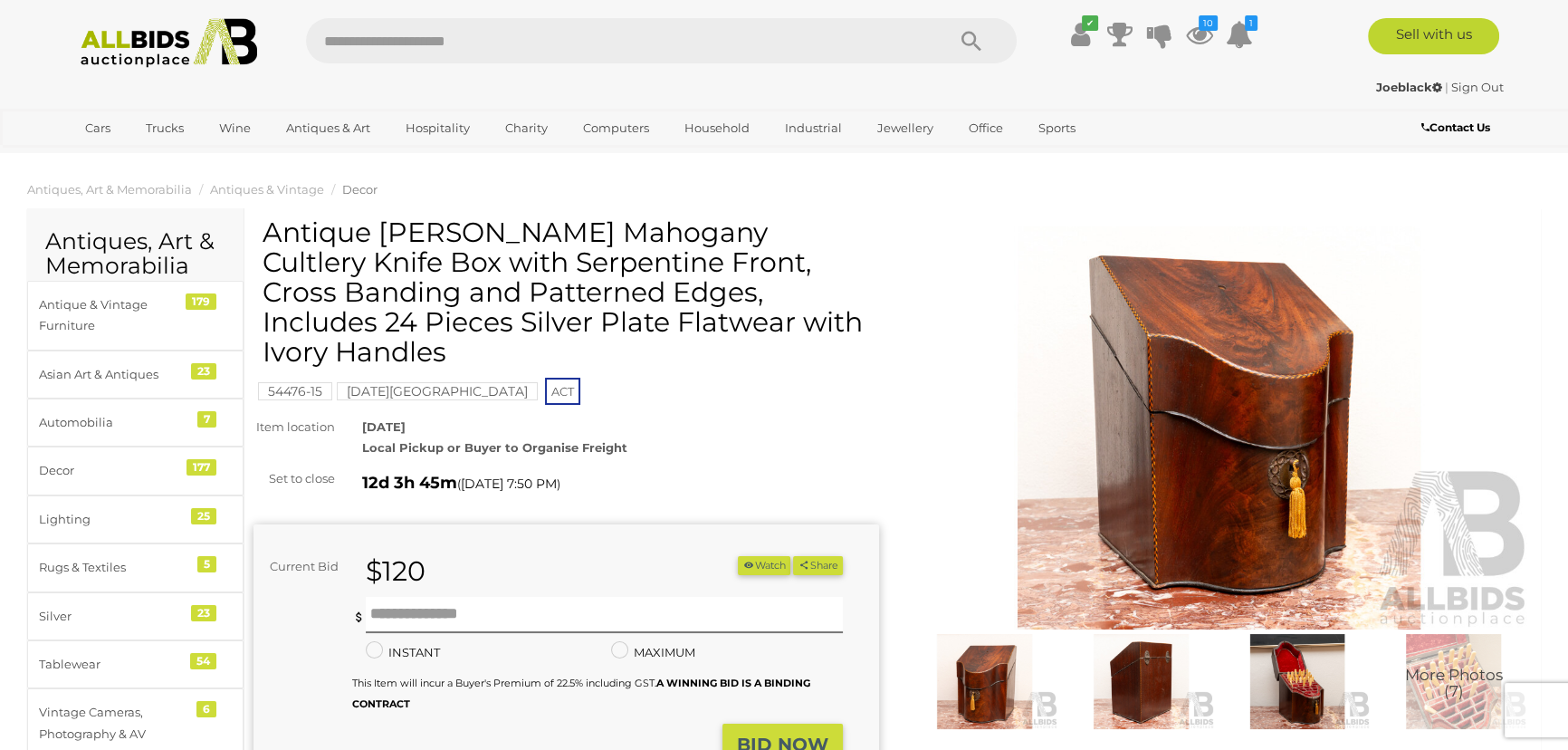
click at [1297, 693] on img at bounding box center [1297, 681] width 148 height 95
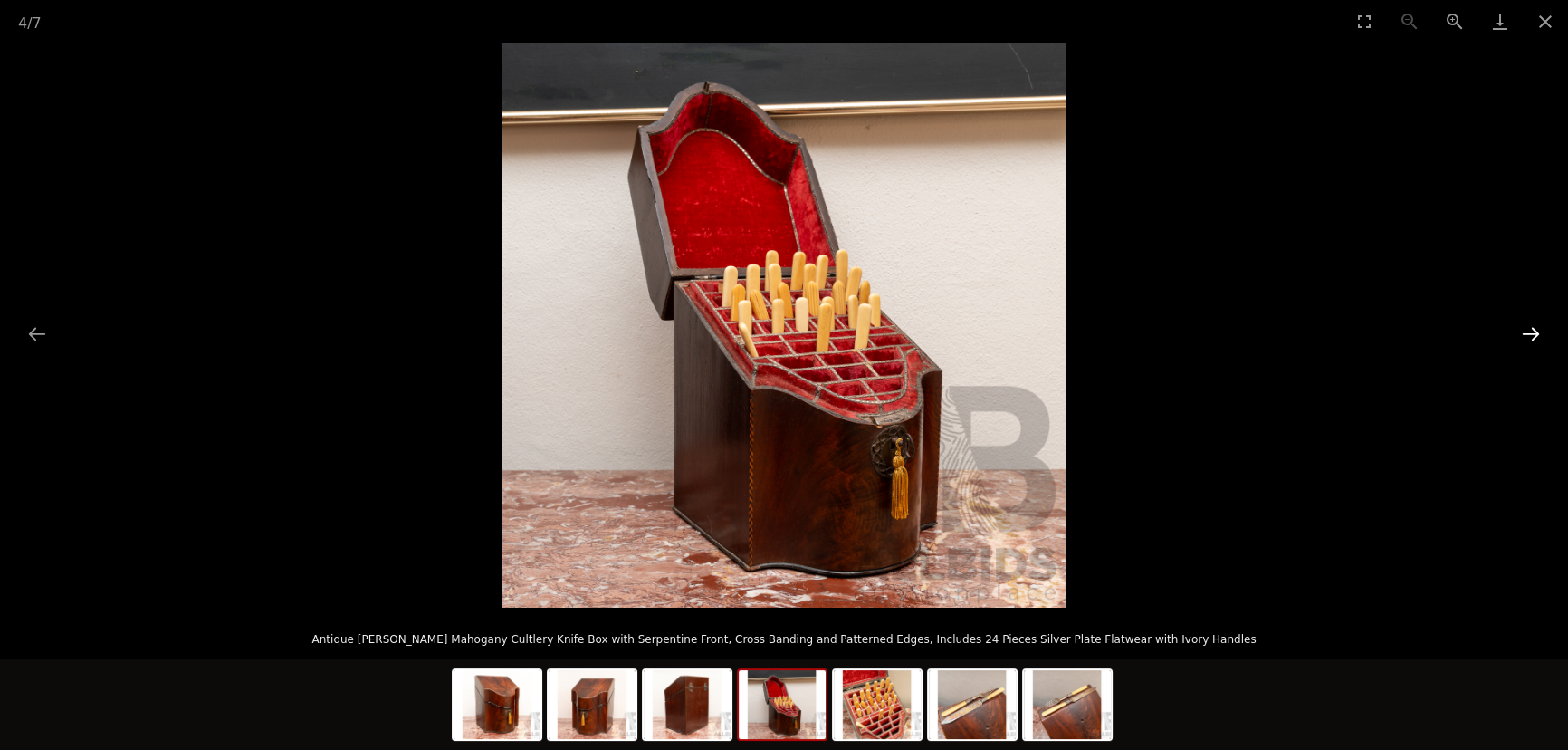
click at [1531, 336] on button "Next slide" at bounding box center [1531, 333] width 38 height 35
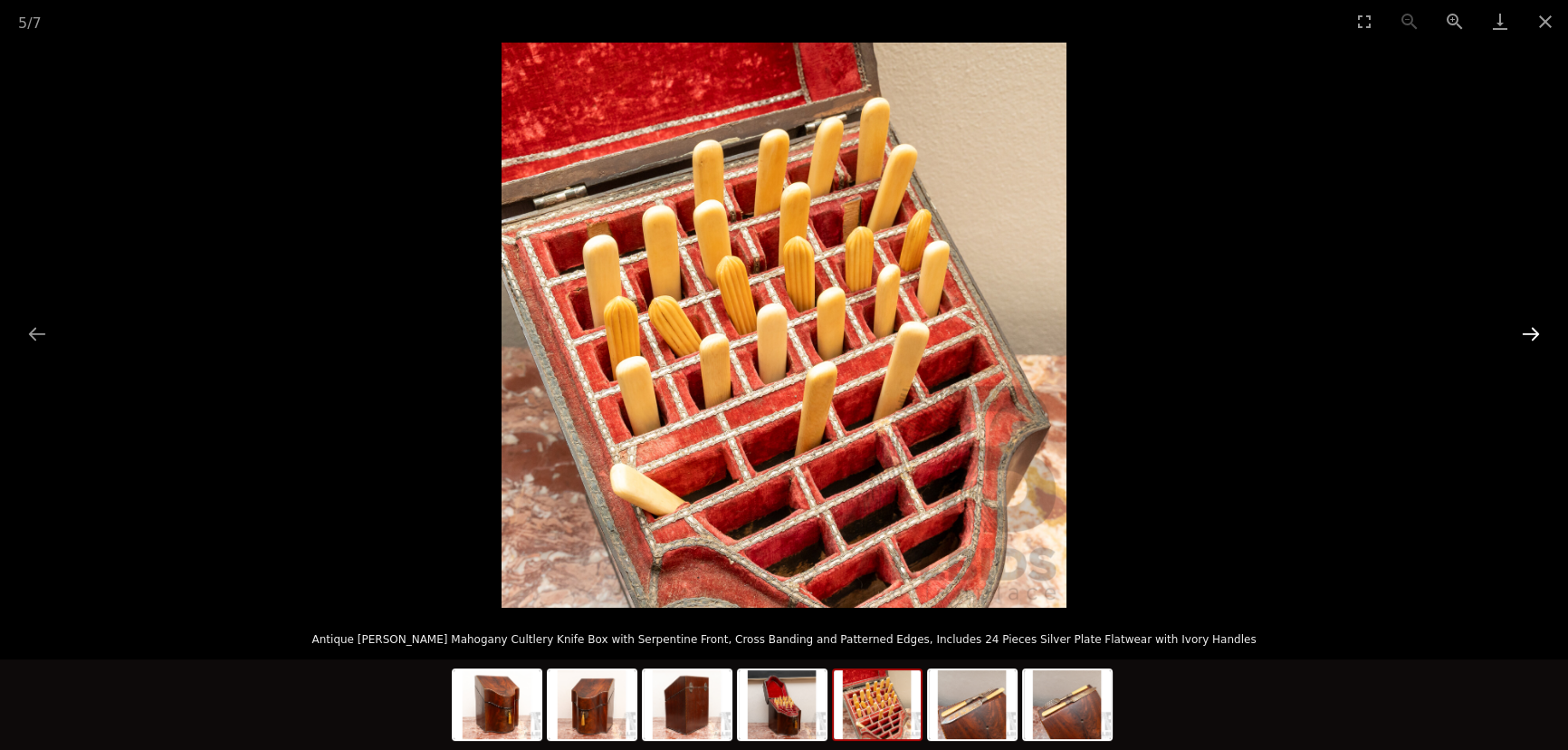
click at [1531, 336] on button "Next slide" at bounding box center [1531, 333] width 38 height 35
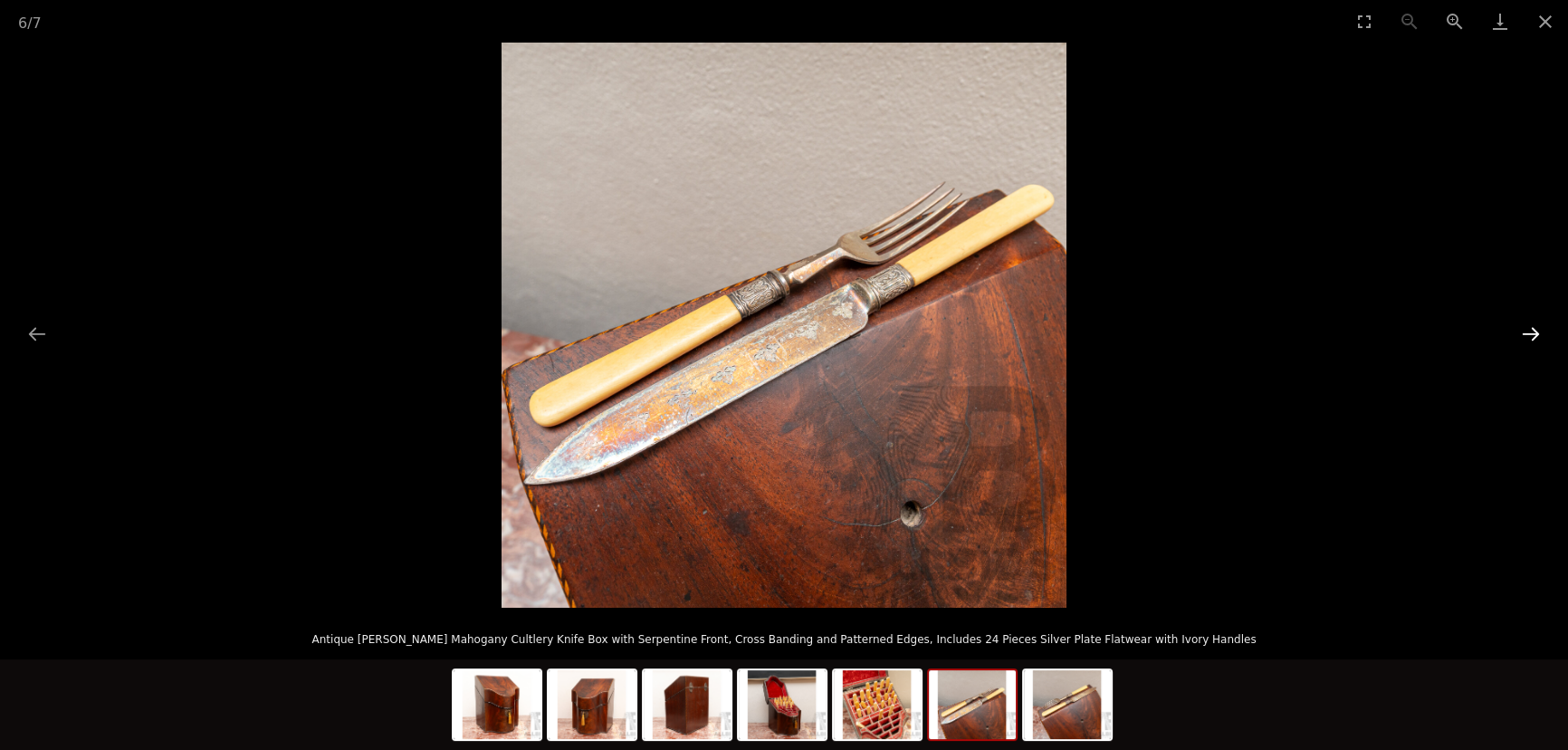
click at [1531, 336] on button "Next slide" at bounding box center [1531, 333] width 38 height 35
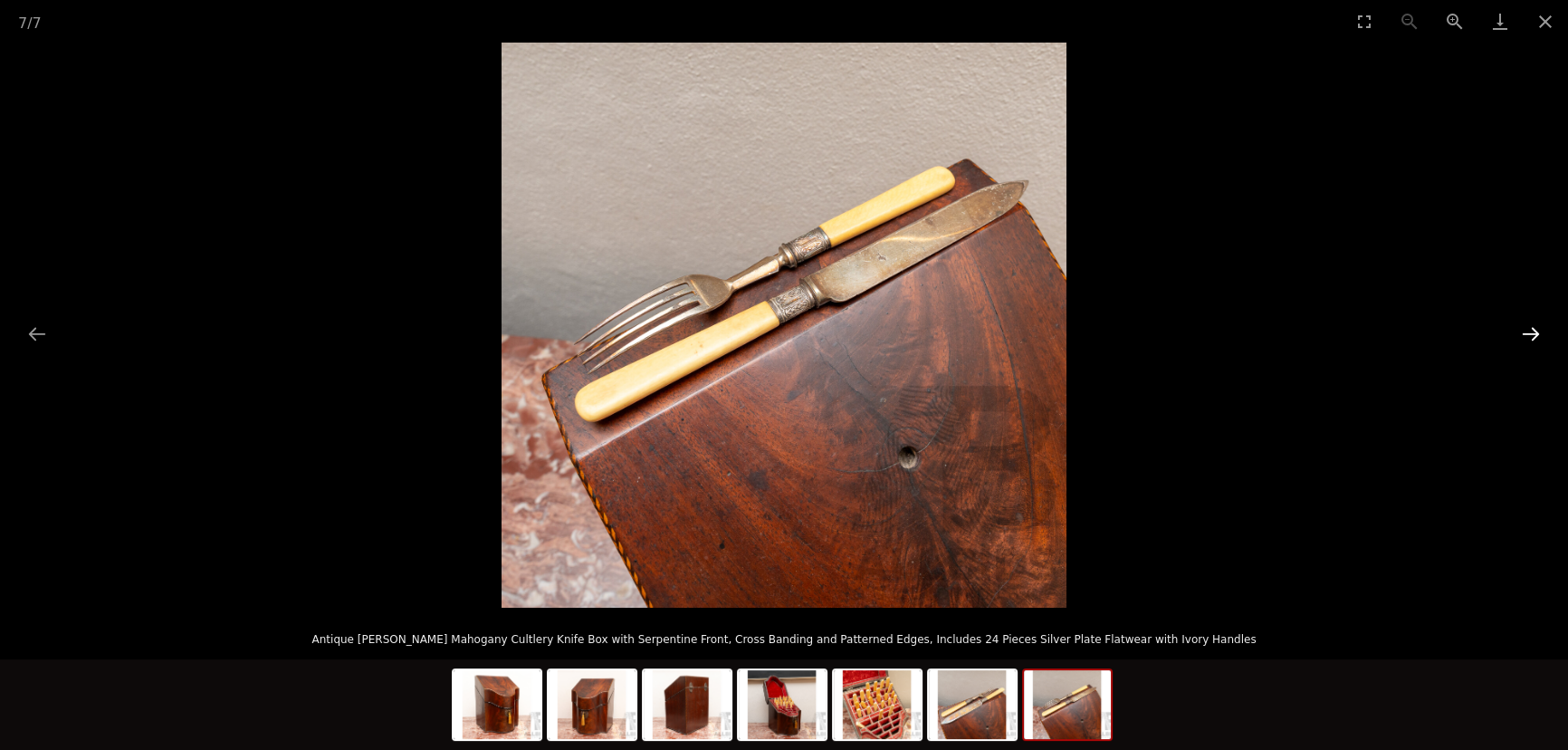
click at [1531, 336] on button "Next slide" at bounding box center [1531, 333] width 38 height 35
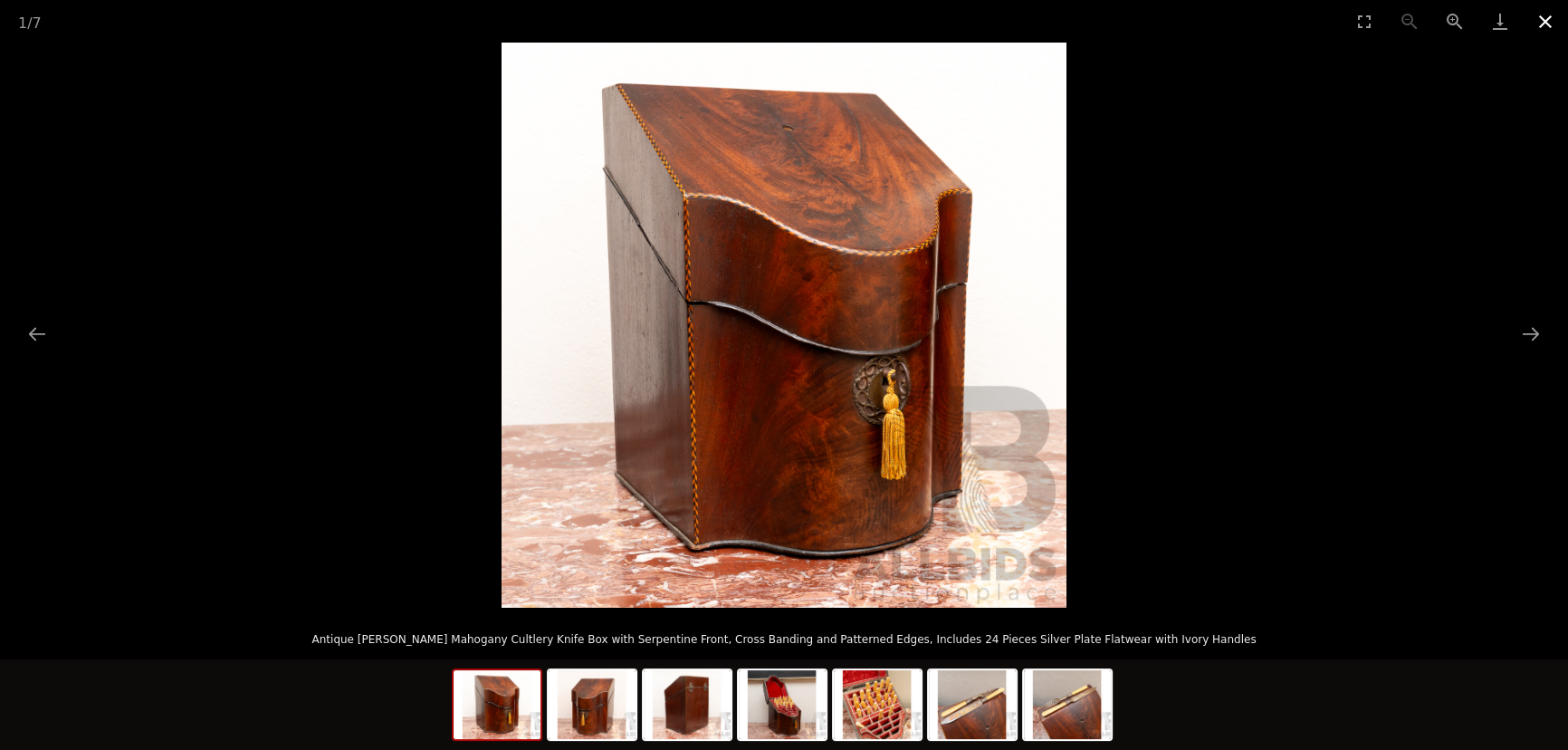
click at [1548, 24] on button "Close gallery" at bounding box center [1545, 21] width 45 height 43
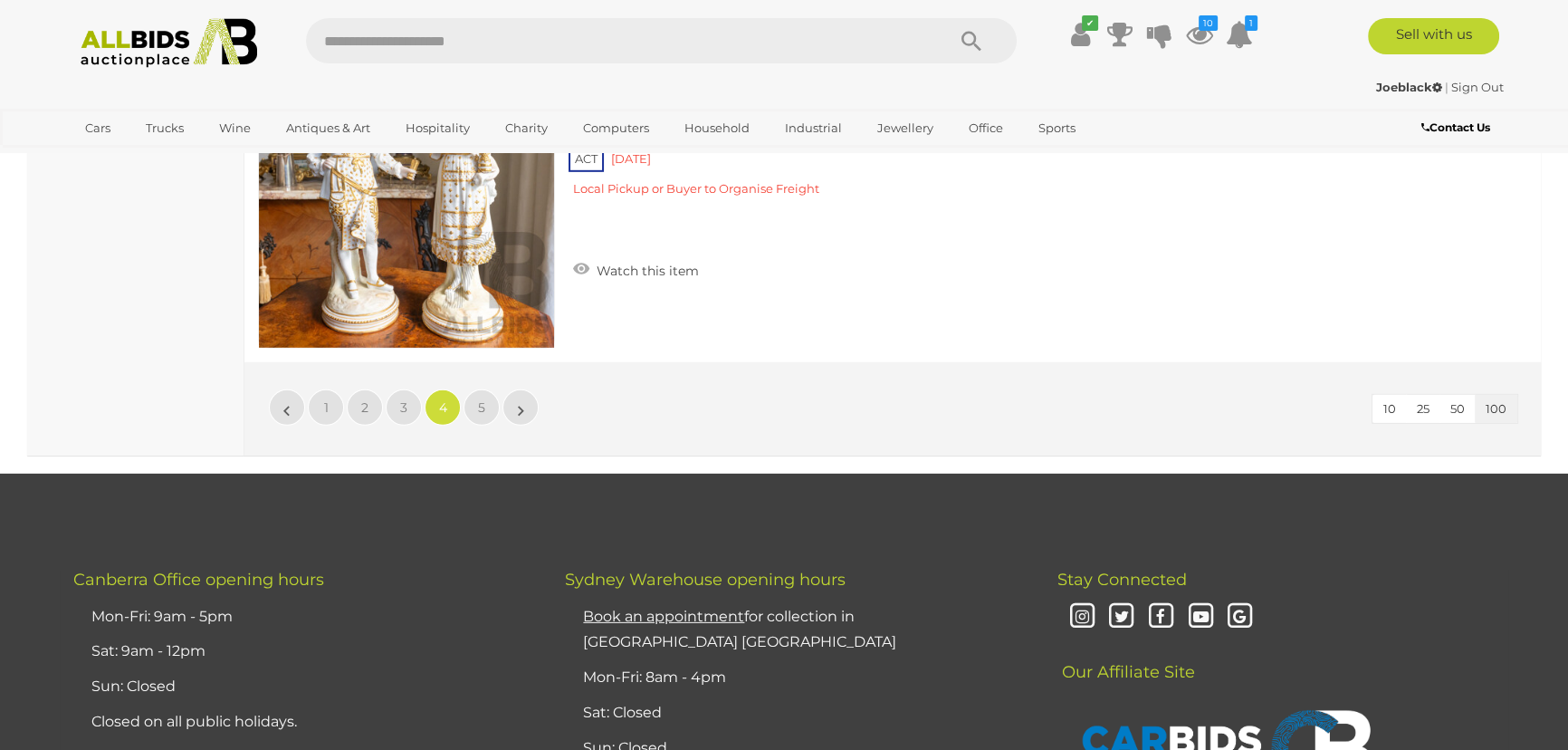
scroll to position [32745, 0]
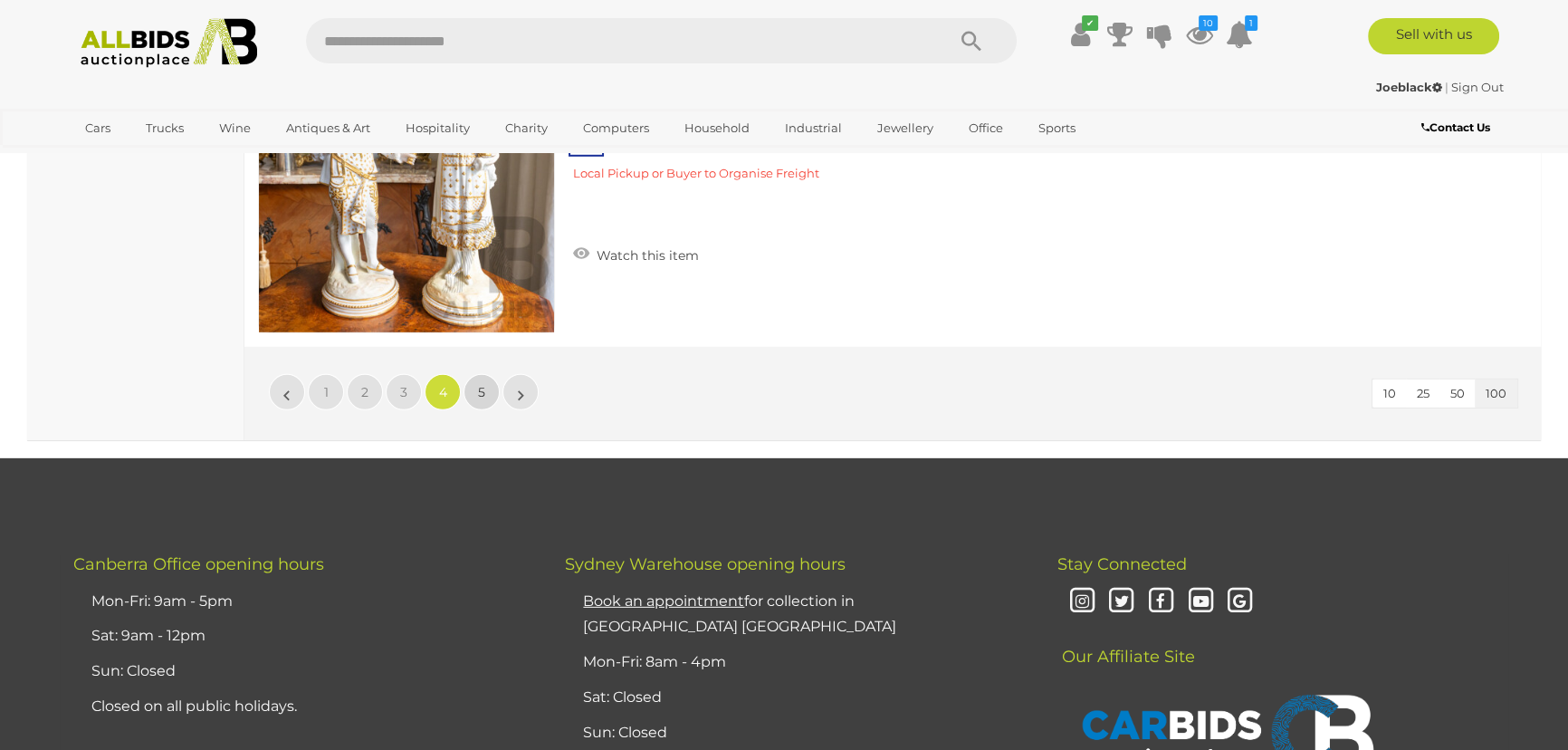
click at [474, 374] on link "5" at bounding box center [482, 392] width 36 height 36
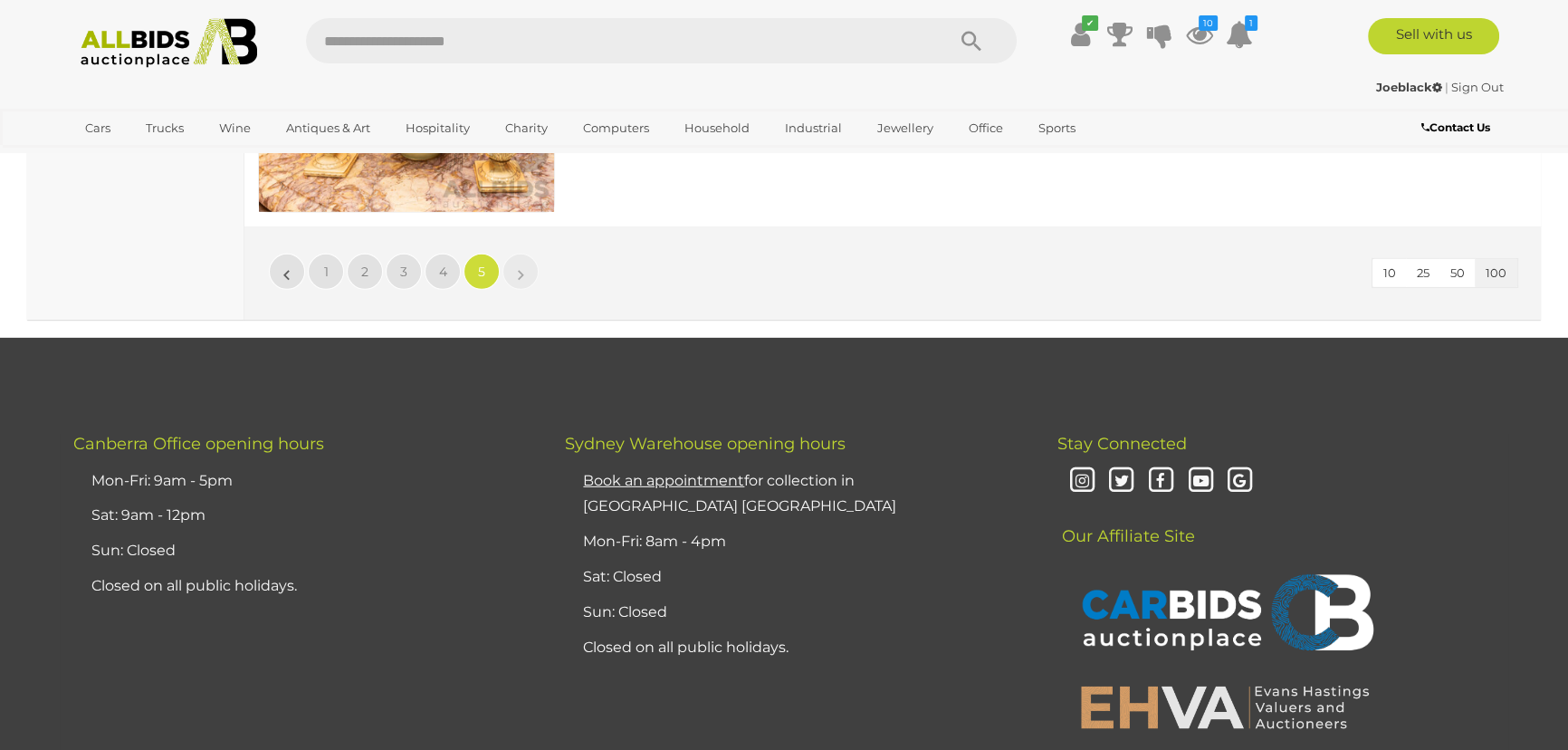
scroll to position [7048, 0]
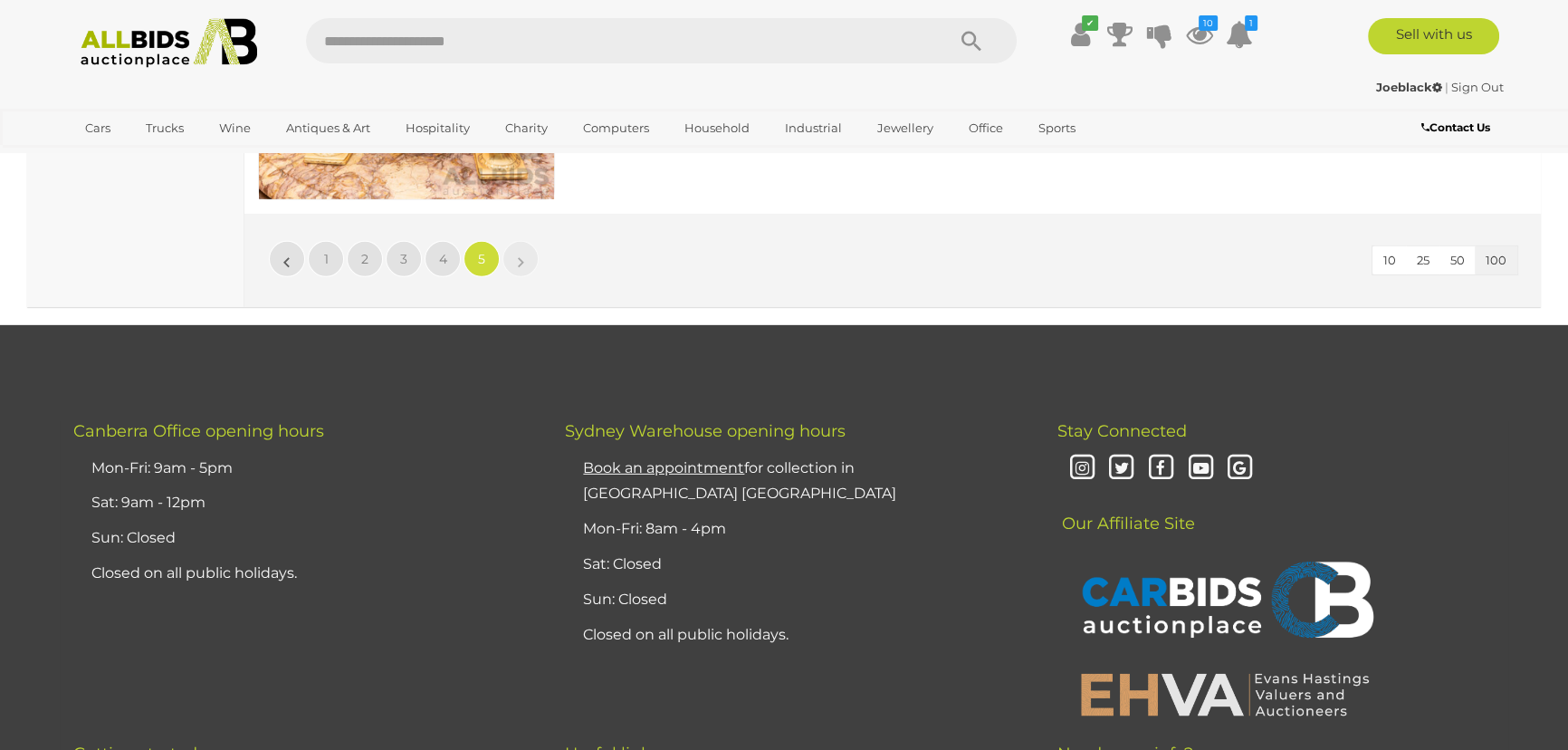
click at [524, 263] on li "»" at bounding box center [521, 259] width 35 height 36
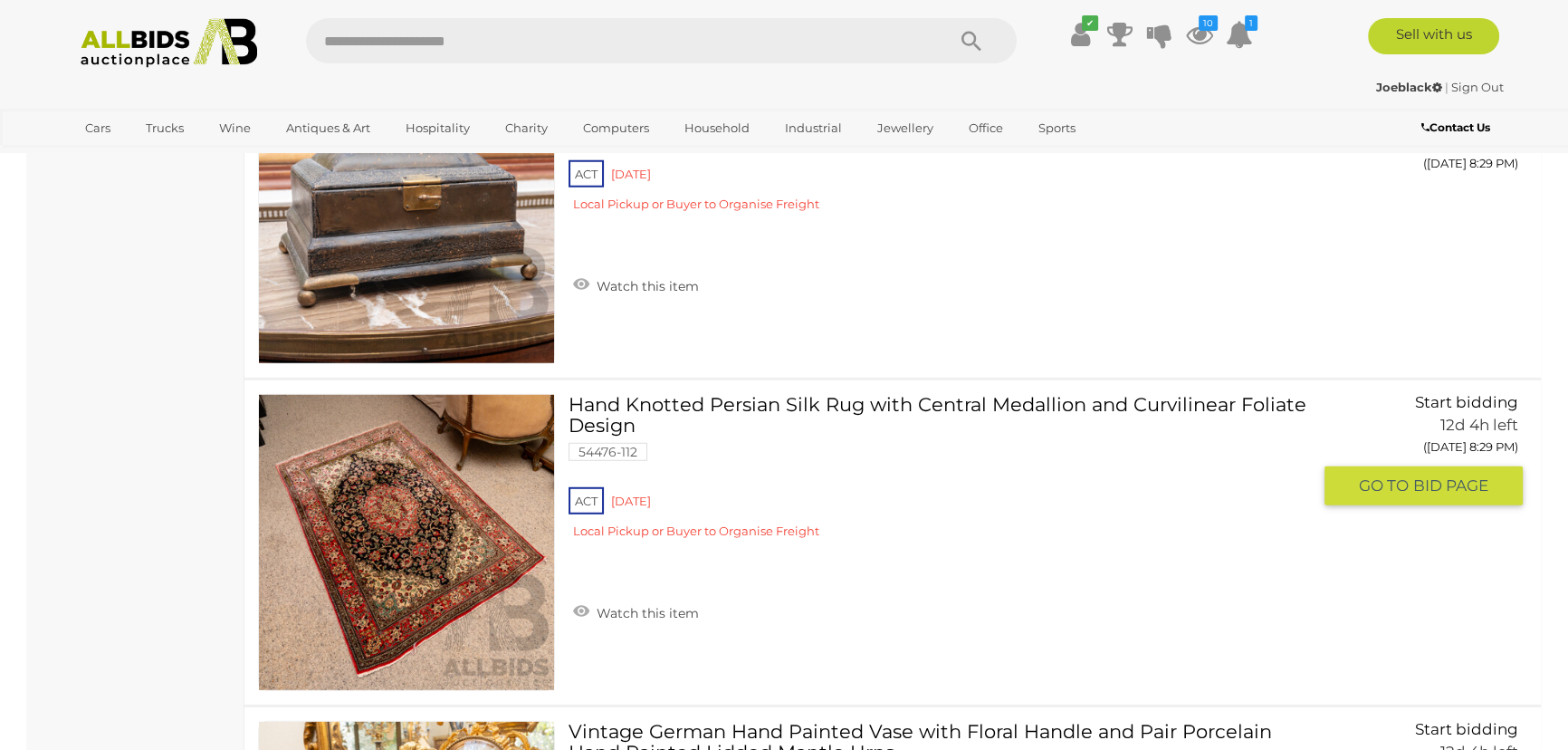
scroll to position [6224, 0]
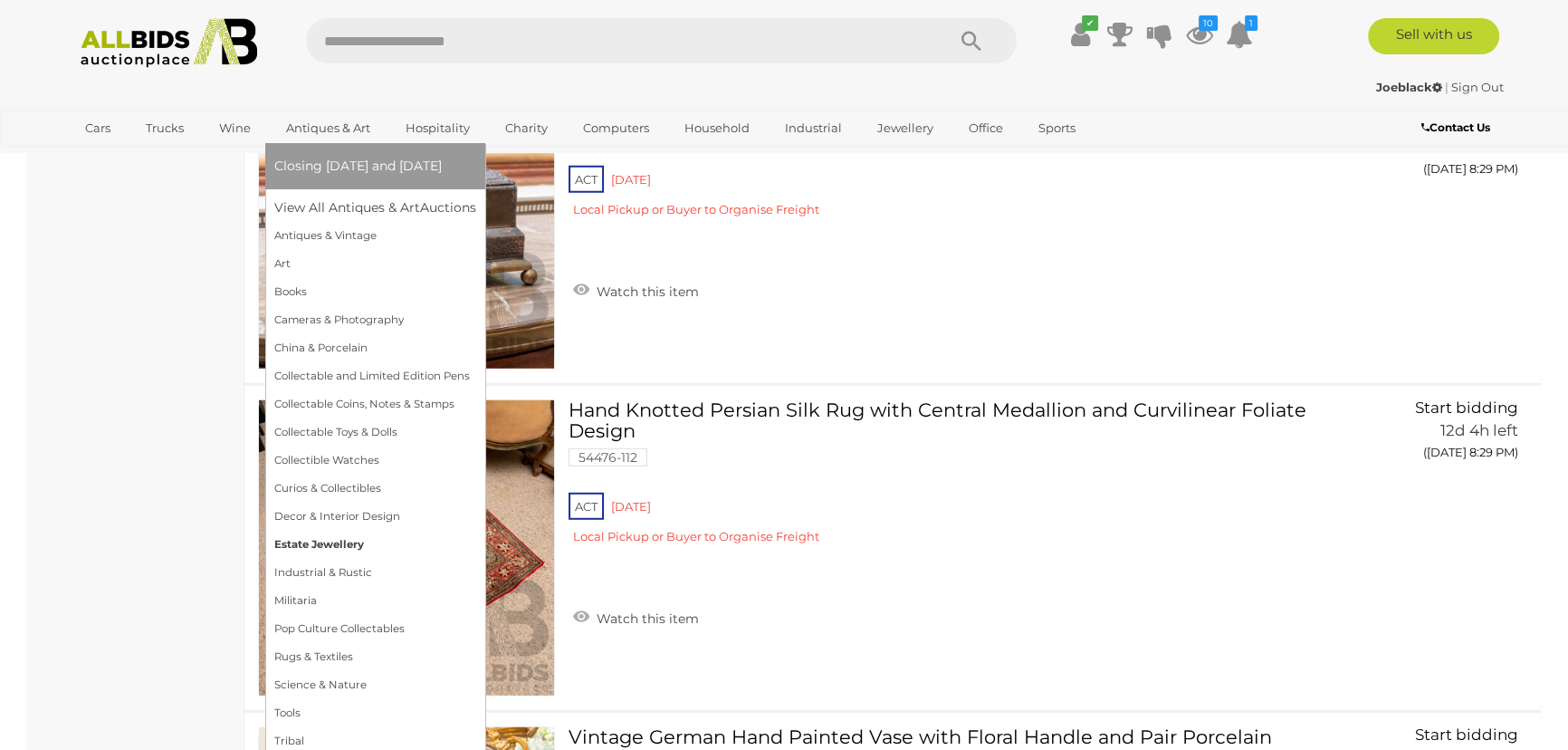
click at [316, 542] on link "Estate Jewellery" at bounding box center [376, 544] width 202 height 28
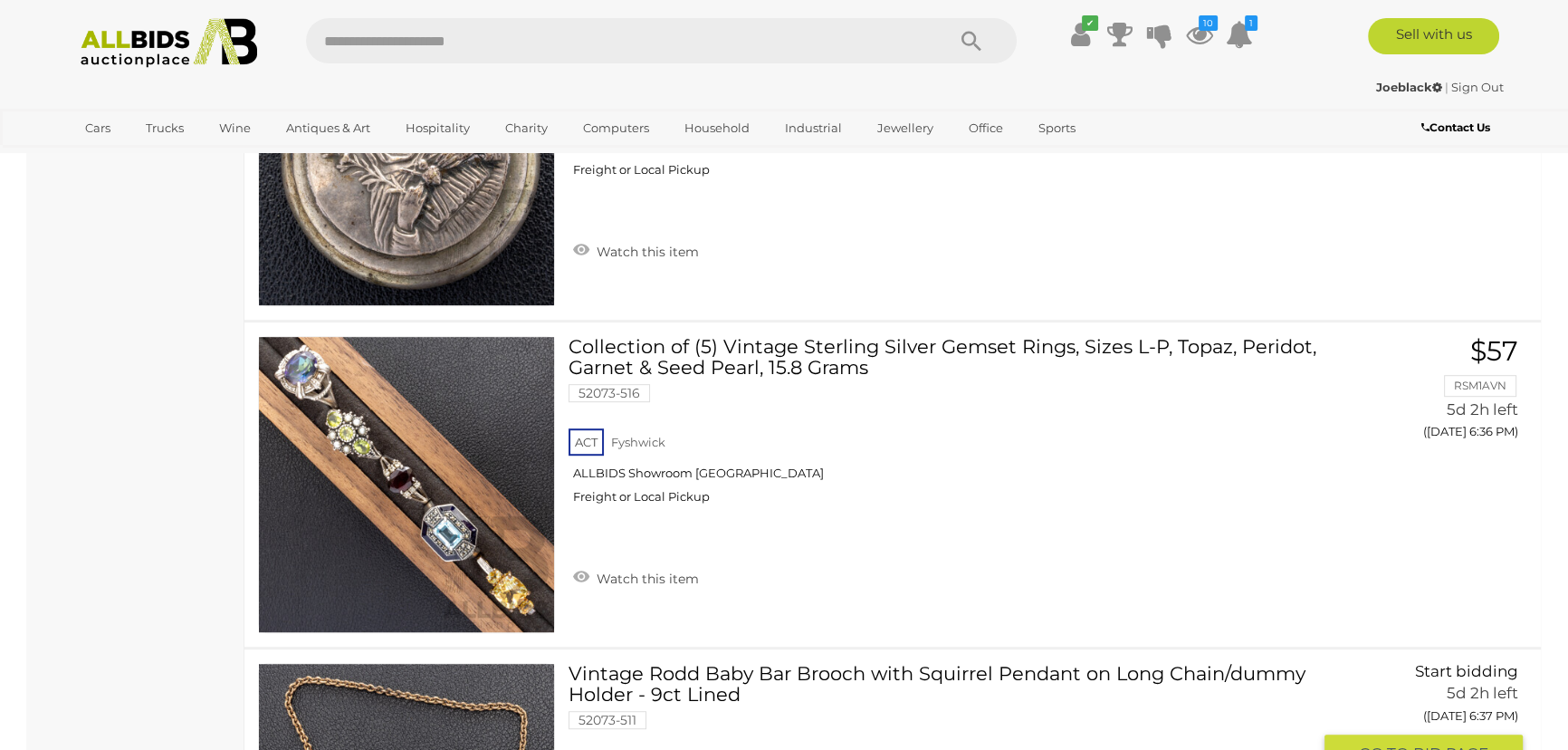
scroll to position [1235, 0]
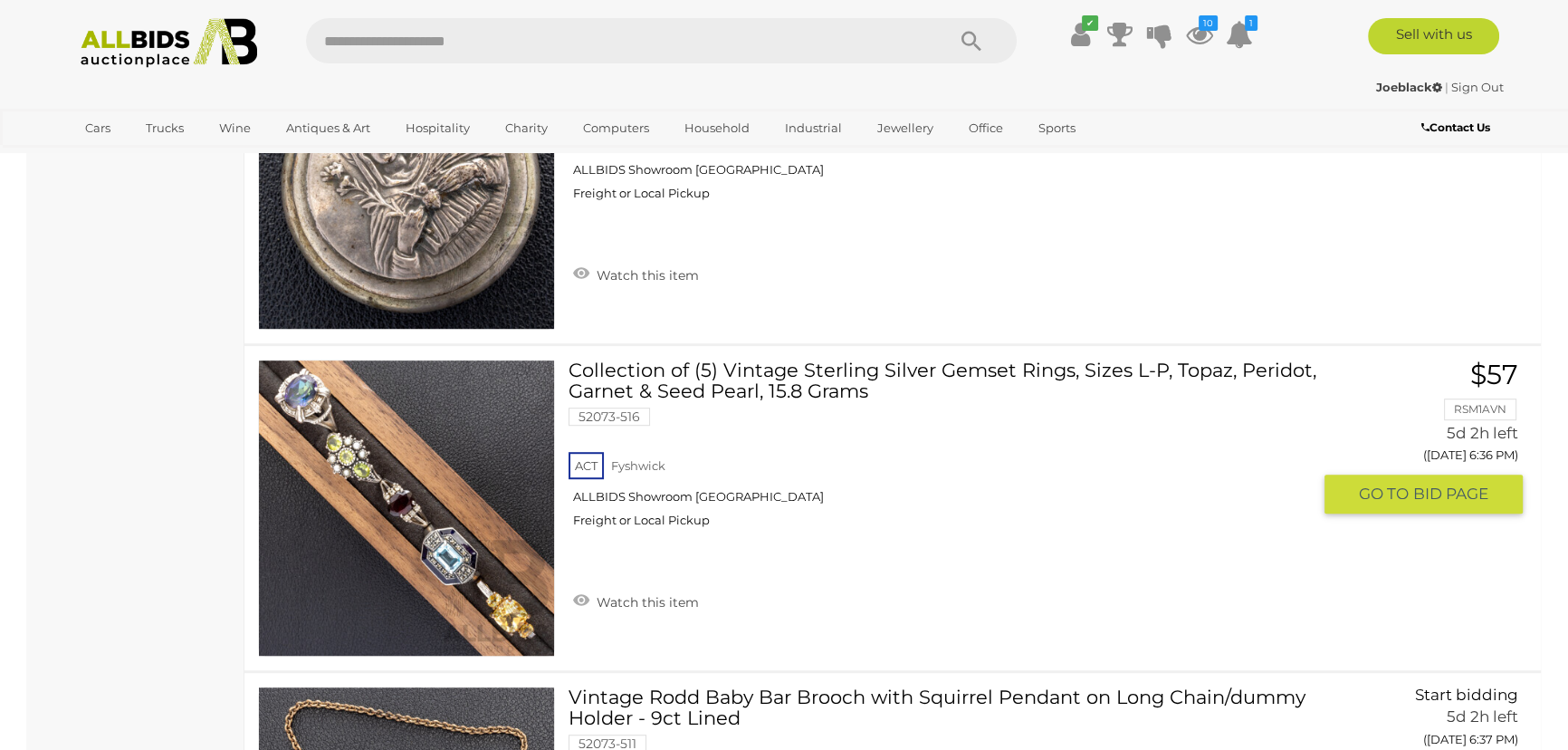
click at [399, 535] on img at bounding box center [405, 508] width 295 height 295
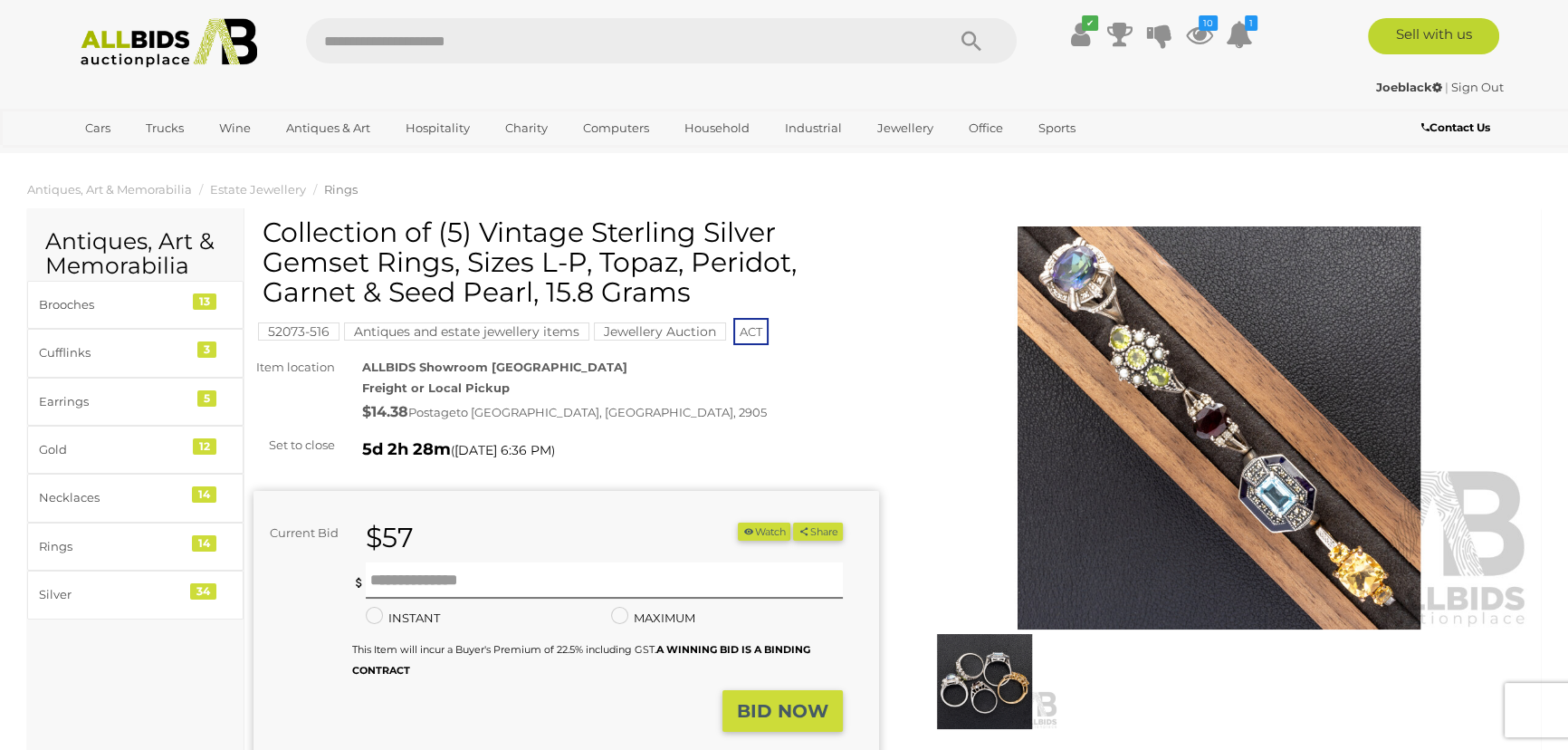
click at [987, 677] on img at bounding box center [984, 681] width 148 height 95
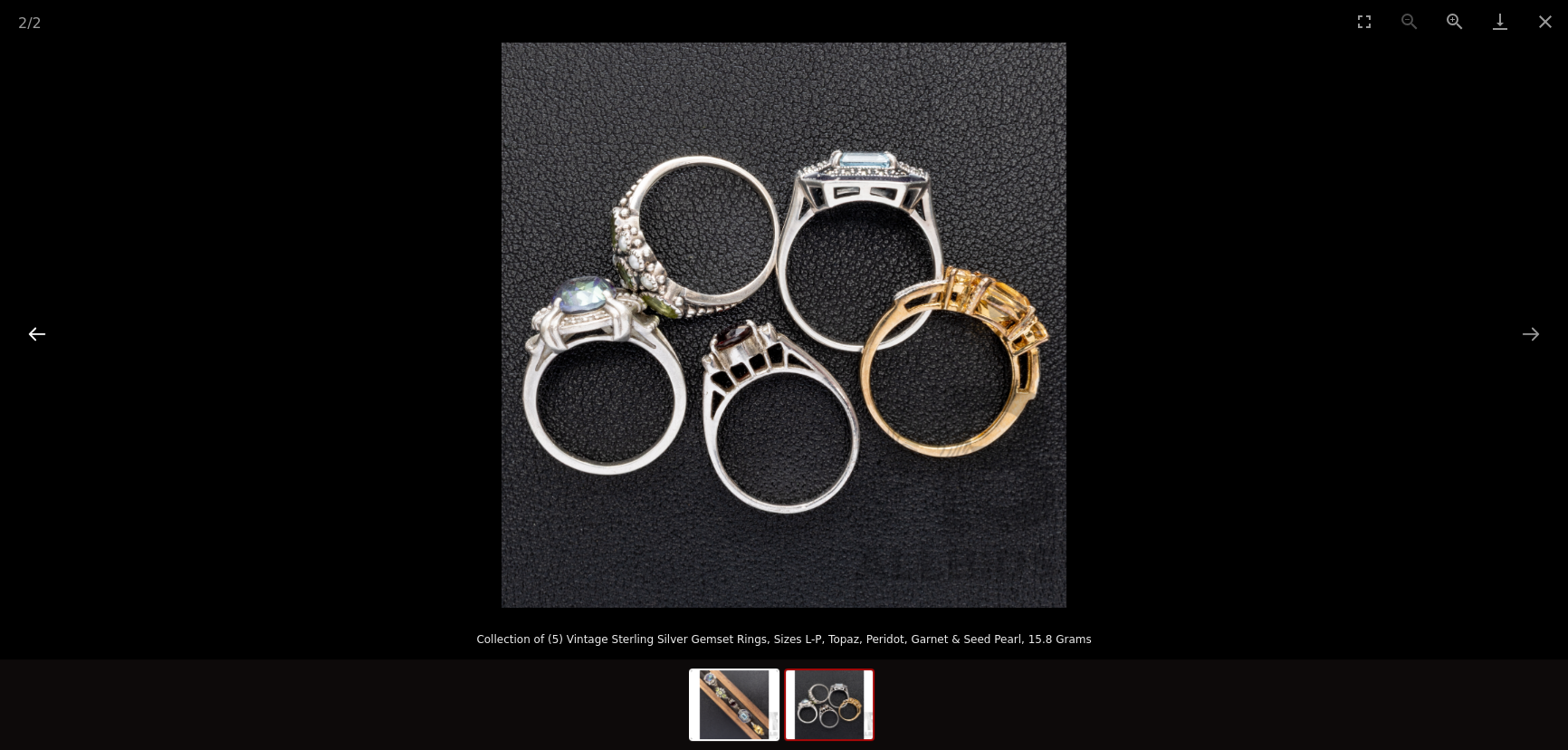
click at [39, 331] on button "Previous slide" at bounding box center [37, 333] width 38 height 35
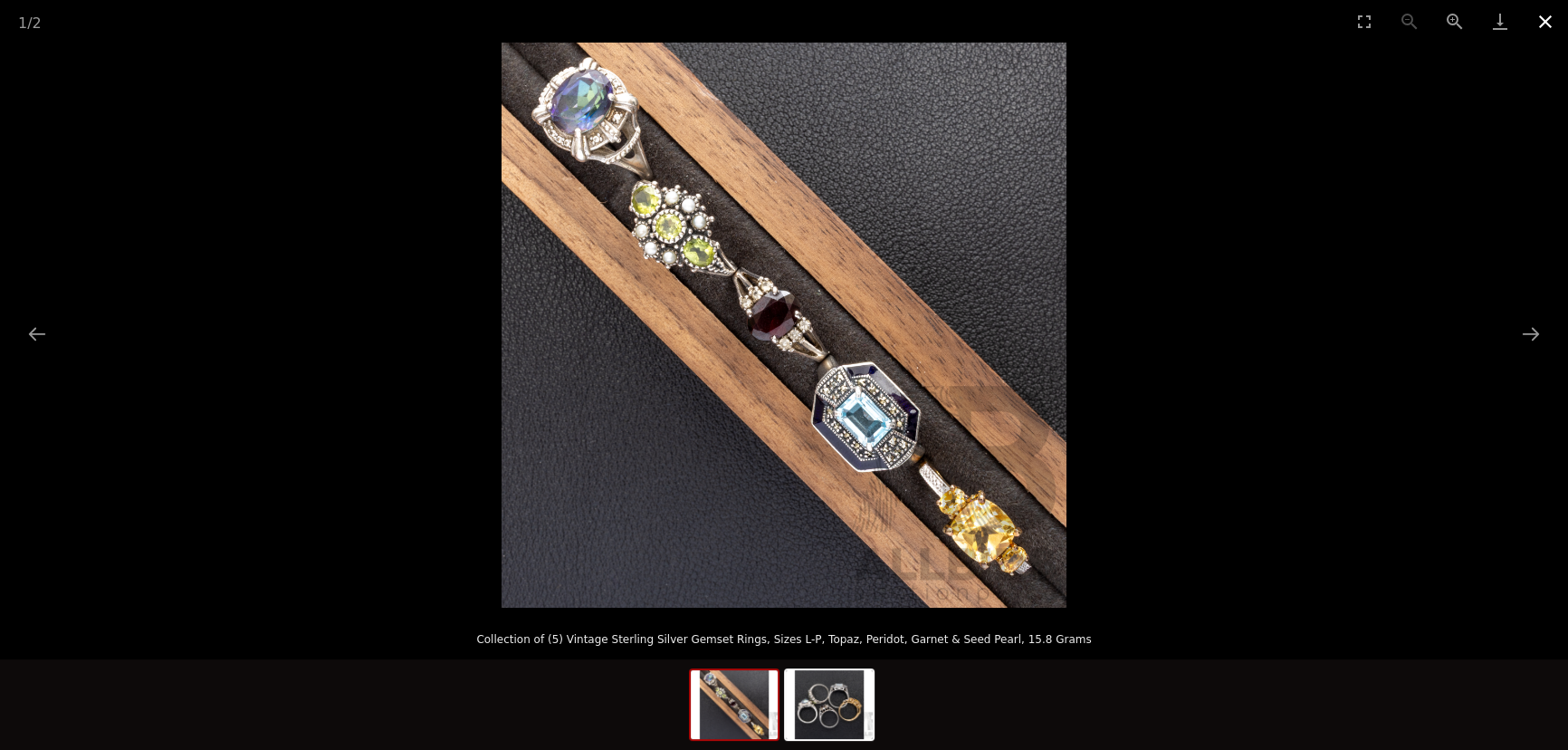
click at [1545, 26] on button "Close gallery" at bounding box center [1545, 21] width 45 height 43
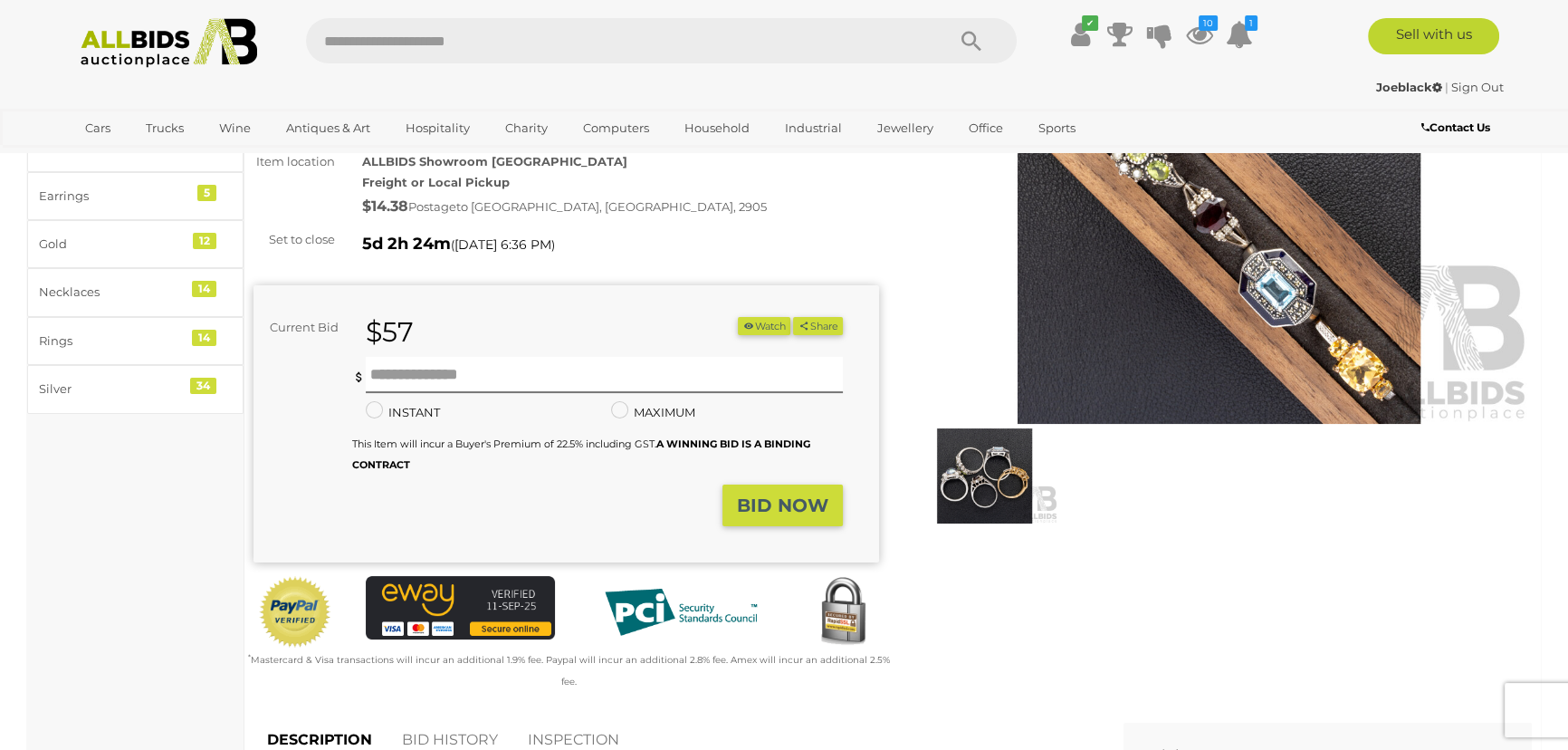
scroll to position [246, 0]
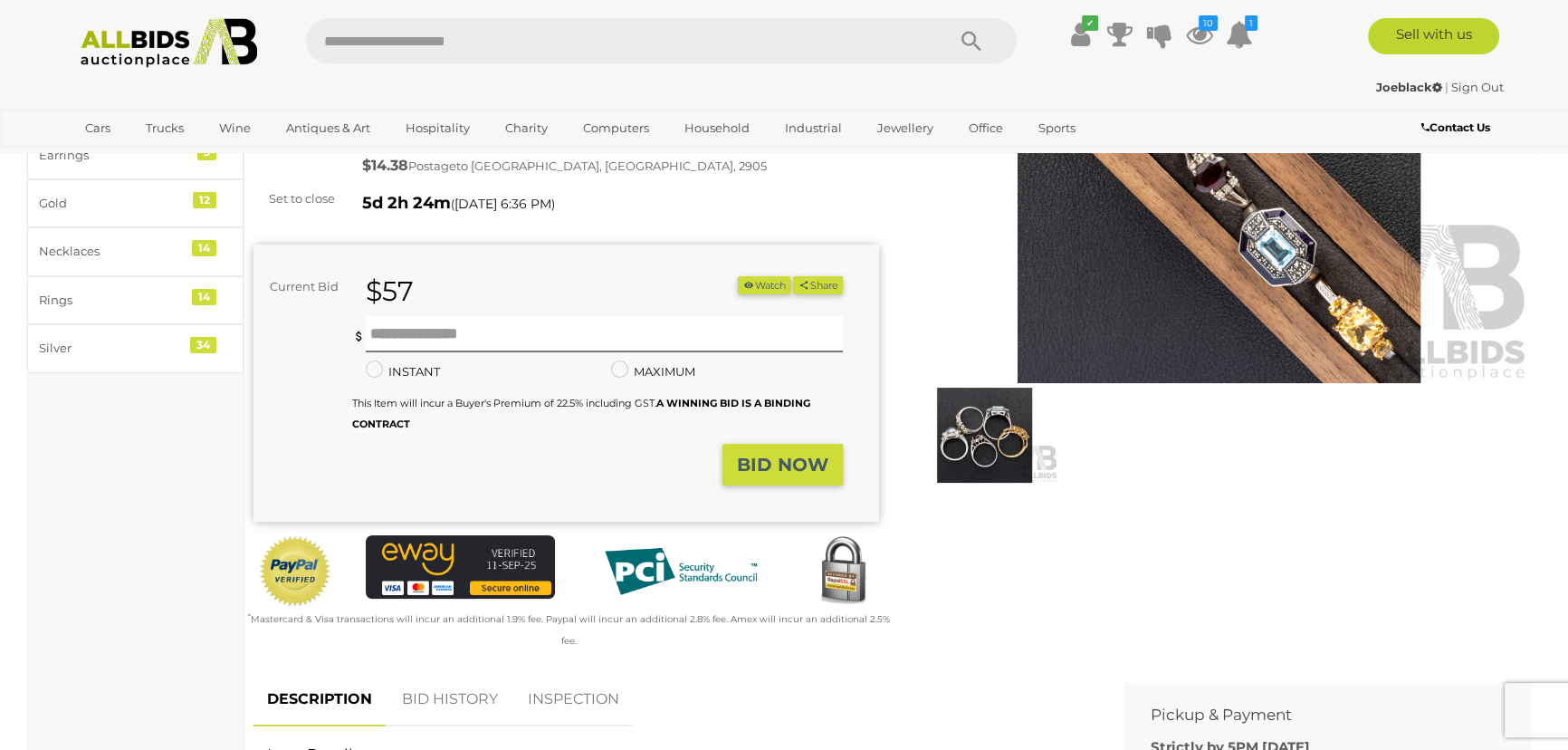
click at [764, 279] on button "Watch" at bounding box center [764, 286] width 52 height 19
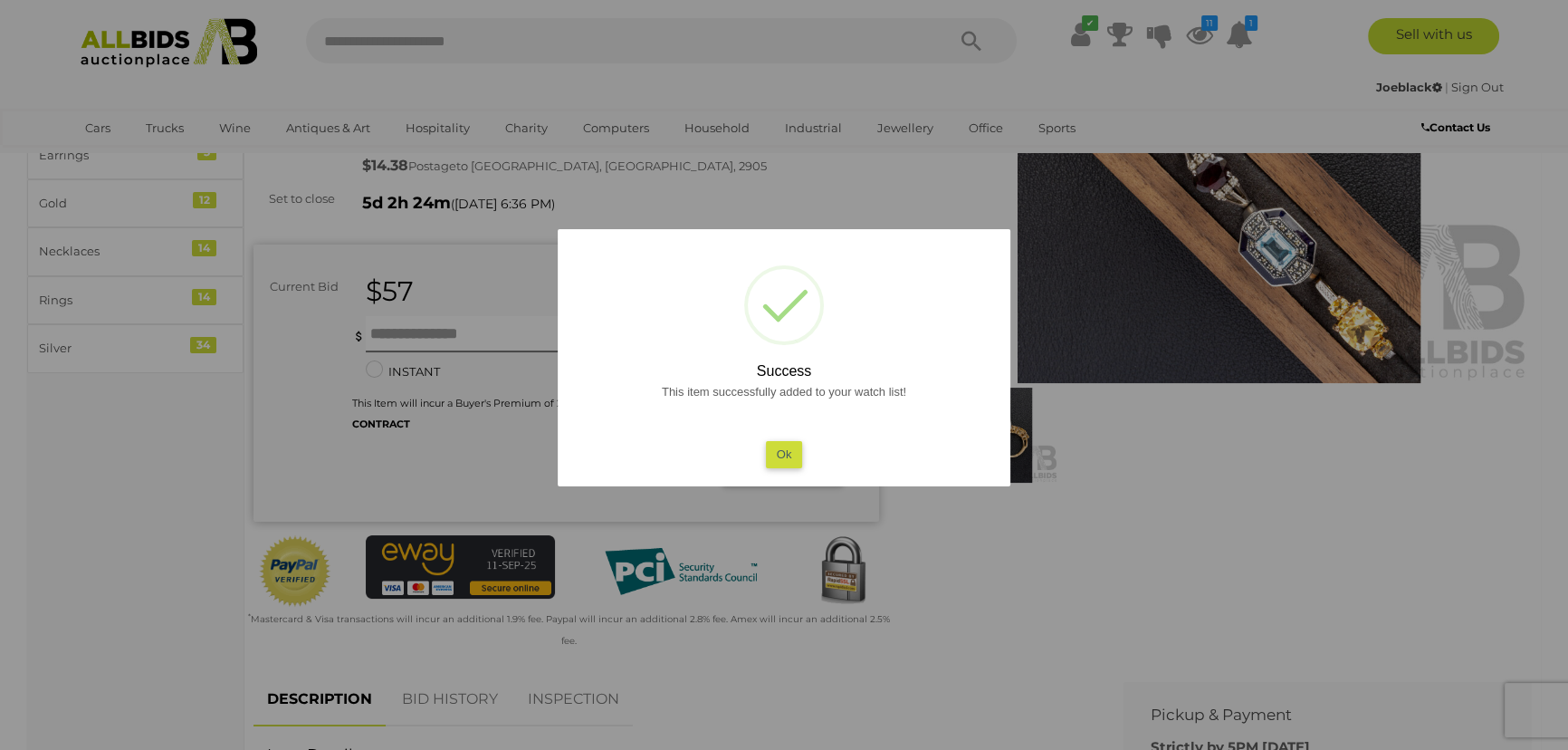
click at [786, 459] on button "Ok" at bounding box center [784, 454] width 37 height 27
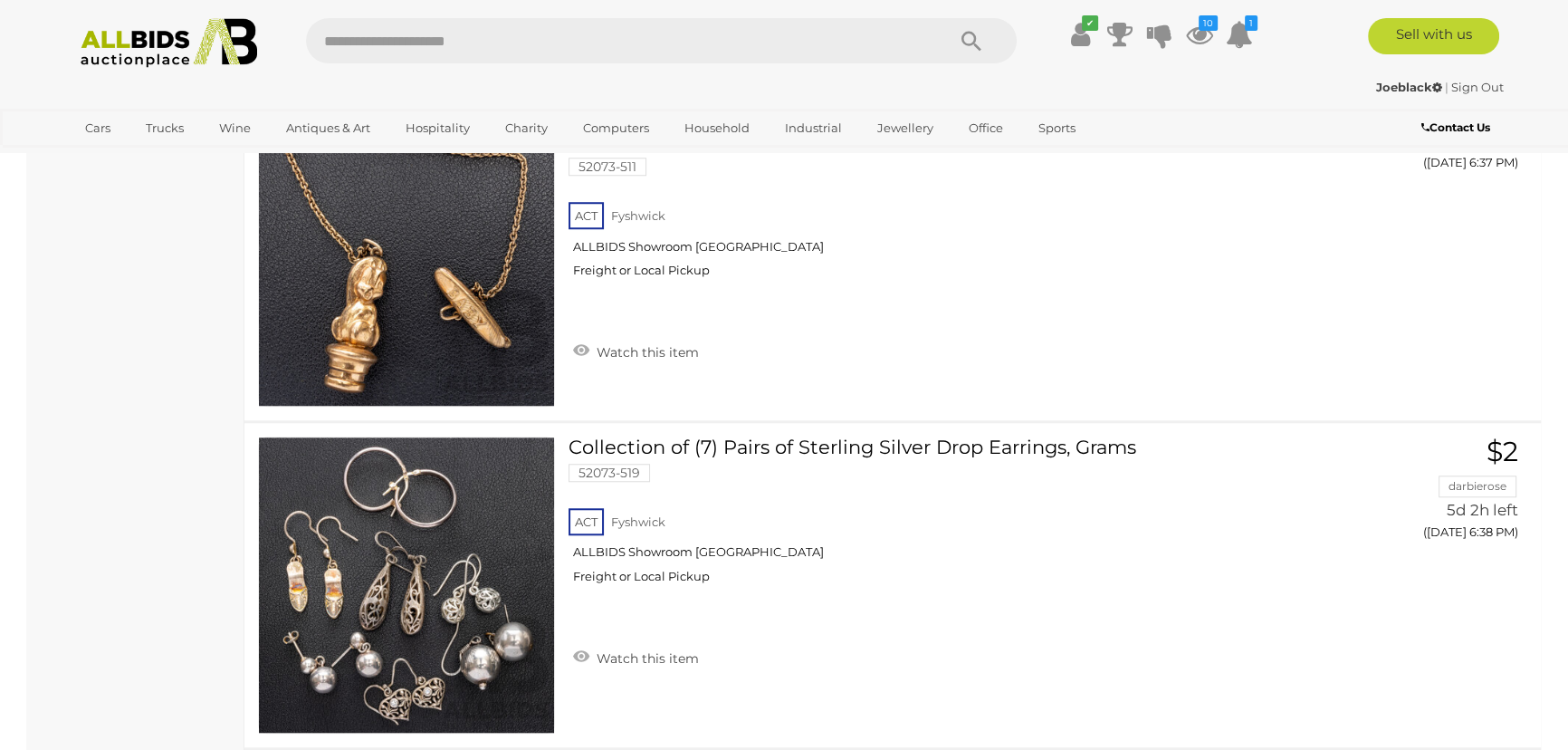
scroll to position [1895, 0]
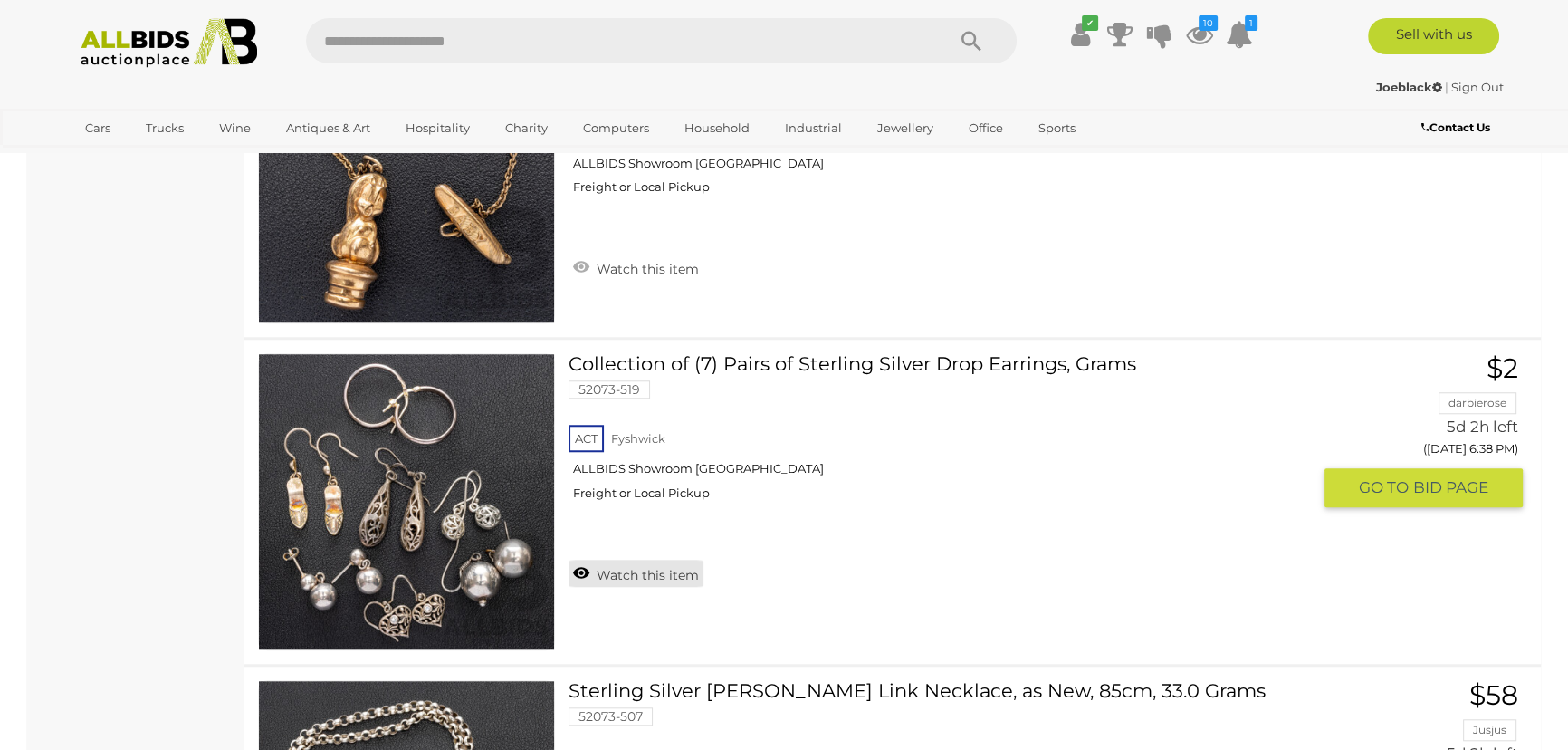
click at [579, 568] on link "Watch this item" at bounding box center [635, 573] width 134 height 27
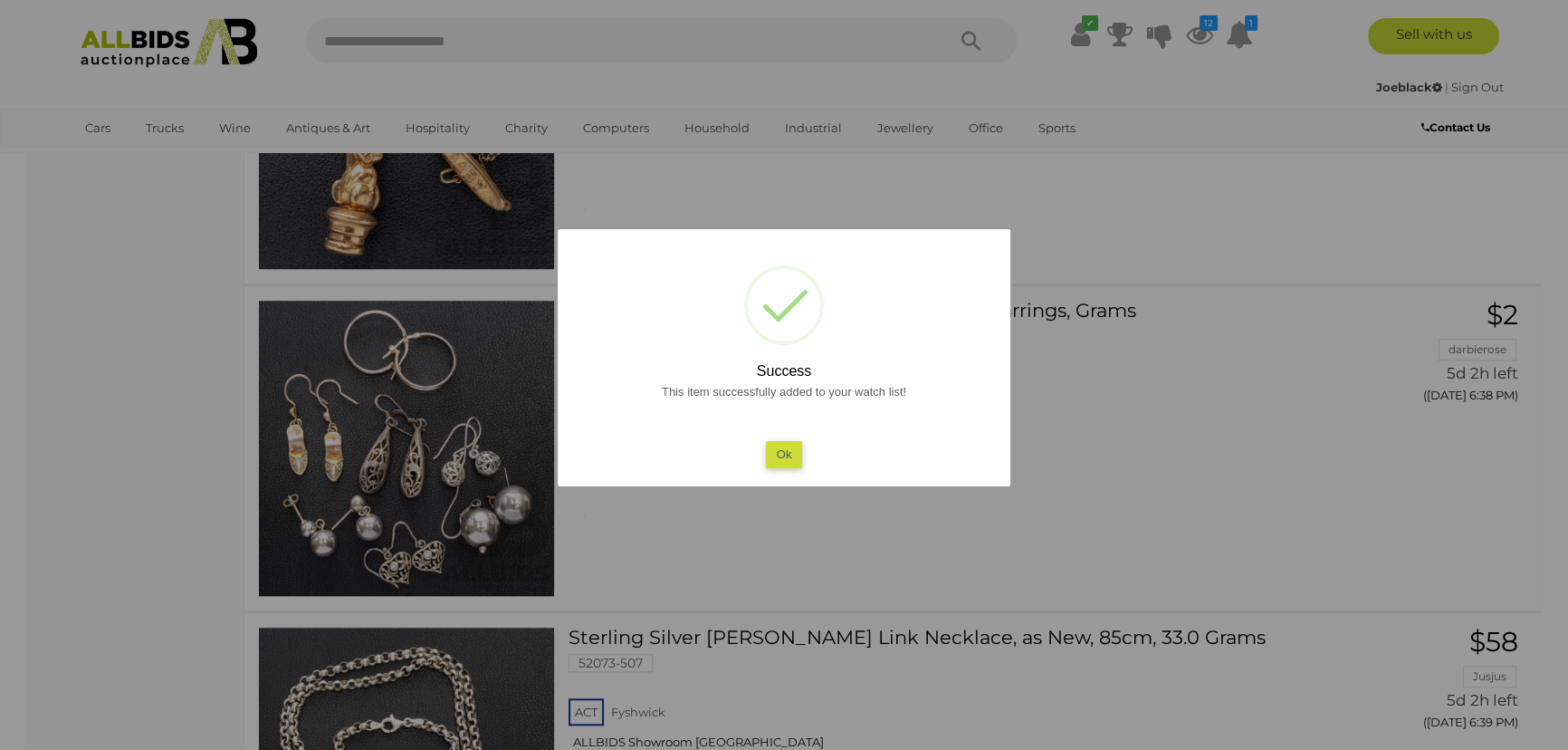
scroll to position [1977, 0]
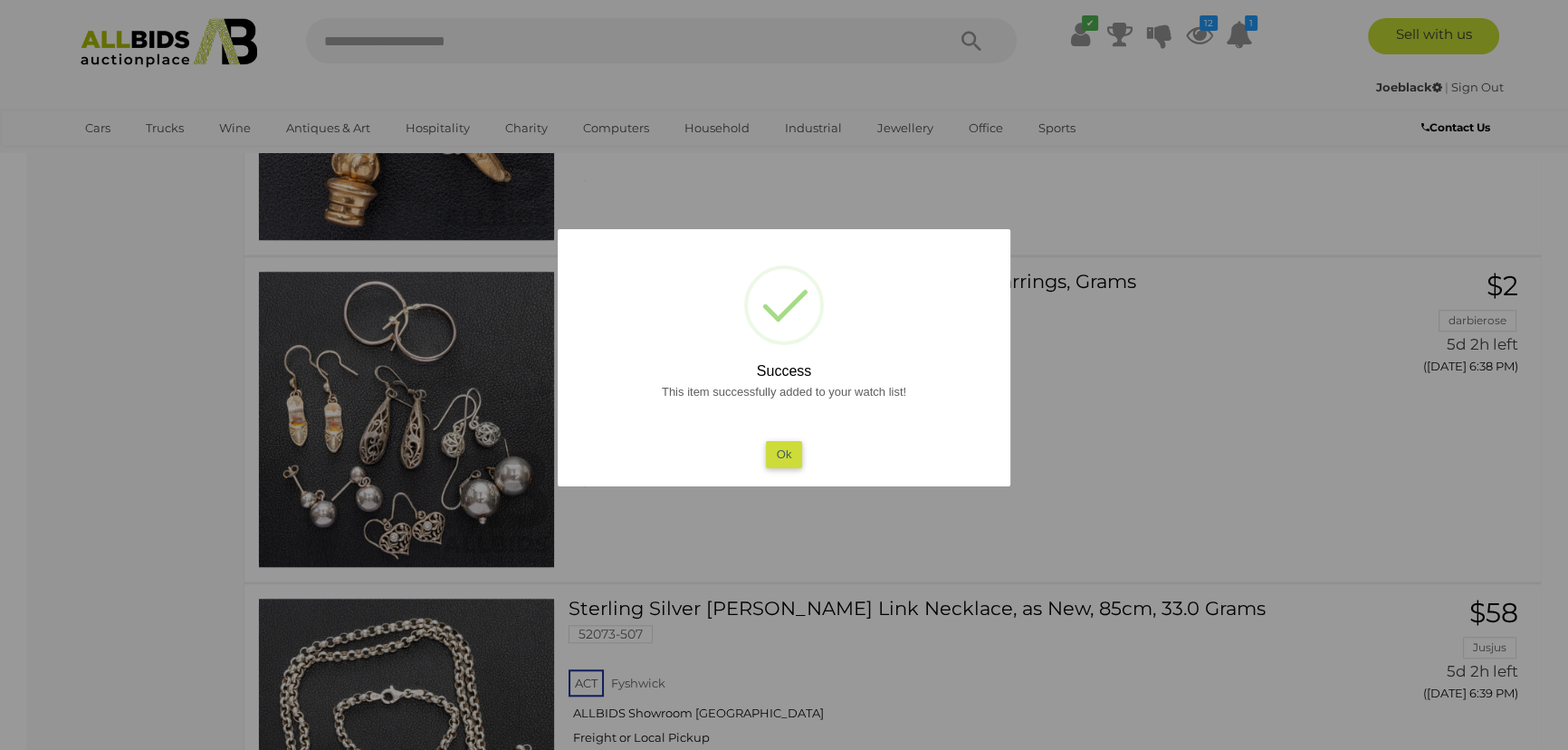
click at [789, 455] on button "Ok" at bounding box center [784, 454] width 37 height 27
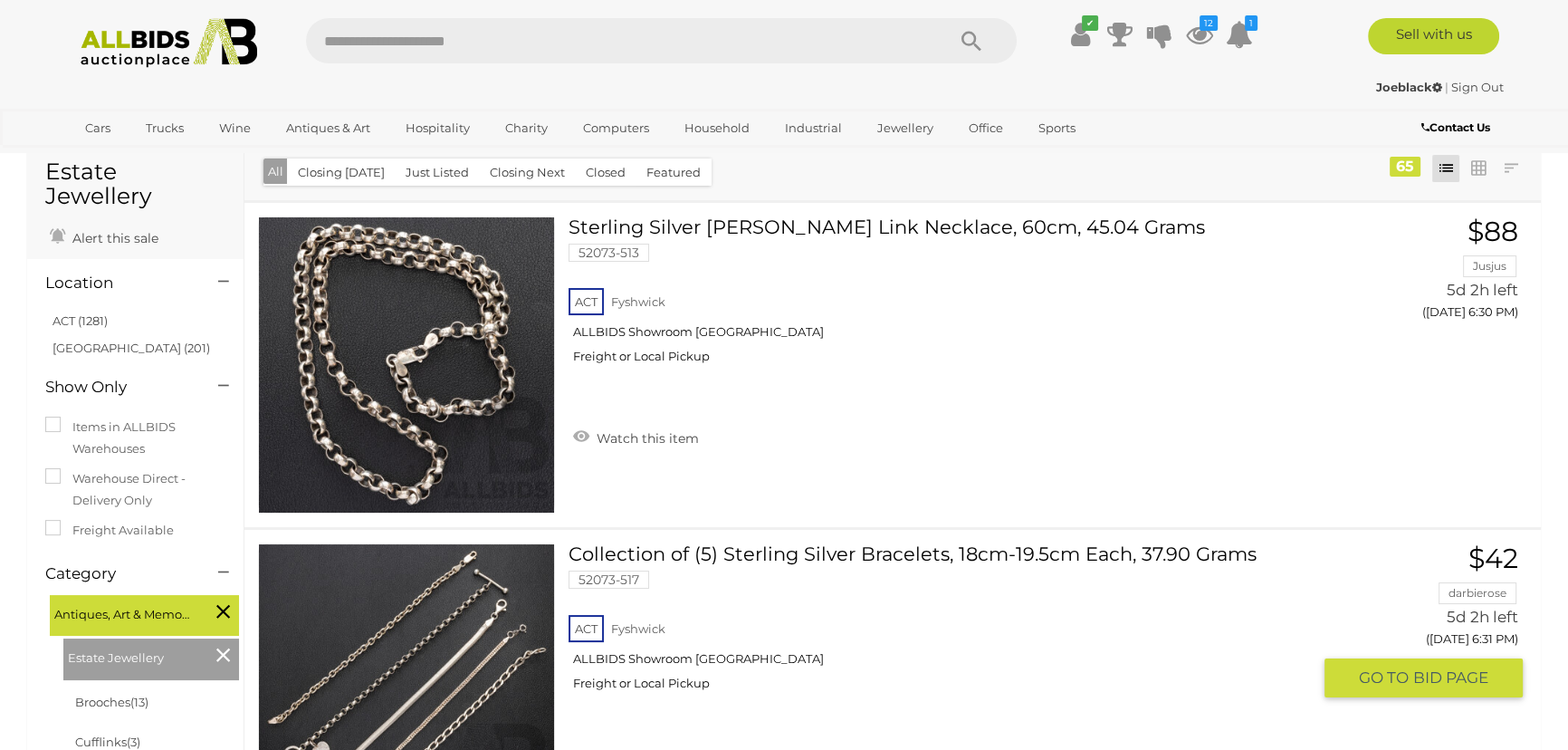
scroll to position [1, 0]
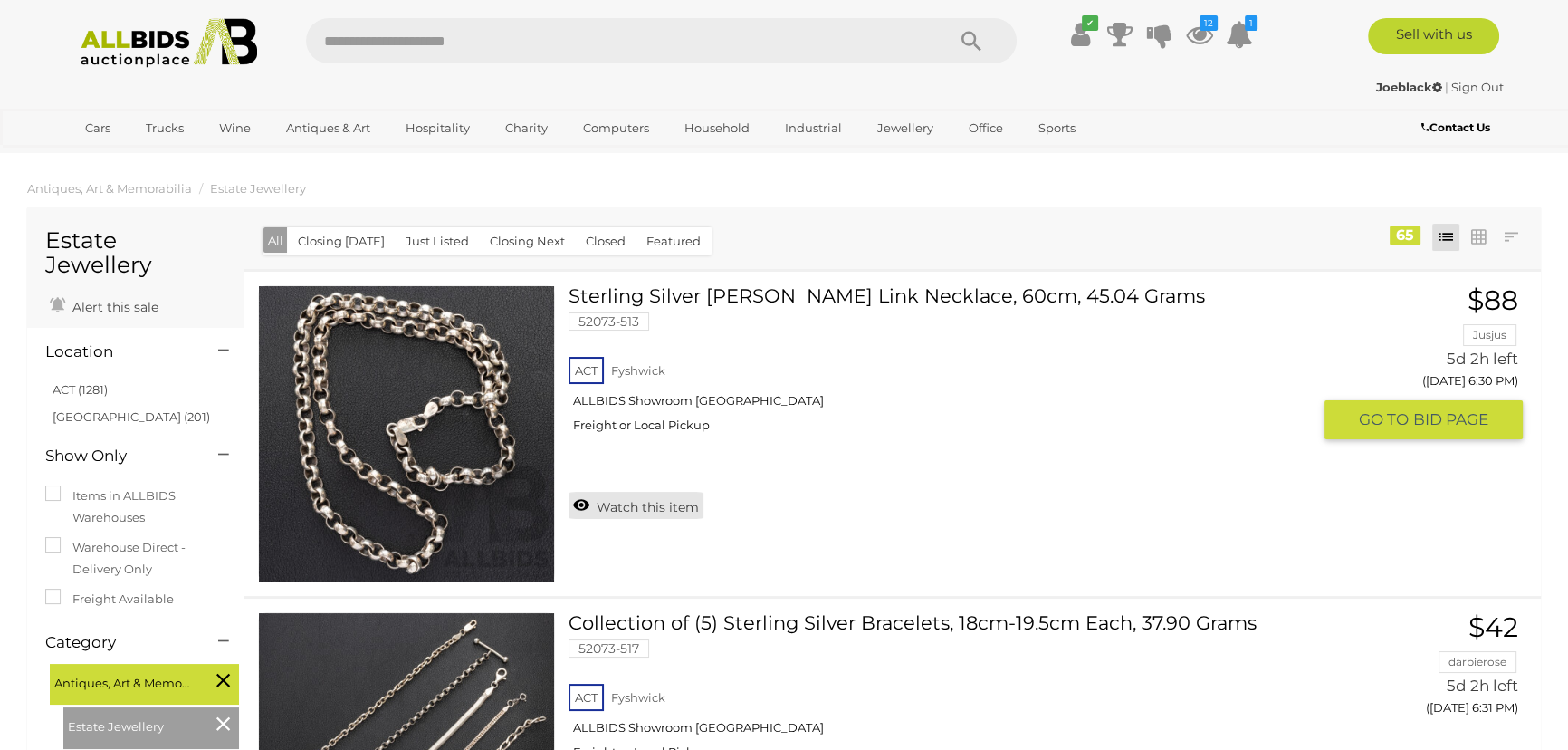
click at [581, 506] on link "Watch this item" at bounding box center [635, 505] width 134 height 27
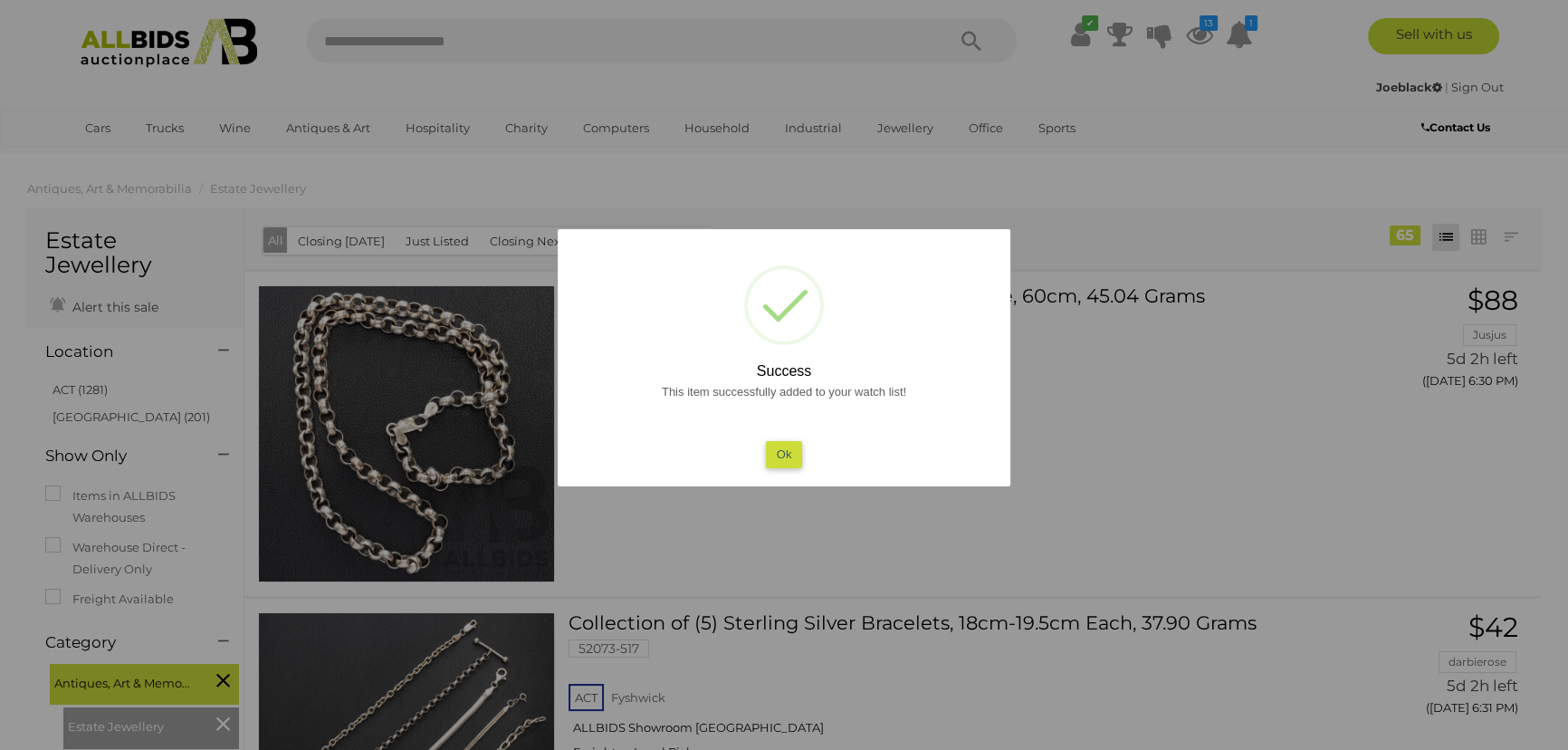
click at [787, 464] on button "Ok" at bounding box center [784, 454] width 37 height 27
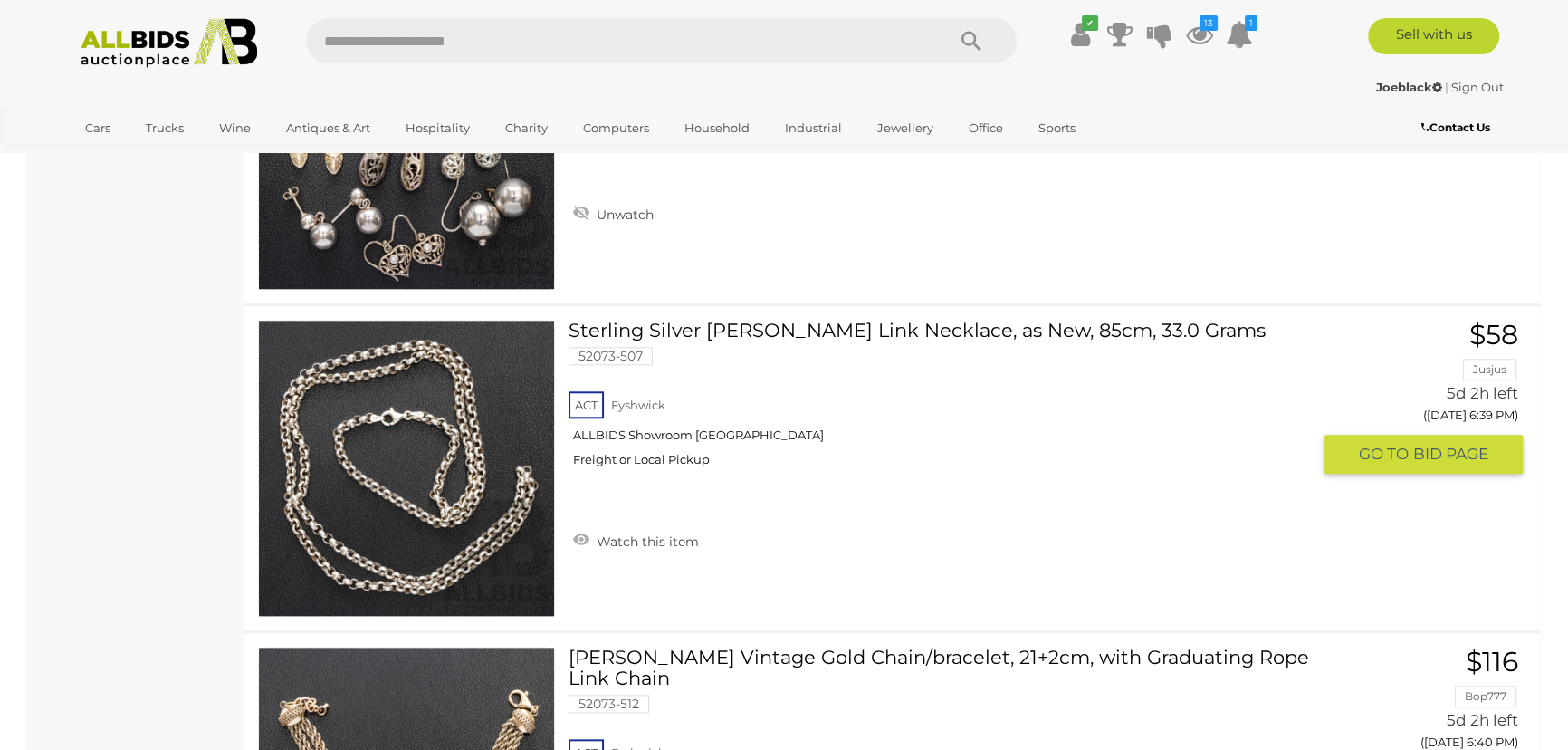
scroll to position [2307, 0]
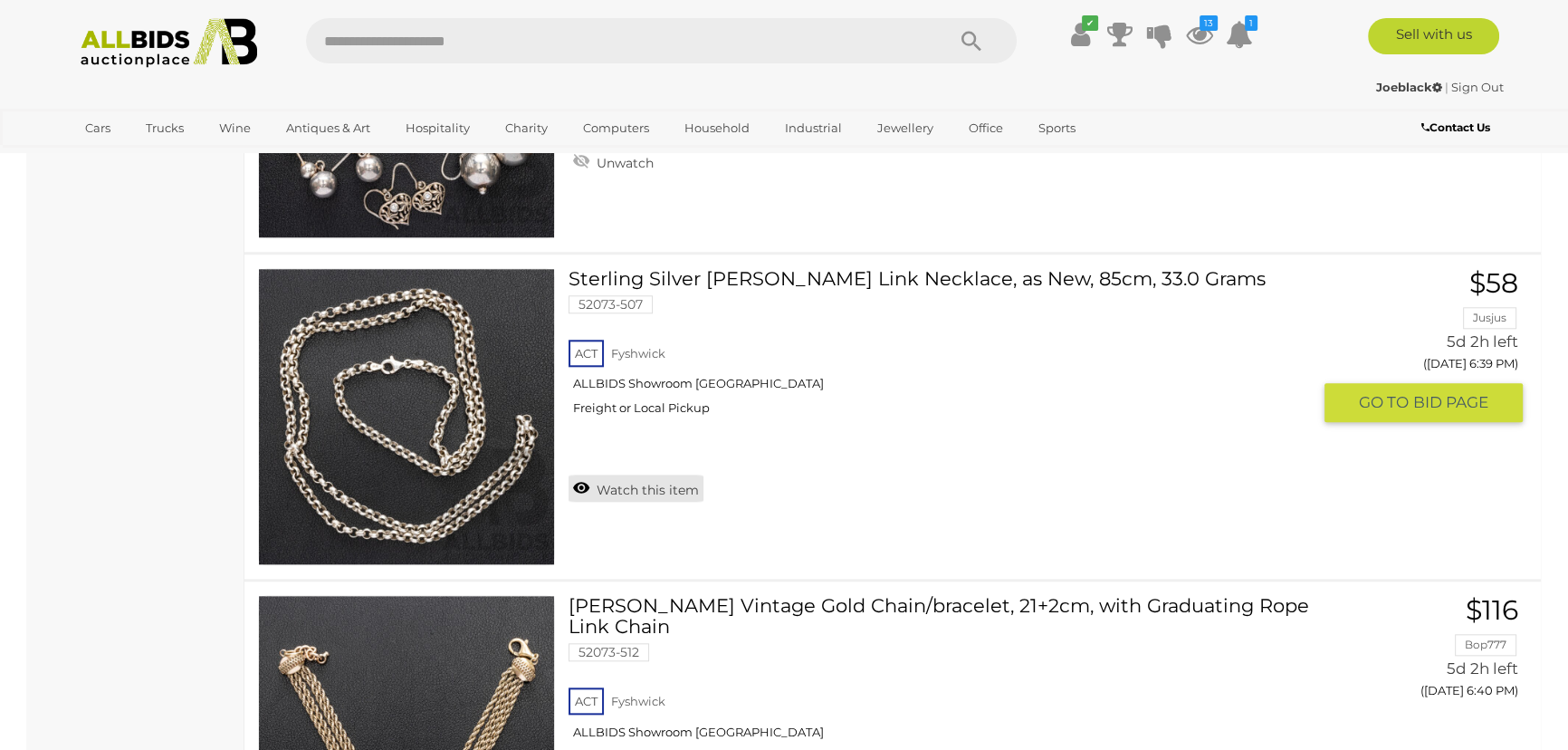
click at [620, 490] on link "Watch this item" at bounding box center [635, 488] width 134 height 27
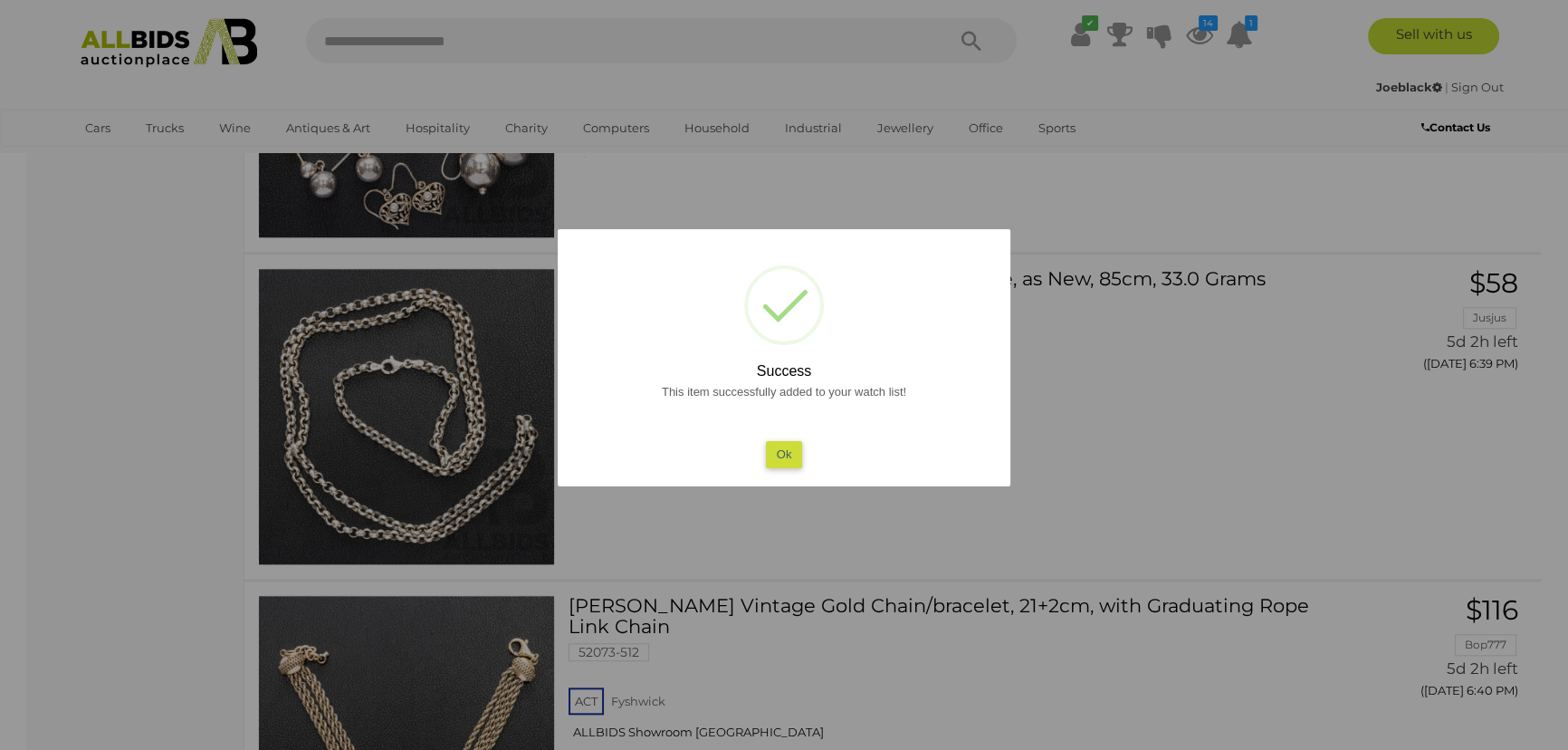
click at [794, 461] on button "Ok" at bounding box center [784, 454] width 37 height 27
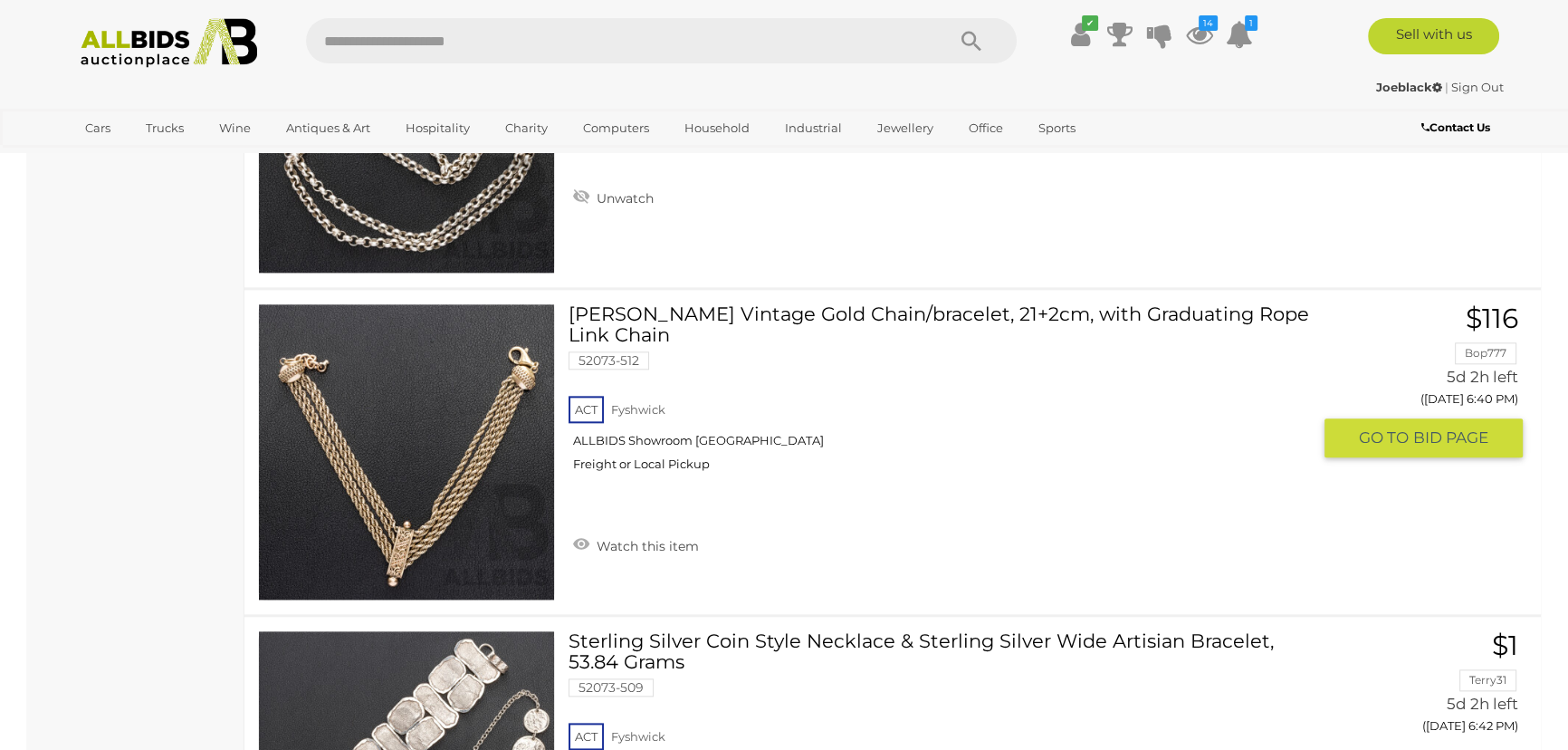
scroll to position [2635, 0]
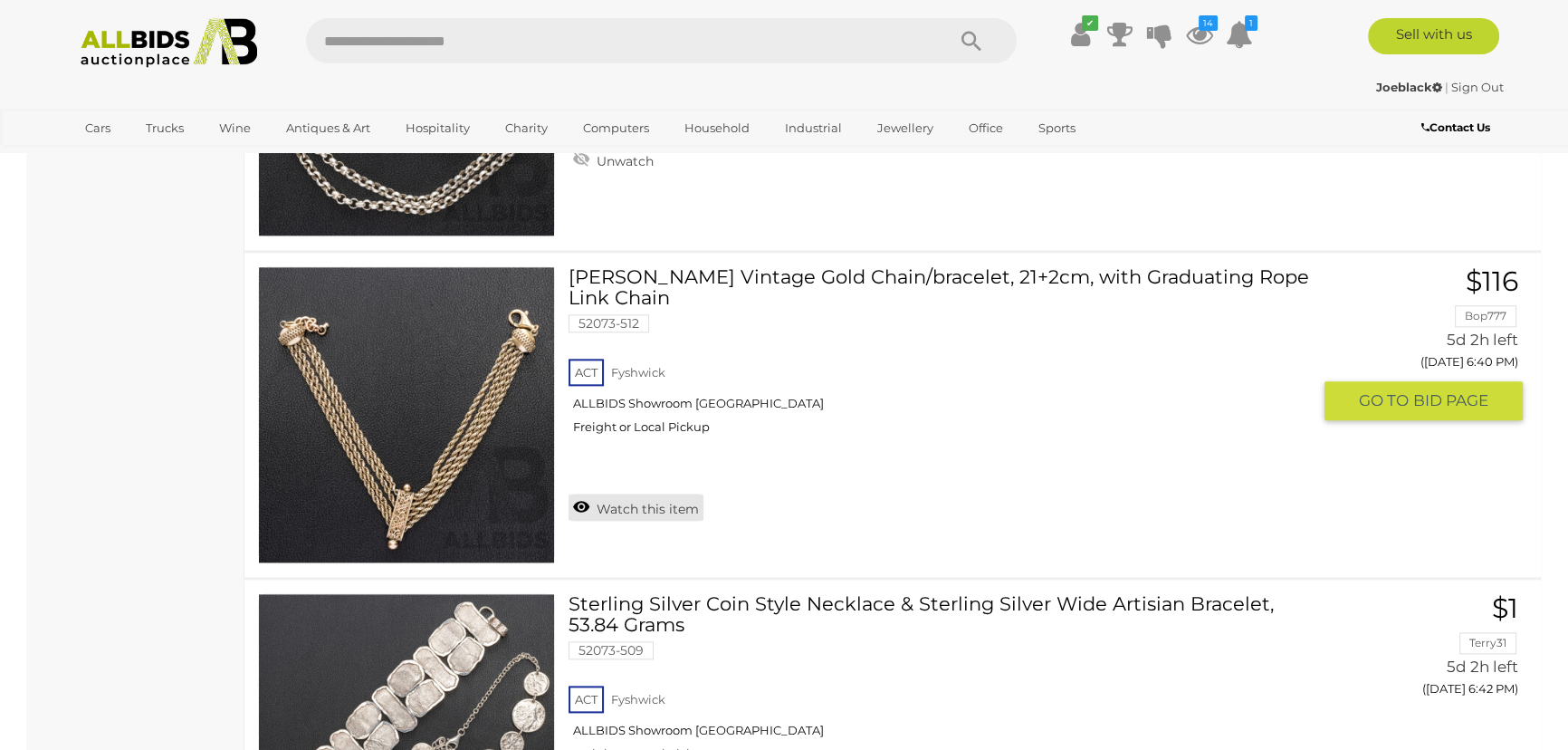
click at [579, 508] on link "Watch this item" at bounding box center [635, 507] width 134 height 27
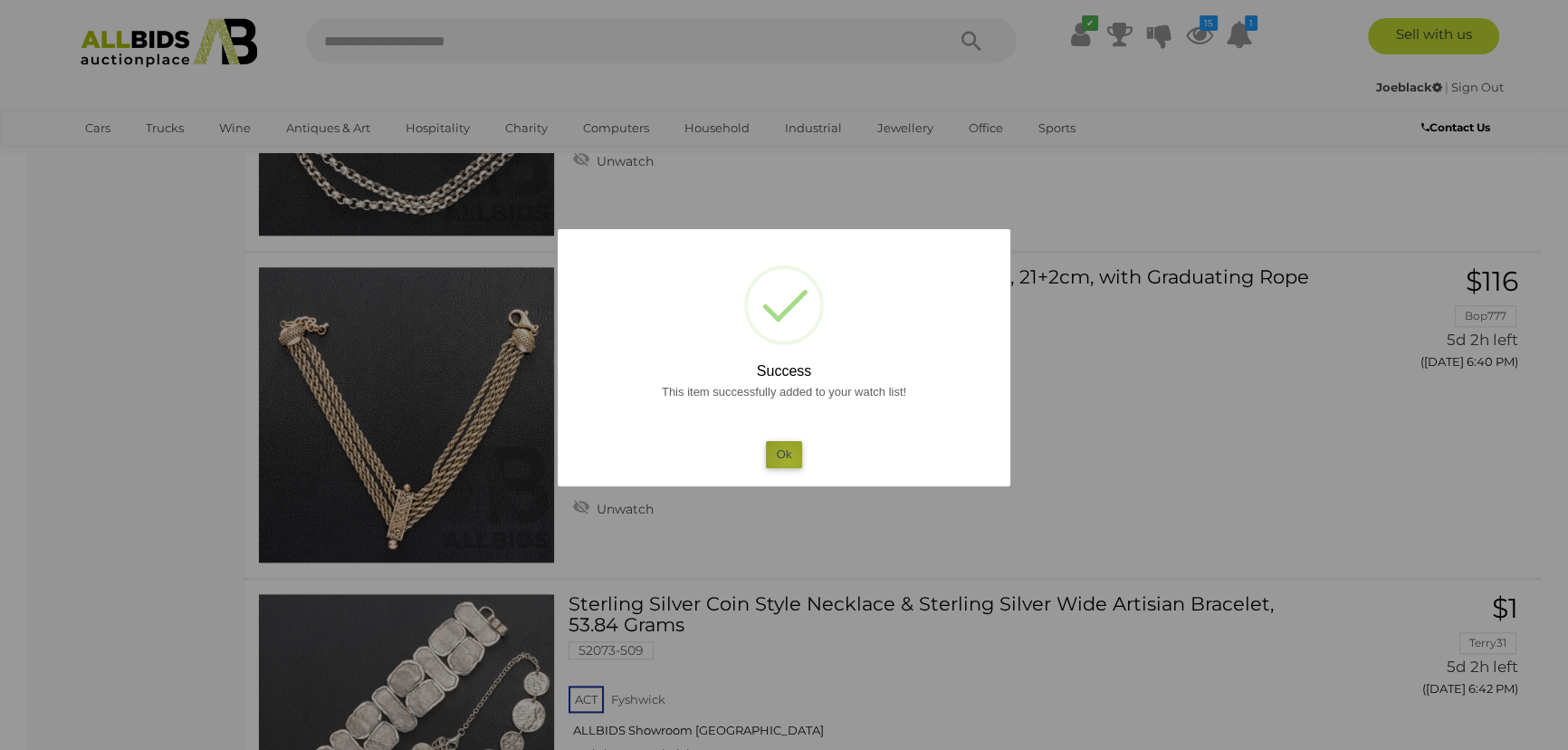
click at [790, 459] on button "Ok" at bounding box center [784, 454] width 37 height 27
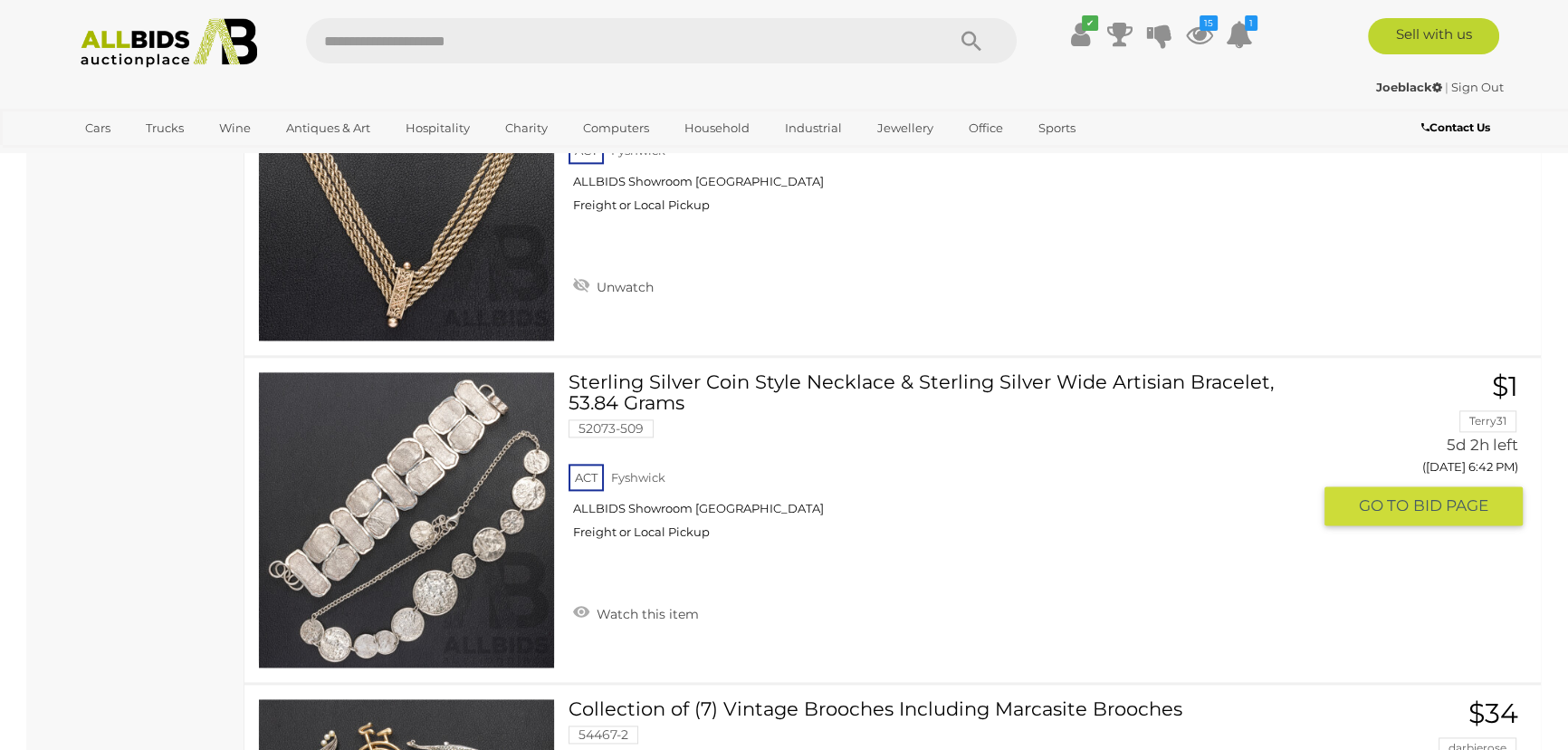
scroll to position [2883, 0]
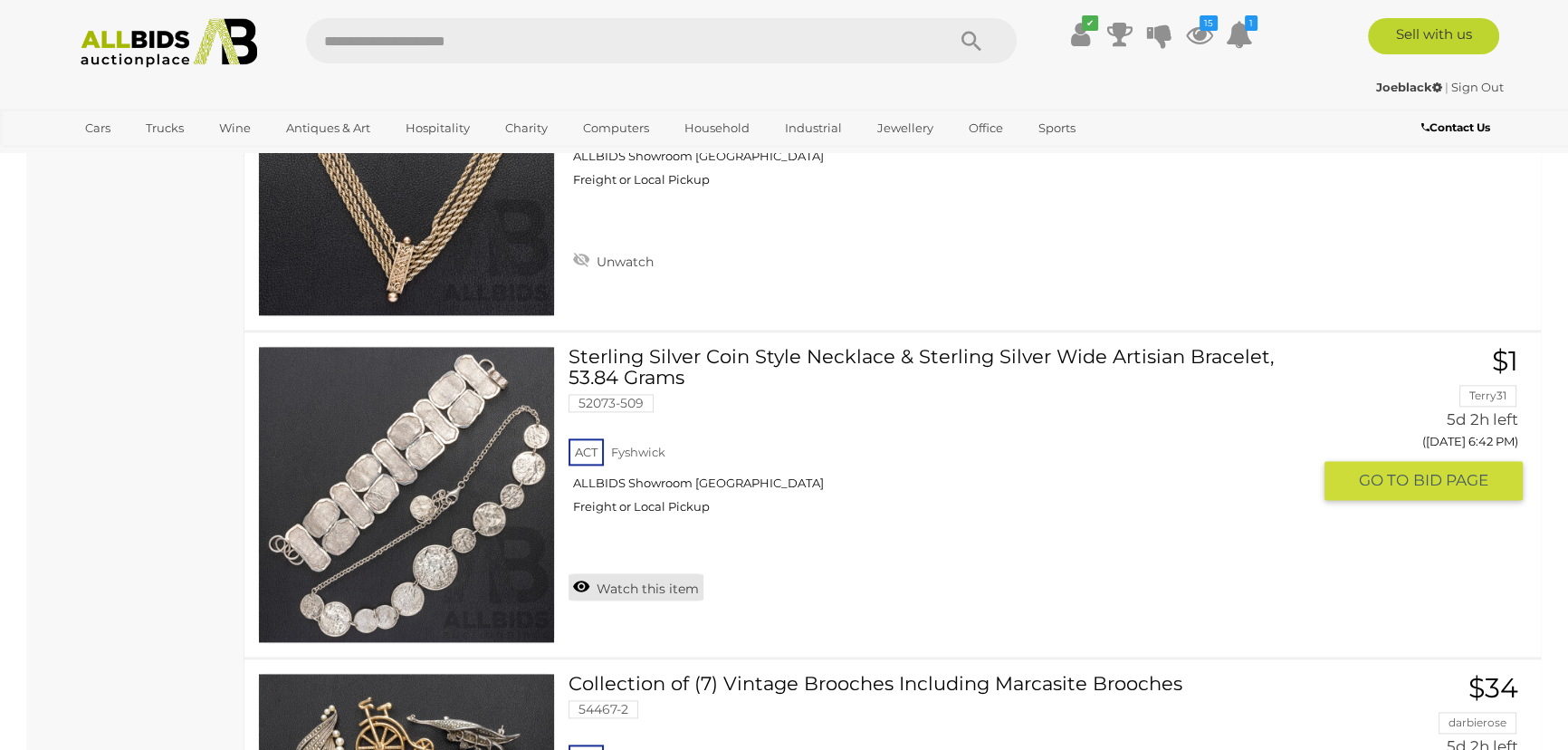
click at [584, 581] on link "Watch this item" at bounding box center [635, 587] width 134 height 27
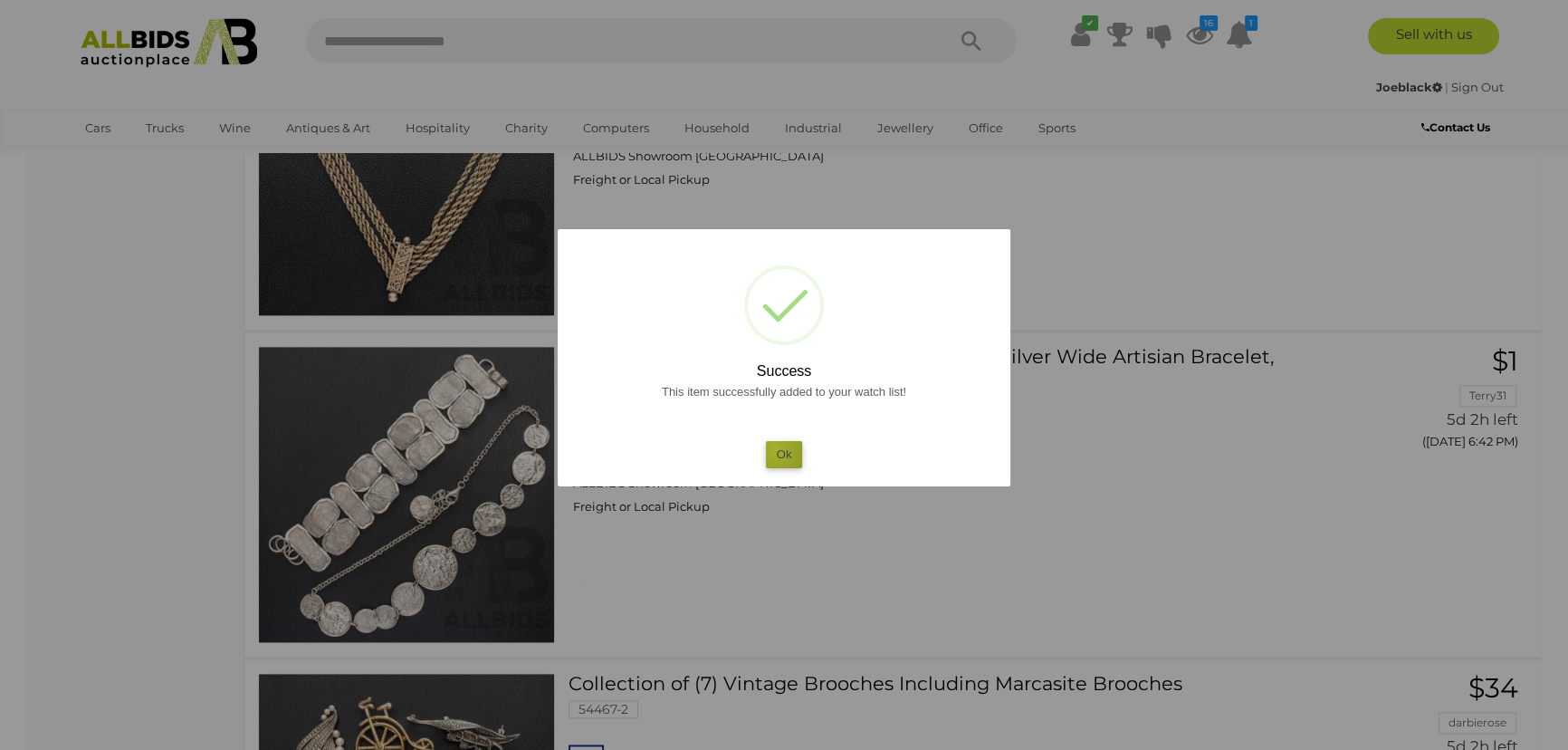
click at [775, 449] on button "Ok" at bounding box center [784, 454] width 37 height 27
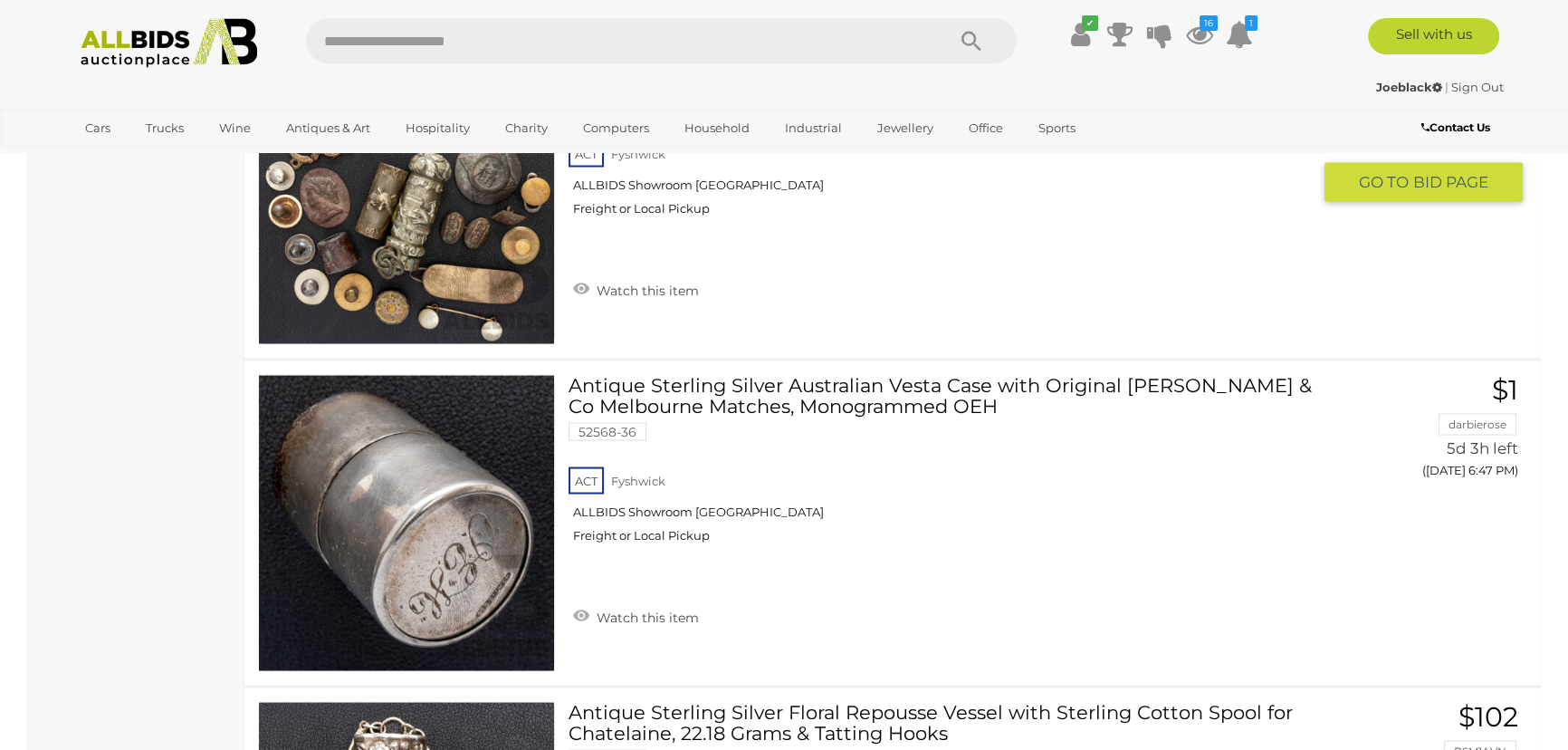
scroll to position [4200, 0]
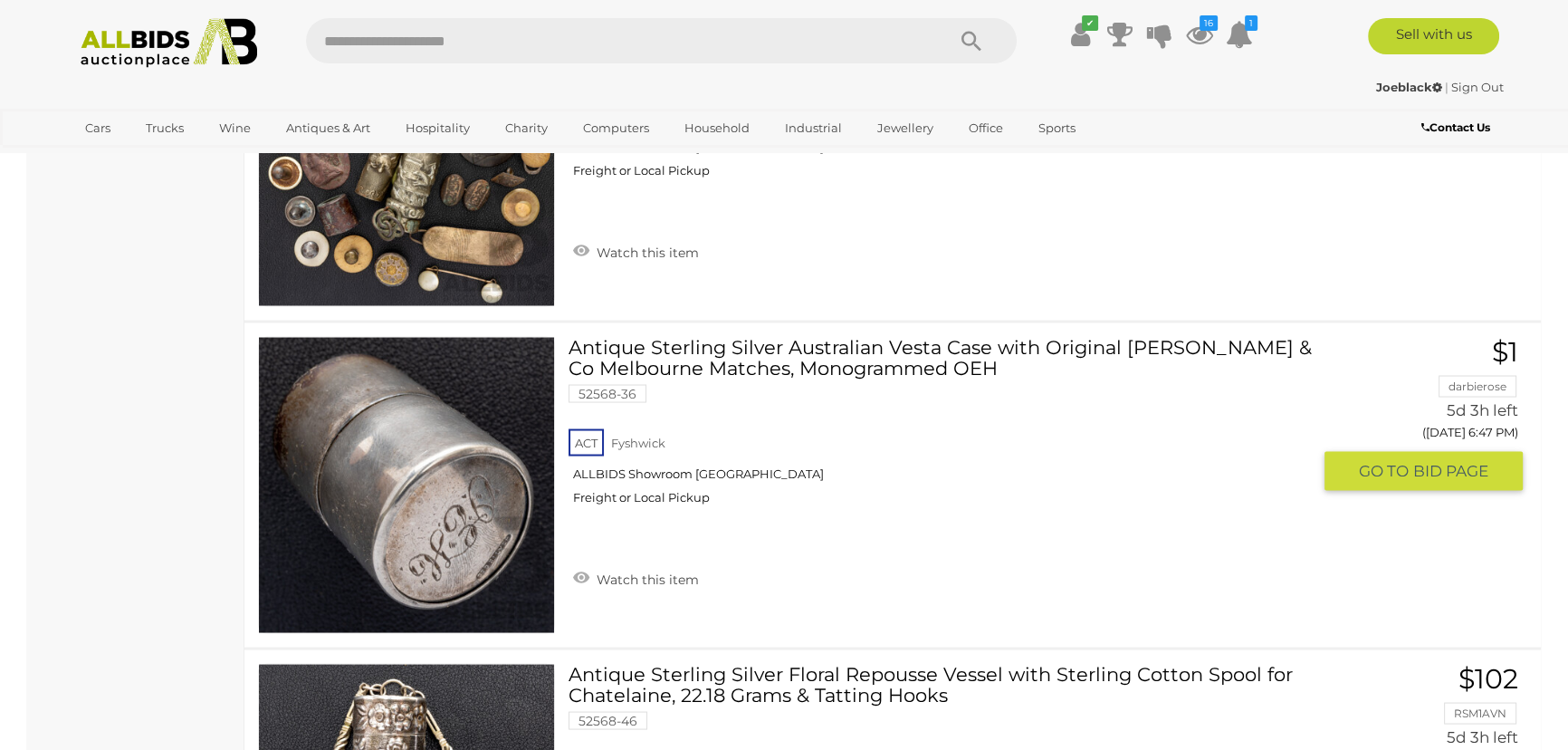
click at [469, 507] on img at bounding box center [405, 484] width 295 height 295
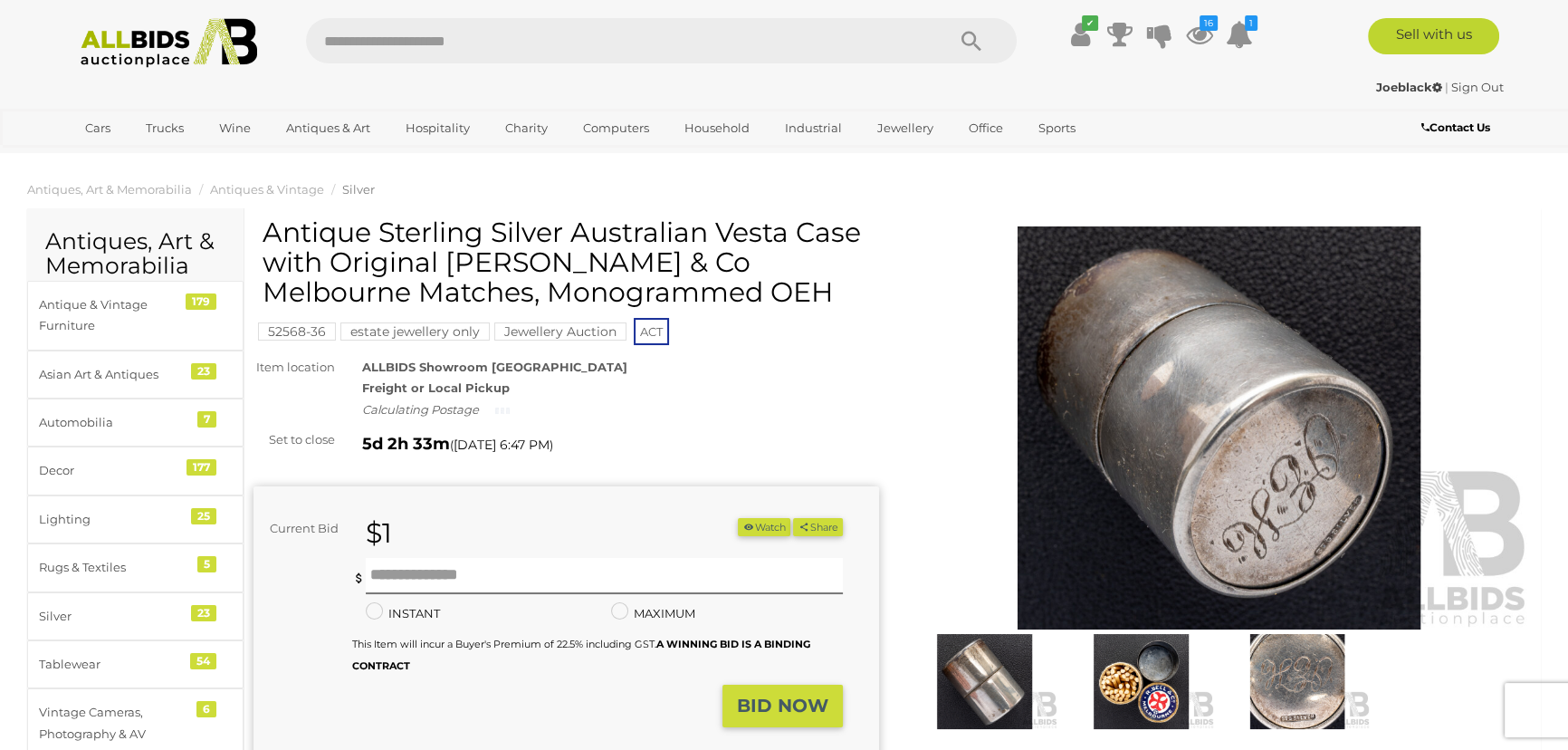
click at [1125, 677] on img at bounding box center [1141, 681] width 148 height 95
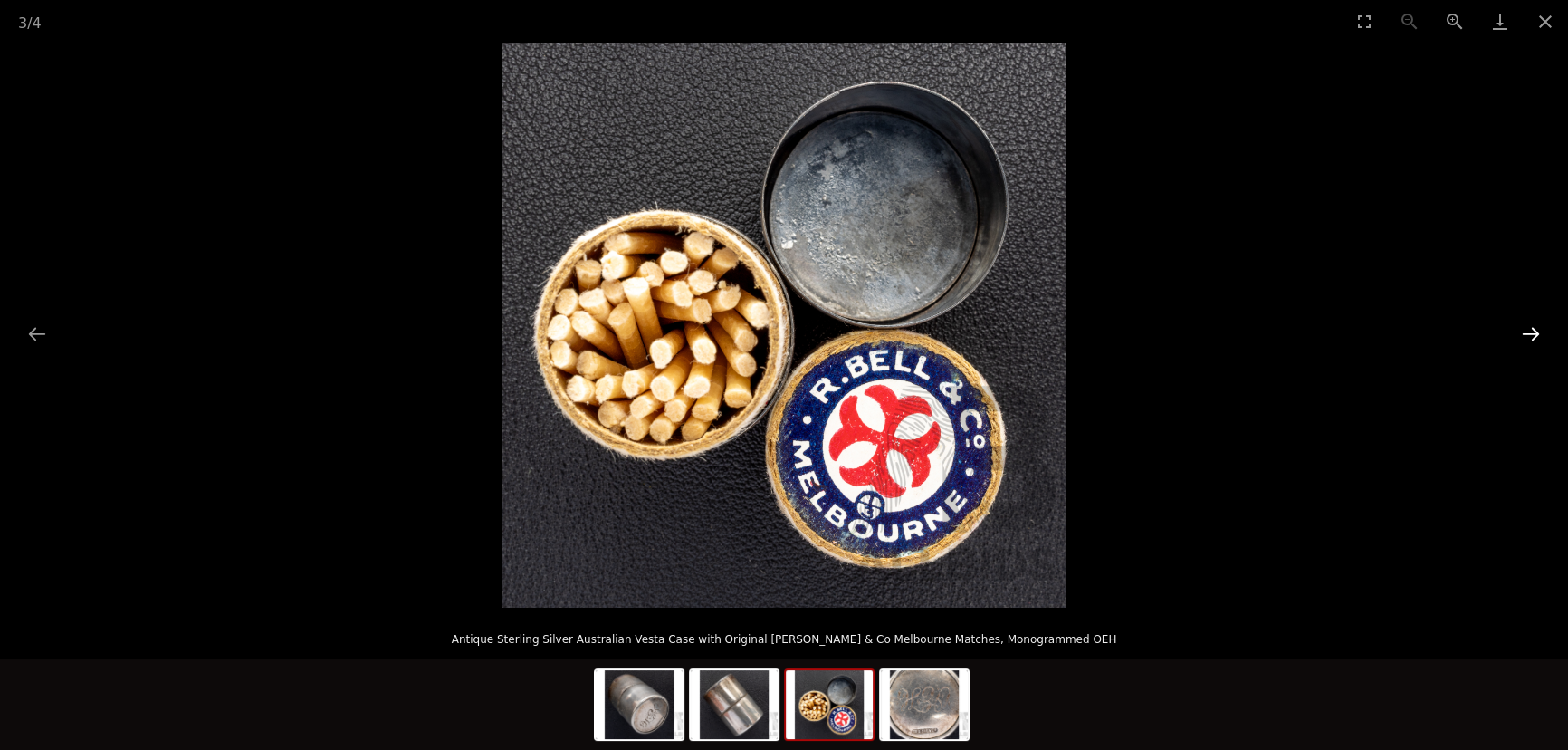
click at [1528, 327] on button "Next slide" at bounding box center [1531, 333] width 38 height 35
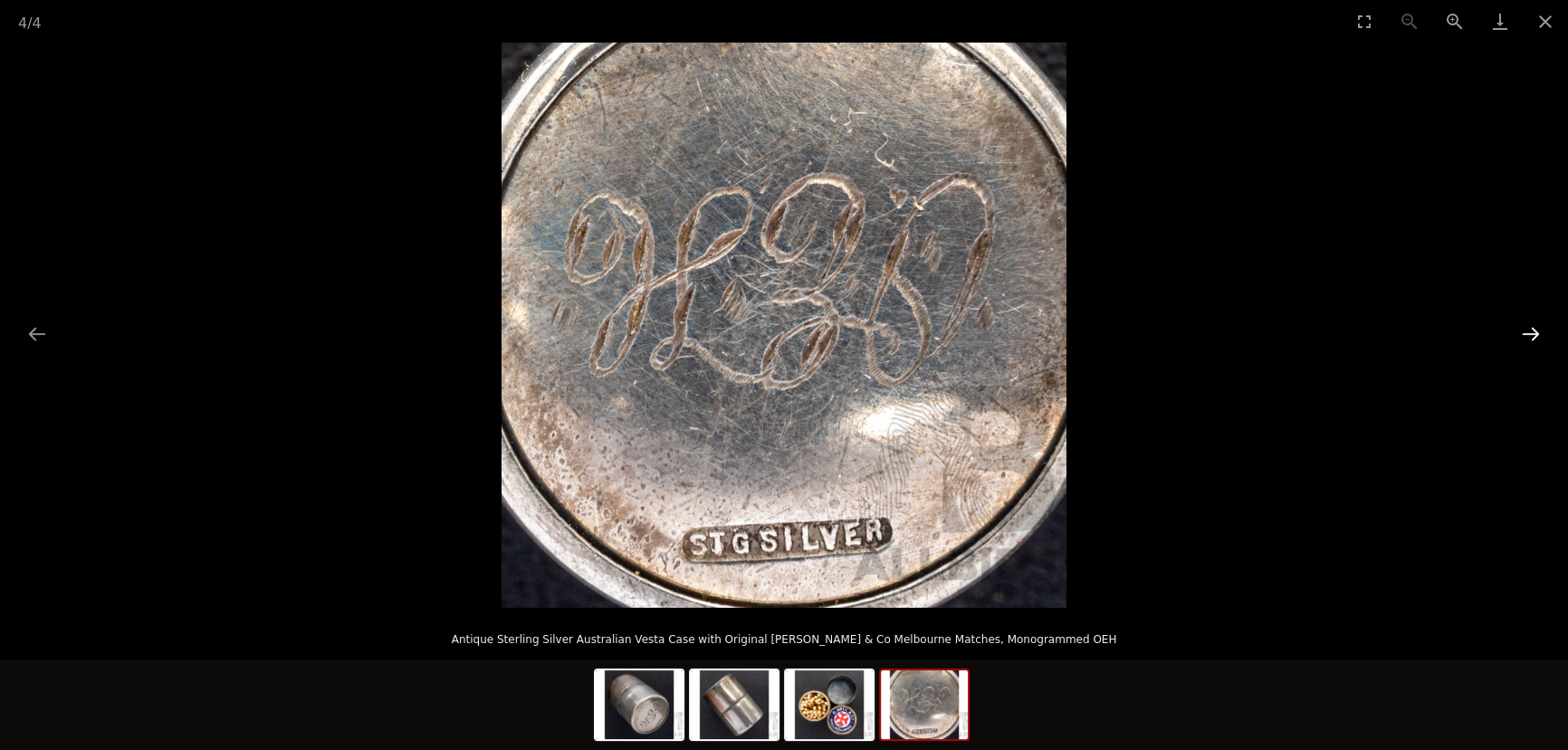
click at [1528, 327] on button "Next slide" at bounding box center [1531, 333] width 38 height 35
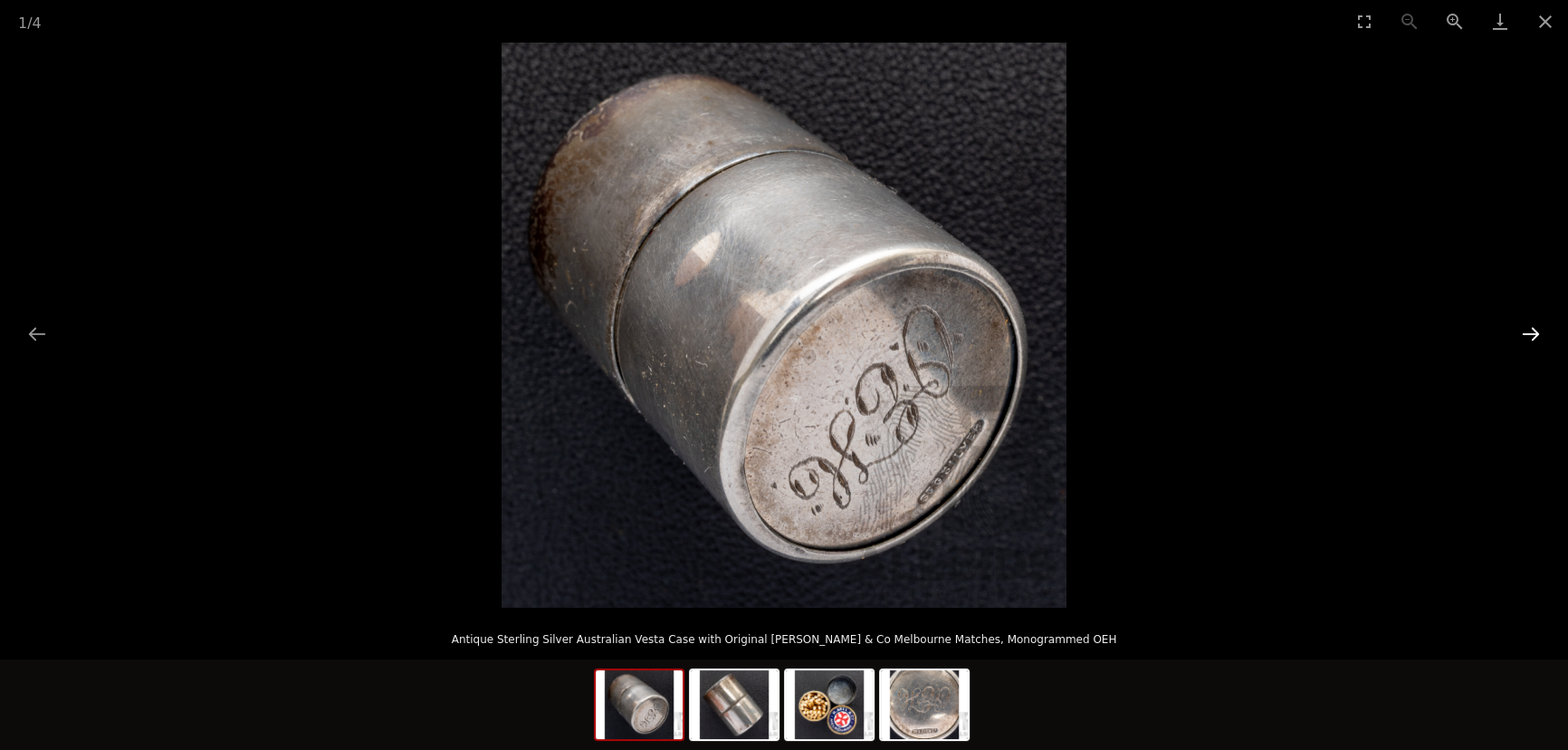
click at [1528, 327] on button "Next slide" at bounding box center [1531, 333] width 38 height 35
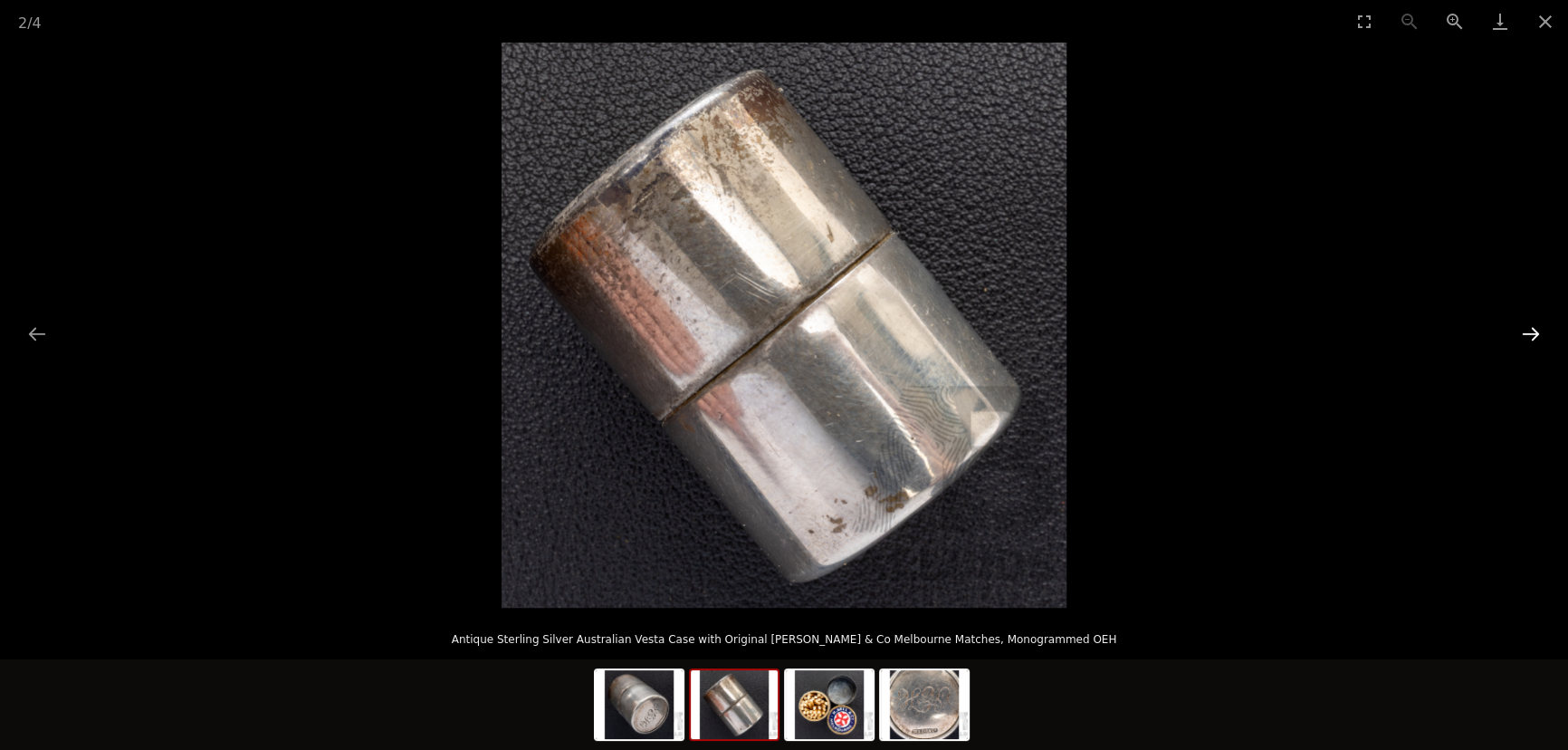
click at [1528, 327] on button "Next slide" at bounding box center [1531, 333] width 38 height 35
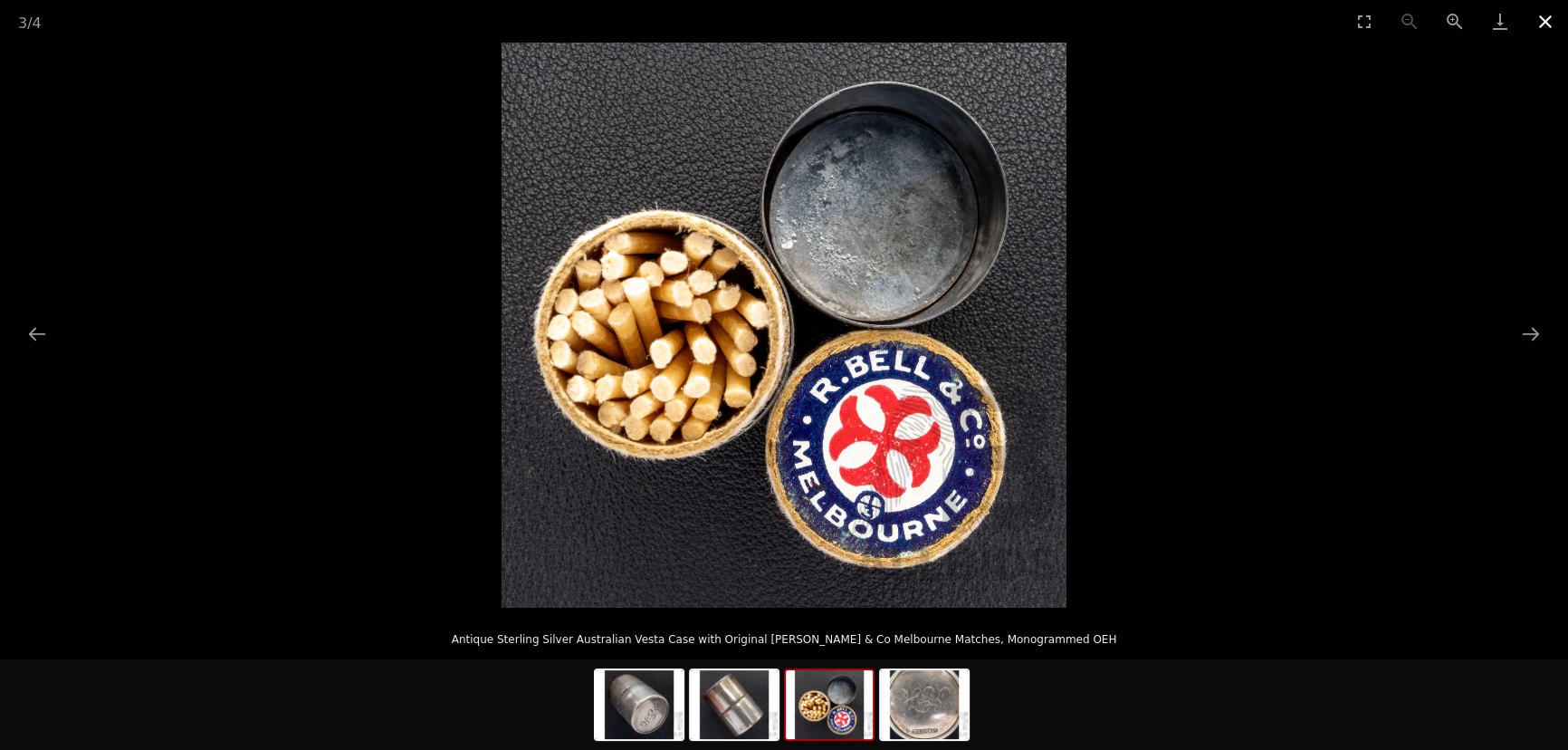
click at [1544, 24] on button "Close gallery" at bounding box center [1545, 21] width 45 height 43
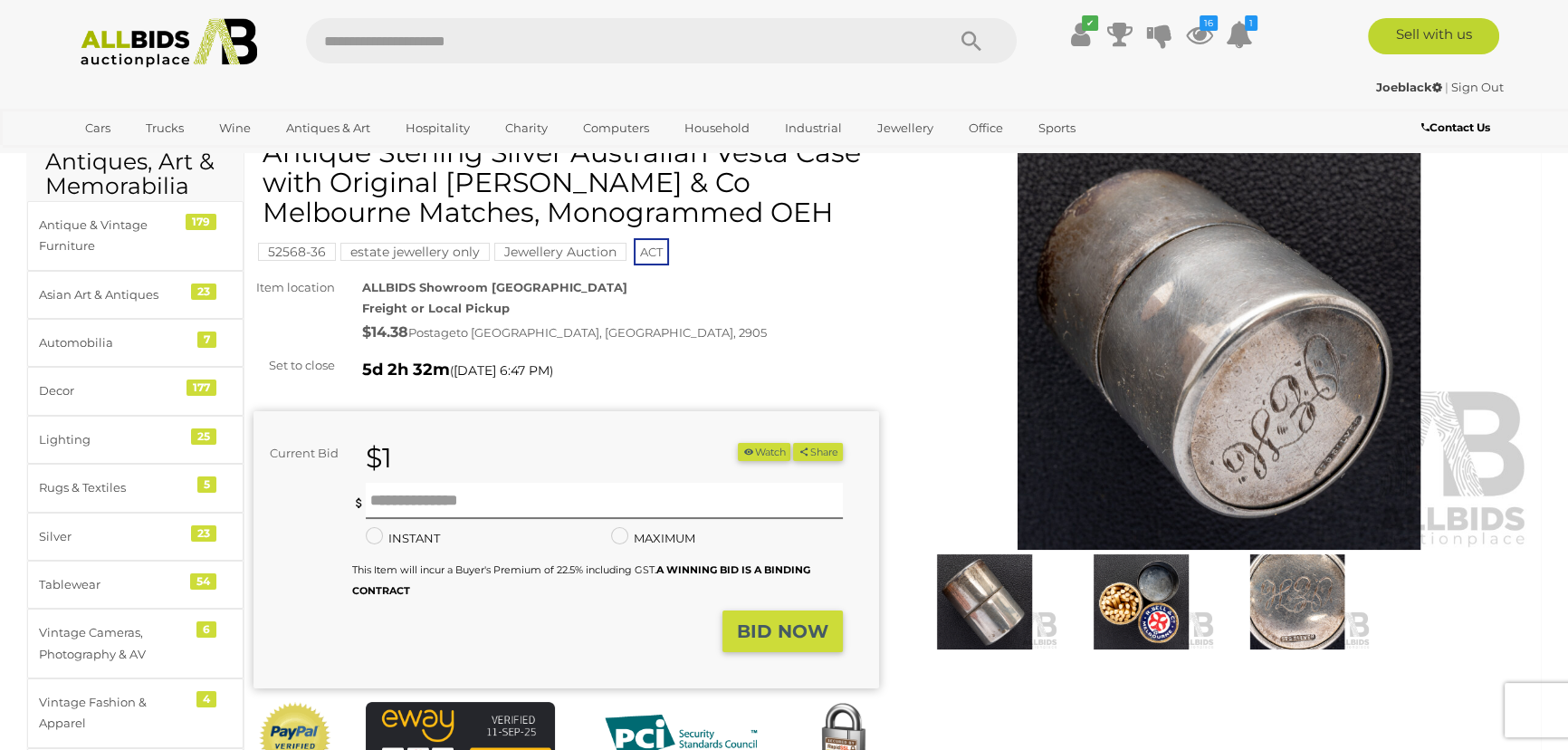
scroll to position [246, 0]
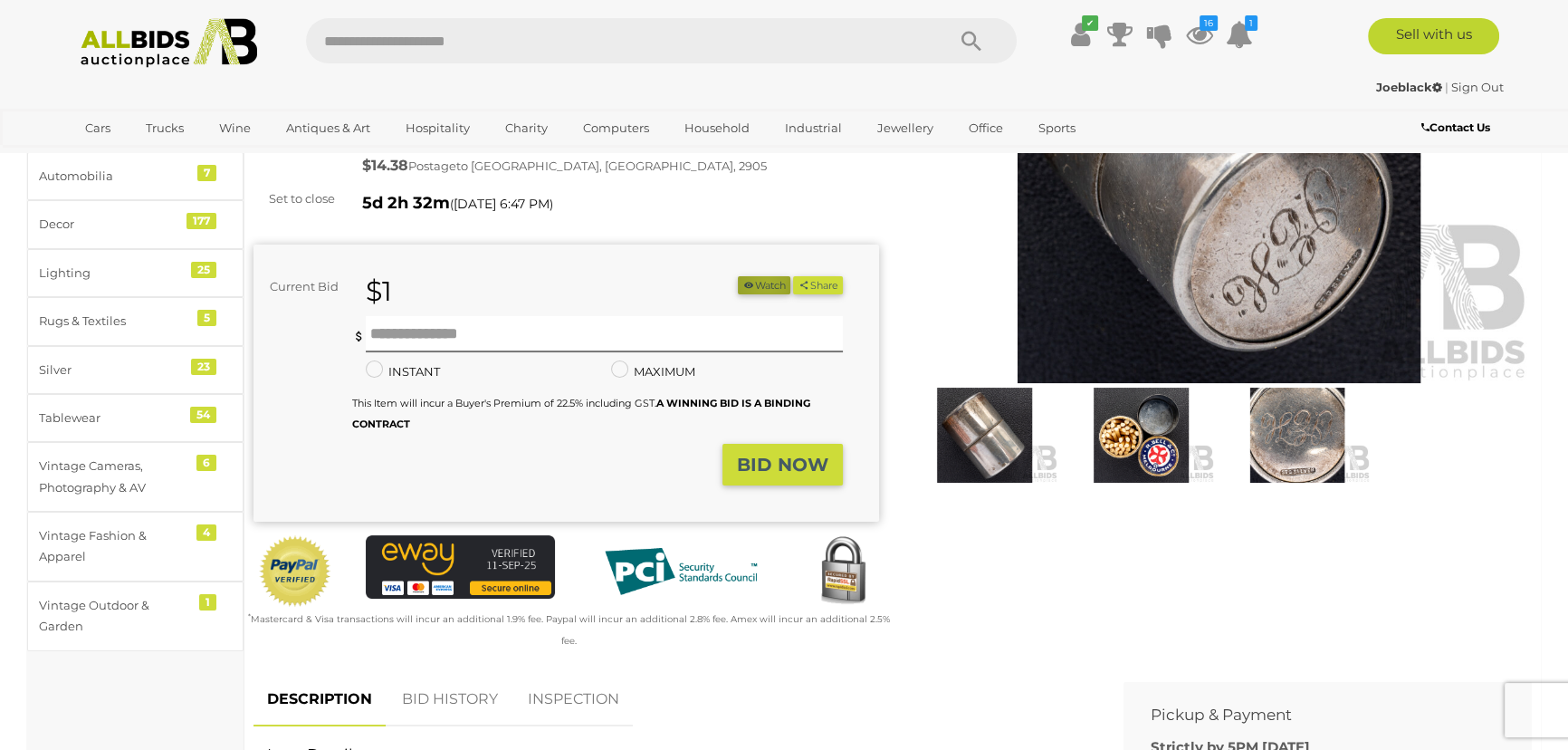
click at [758, 281] on button "Watch" at bounding box center [764, 286] width 52 height 19
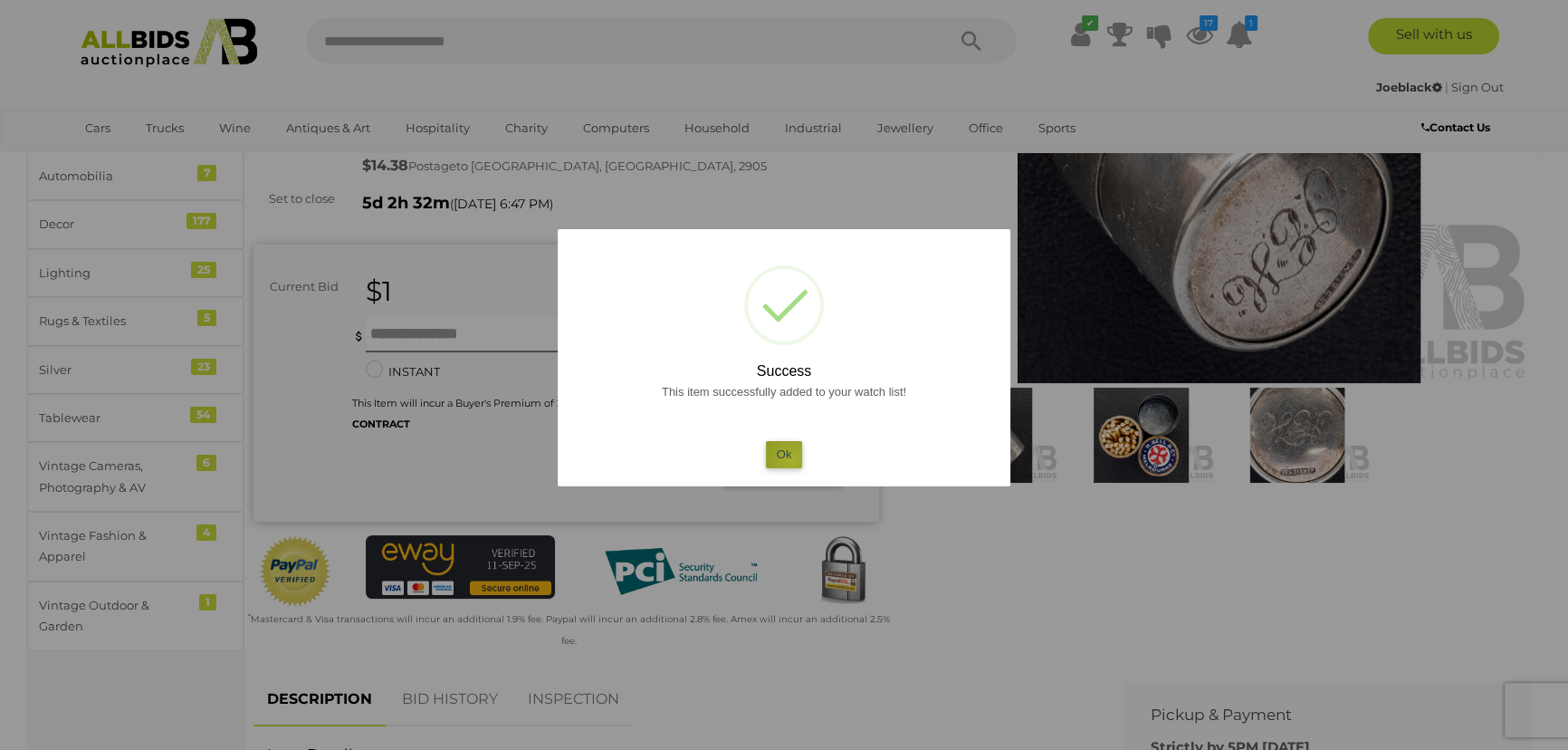
click at [793, 461] on button "Ok" at bounding box center [784, 454] width 37 height 27
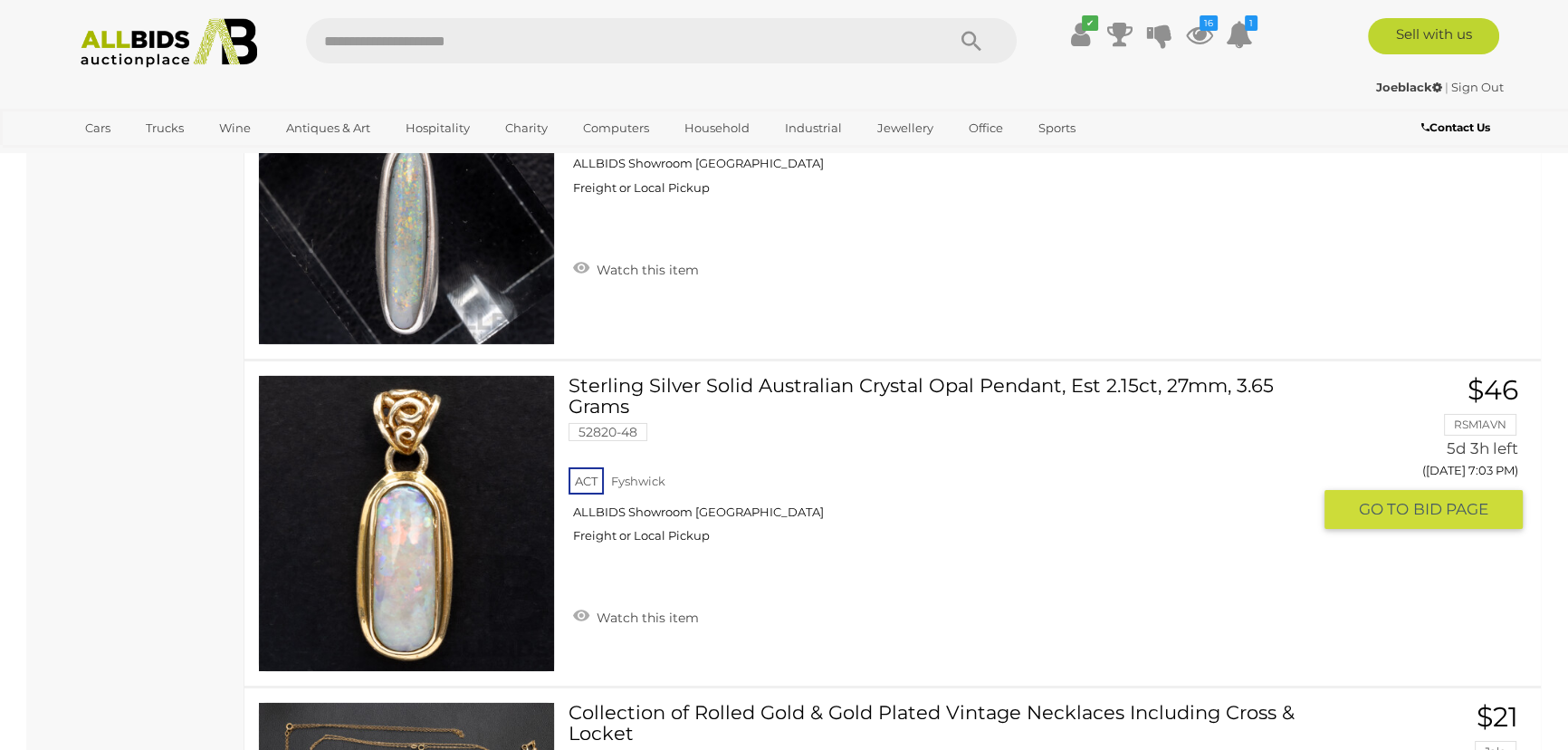
scroll to position [7635, 0]
